Goal: Information Seeking & Learning: Learn about a topic

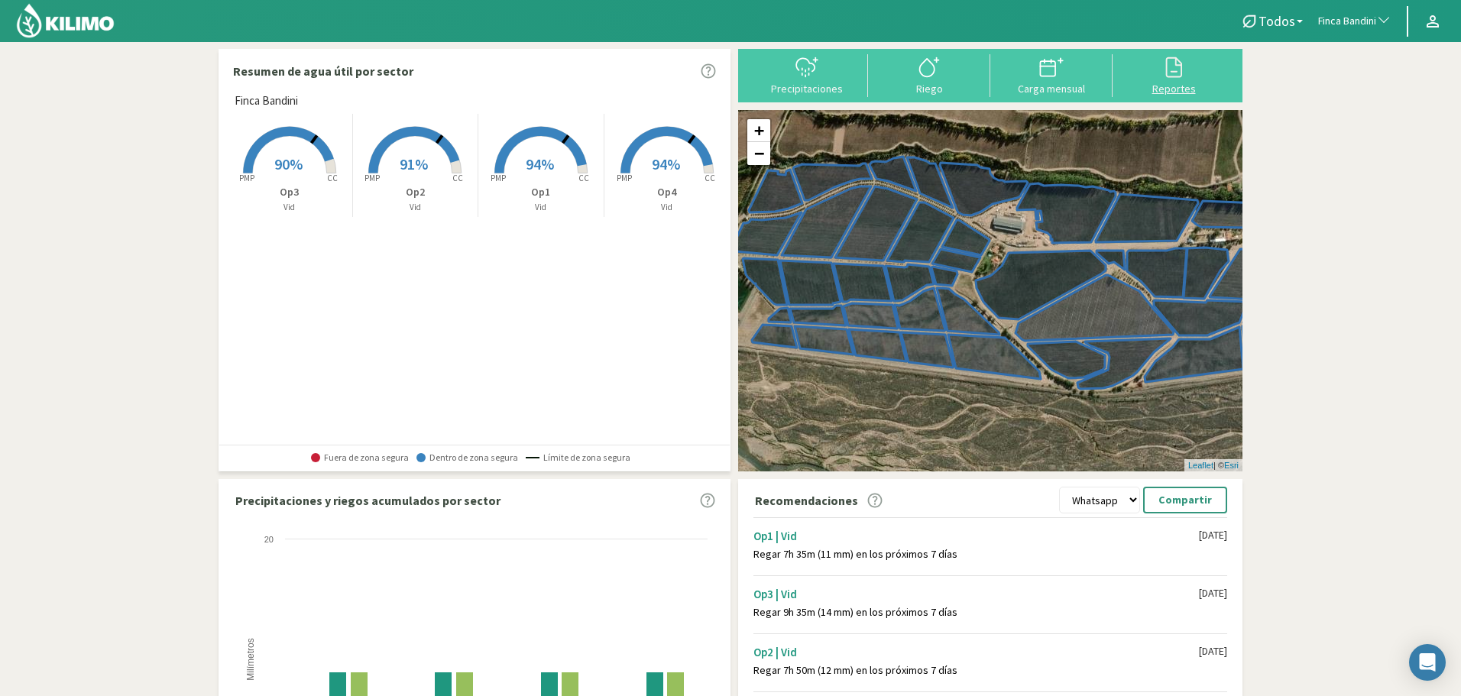
click at [1160, 67] on div at bounding box center [1173, 67] width 113 height 24
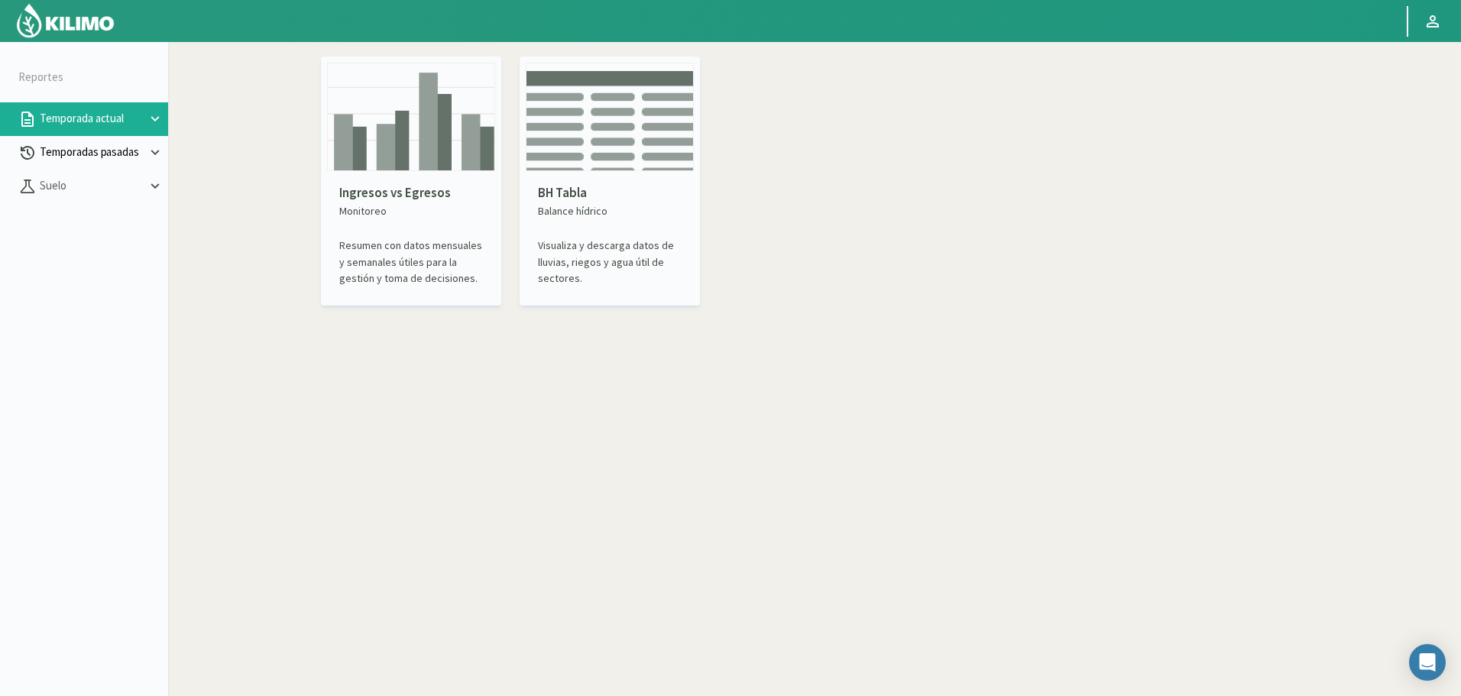
click at [138, 153] on p "Temporadas pasadas" at bounding box center [92, 153] width 110 height 18
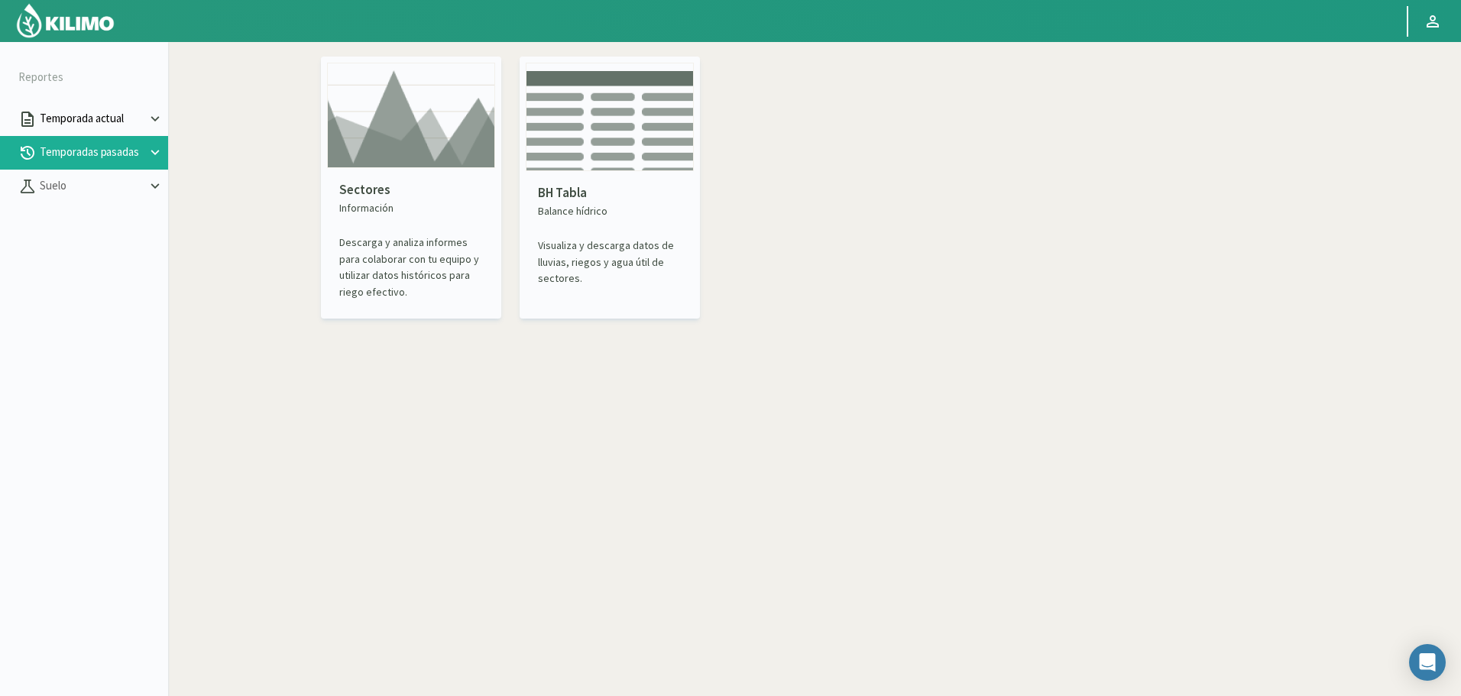
click at [105, 115] on p "Temporada actual" at bounding box center [92, 119] width 110 height 18
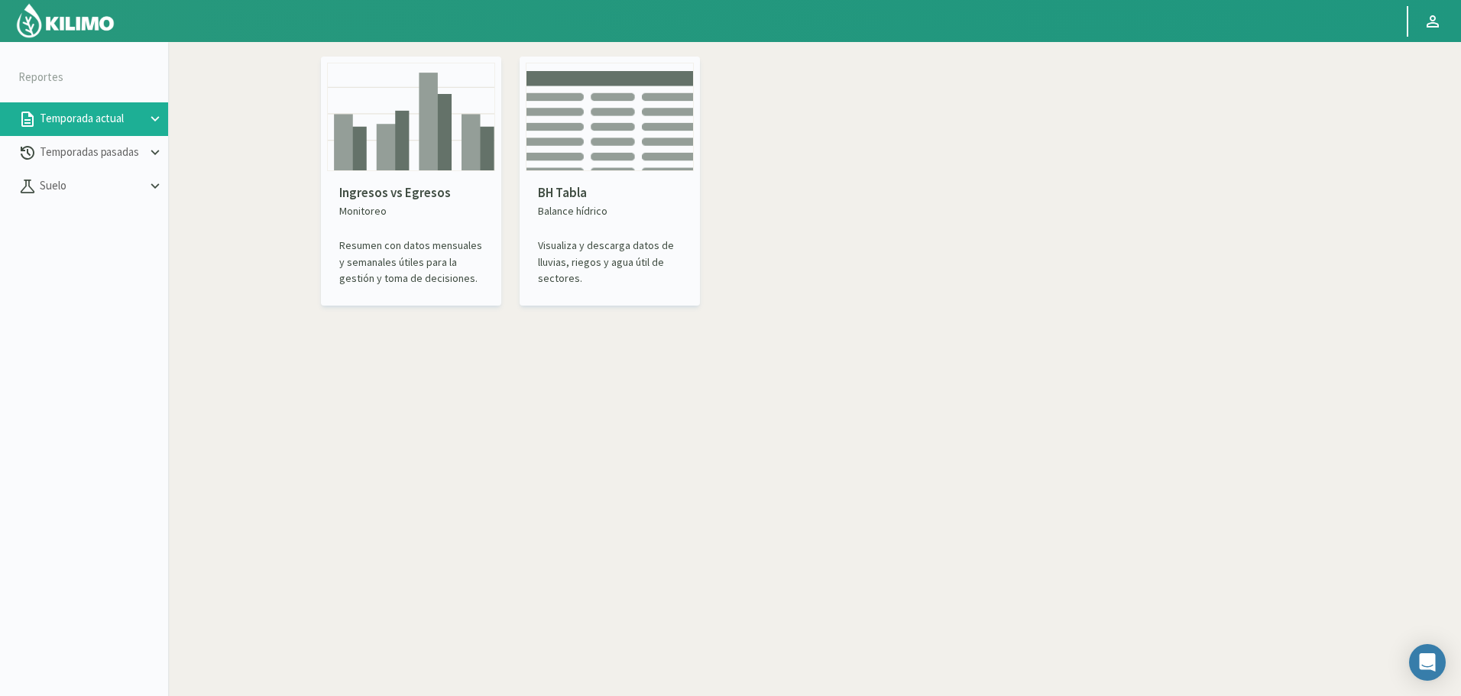
click at [380, 128] on img at bounding box center [411, 117] width 168 height 108
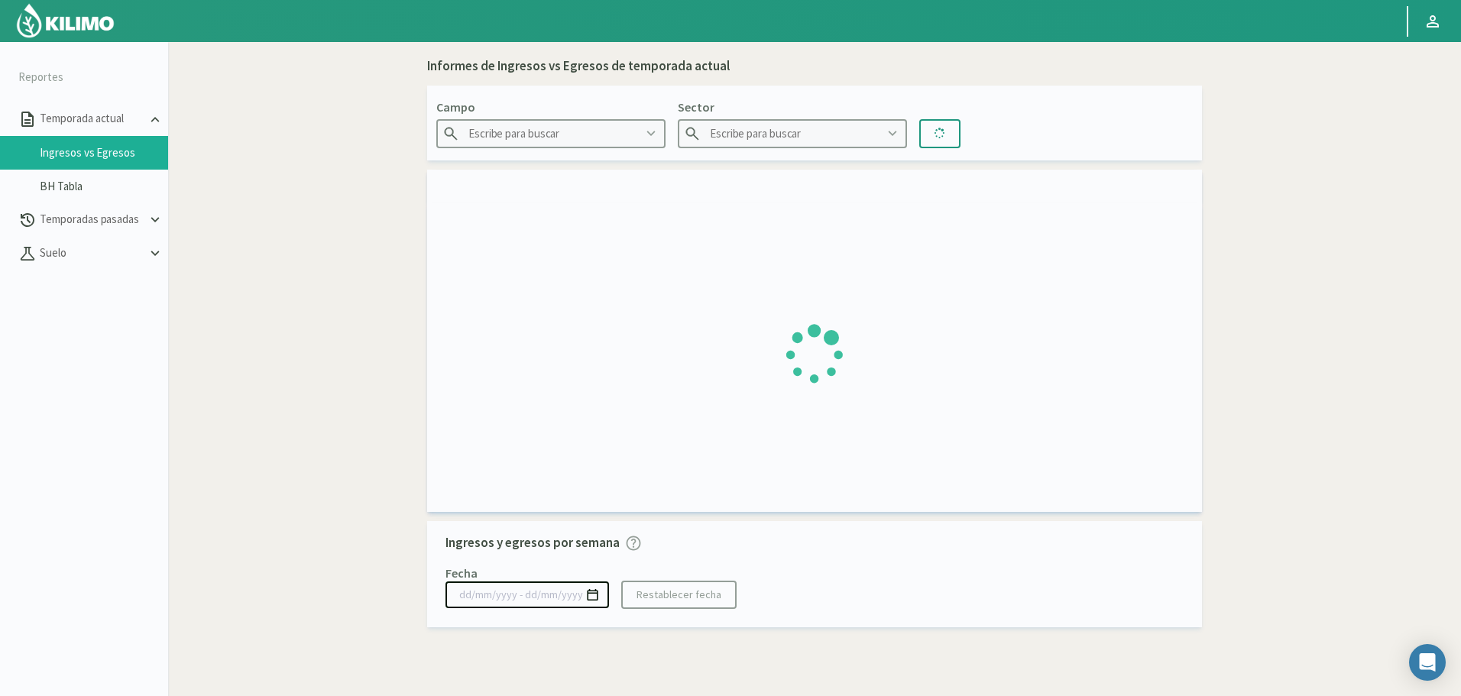
type input "Agr. Huertos de [GEOGRAPHIC_DATA]"
type input "C1.1 Cir Larry"
type input "30/06/2025 - 28/09/2025"
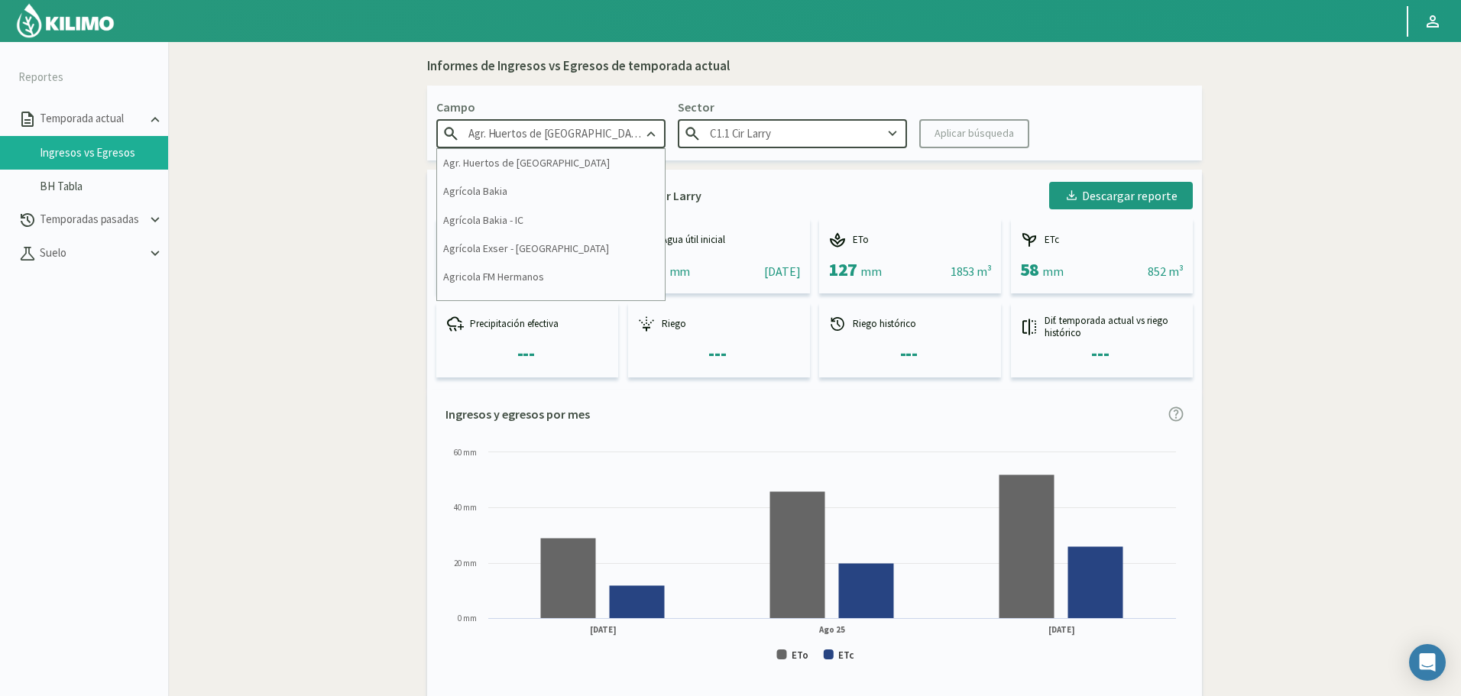
click at [558, 137] on input "Agr. Huertos de [GEOGRAPHIC_DATA]" at bounding box center [550, 133] width 229 height 28
click at [567, 134] on input "Agr. Huertos de [GEOGRAPHIC_DATA]" at bounding box center [550, 133] width 229 height 28
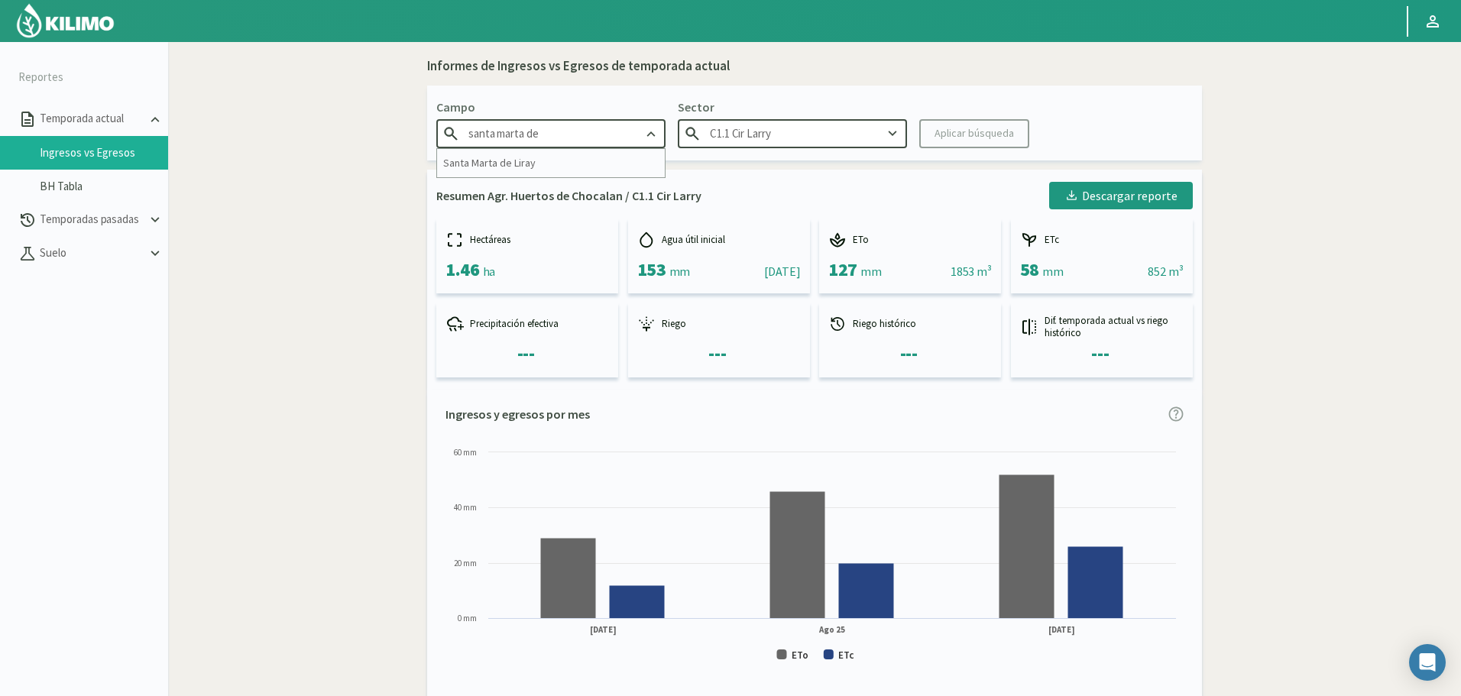
click at [551, 167] on div "Santa Marta de Liray" at bounding box center [551, 163] width 228 height 28
type input "Santa Marta de Liray"
type input "1"
click at [551, 167] on div "Informes de Ingresos vs Egresos de temporada actual Campo Santa Marta de Liray …" at bounding box center [814, 588] width 775 height 1063
click at [808, 133] on input "1" at bounding box center [792, 133] width 229 height 28
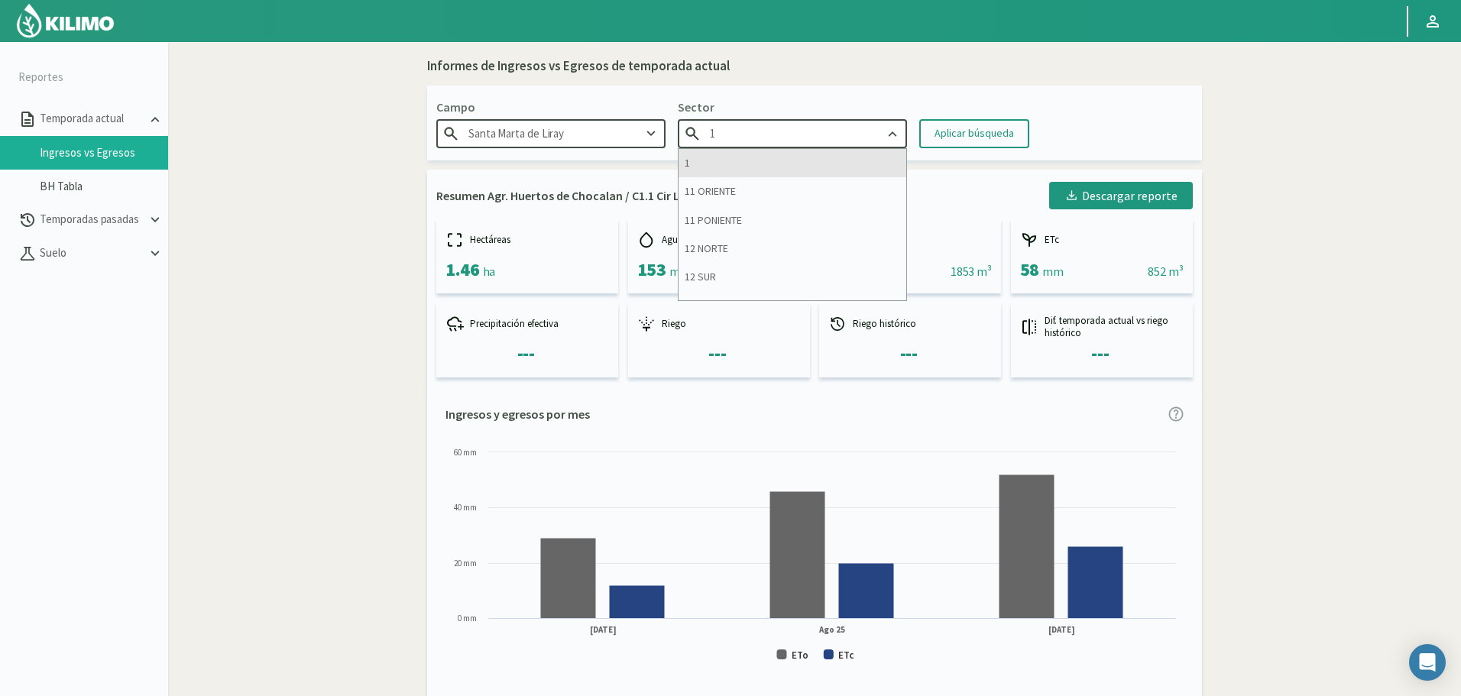
click at [778, 168] on div "1" at bounding box center [792, 163] width 228 height 28
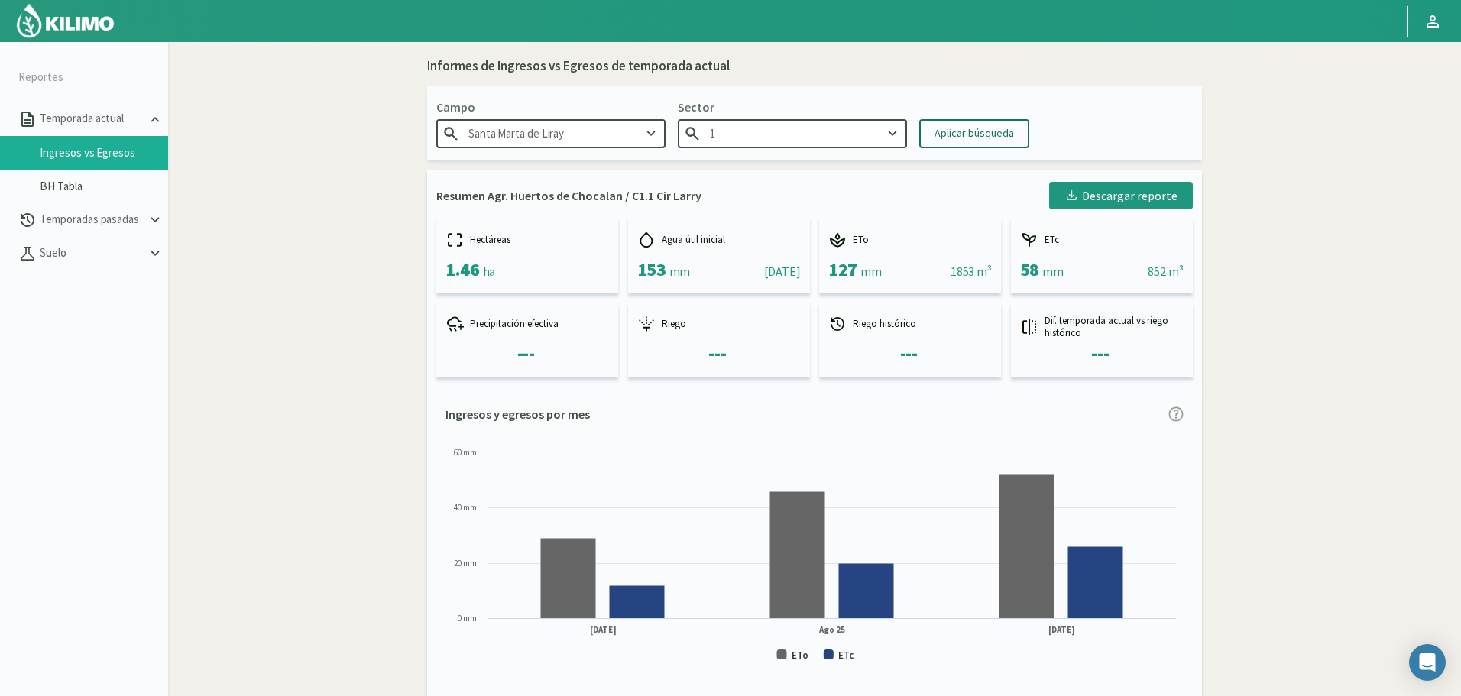
click at [953, 119] on button "Aplicar búsqueda" at bounding box center [974, 133] width 110 height 29
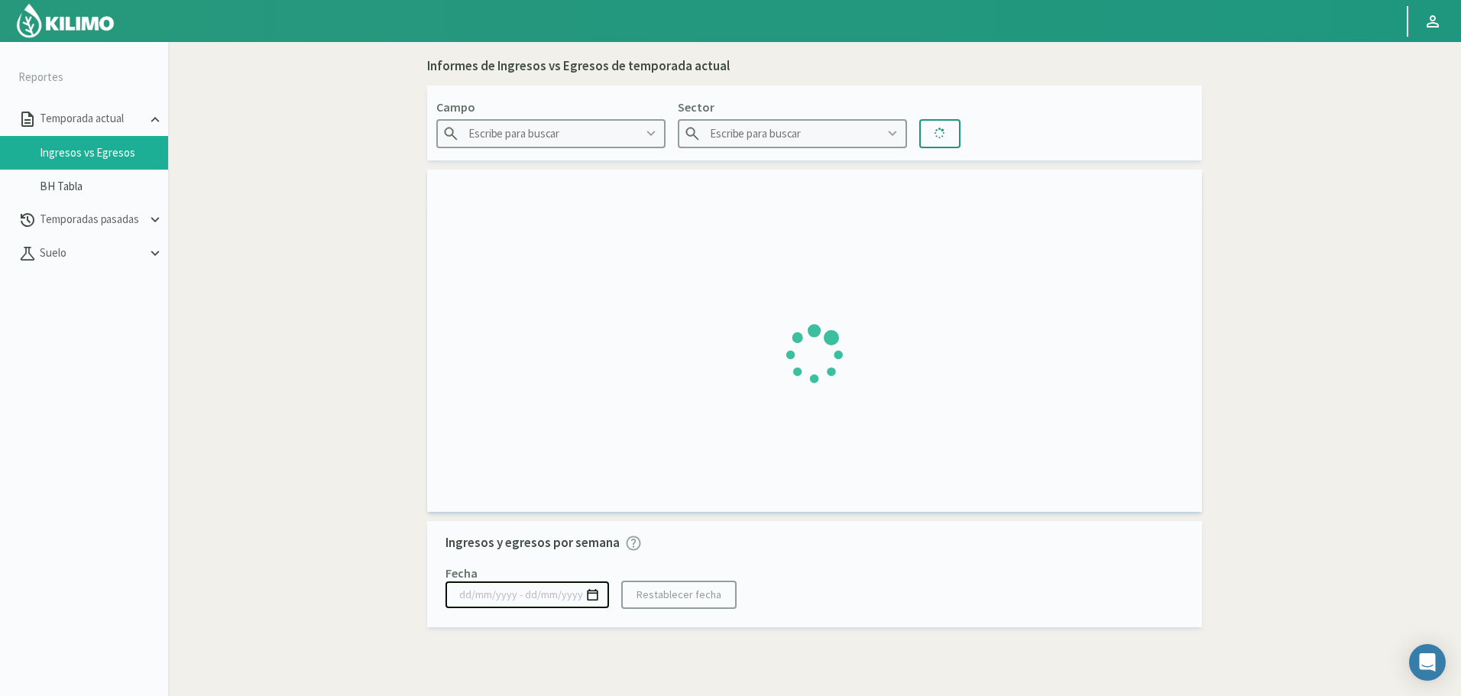
type input "Santa Marta de Liray"
type input "1"
type input "30/09/2024 - 28/09/2025"
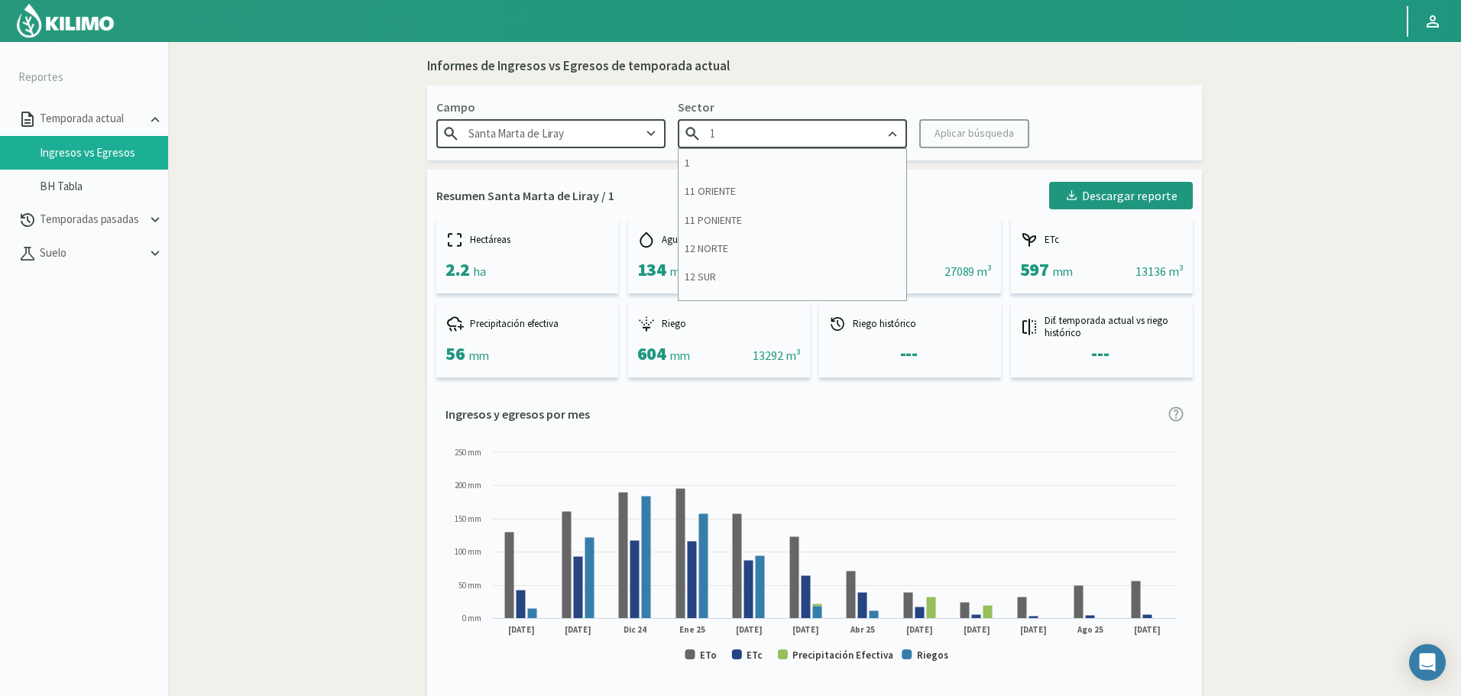
click at [757, 132] on input "1" at bounding box center [792, 133] width 229 height 28
click at [739, 201] on div "11 ORIENTE" at bounding box center [792, 191] width 228 height 28
type input "11 ORIENTE"
click at [929, 128] on button "Aplicar búsqueda" at bounding box center [974, 133] width 110 height 29
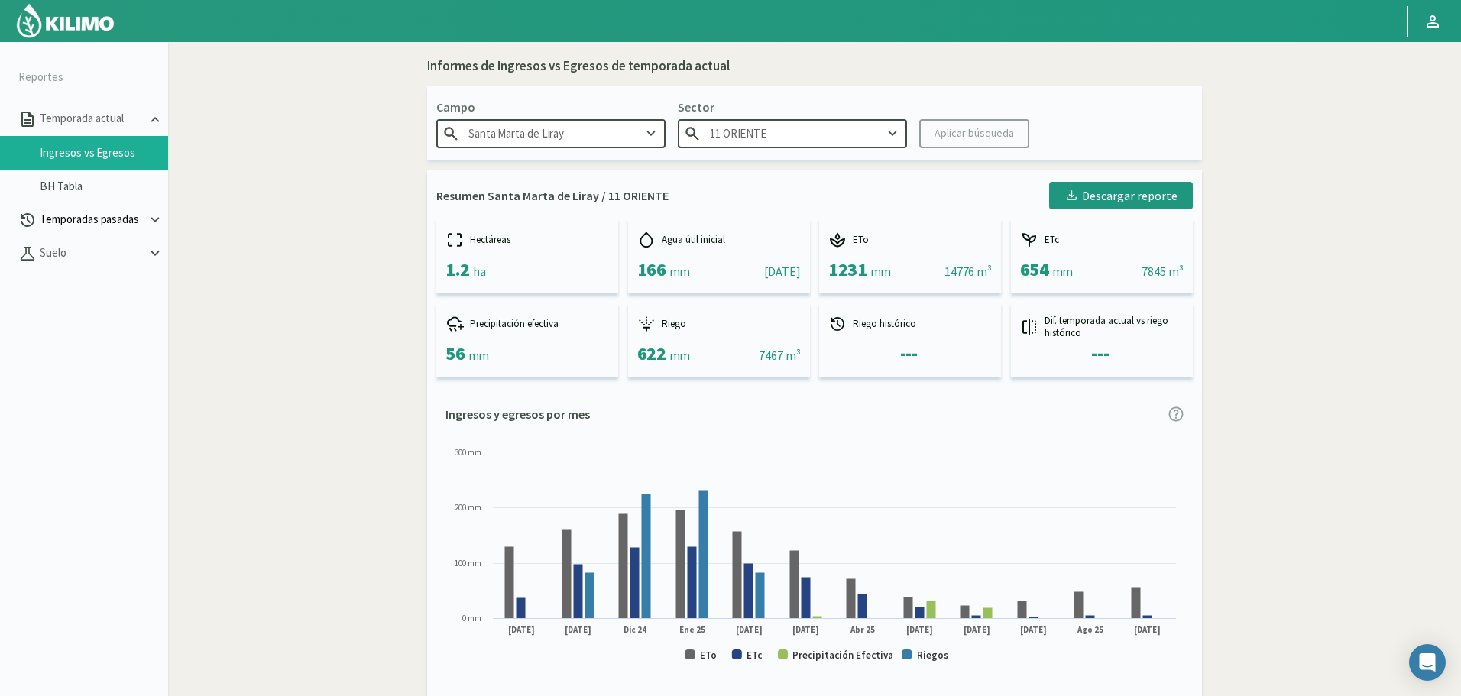
click at [79, 219] on p "Temporadas pasadas" at bounding box center [92, 220] width 110 height 18
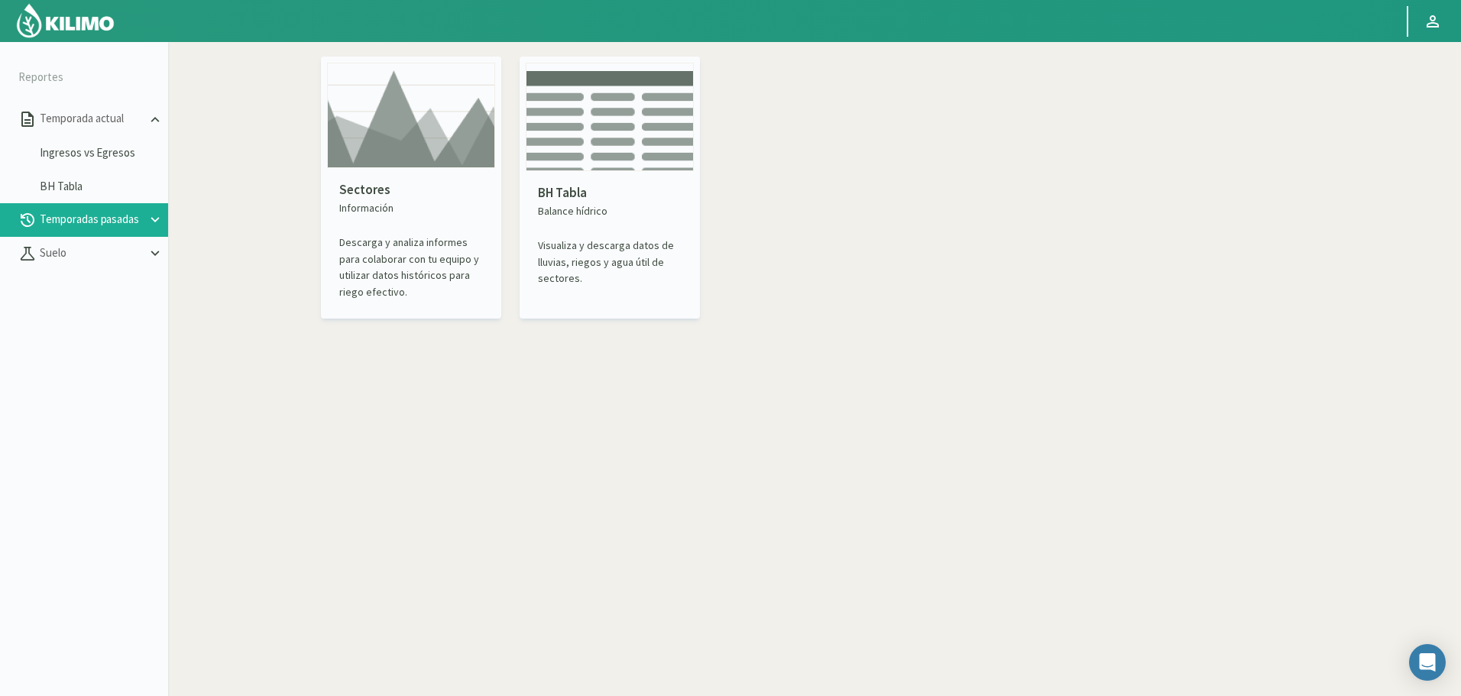
click at [419, 150] on img at bounding box center [411, 115] width 168 height 105
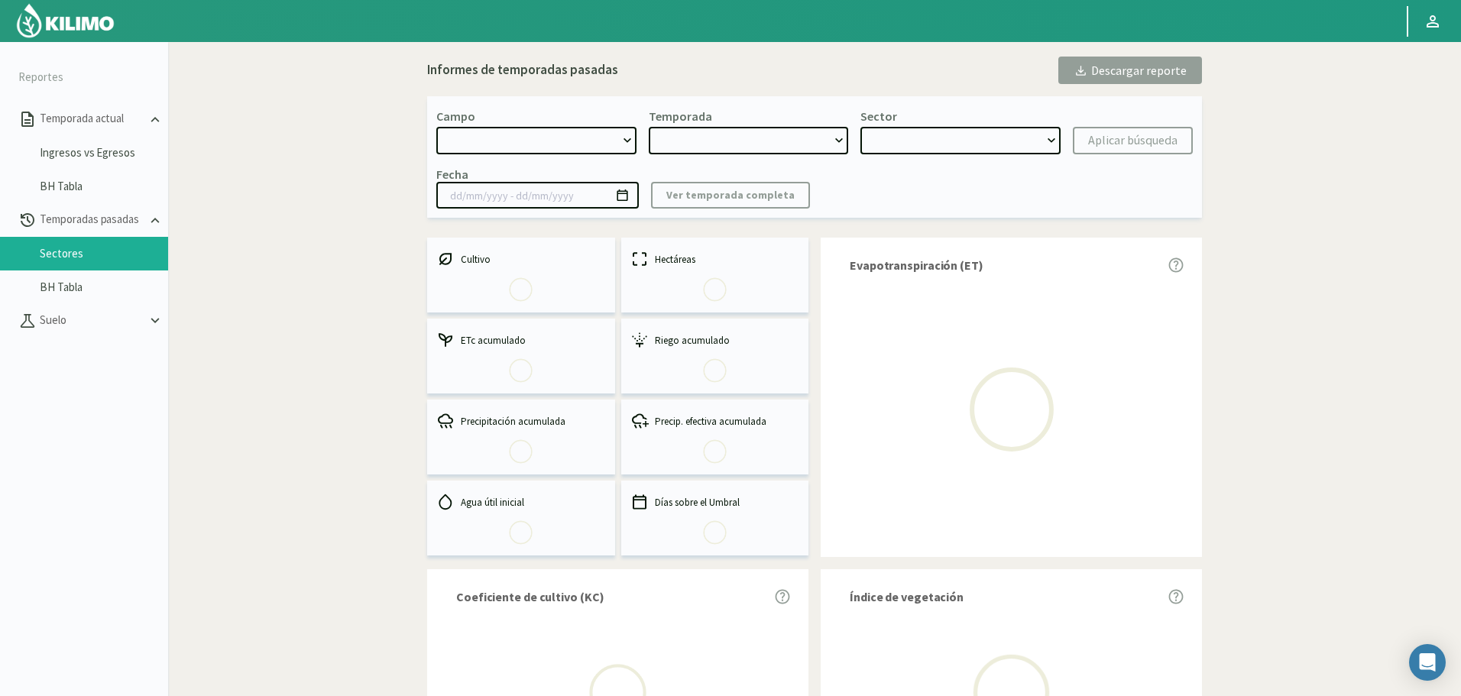
select select "0: Object"
type input "20/10/2023 - 13/06/2024"
select select "0: 2023"
select select "0: Object"
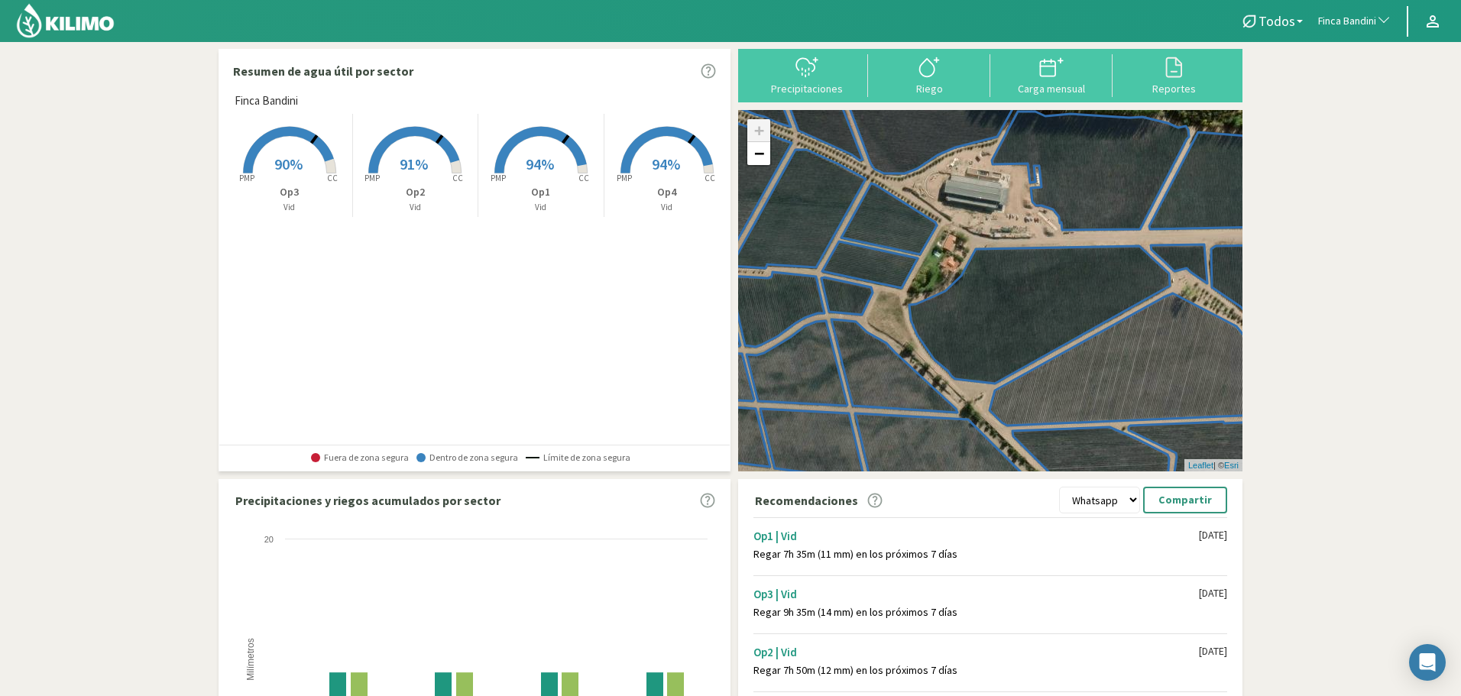
click at [1348, 11] on button "Finca Bandini" at bounding box center [1354, 22] width 89 height 34
type input "prodalmen"
click at [1336, 102] on li "Prodalmen" at bounding box center [1354, 97] width 89 height 24
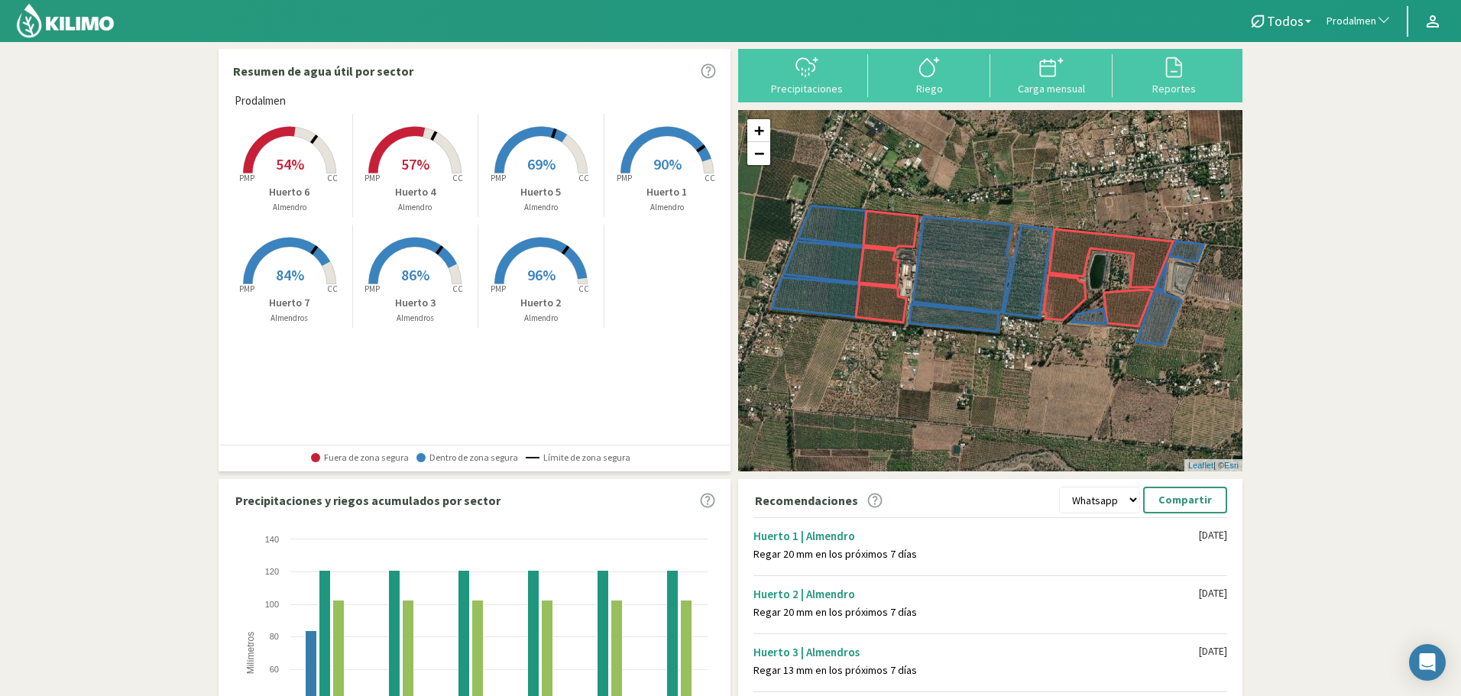
click at [304, 143] on rect at bounding box center [289, 175] width 122 height 122
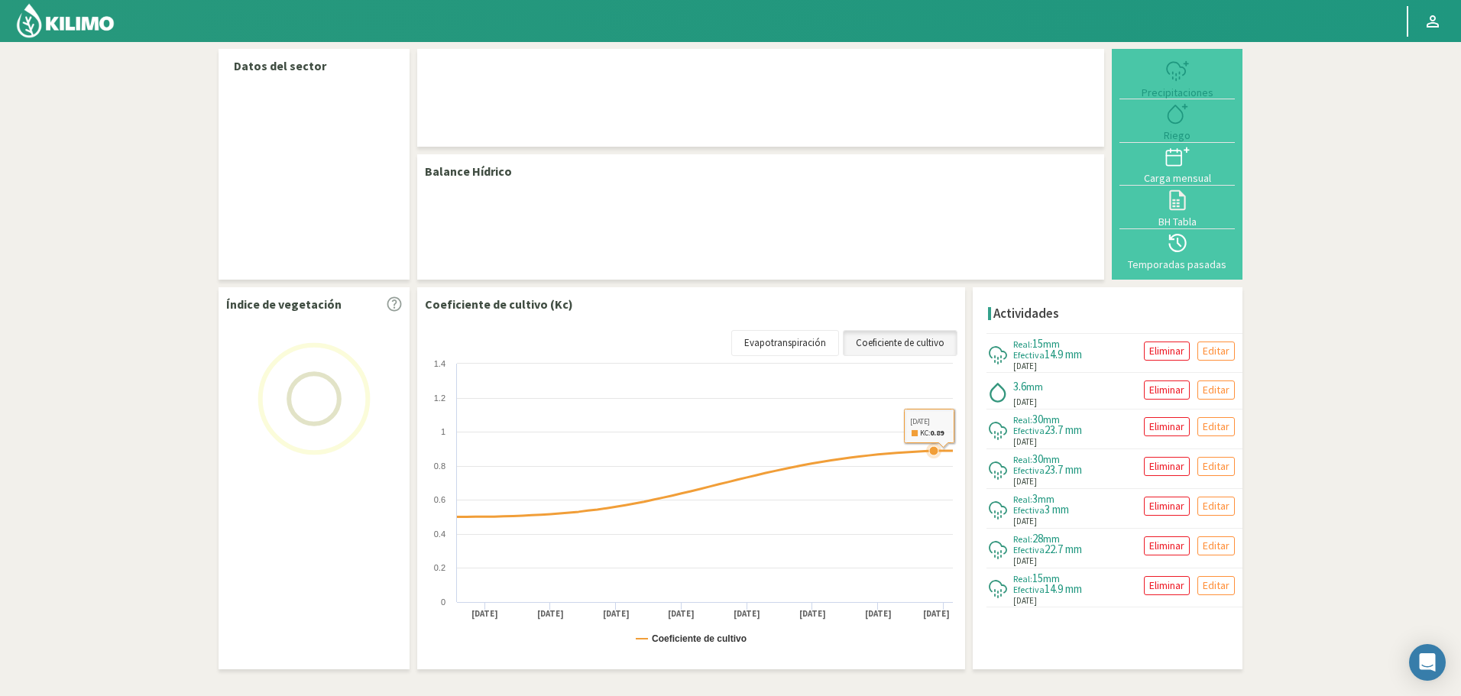
select select "217: Object"
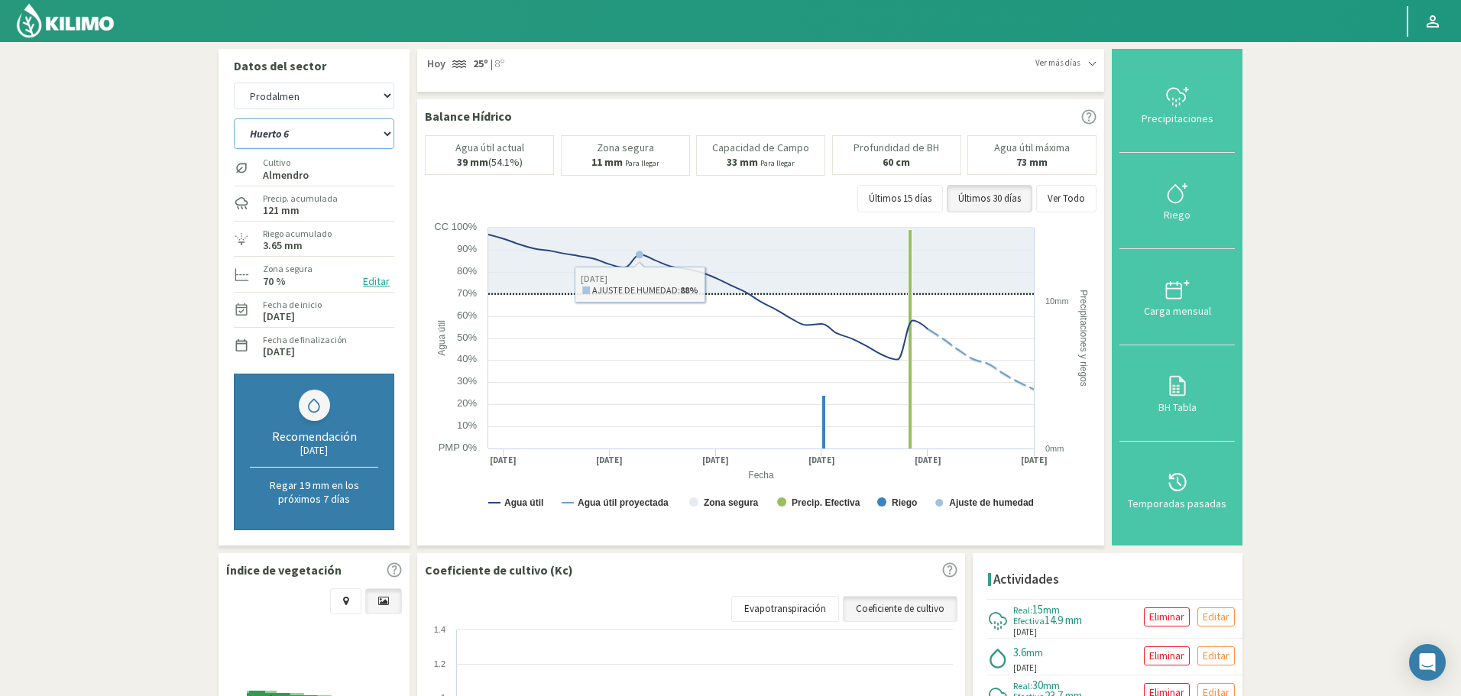
click at [349, 130] on select "Huerto 1 Huerto 2 Huerto 3 Huerto 4 Huerto 5 Huerto 6 Huerto 7" at bounding box center [314, 133] width 160 height 31
click at [234, 118] on select "Huerto 1 Huerto 2 Huerto 3 Huerto 4 Huerto 5 Huerto 6 Huerto 7" at bounding box center [314, 133] width 160 height 31
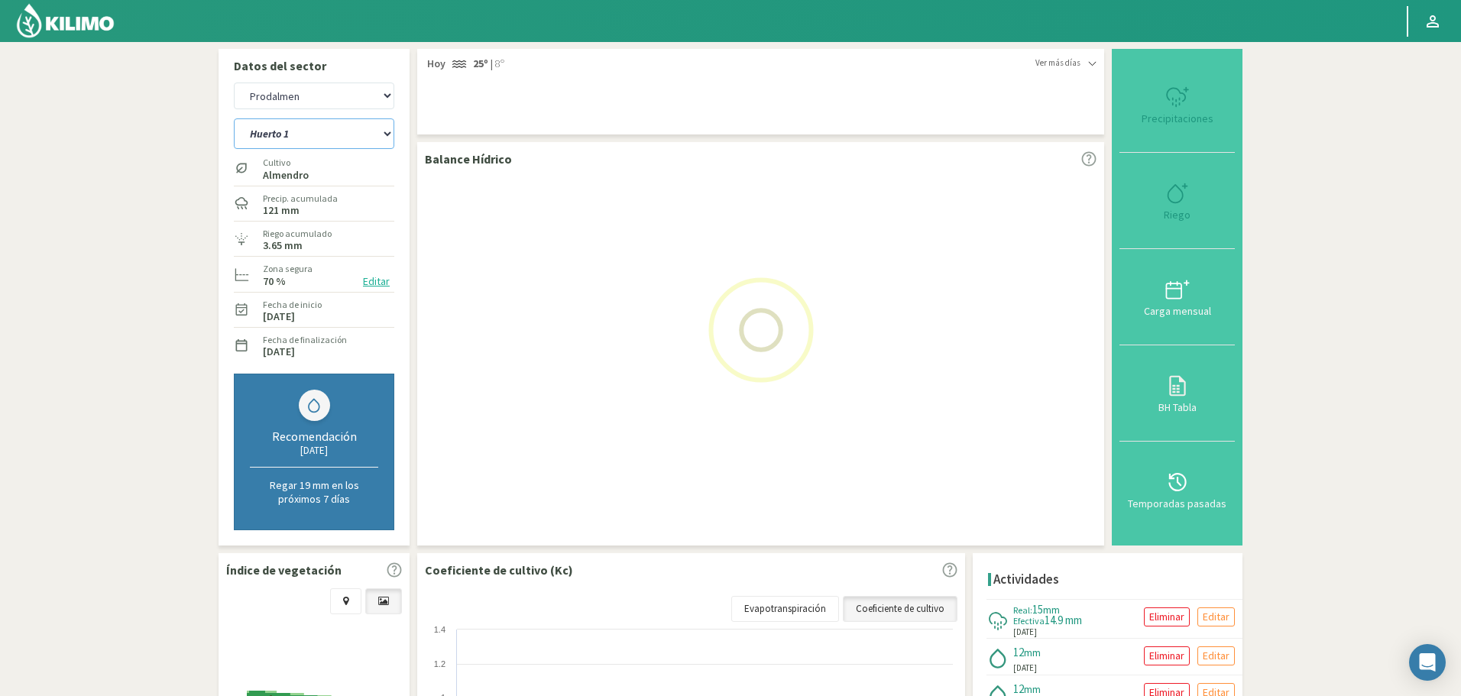
select select "5: Object"
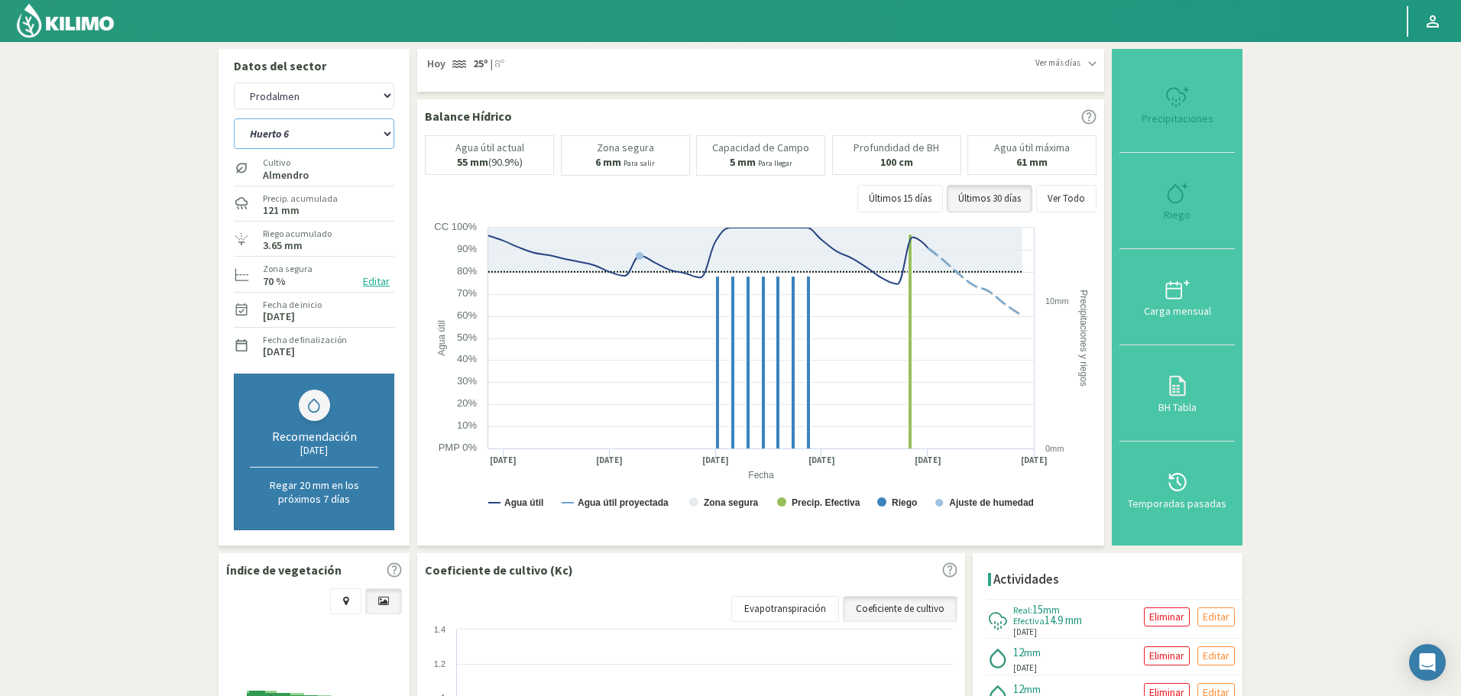
select select "492: Object"
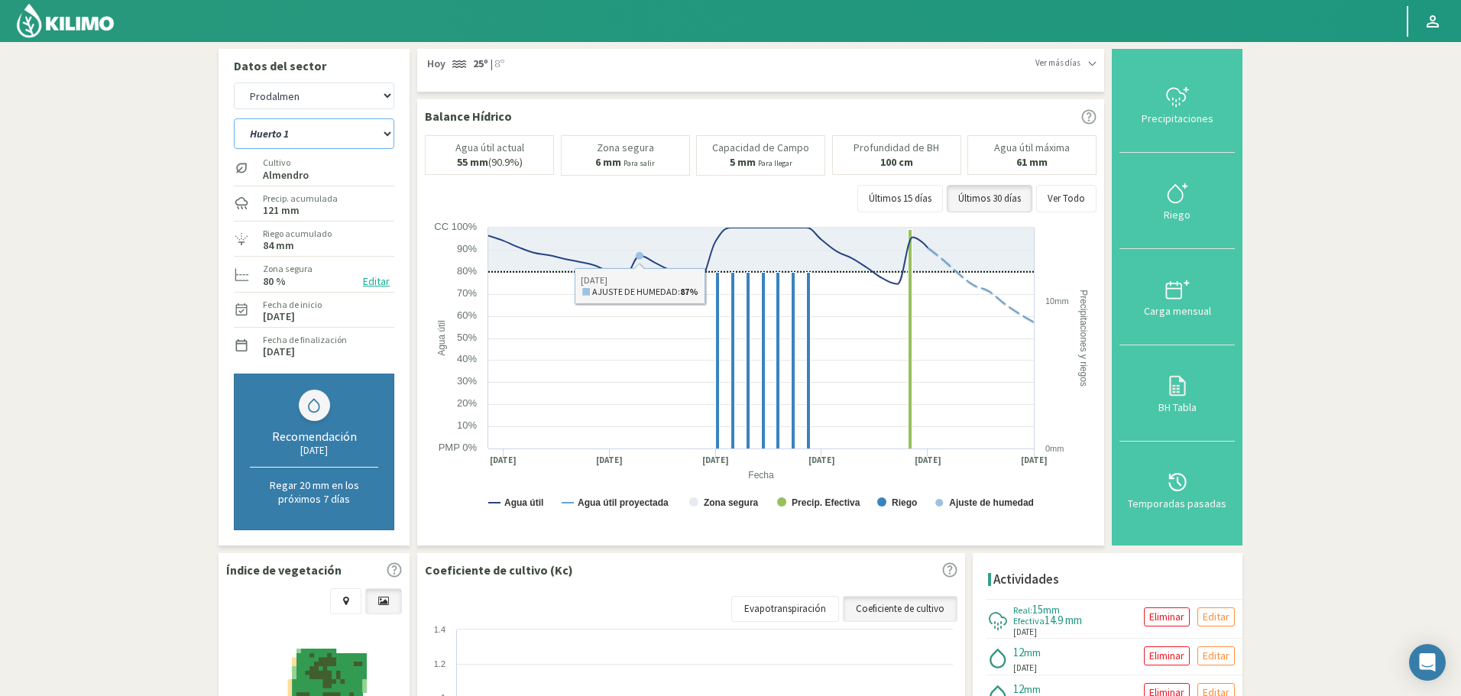
click at [342, 125] on select "Huerto 1 Huerto 2 Huerto 3 Huerto 4 Huerto 5 Huerto 6 Huerto 7" at bounding box center [314, 133] width 160 height 31
click at [234, 118] on select "Huerto 1 Huerto 2 Huerto 3 Huerto 4 Huerto 5 Huerto 6 Huerto 7" at bounding box center [314, 133] width 160 height 31
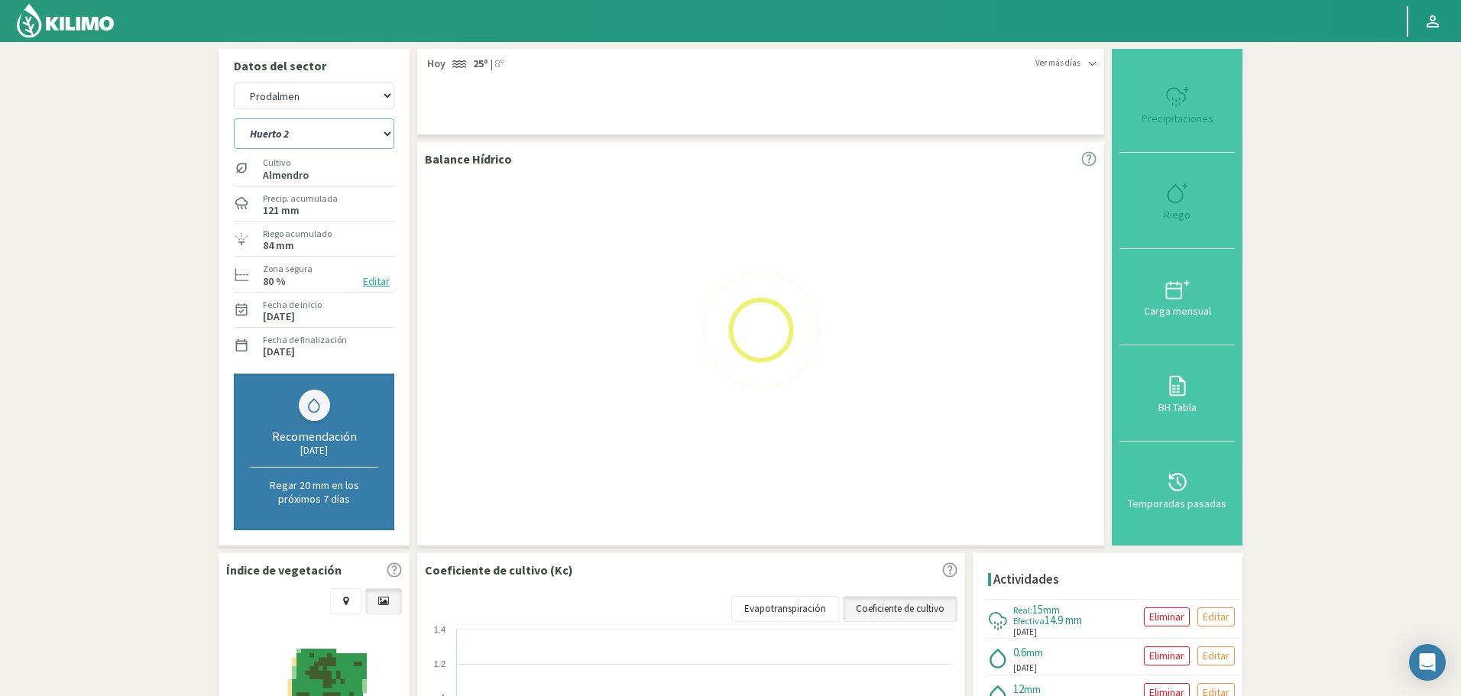
select select "7: Object"
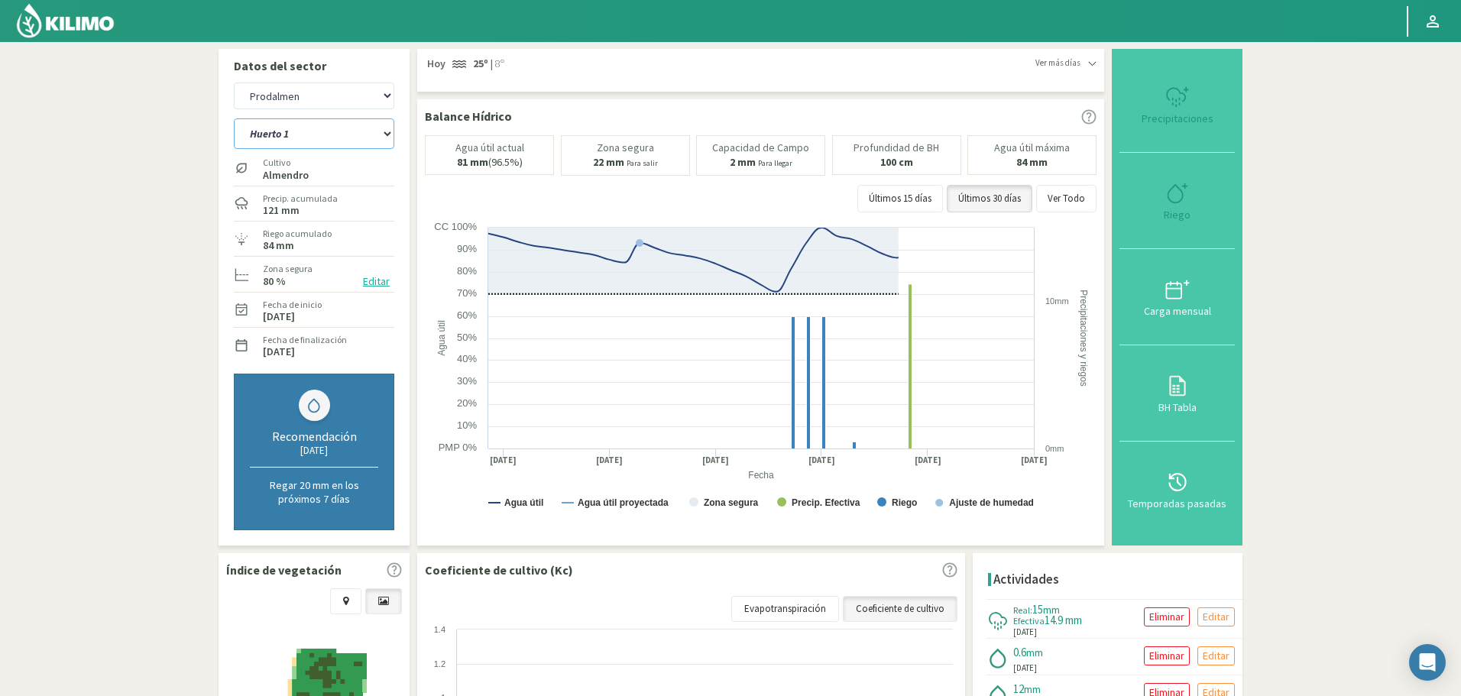
select select "767: Object"
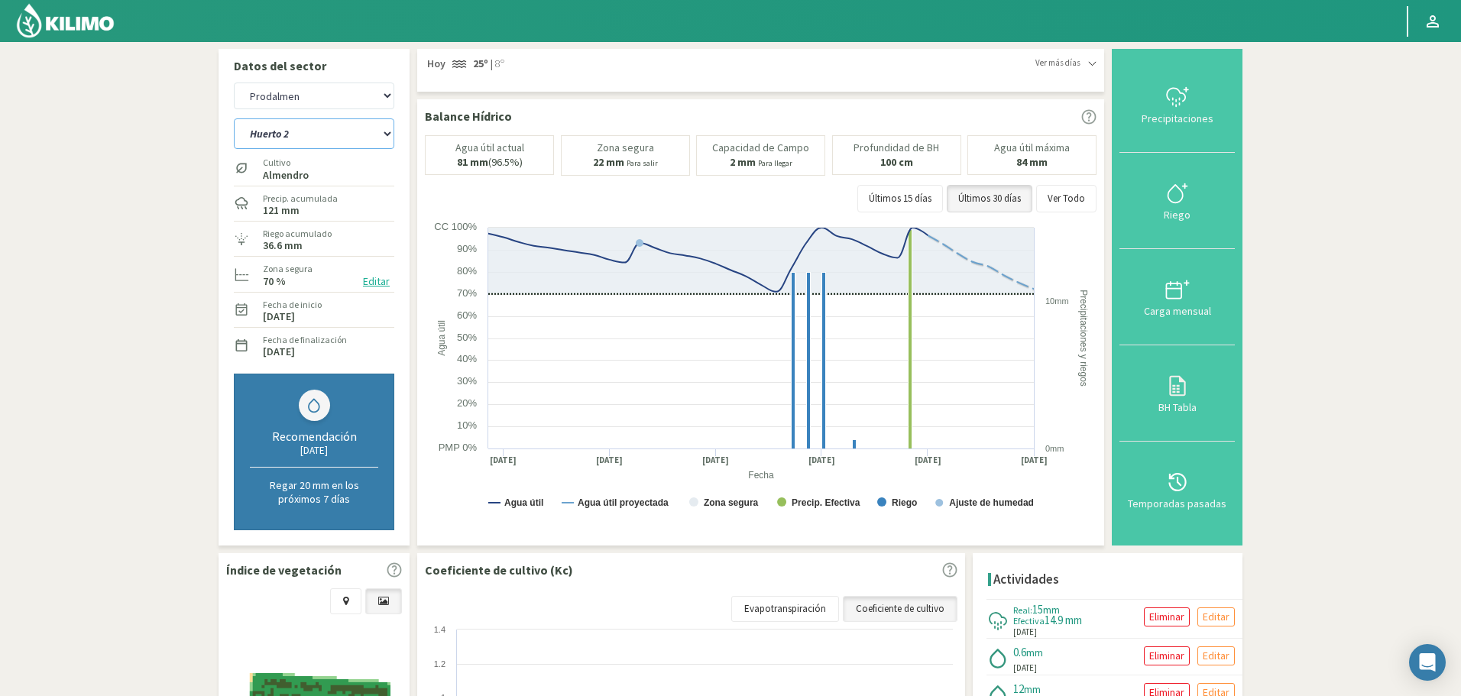
click at [322, 134] on select "Huerto 1 Huerto 2 Huerto 3 Huerto 4 Huerto 5 Huerto 6 Huerto 7" at bounding box center [314, 133] width 160 height 31
click at [234, 118] on select "Huerto 1 Huerto 2 Huerto 3 Huerto 4 Huerto 5 Huerto 6 Huerto 7" at bounding box center [314, 133] width 160 height 31
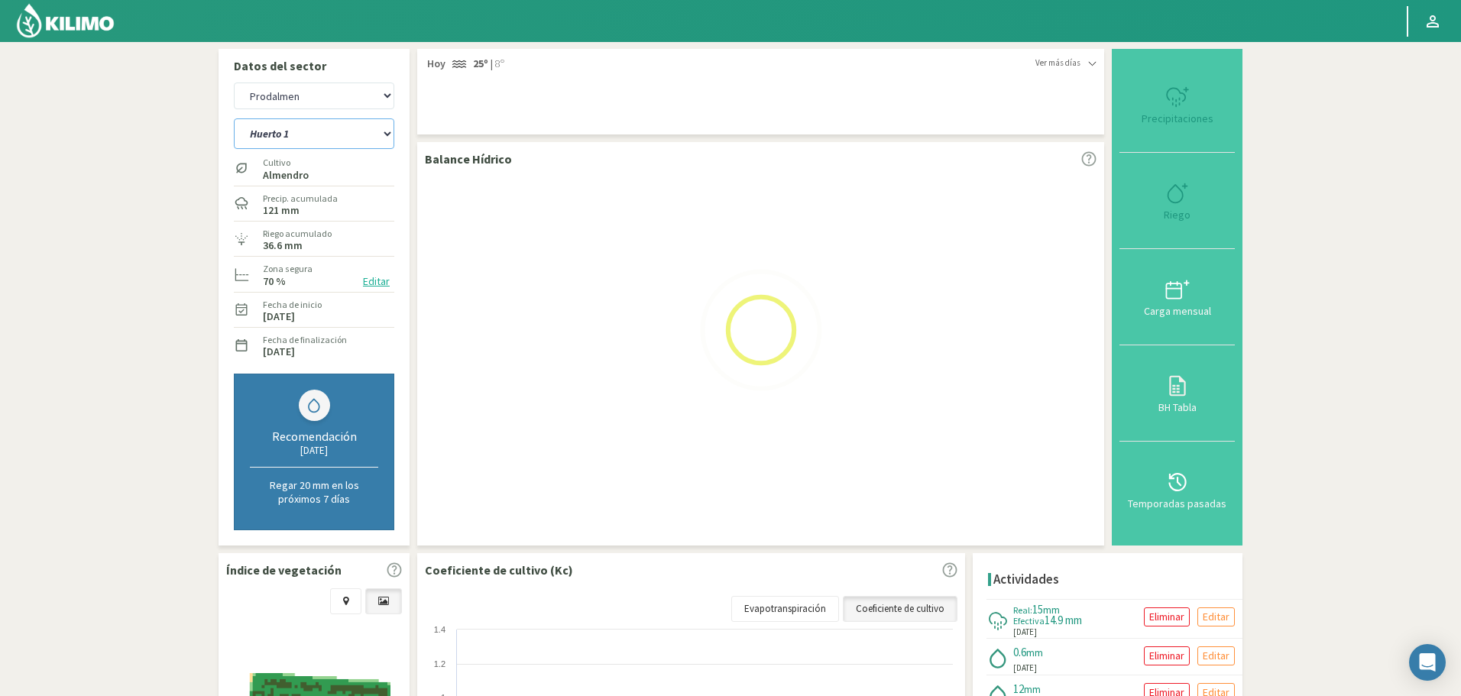
select select "15: Object"
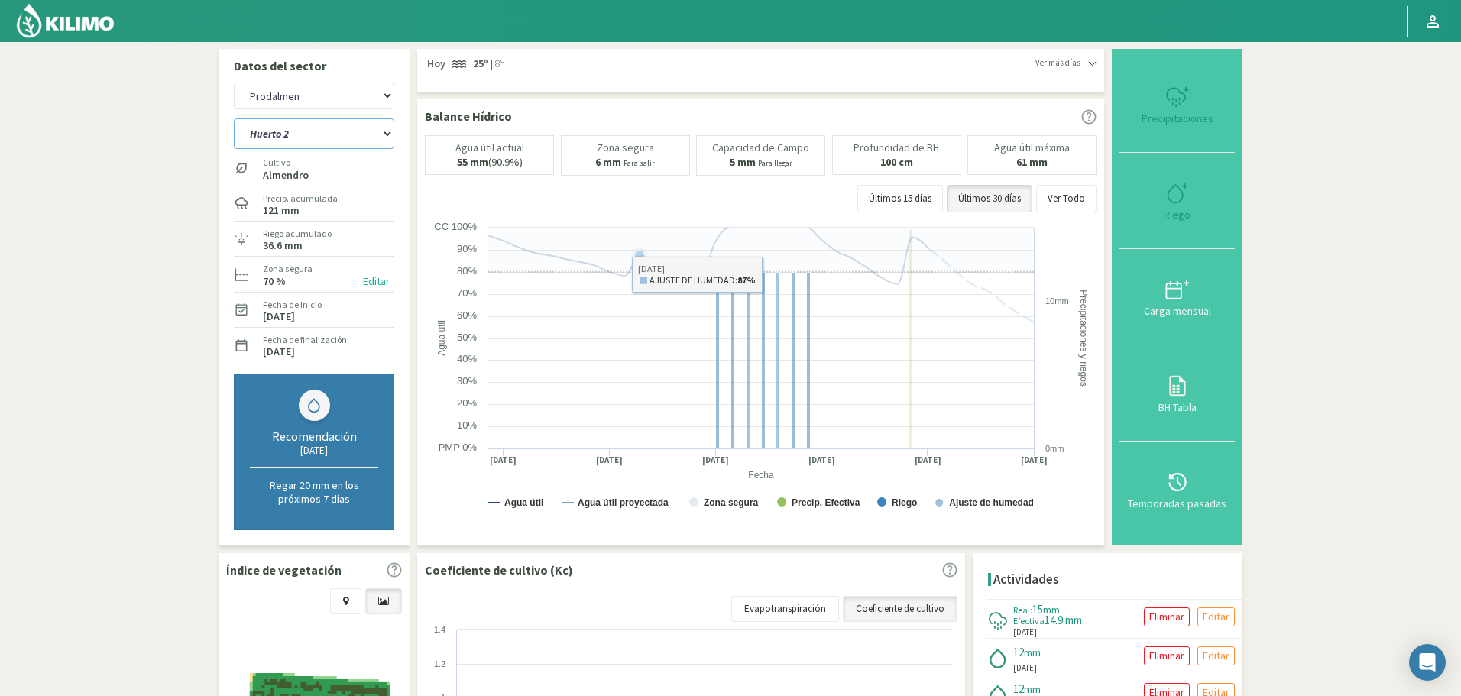
select select "1042: Object"
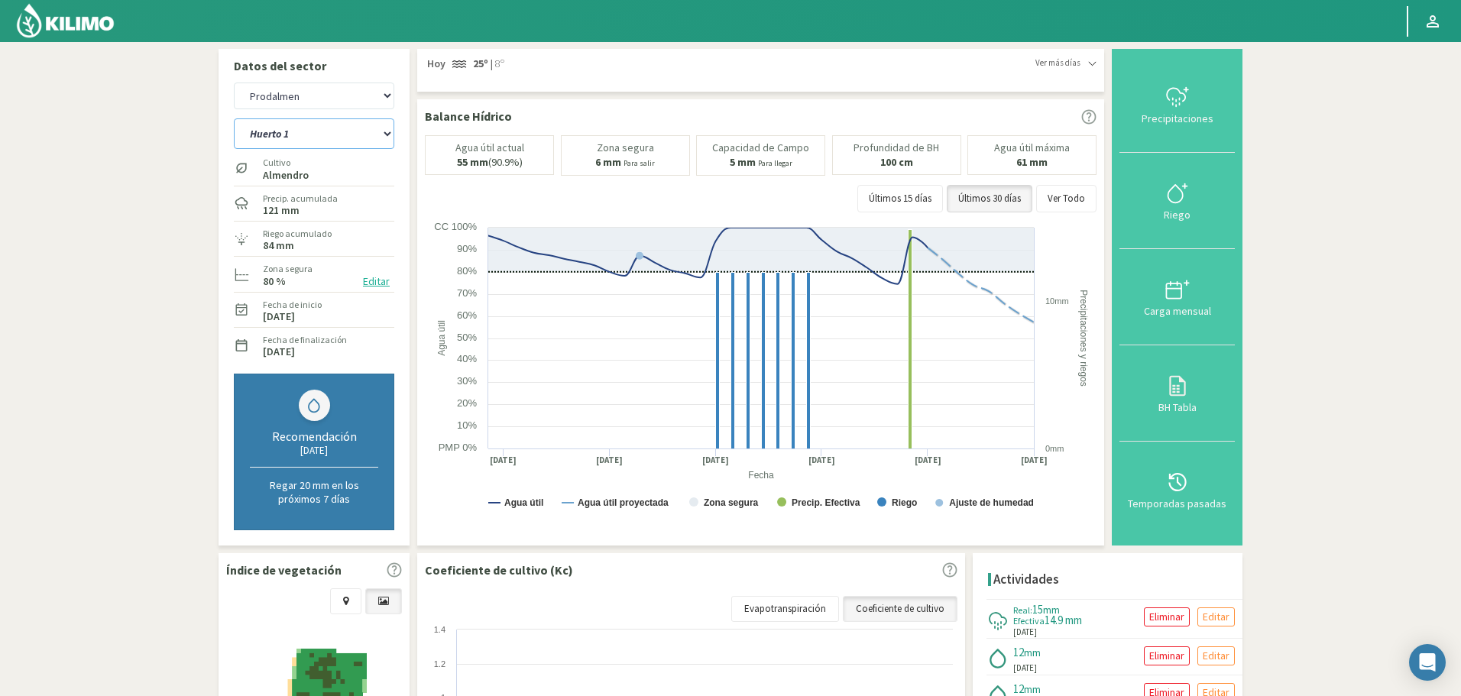
click at [327, 137] on select "Huerto 1 Huerto 2 Huerto 3 Huerto 4 Huerto 5 Huerto 6 Huerto 7" at bounding box center [314, 133] width 160 height 31
click at [234, 118] on select "Huerto 1 Huerto 2 Huerto 3 Huerto 4 Huerto 5 Huerto 6 Huerto 7" at bounding box center [314, 133] width 160 height 31
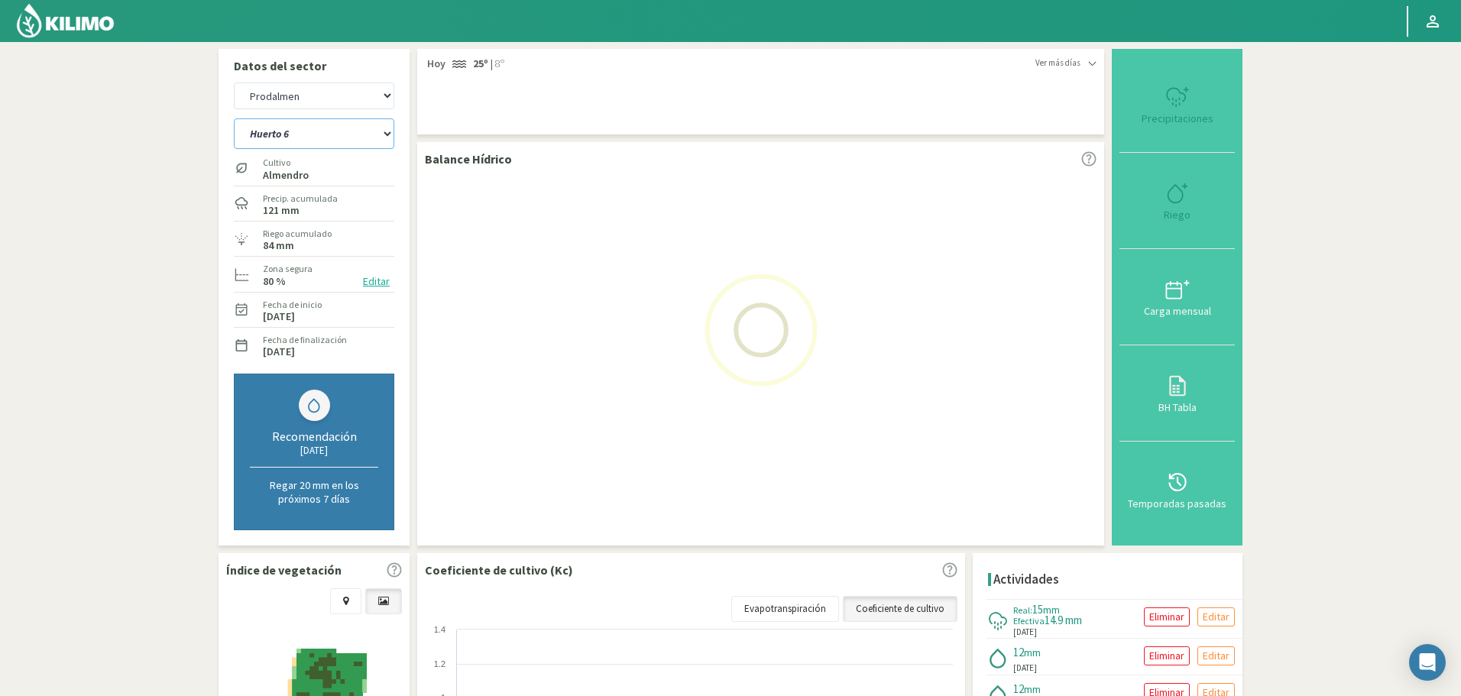
select select "21: Object"
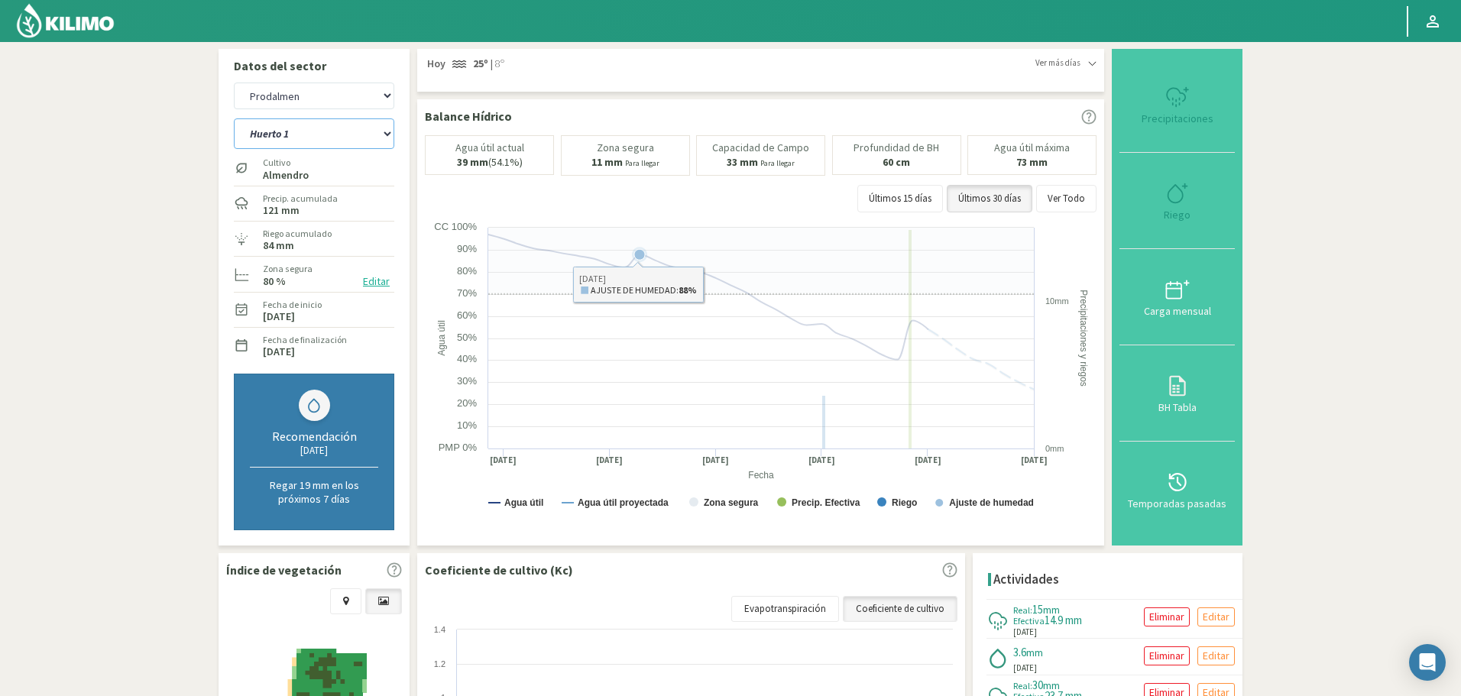
select select "1317: Object"
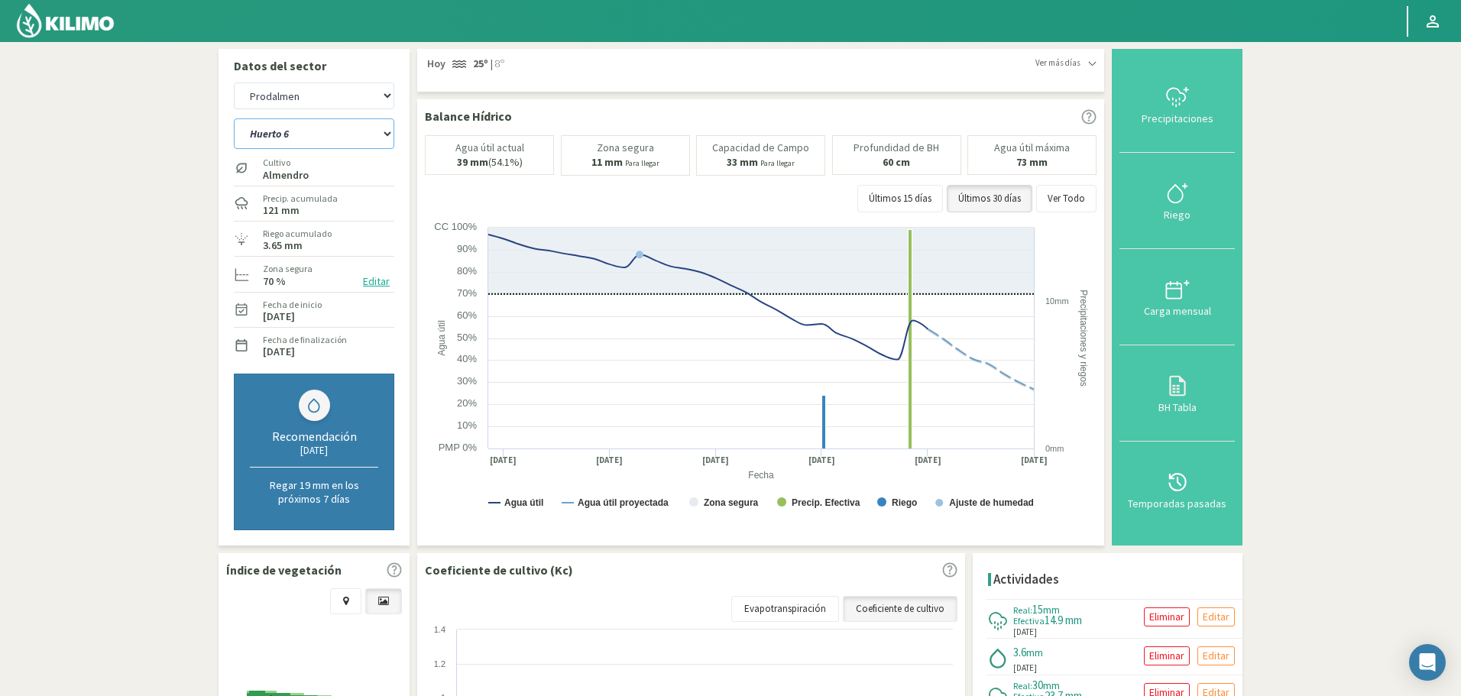
click at [315, 139] on select "Huerto 1 Huerto 2 Huerto 3 Huerto 4 Huerto 5 Huerto 6 Huerto 7" at bounding box center [314, 133] width 160 height 31
click at [234, 118] on select "Huerto 1 Huerto 2 Huerto 3 Huerto 4 Huerto 5 Huerto 6 Huerto 7" at bounding box center [314, 133] width 160 height 31
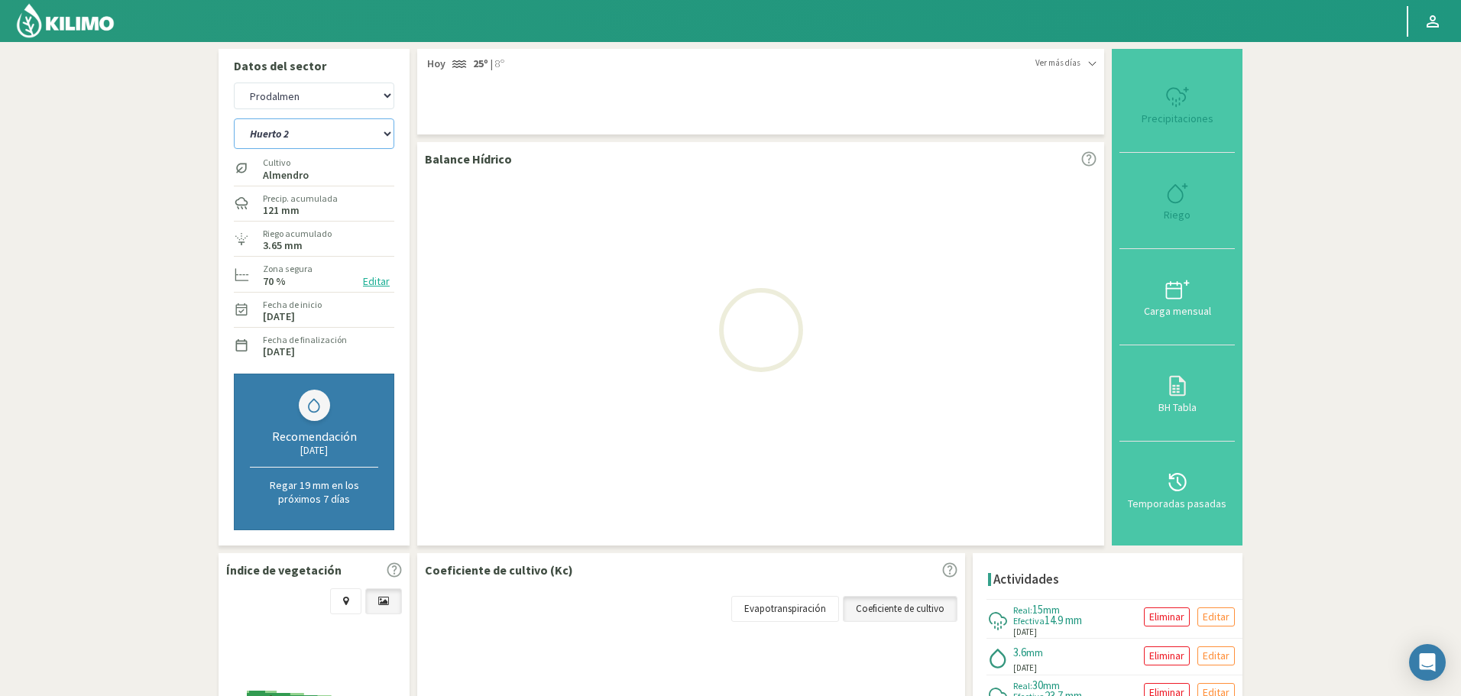
select select "33: Object"
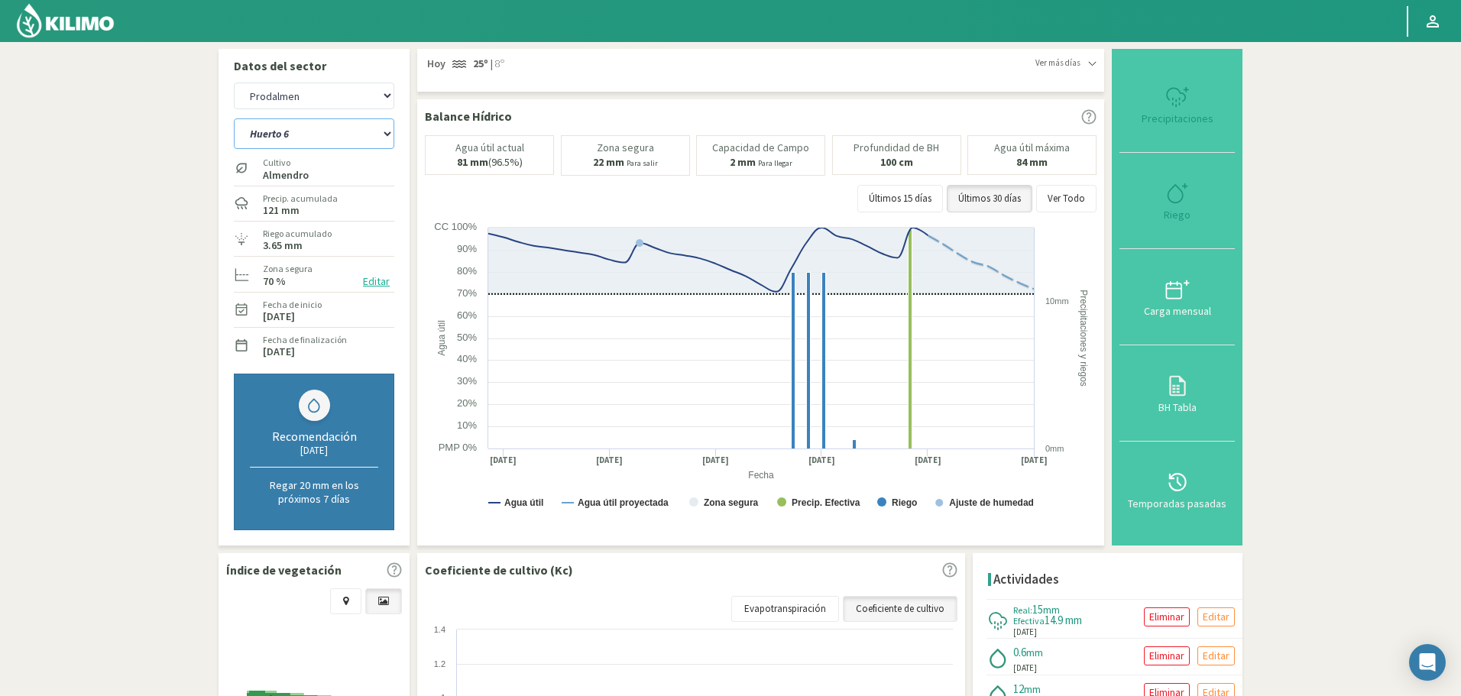
click at [309, 131] on select "Huerto 1 Huerto 2 Huerto 3 Huerto 4 Huerto 5 Huerto 6 Huerto 7" at bounding box center [314, 133] width 160 height 31
select select "1592: Object"
click at [234, 118] on select "Huerto 1 Huerto 2 Huerto 3 Huerto 4 Huerto 5 Huerto 6 Huerto 7" at bounding box center [314, 133] width 160 height 31
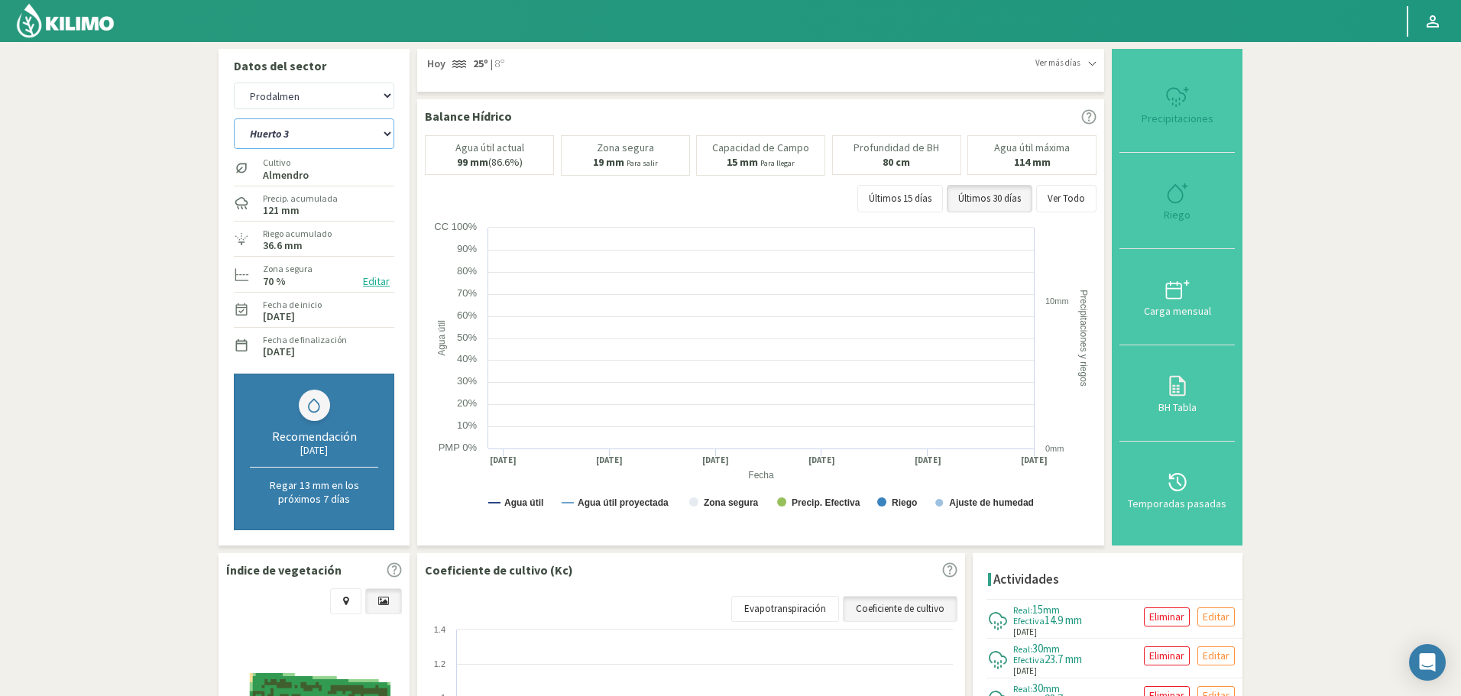
select select "36: Object"
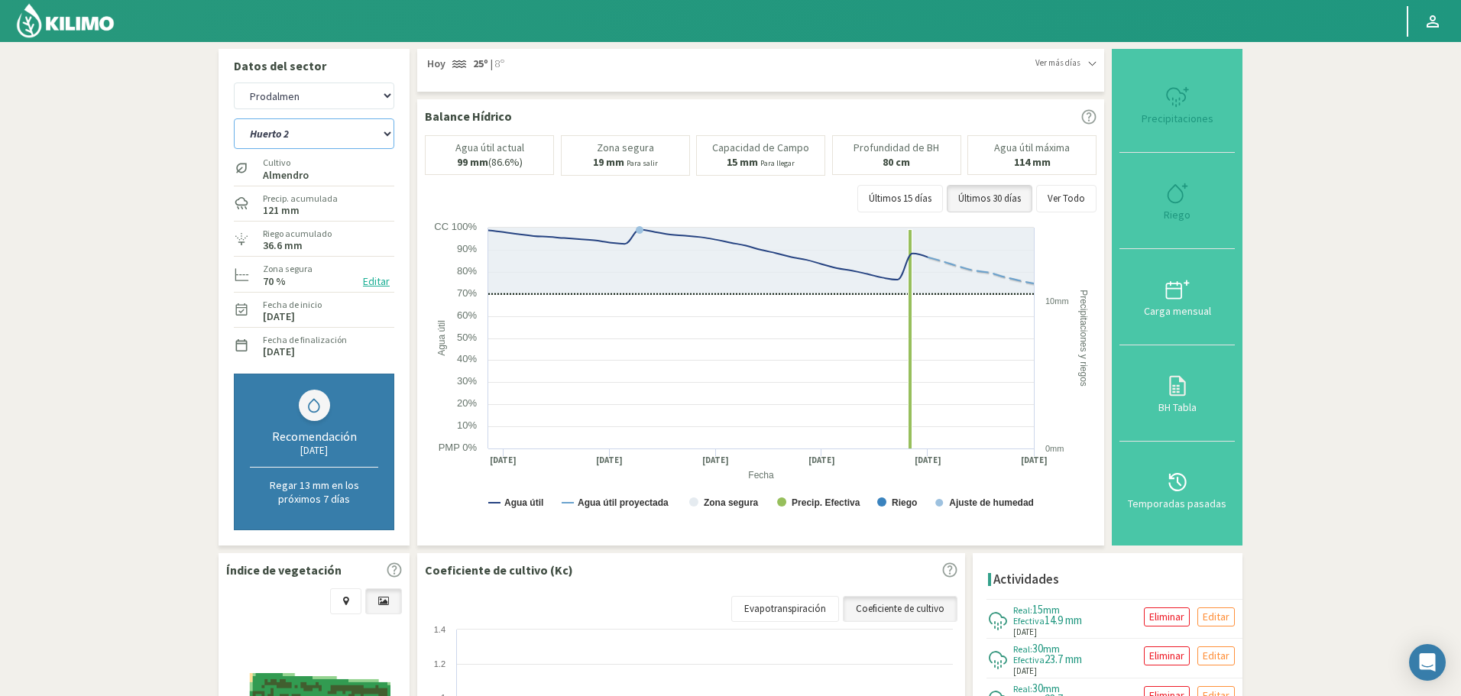
select select "1867: Object"
click at [317, 139] on select "Huerto 1 Huerto 2 Huerto 3 Huerto 4 Huerto 5 Huerto 6 Huerto 7" at bounding box center [314, 133] width 160 height 31
click at [234, 118] on select "Huerto 1 Huerto 2 Huerto 3 Huerto 4 Huerto 5 Huerto 6 Huerto 7" at bounding box center [314, 133] width 160 height 31
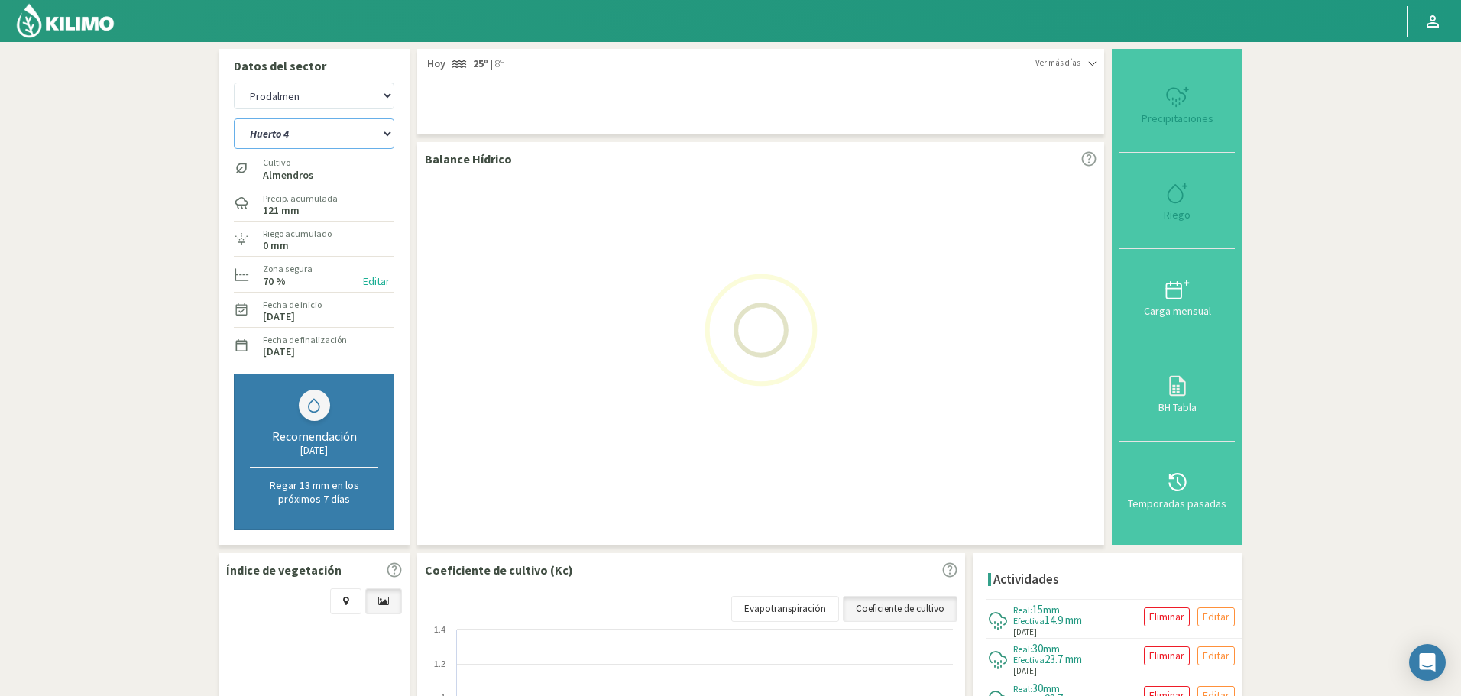
select select "44: Object"
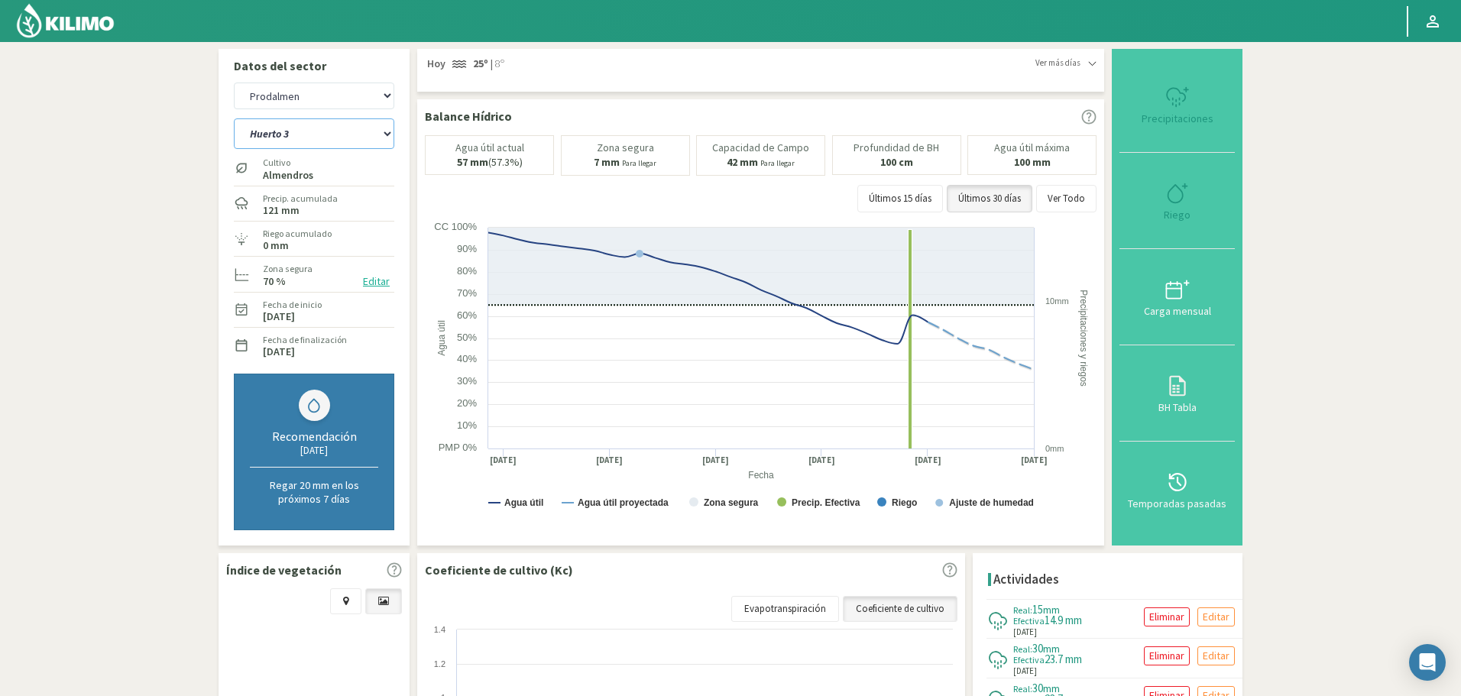
select select "2142: Object"
click at [303, 133] on select "Huerto 1 Huerto 2 Huerto 3 Huerto 4 Huerto 5 Huerto 6 Huerto 7" at bounding box center [314, 133] width 160 height 31
click at [234, 118] on select "Huerto 1 Huerto 2 Huerto 3 Huerto 4 Huerto 5 Huerto 6 Huerto 7" at bounding box center [314, 133] width 160 height 31
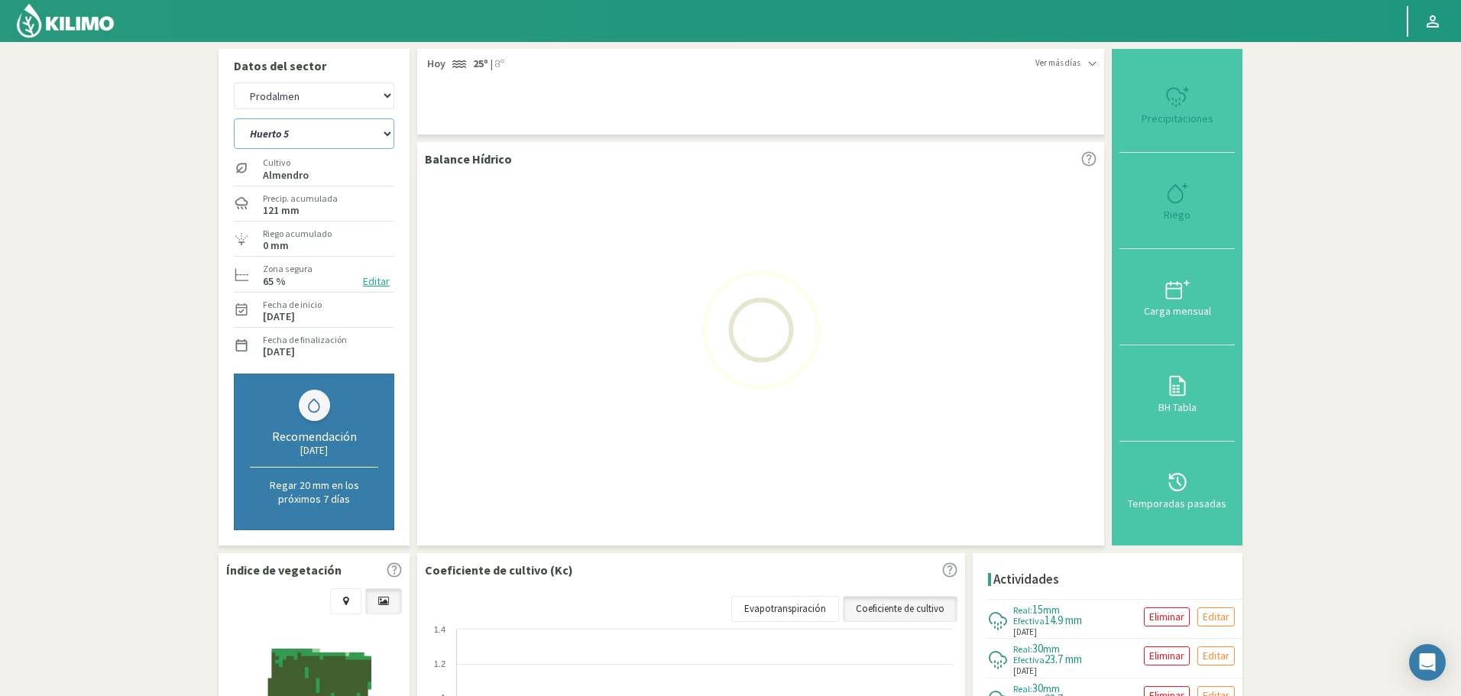
select select "52: Object"
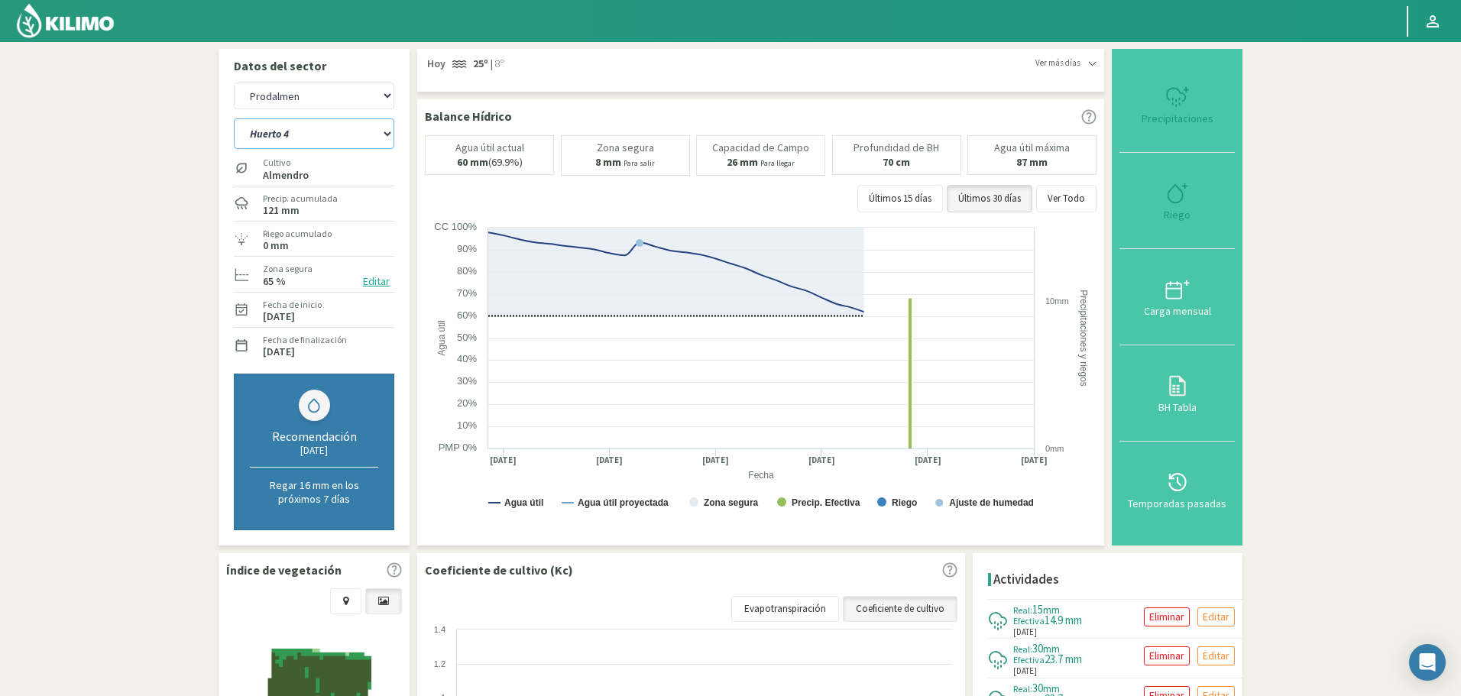
select select "2417: Object"
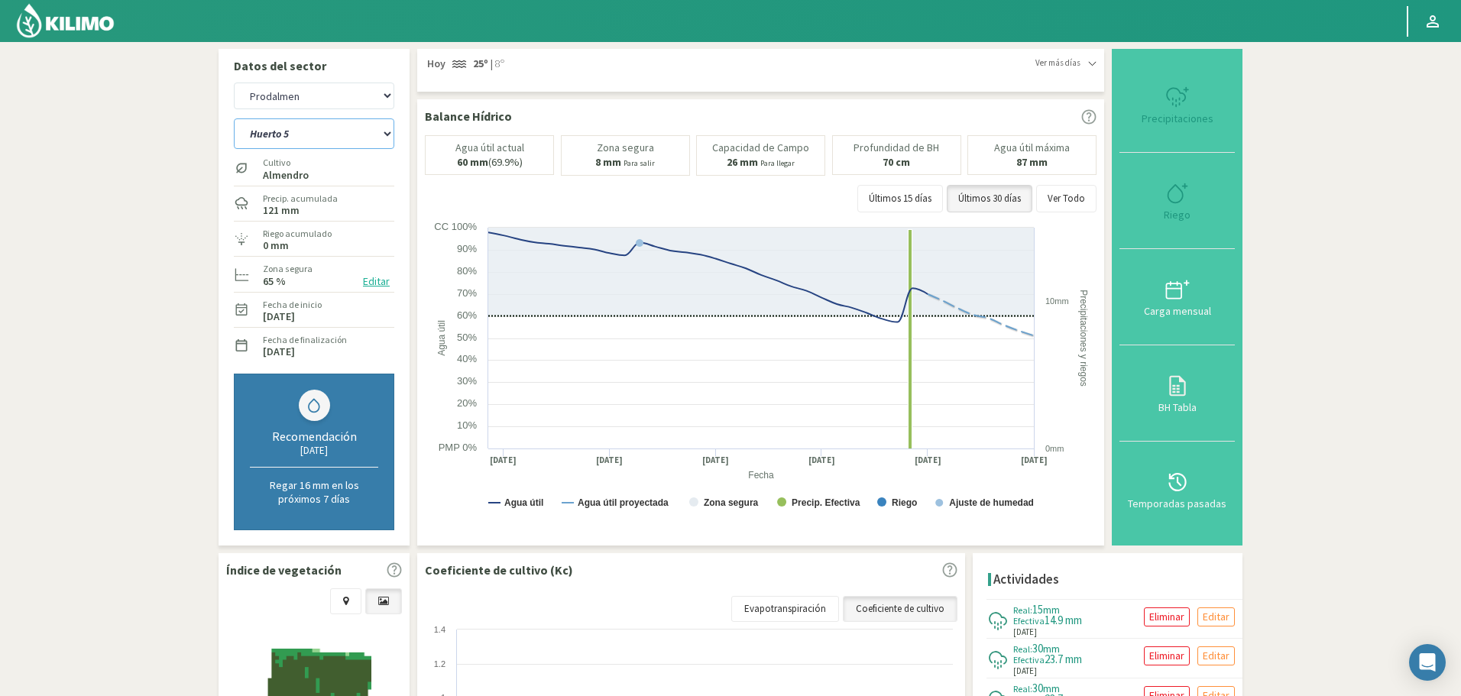
click at [308, 138] on select "Huerto 1 Huerto 2 Huerto 3 Huerto 4 Huerto 5 Huerto 6 Huerto 7" at bounding box center [314, 133] width 160 height 31
click at [234, 118] on select "Huerto 1 Huerto 2 Huerto 3 Huerto 4 Huerto 5 Huerto 6 Huerto 7" at bounding box center [314, 133] width 160 height 31
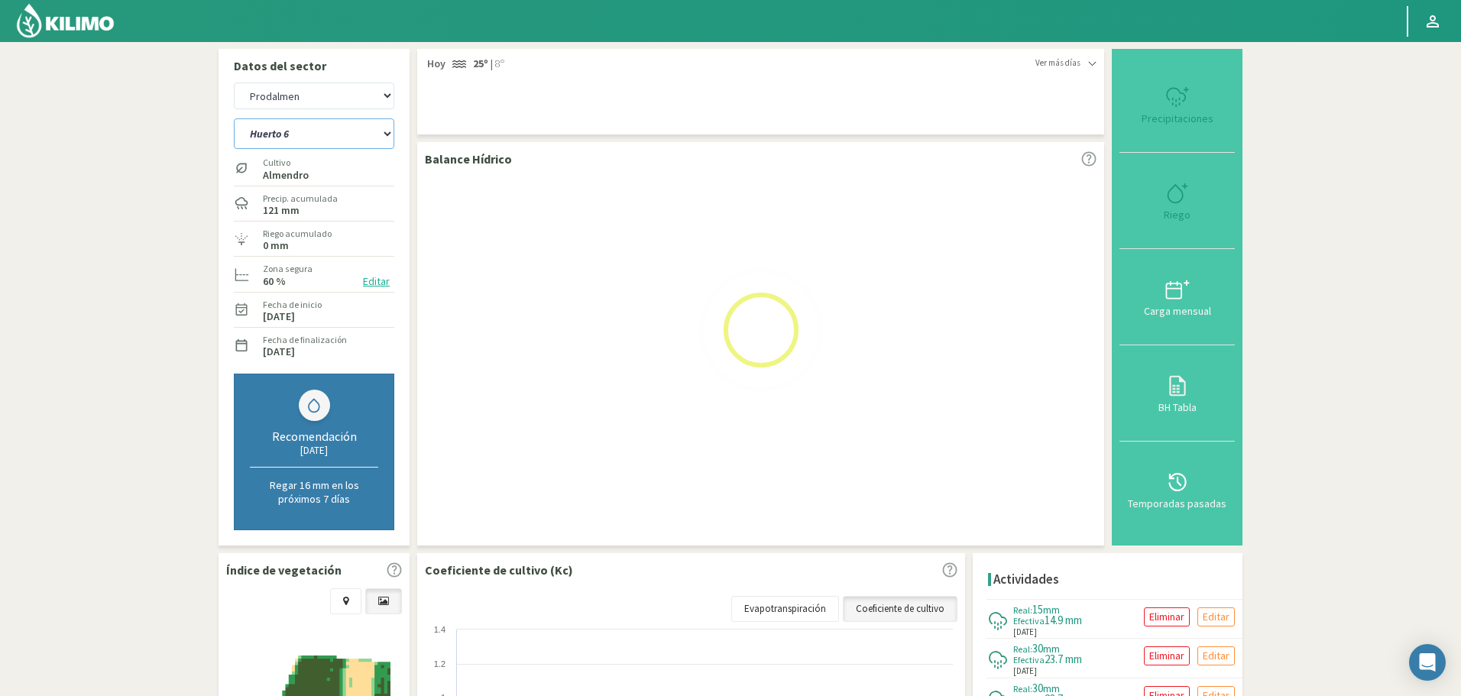
select select "60: Object"
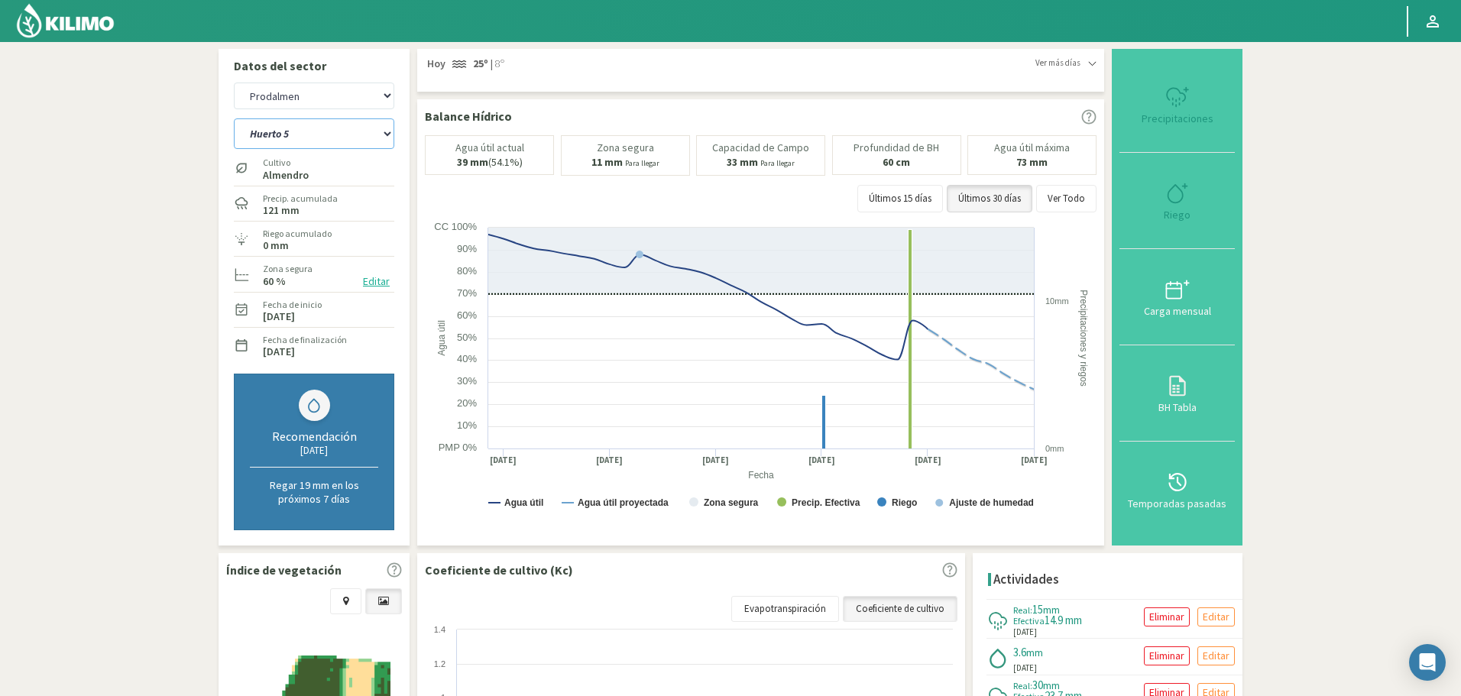
select select "2692: Object"
click at [294, 133] on select "Huerto 1 Huerto 2 Huerto 3 Huerto 4 Huerto 5 Huerto 6 Huerto 7" at bounding box center [314, 133] width 160 height 31
click at [234, 118] on select "Huerto 1 Huerto 2 Huerto 3 Huerto 4 Huerto 5 Huerto 6 Huerto 7" at bounding box center [314, 133] width 160 height 31
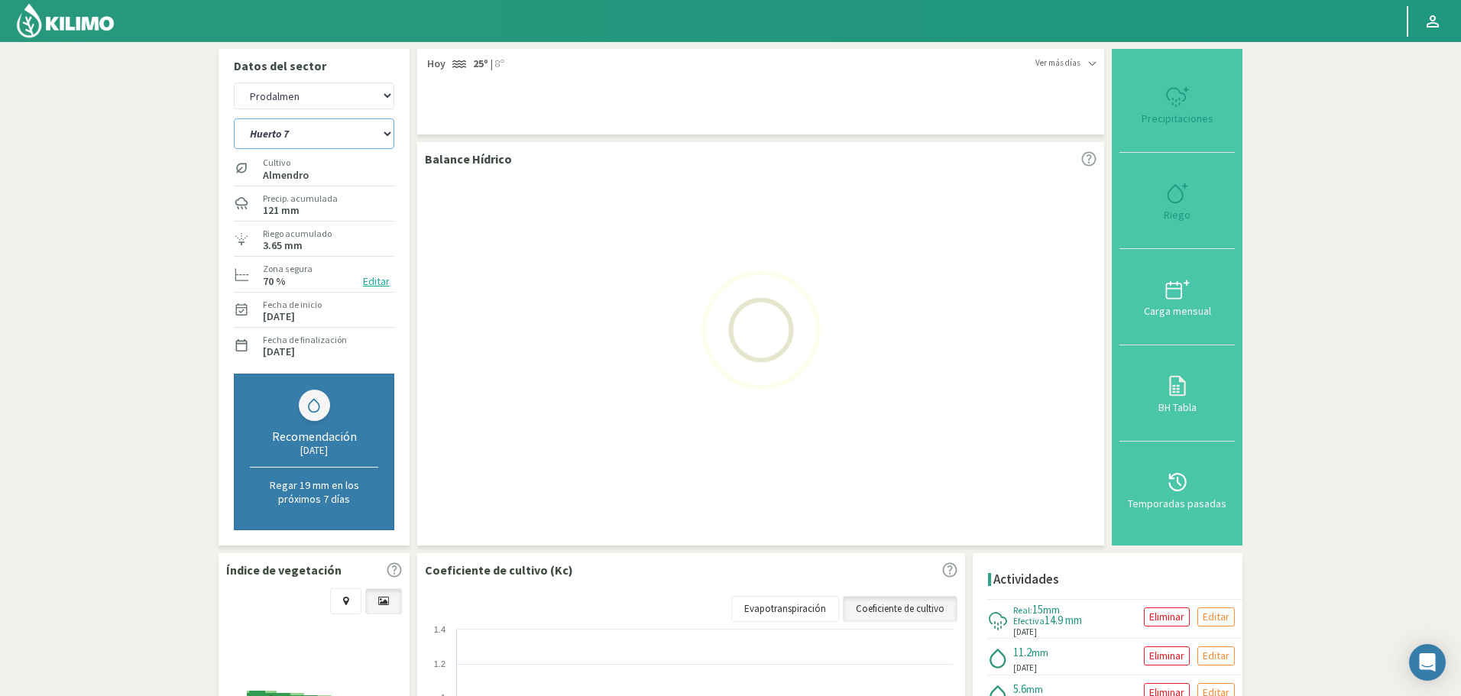
select select "68: Object"
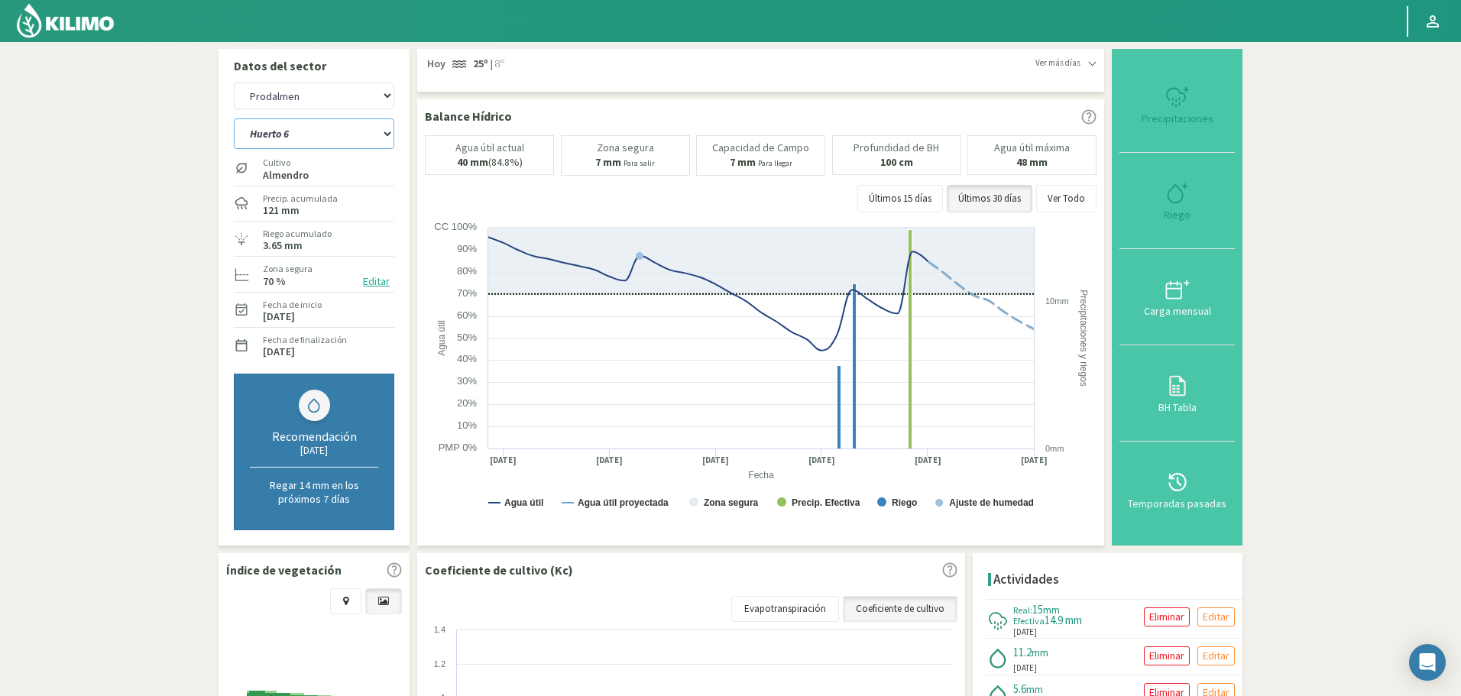
select select "2967: Object"
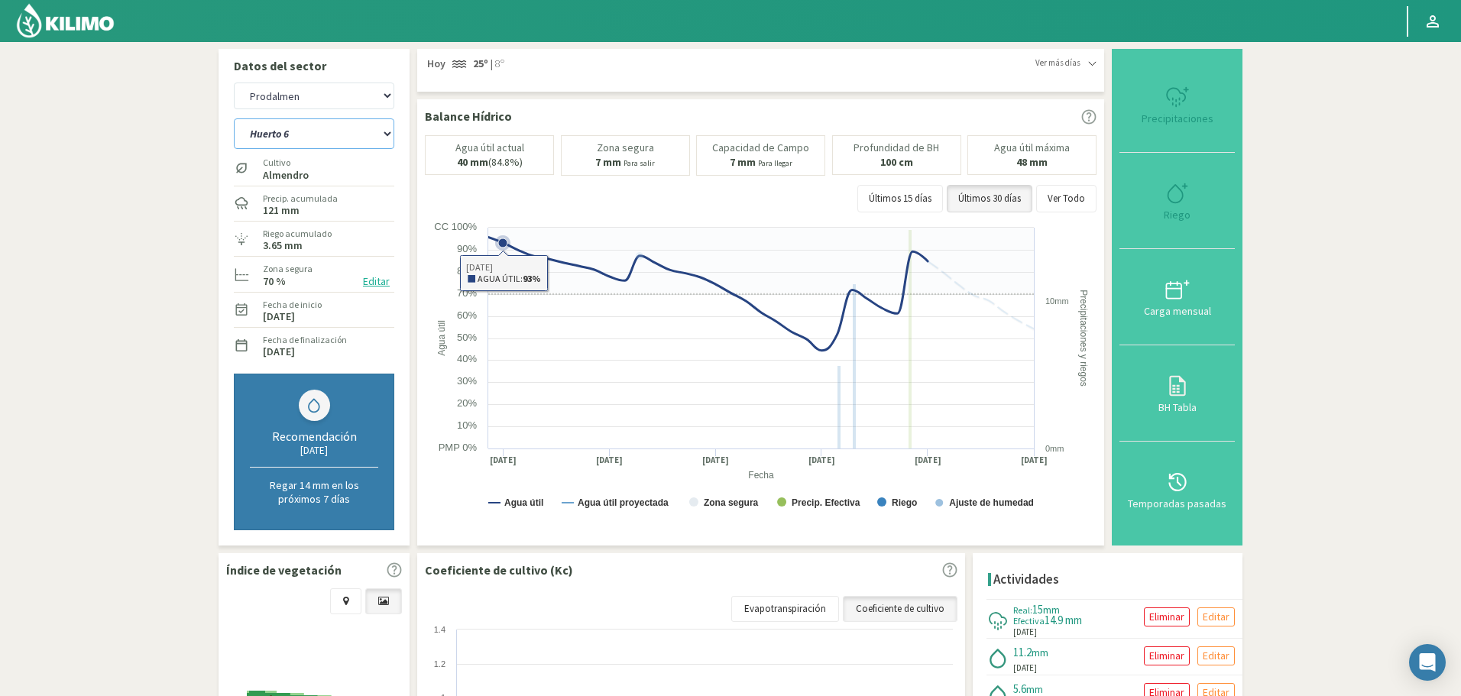
select select "76: Object"
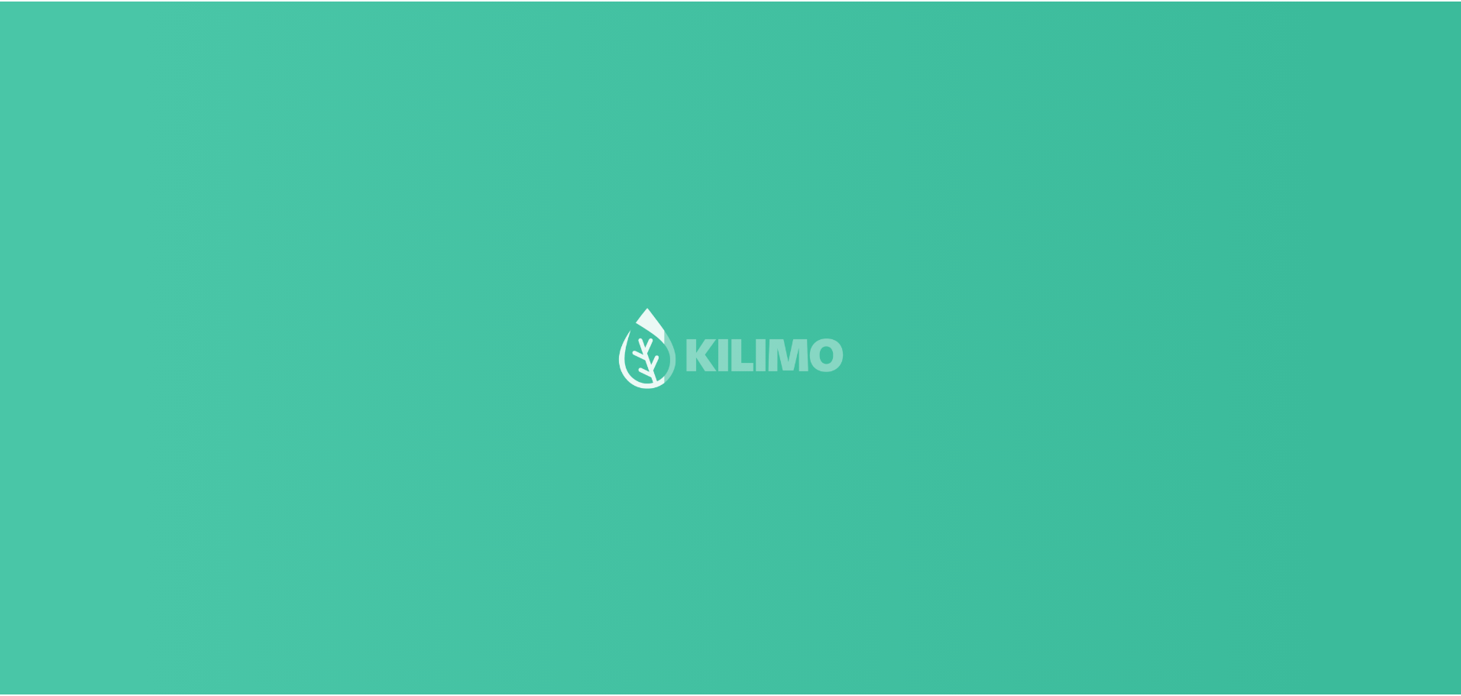
scroll to position [1, 0]
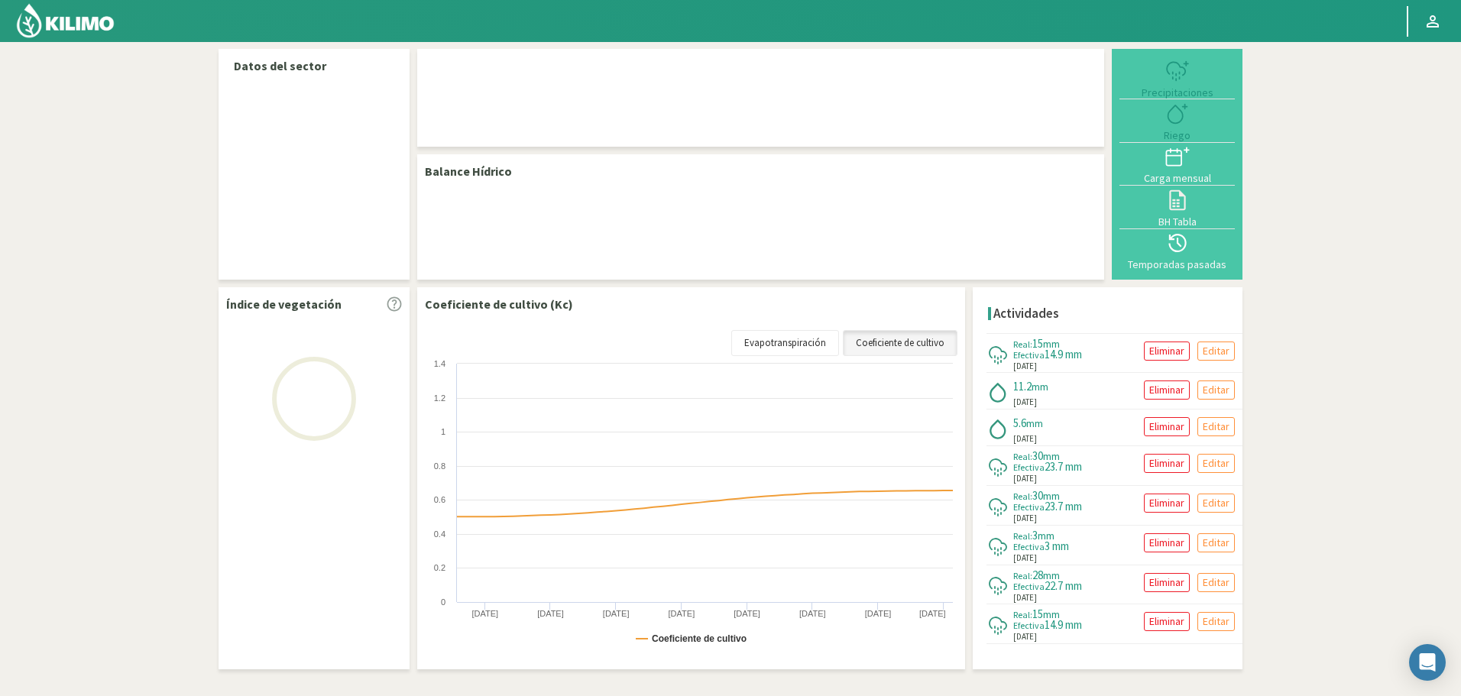
select select "217: Object"
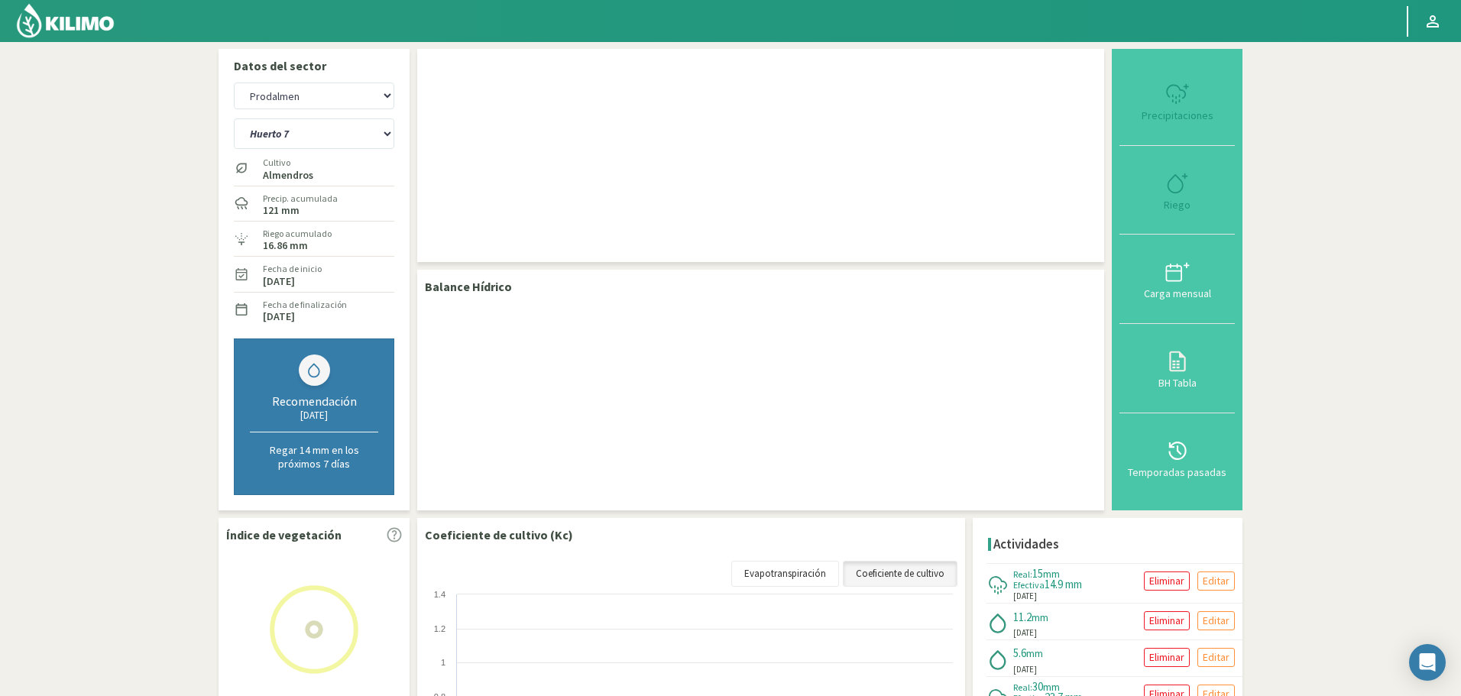
scroll to position [0, 0]
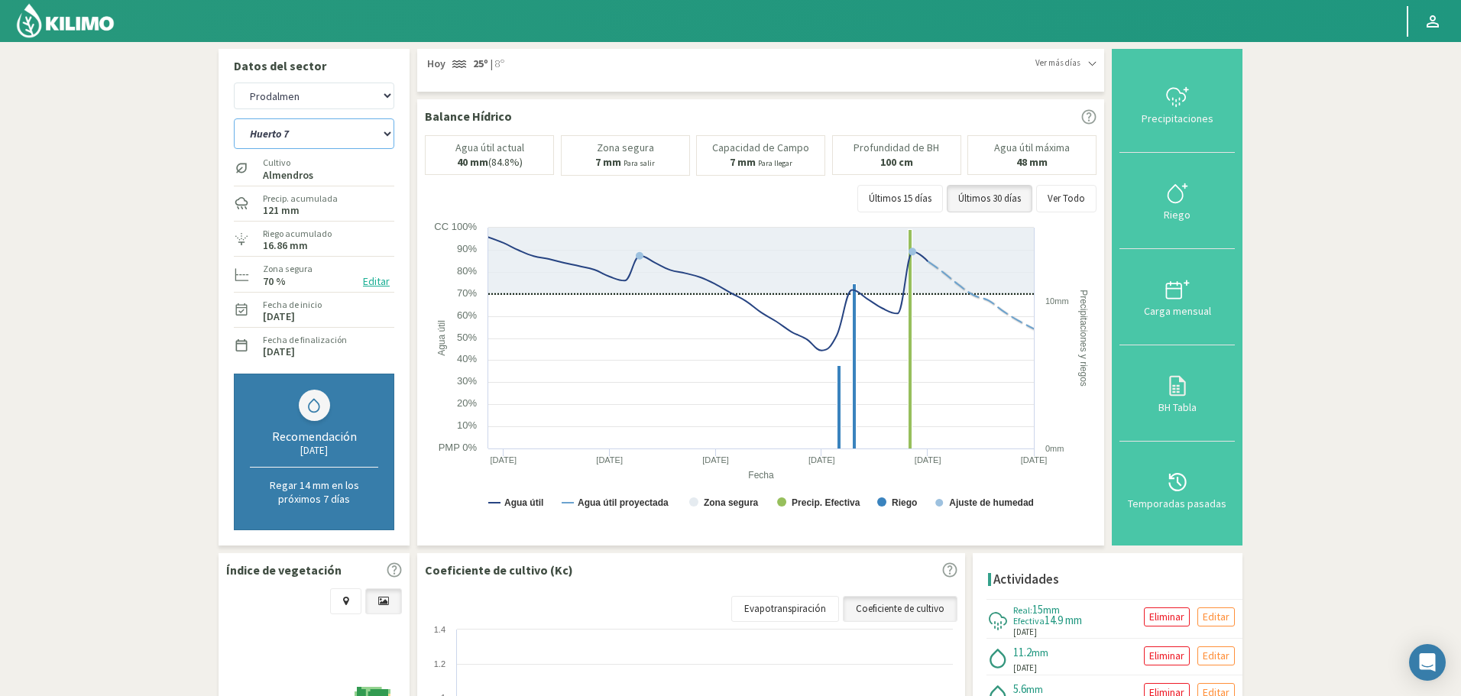
click at [312, 133] on select "Huerto 1 Huerto 2 Huerto 3 Huerto 4 Huerto 5 Huerto 6 Huerto 7" at bounding box center [314, 133] width 160 height 31
click at [234, 118] on select "Huerto 1 Huerto 2 Huerto 3 Huerto 4 Huerto 5 Huerto 6 Huerto 7" at bounding box center [314, 133] width 160 height 31
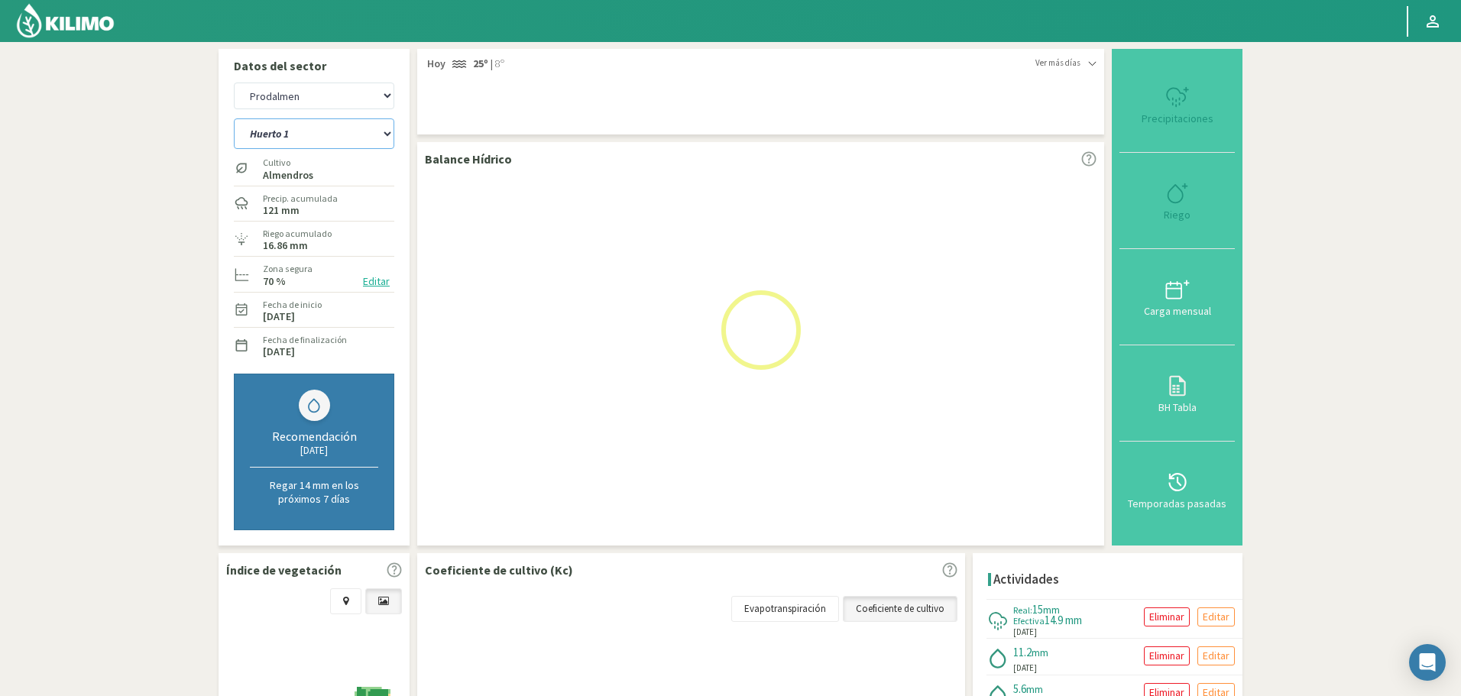
select select "6: Object"
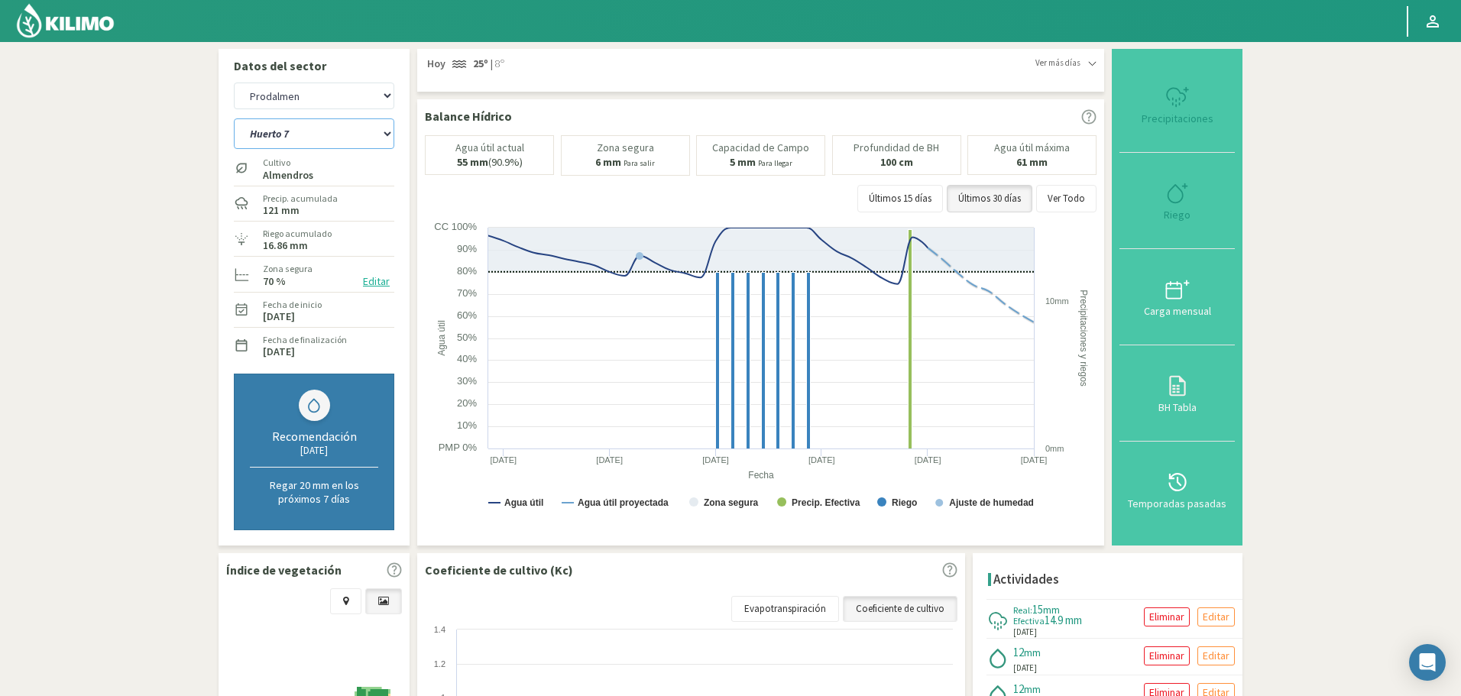
click at [300, 130] on select "Huerto 1 Huerto 2 Huerto 3 Huerto 4 Huerto 5 Huerto 6 Huerto 7" at bounding box center [314, 133] width 160 height 31
select select "492: Object"
click at [234, 118] on select "Huerto 1 Huerto 2 Huerto 3 Huerto 4 Huerto 5 Huerto 6 Huerto 7" at bounding box center [314, 133] width 160 height 31
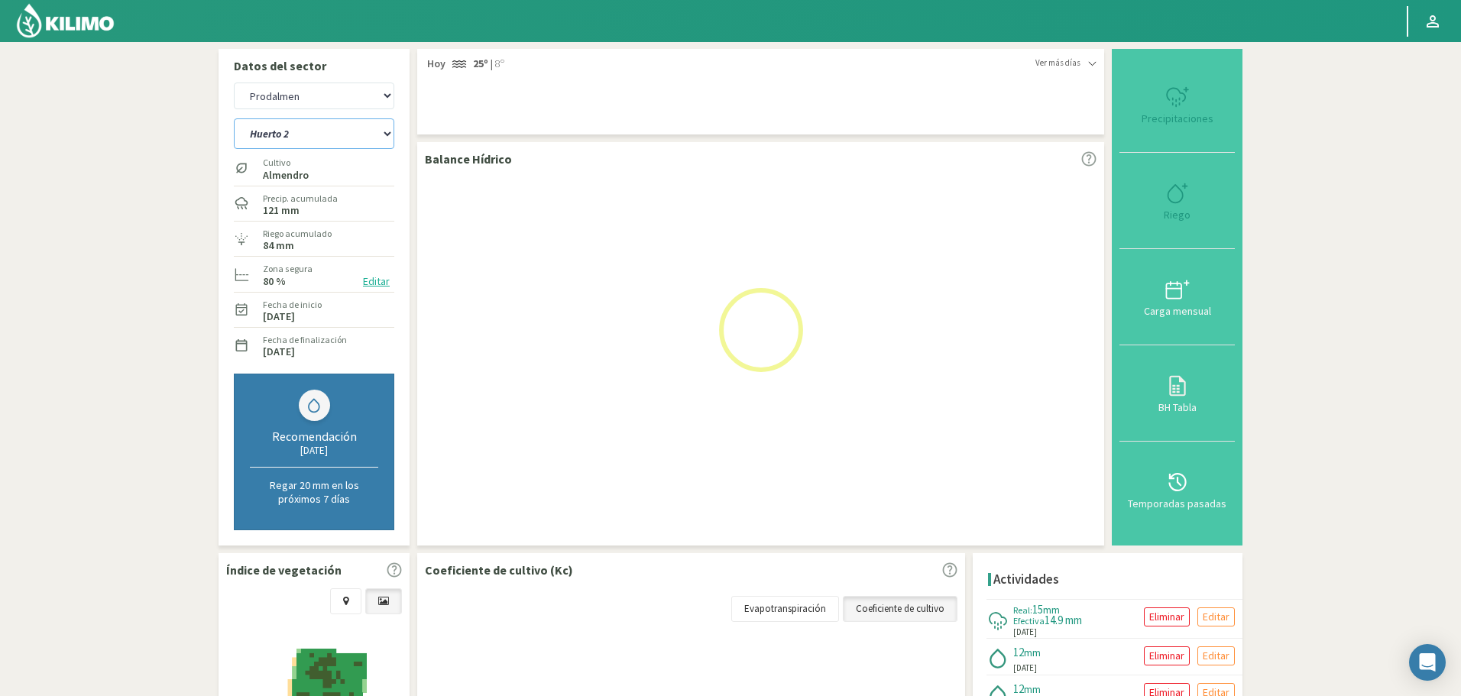
select select "7: Object"
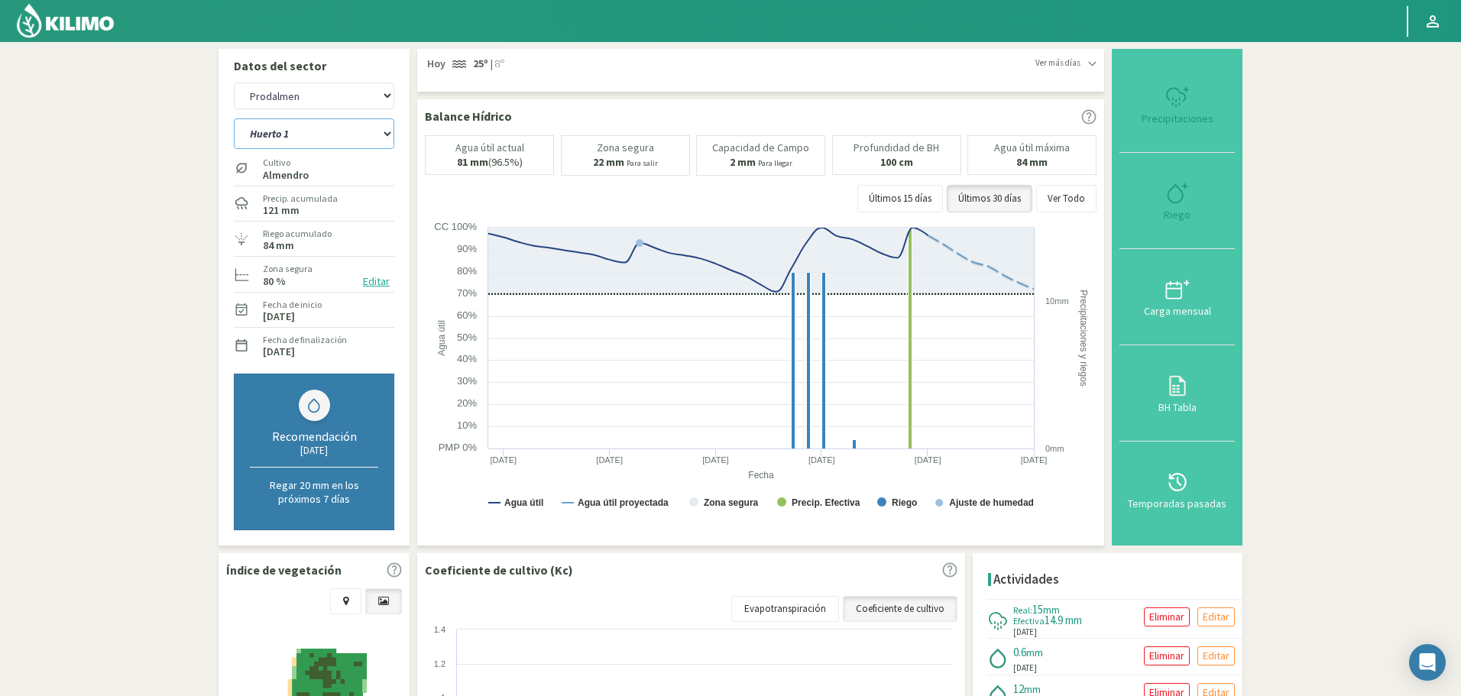
select select "767: Object"
click at [290, 140] on select "Huerto 1 Huerto 2 Huerto 3 Huerto 4 Huerto 5 Huerto 6 Huerto 7" at bounding box center [314, 133] width 160 height 31
click at [234, 118] on select "Huerto 1 Huerto 2 Huerto 3 Huerto 4 Huerto 5 Huerto 6 Huerto 7" at bounding box center [314, 133] width 160 height 31
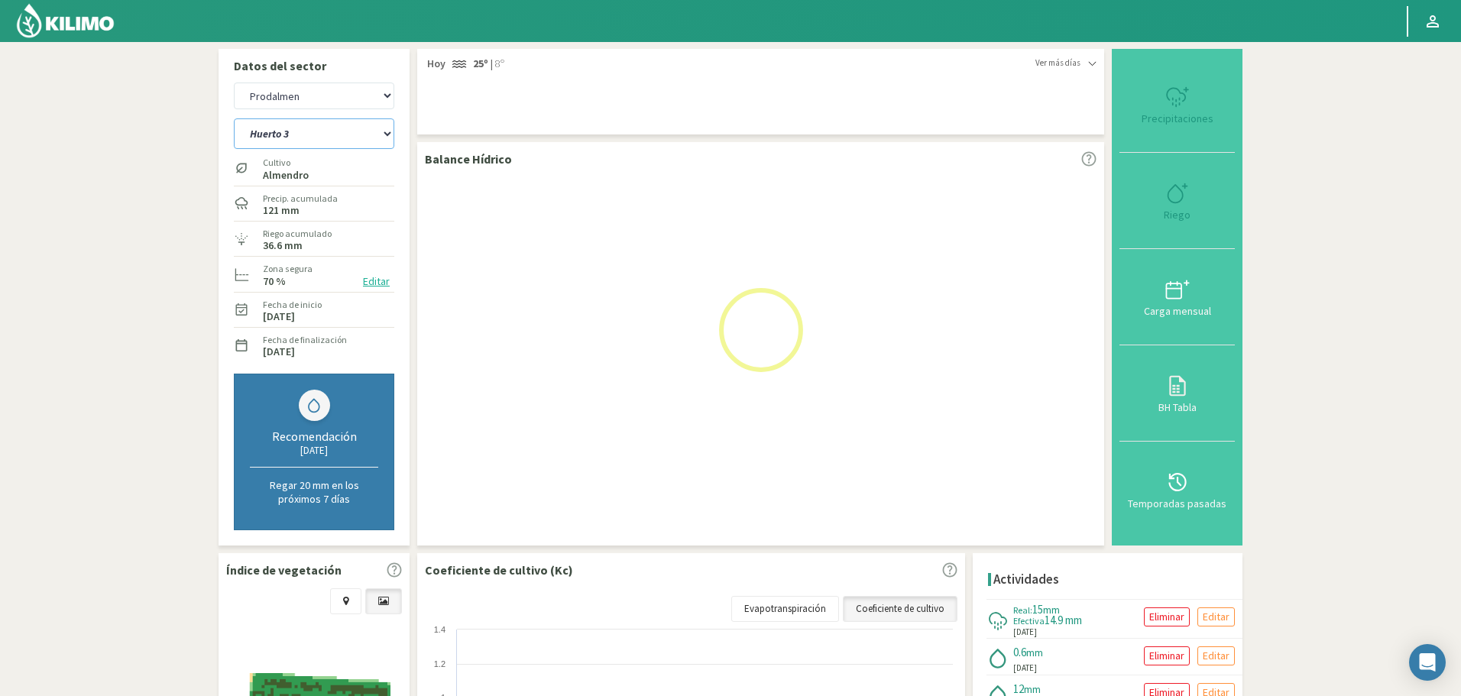
select select "15: Object"
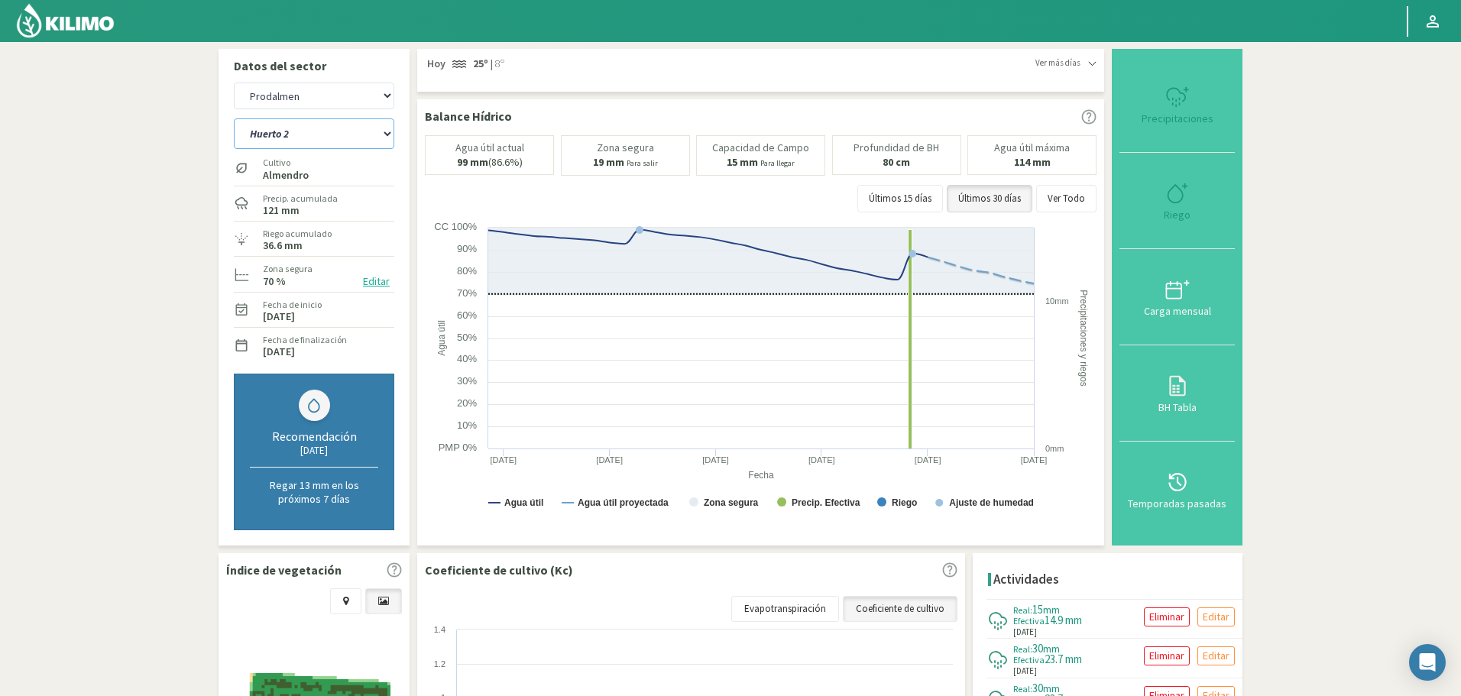
select select "1042: Object"
select select "23: Object"
click at [92, 12] on img at bounding box center [65, 20] width 100 height 37
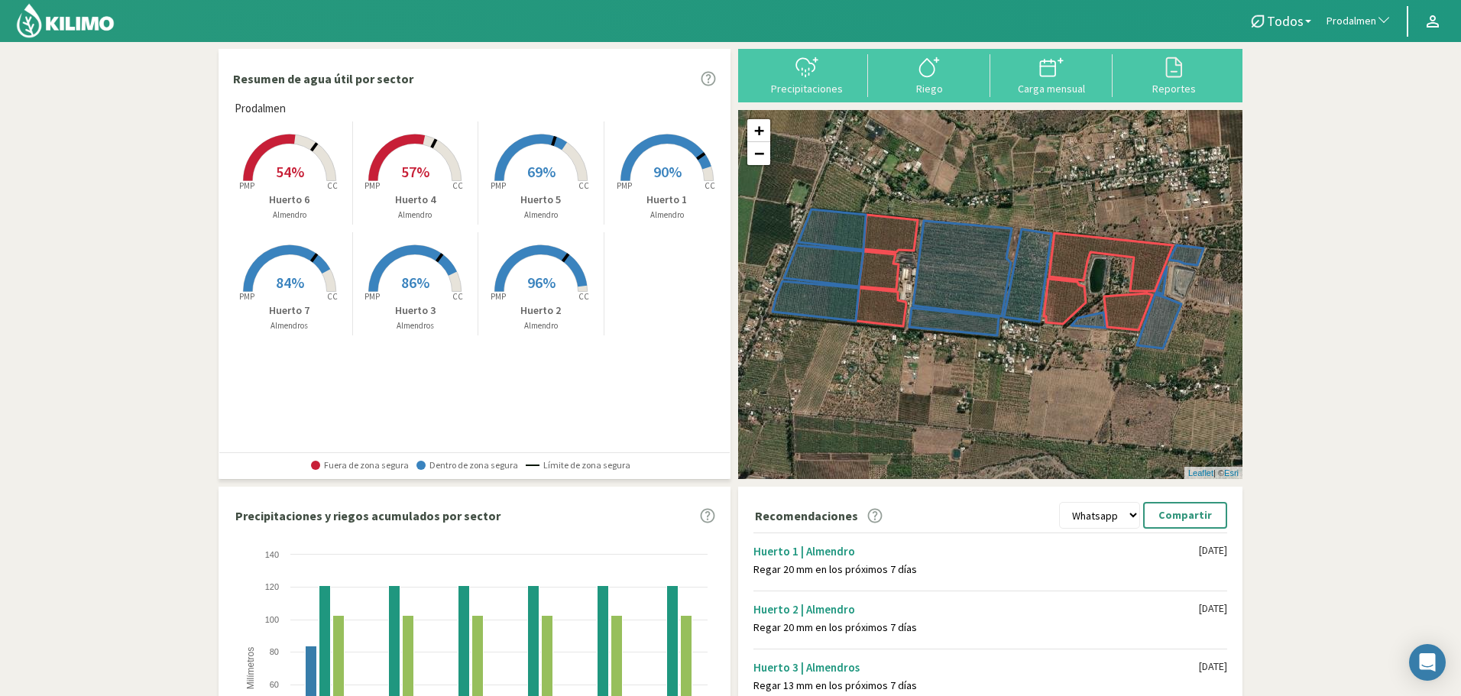
click at [321, 170] on rect at bounding box center [289, 182] width 122 height 122
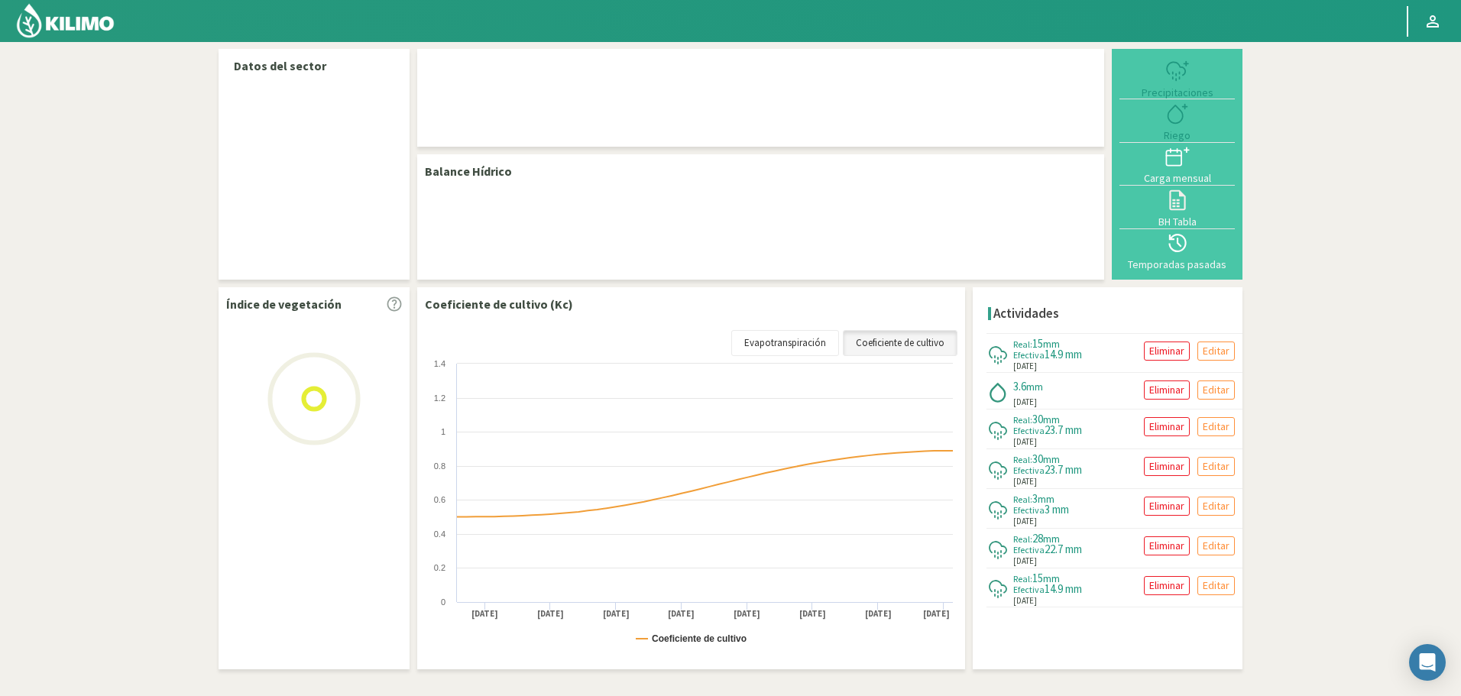
select select "217: Object"
select select "5: Object"
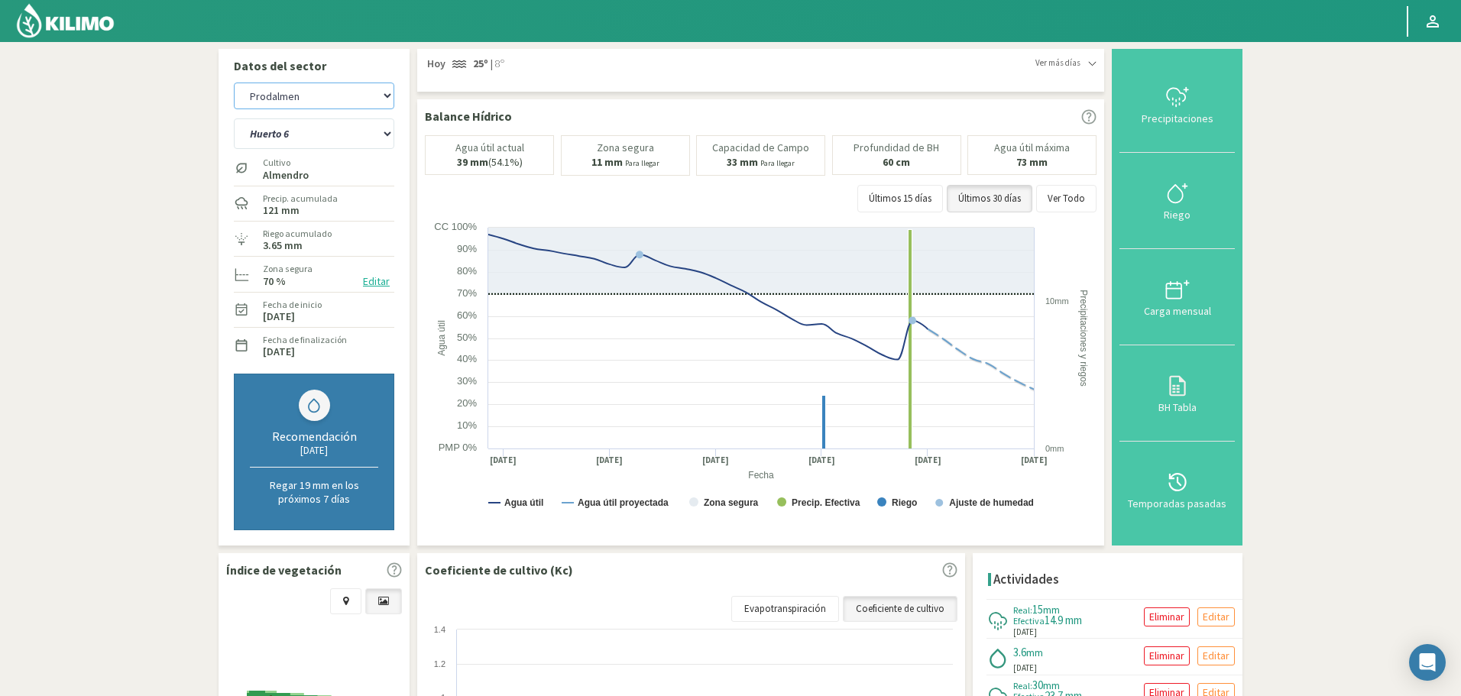
click at [324, 92] on select "Agr. Huertos de Chocalan Agrícola Bakia Agrícola [GEOGRAPHIC_DATA] - IC Agrícol…" at bounding box center [314, 96] width 160 height 27
click at [234, 83] on select "Agr. Huertos de Chocalan Agrícola Bakia Agrícola [GEOGRAPHIC_DATA] - IC Agrícol…" at bounding box center [314, 96] width 160 height 27
select select "486: Object"
select select "7: Object"
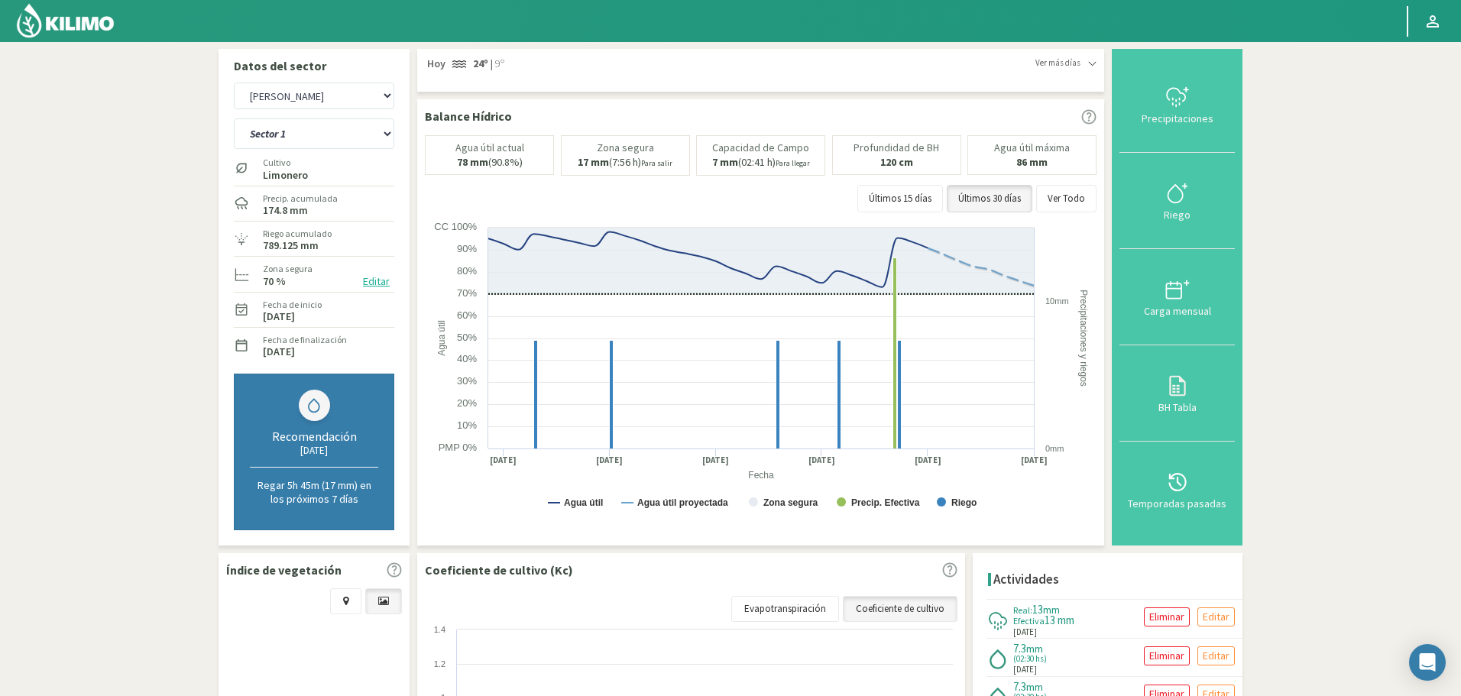
click at [91, 21] on img at bounding box center [65, 20] width 100 height 37
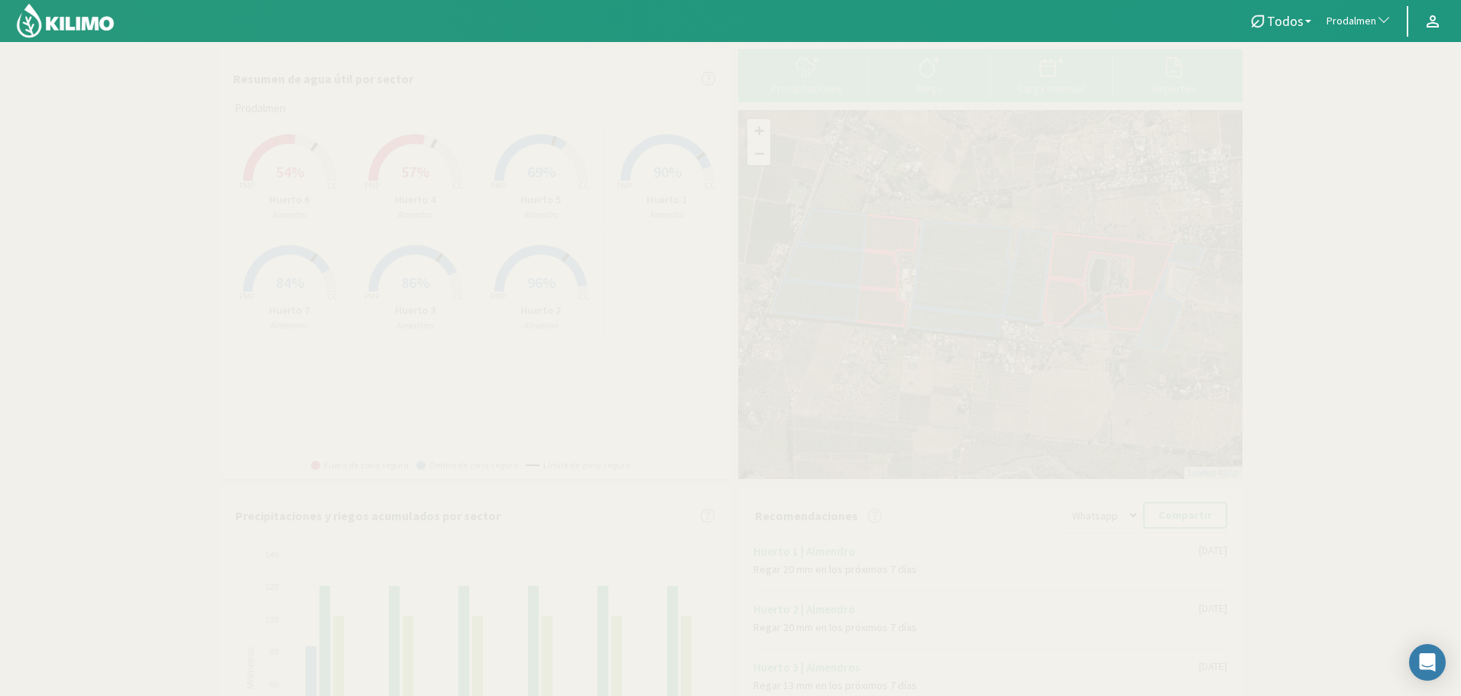
click at [1354, 21] on span "Prodalmen" at bounding box center [1351, 21] width 50 height 15
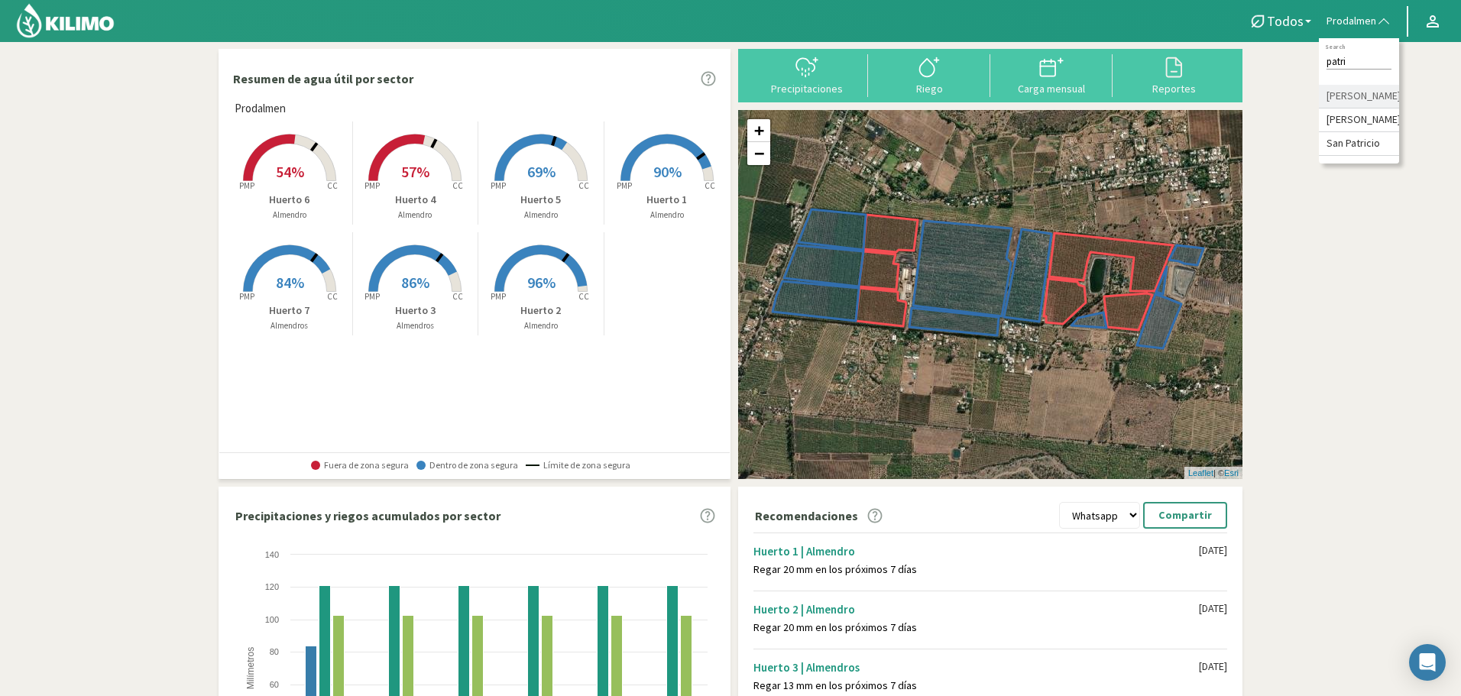
type input "patri"
click at [1348, 107] on li "[PERSON_NAME]" at bounding box center [1359, 97] width 80 height 24
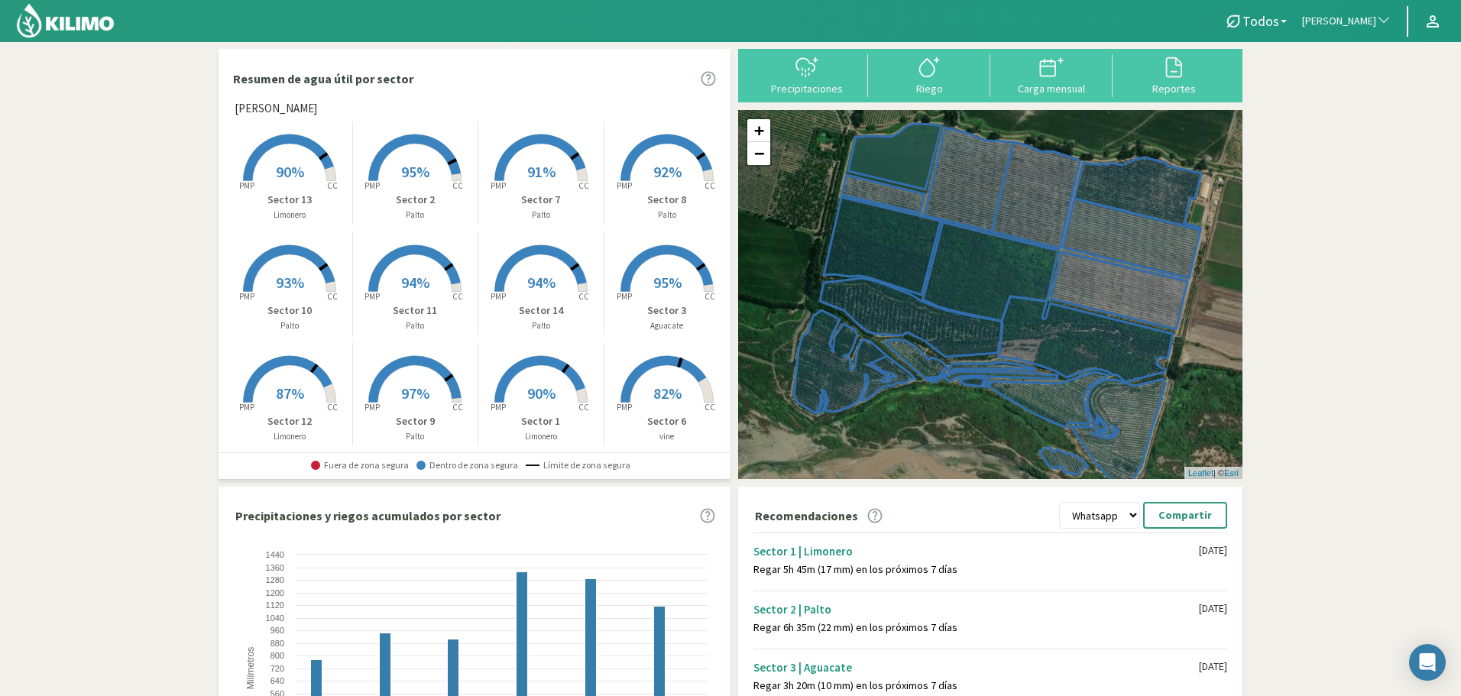
click at [306, 160] on rect at bounding box center [289, 182] width 122 height 122
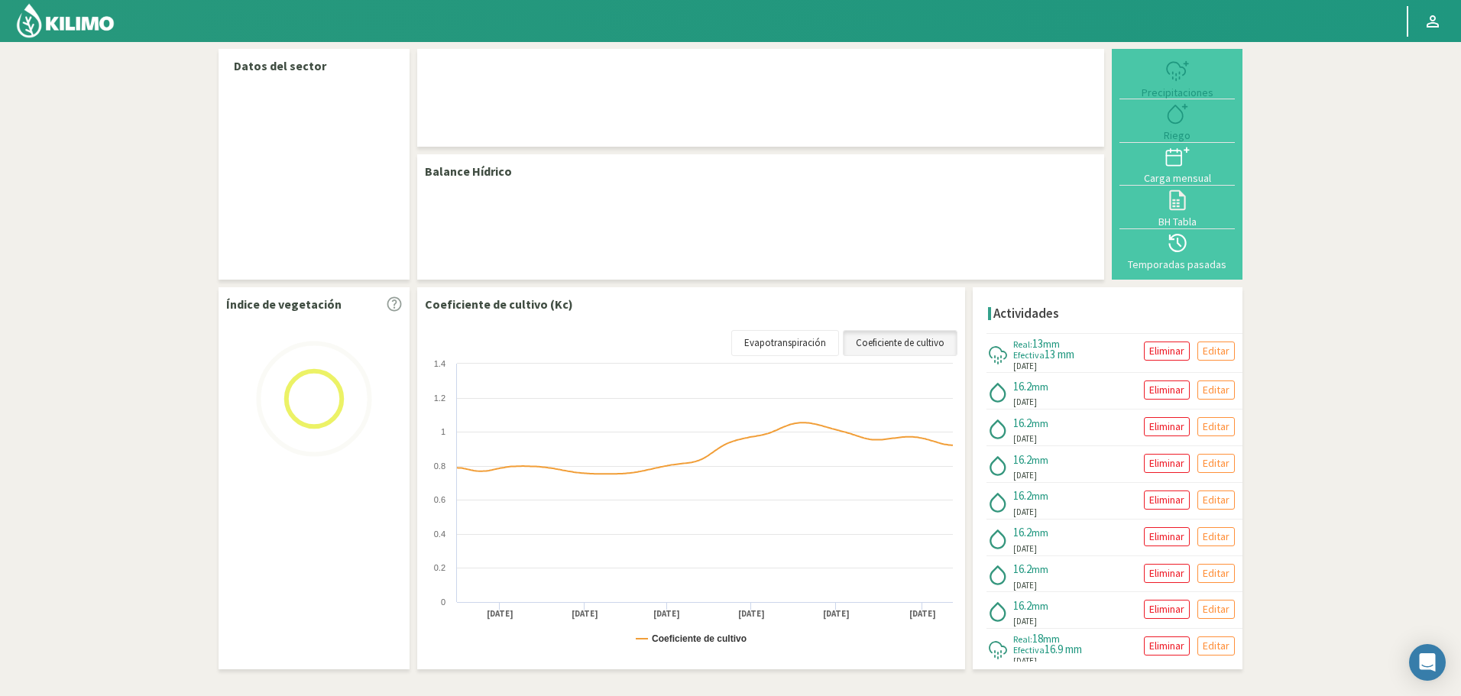
select select "211: Object"
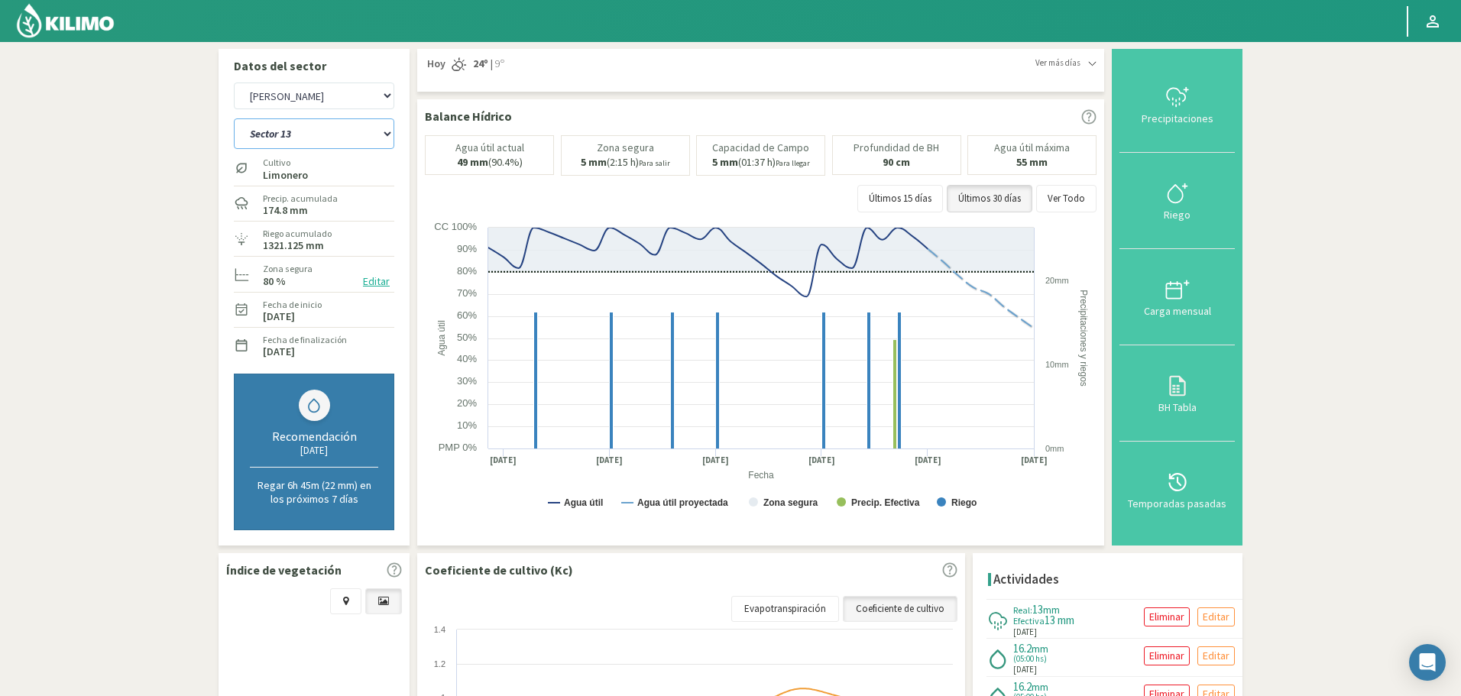
click at [316, 137] on select "Sector 1 Sector 10 Sector 11 Sector 12 Sector 13 Sector 14 Sector 2 Sector 3 Se…" at bounding box center [314, 133] width 160 height 31
click at [234, 118] on select "Sector 1 Sector 10 Sector 11 Sector 12 Sector 13 Sector 14 Sector 2 Sector 3 Se…" at bounding box center [314, 133] width 160 height 31
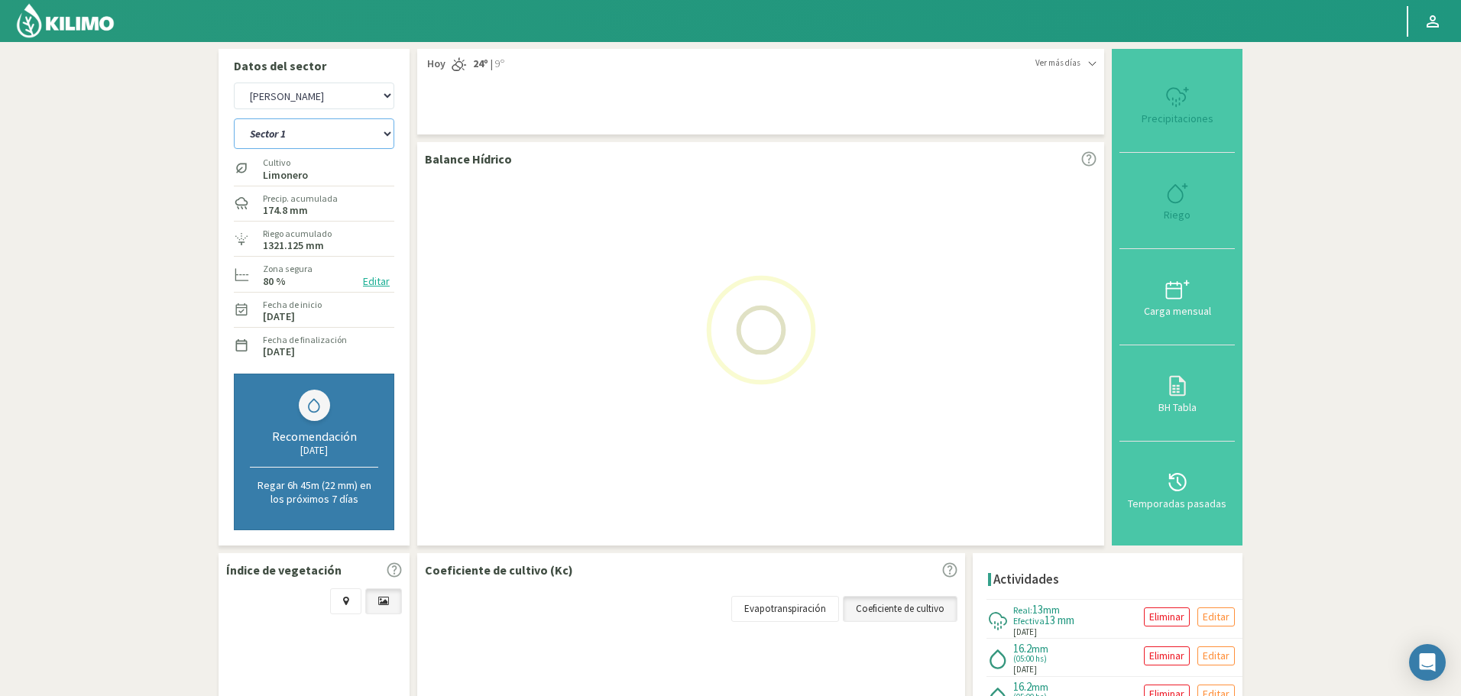
select select "4: Object"
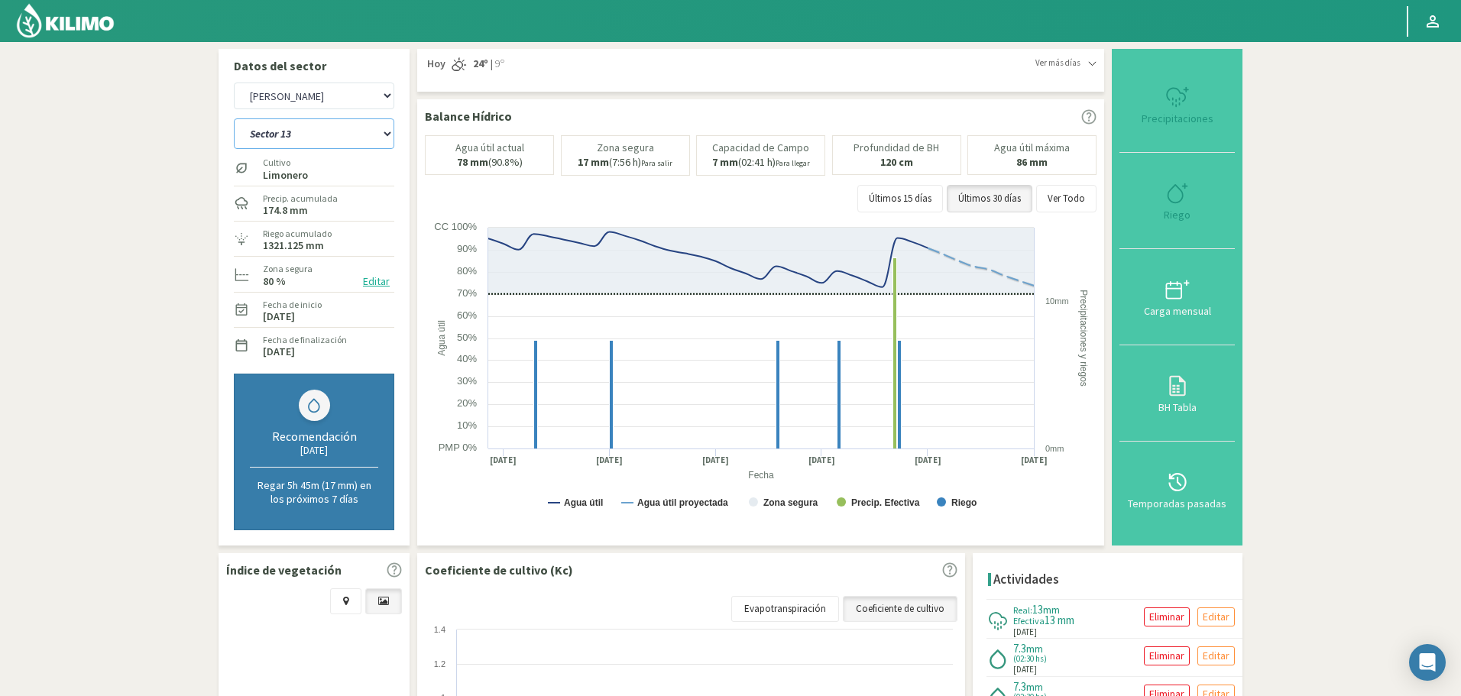
select select "486: Object"
click at [282, 132] on select "Sector 1 Sector 10 Sector 11 Sector 12 Sector 13 Sector 14 Sector 2 Sector 3 Se…" at bounding box center [314, 133] width 160 height 31
click at [234, 118] on select "Sector 1 Sector 10 Sector 11 Sector 12 Sector 13 Sector 14 Sector 2 Sector 3 Se…" at bounding box center [314, 133] width 160 height 31
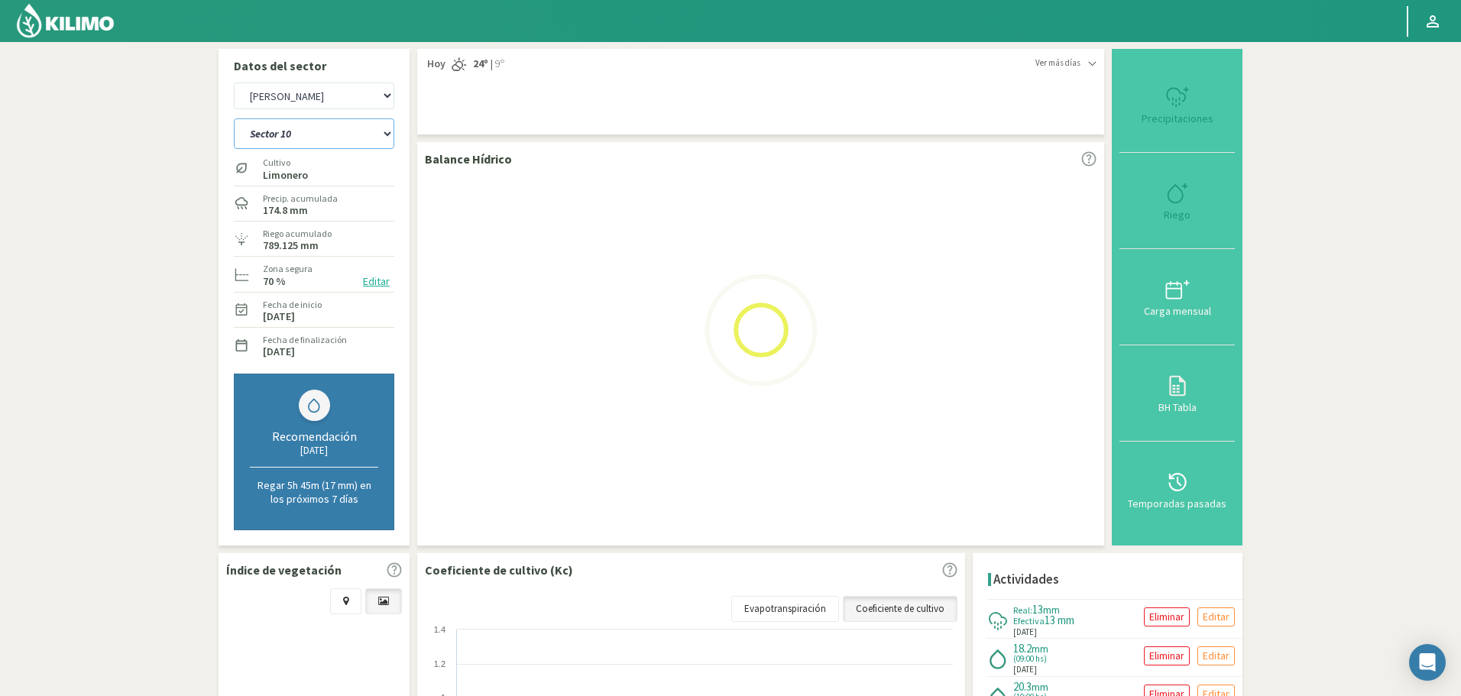
select select "13: Object"
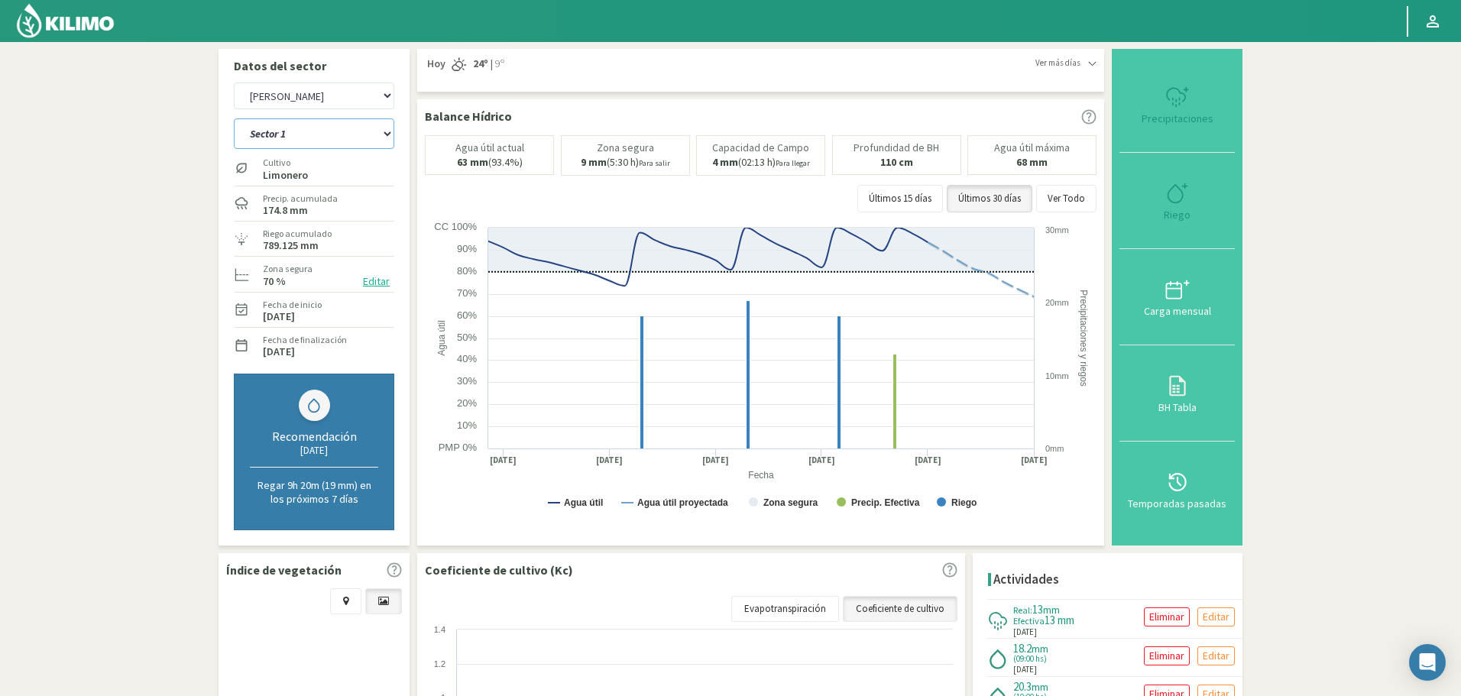
select select "761: Object"
click at [313, 137] on select "Sector 1 Sector 10 Sector 11 Sector 12 Sector 13 Sector 14 Sector 2 Sector 3 Se…" at bounding box center [314, 133] width 160 height 31
click at [234, 118] on select "Sector 1 Sector 10 Sector 11 Sector 12 Sector 13 Sector 14 Sector 2 Sector 3 Se…" at bounding box center [314, 133] width 160 height 31
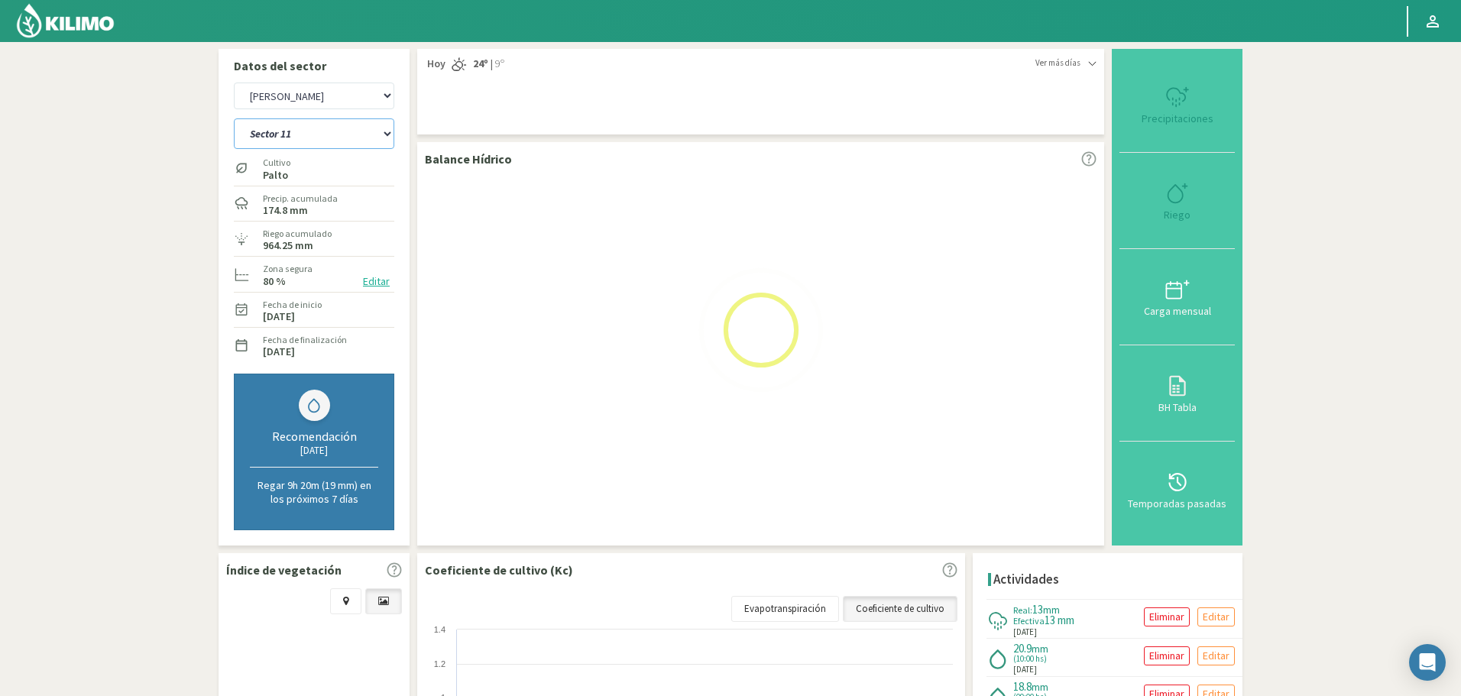
select select "27: Object"
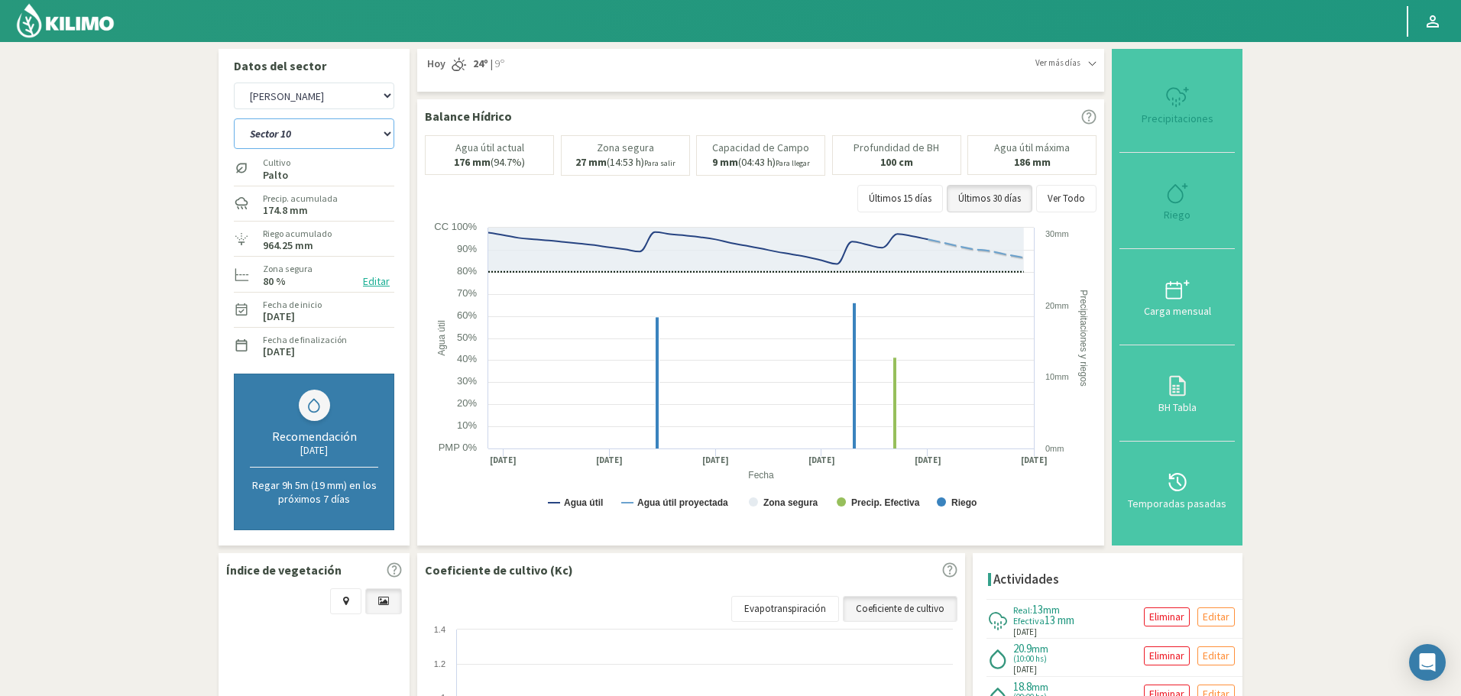
select select "1036: Object"
click at [315, 146] on select "Sector 1 Sector 10 Sector 11 Sector 12 Sector 13 Sector 14 Sector 2 Sector 3 Se…" at bounding box center [314, 133] width 160 height 31
click at [354, 130] on select "Sector 1 Sector 10 Sector 11 Sector 12 Sector 13 Sector 14 Sector 2 Sector 3 Se…" at bounding box center [314, 133] width 160 height 31
click at [234, 118] on select "Sector 1 Sector 10 Sector 11 Sector 12 Sector 13 Sector 14 Sector 2 Sector 3 Se…" at bounding box center [314, 133] width 160 height 31
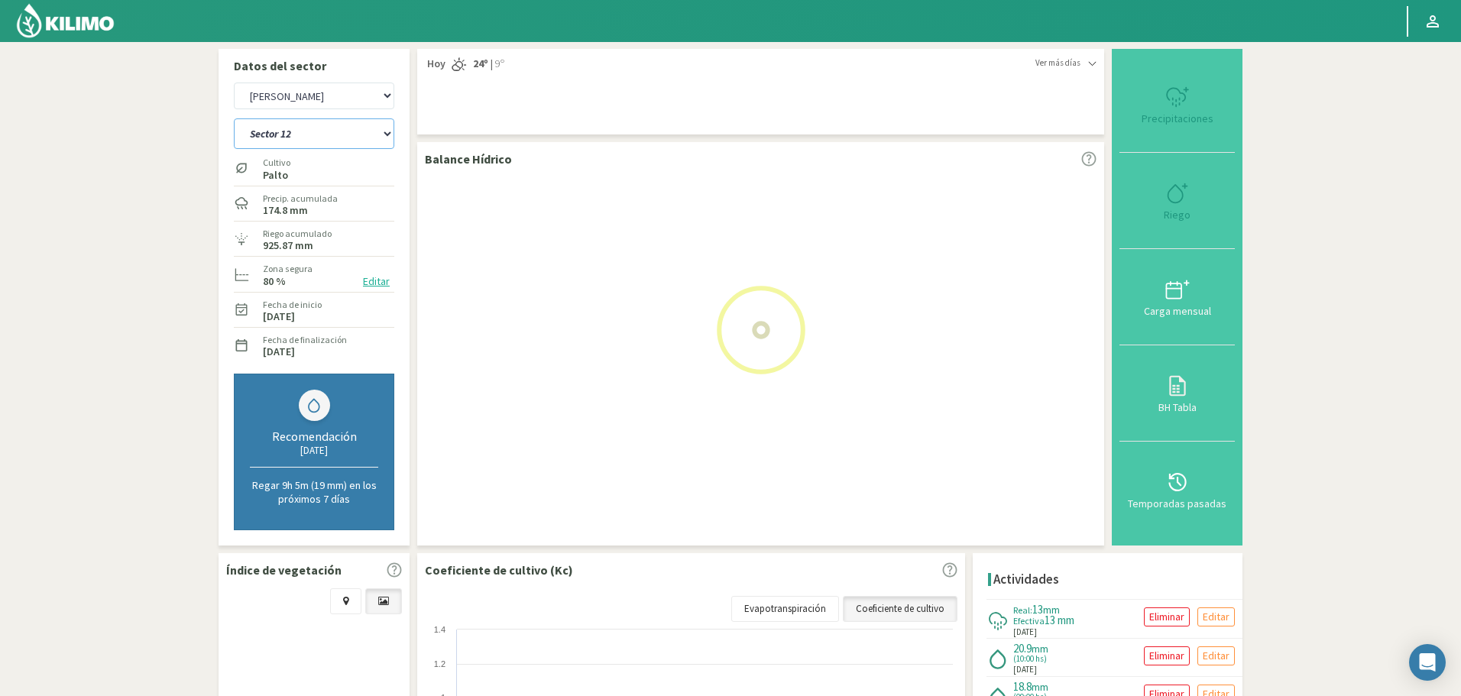
select select "41: Object"
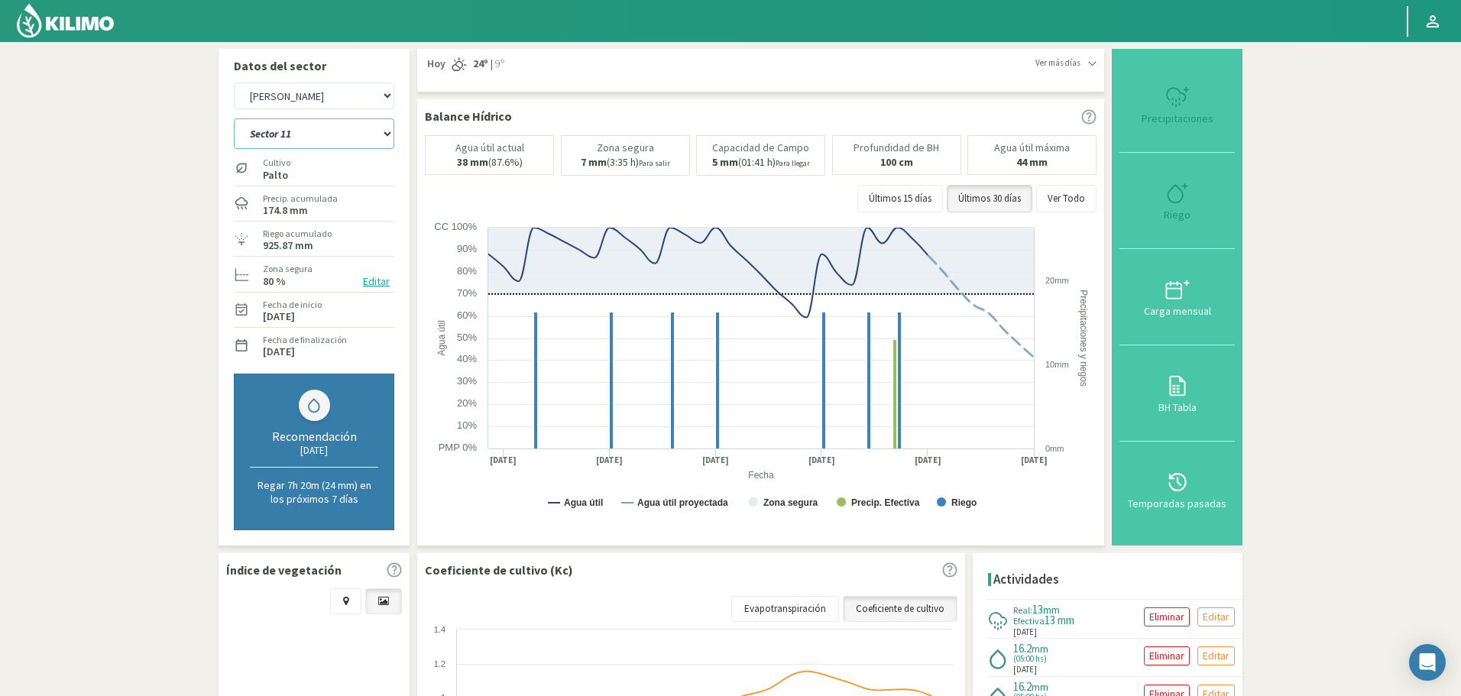
select select "1311: Object"
click at [1058, 196] on button "Ver Todo" at bounding box center [1066, 199] width 60 height 28
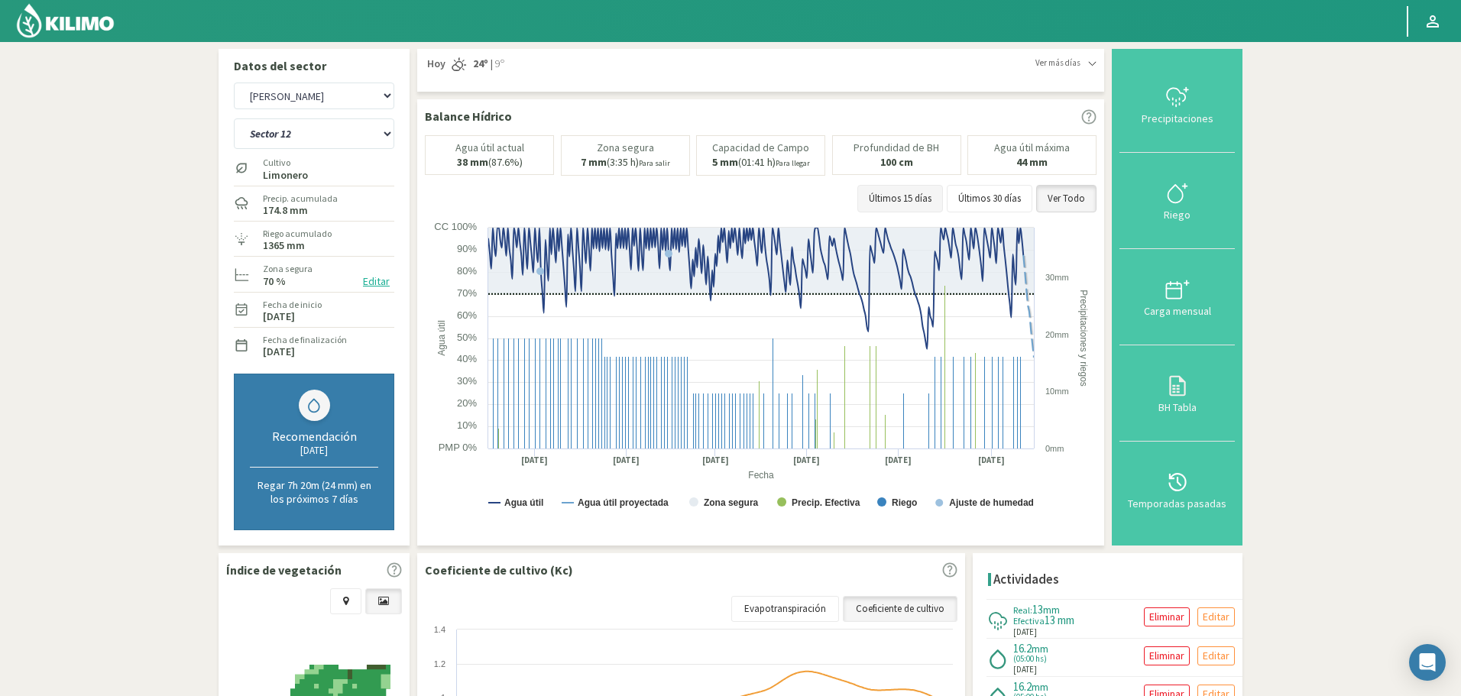
click at [937, 198] on button "Últimos 15 días" at bounding box center [900, 199] width 86 height 28
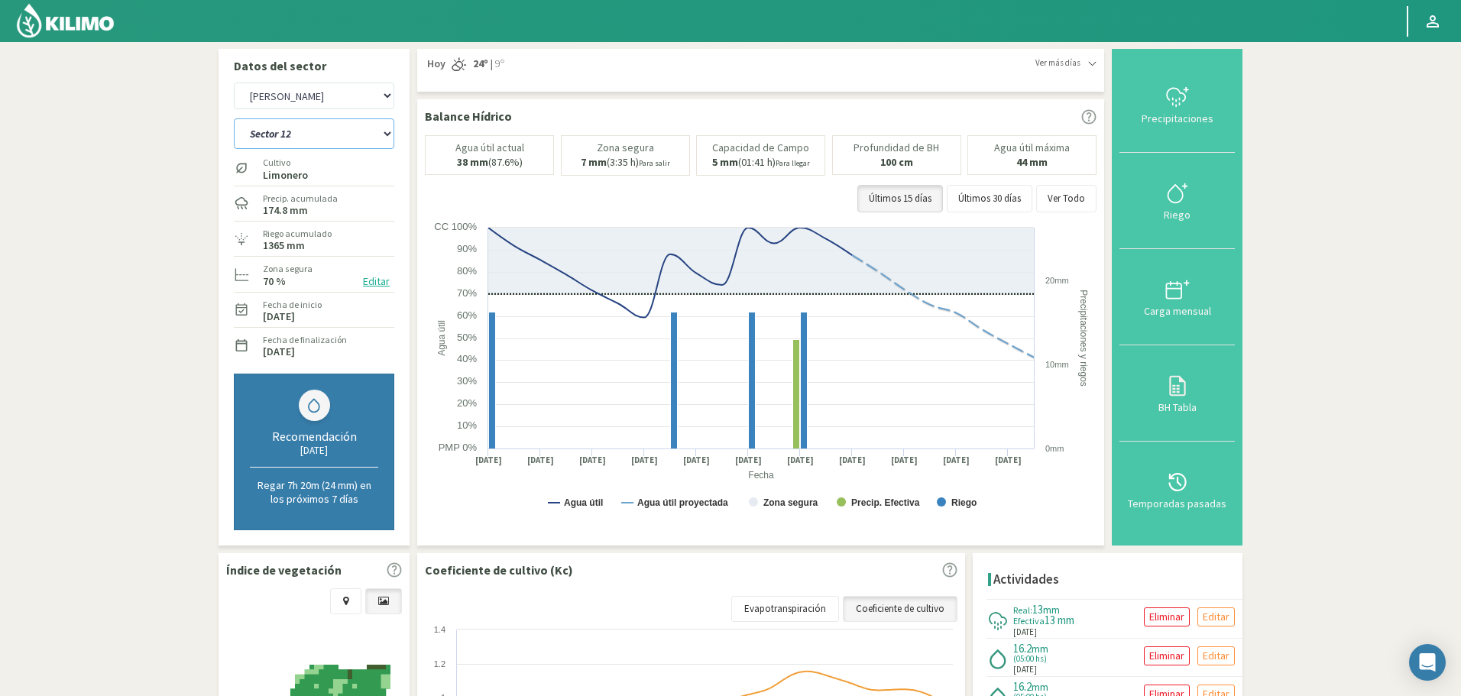
click at [330, 134] on select "Sector 1 Sector 10 Sector 11 Sector 12 Sector 13 Sector 14 Sector 2 Sector 3 Se…" at bounding box center [314, 133] width 160 height 31
click at [234, 118] on select "Sector 1 Sector 10 Sector 11 Sector 12 Sector 13 Sector 14 Sector 2 Sector 3 Se…" at bounding box center [314, 133] width 160 height 31
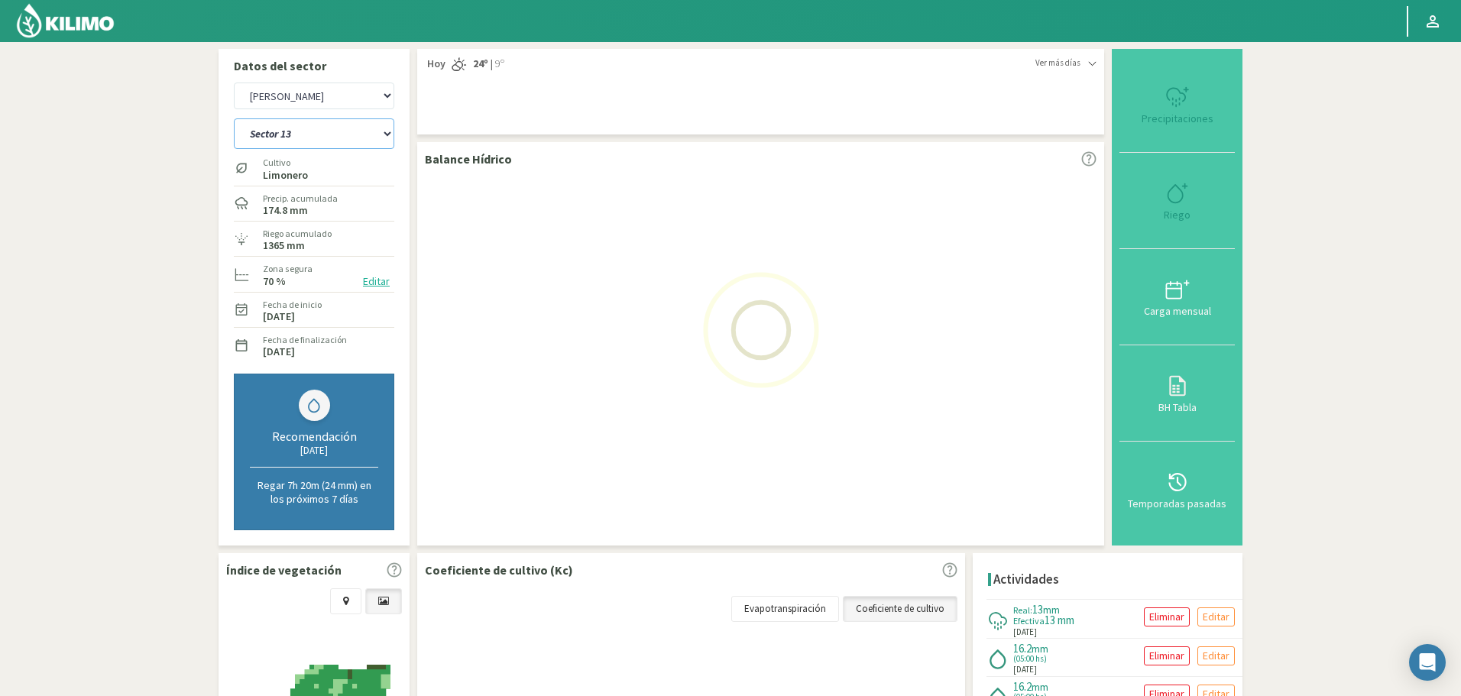
select select "55: Object"
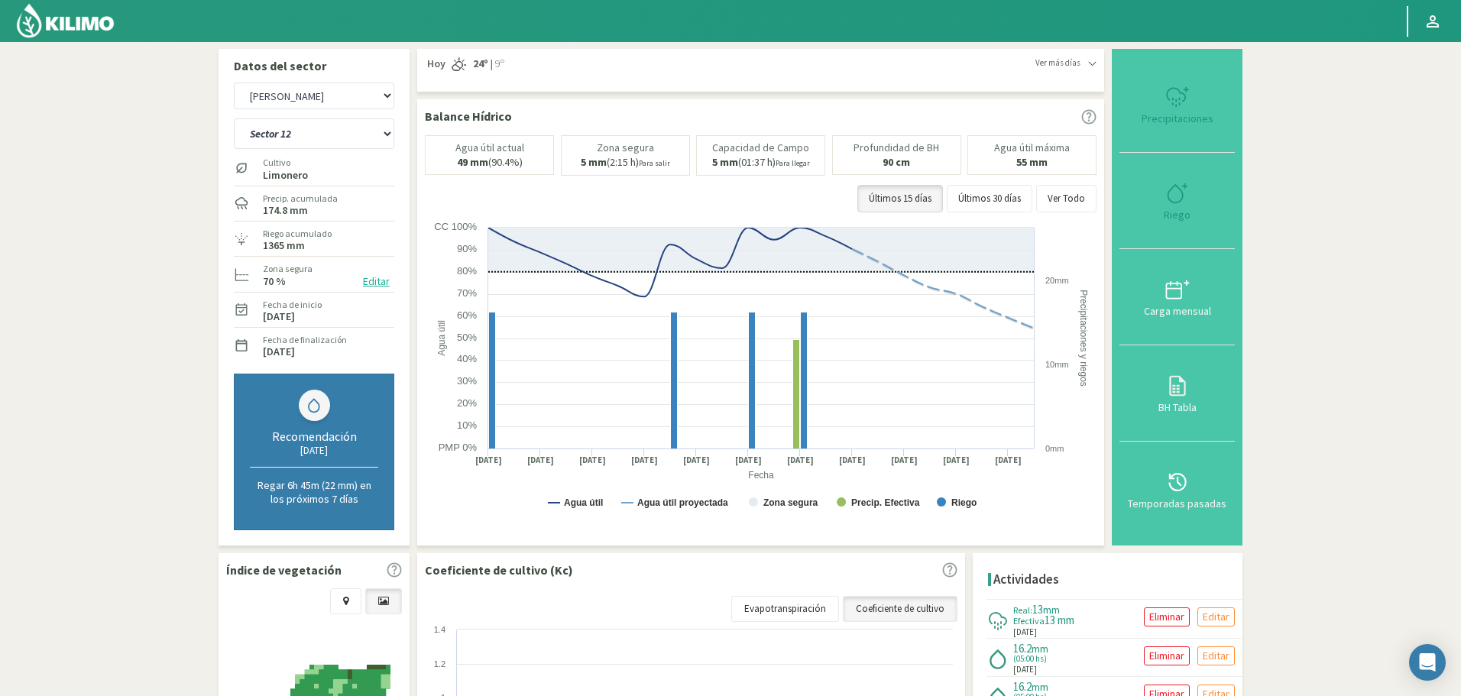
select select "1586: Object"
select select "69: Object"
click at [313, 95] on select "Agr. Huertos de Chocalan Agrícola Bakia Agrícola Bakia - IC Agrícola Exser - Ca…" at bounding box center [314, 96] width 160 height 27
click at [234, 83] on select "Agr. Huertos de Chocalan Agrícola Bakia Agrícola Bakia - IC Agrícola Exser - Ca…" at bounding box center [314, 96] width 160 height 27
select select "1667: Object"
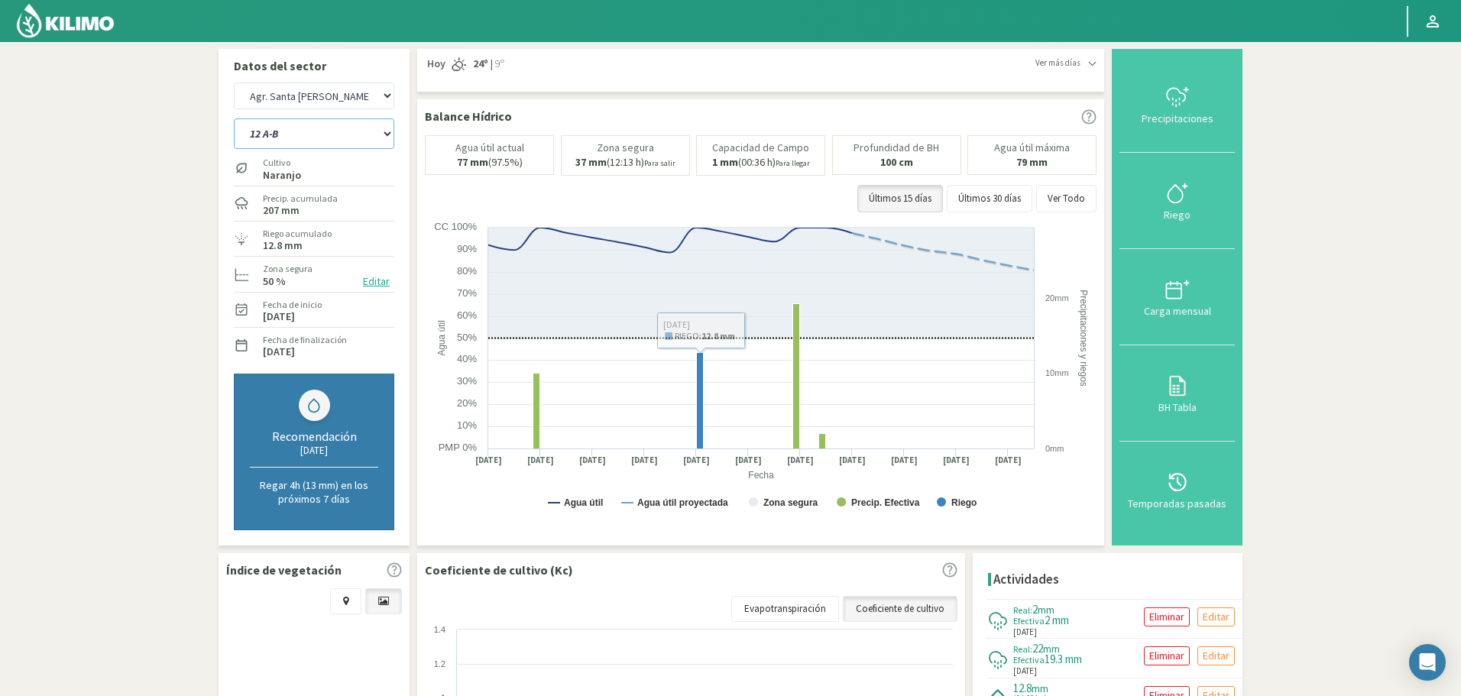
click at [383, 137] on select "12 A-B 14 -A Naranja Washington Parent 14 -B Naranja Lane Late Limones Sector 1…" at bounding box center [314, 133] width 160 height 31
click at [234, 118] on select "12 A-B 14 -A Naranja Washington Parent 14 -B Naranja Lane Late Limones Sector 1…" at bounding box center [314, 133] width 160 height 31
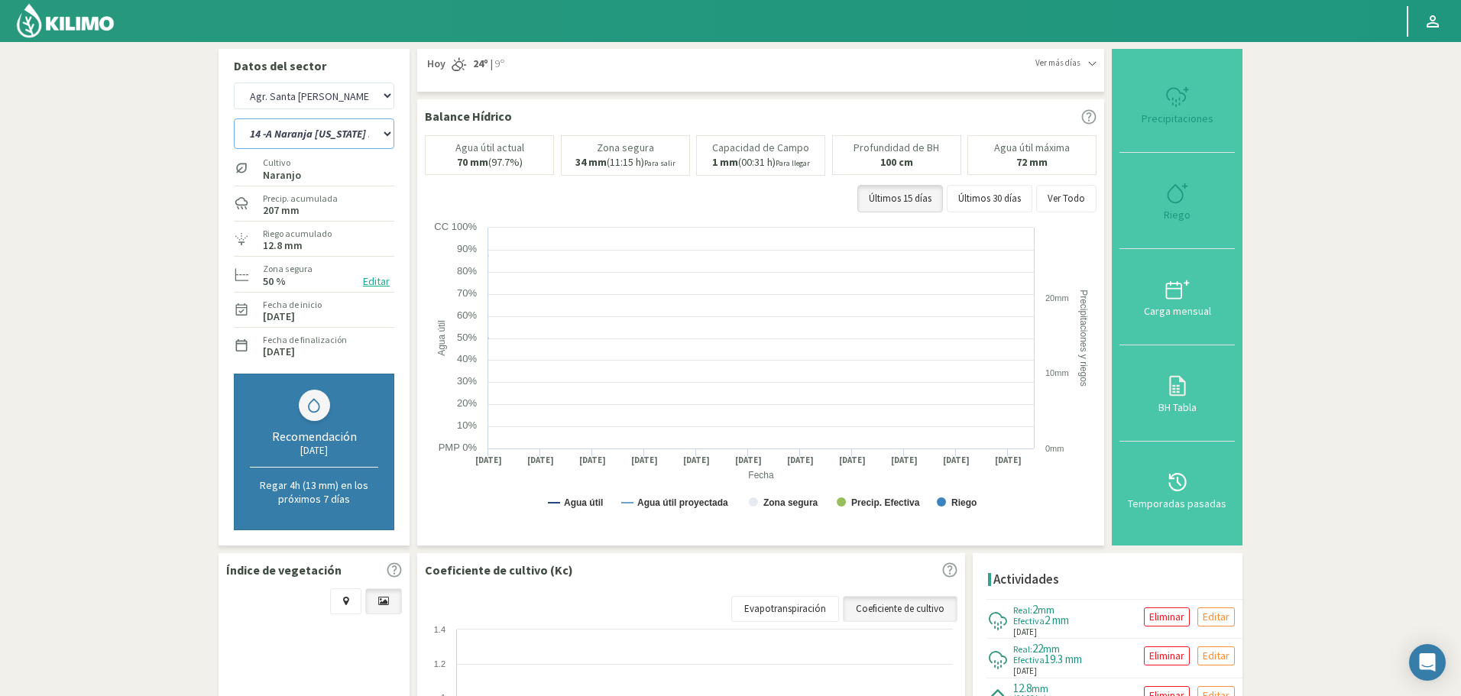
select select "78: Object"
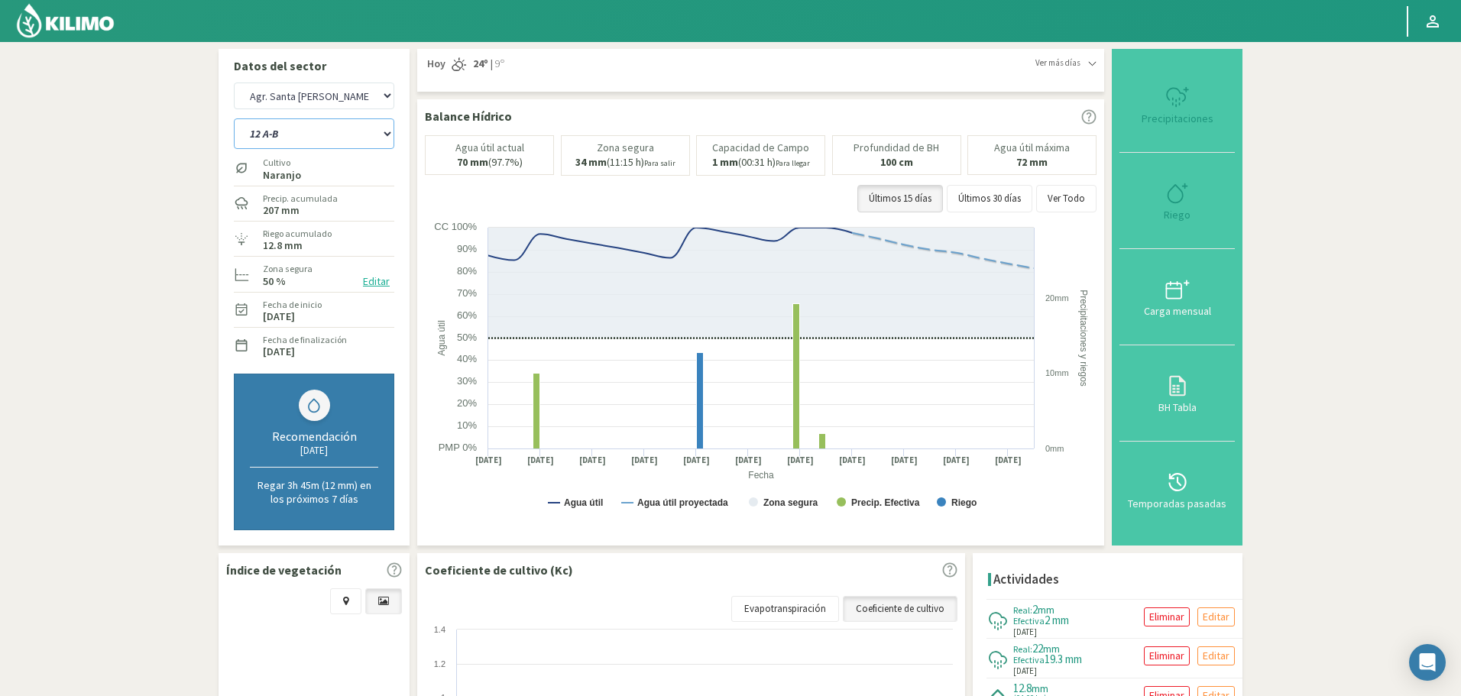
select select "1942: Object"
click at [349, 135] on select "12 A-B 14 -A Naranja Washington Parent 14 -B Naranja Lane Late Limones Sector 1…" at bounding box center [314, 133] width 160 height 31
click at [234, 118] on select "12 A-B 14 -A Naranja Washington Parent 14 -B Naranja Lane Late Limones Sector 1…" at bounding box center [314, 133] width 160 height 31
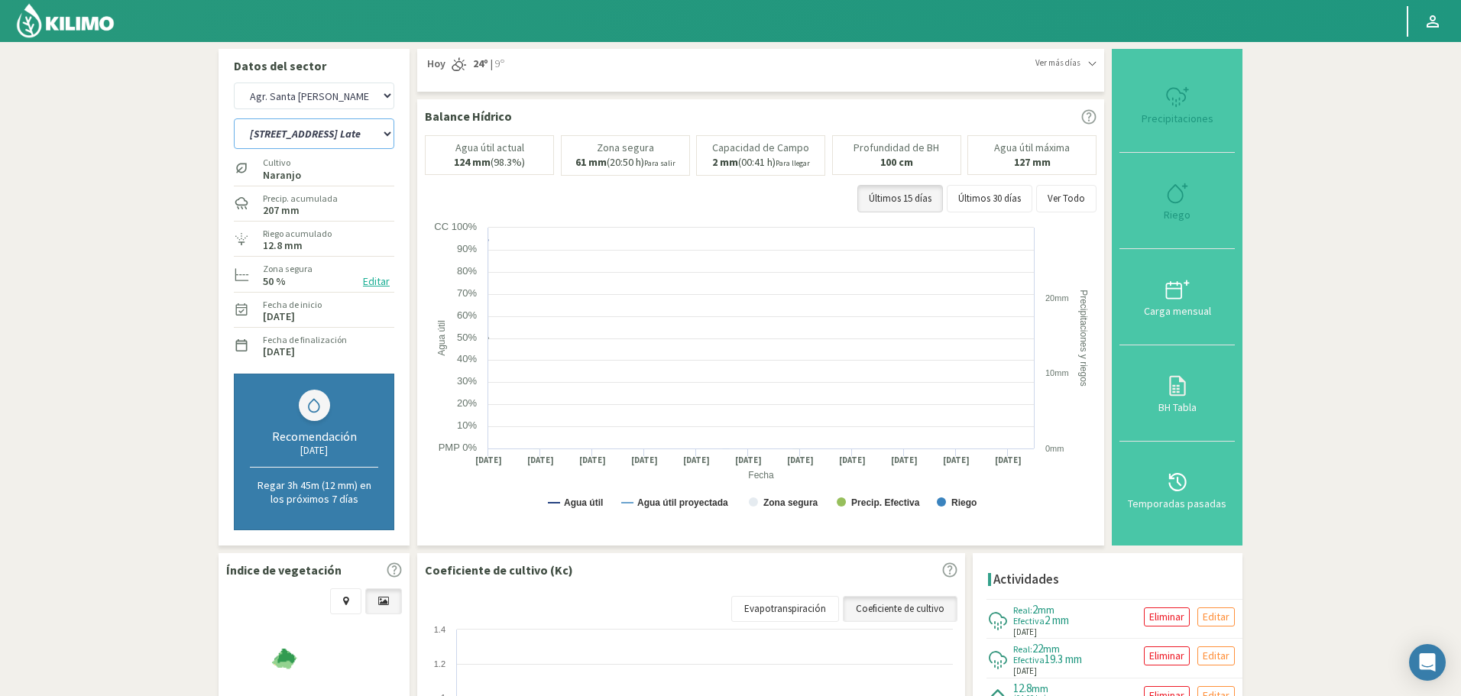
select select "109: Object"
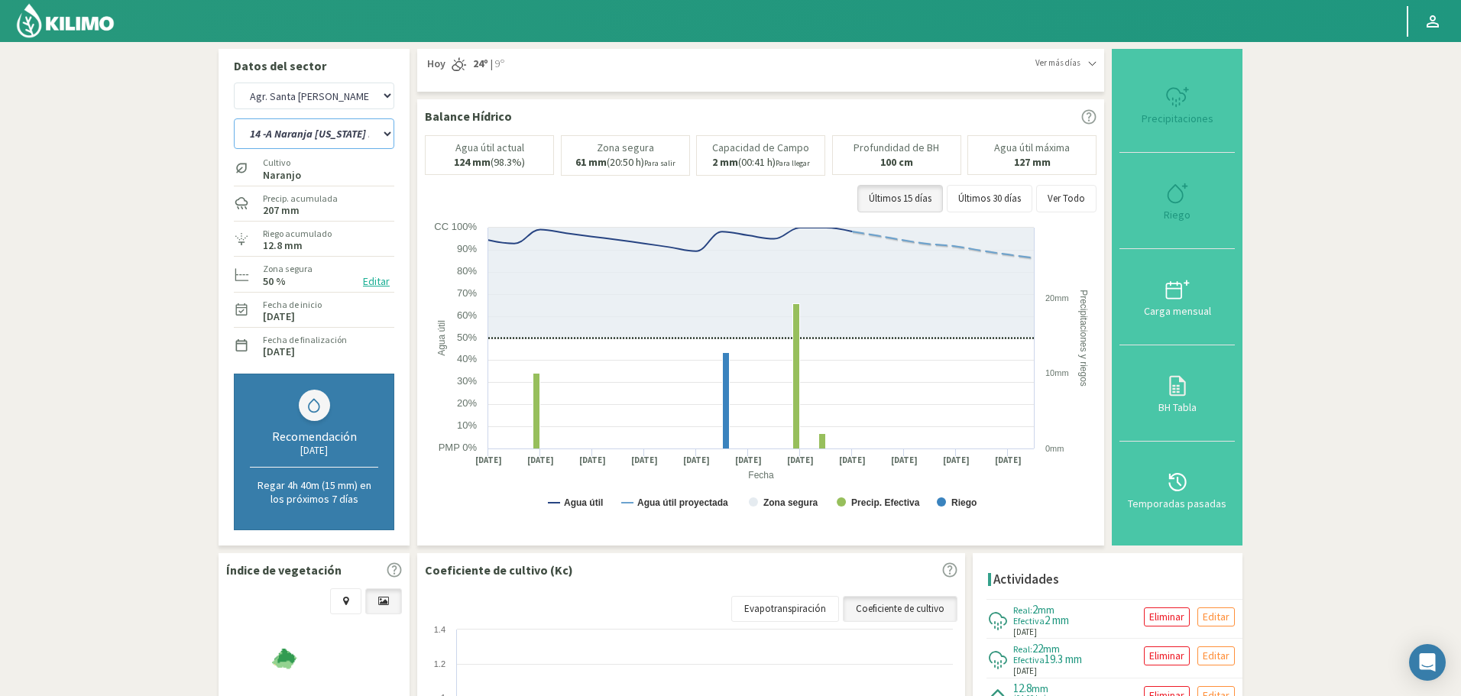
select select "2217: Object"
click at [332, 134] on select "12 A-B 14 -A Naranja Washington Parent 14 -B Naranja Lane Late Limones Sector 1…" at bounding box center [314, 133] width 160 height 31
click at [234, 118] on select "12 A-B 14 -A Naranja Washington Parent 14 -B Naranja Lane Late Limones Sector 1…" at bounding box center [314, 133] width 160 height 31
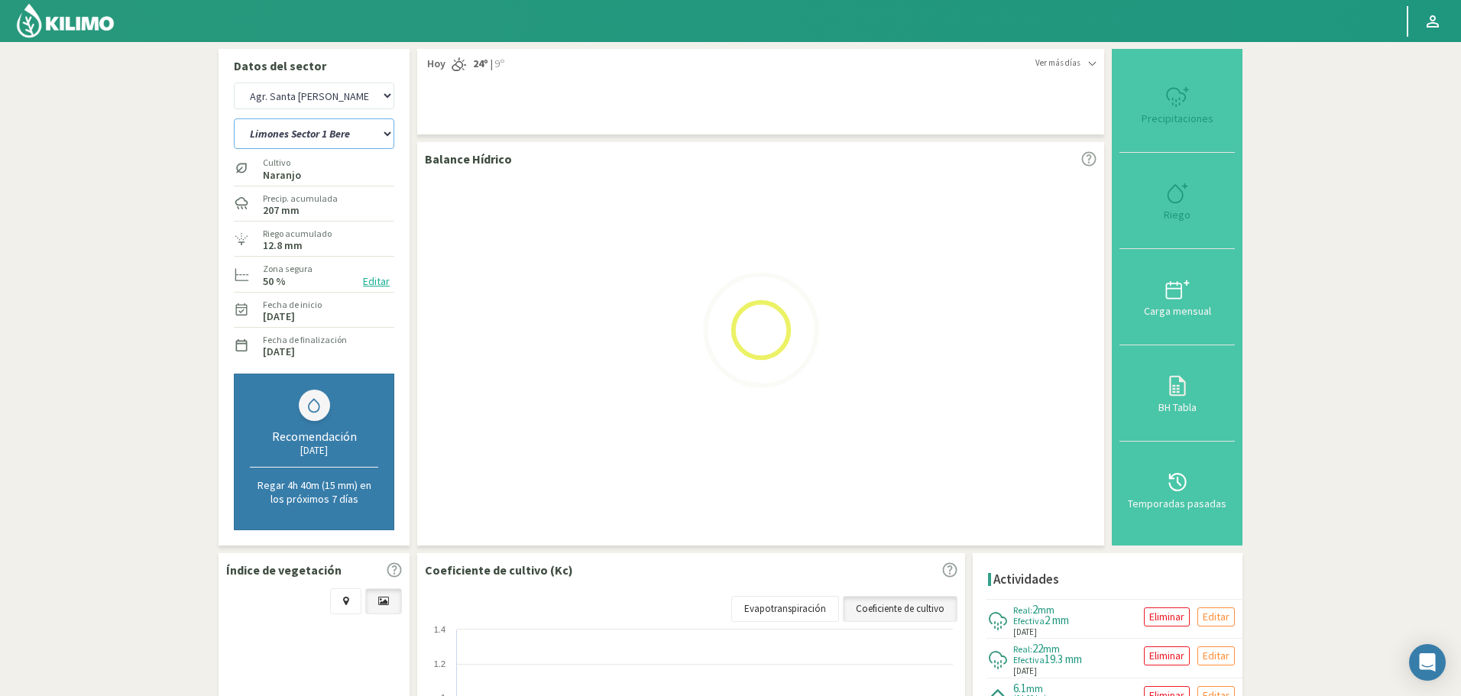
select select "140: Object"
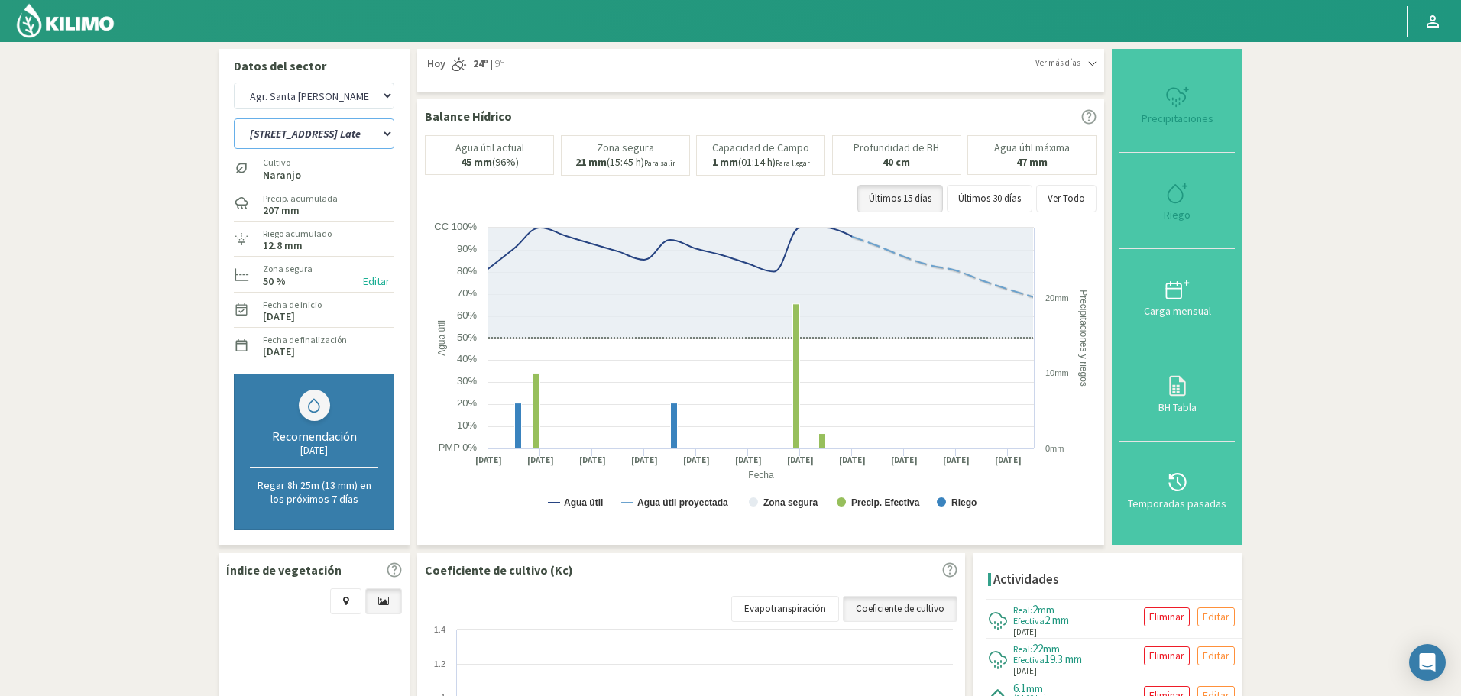
select select "2492: Object"
click at [362, 138] on select "12 A-B 14 -A Naranja Washington Parent 14 -B Naranja Lane Late Limones Sector 1…" at bounding box center [314, 133] width 160 height 31
click at [234, 118] on select "12 A-B 14 -A Naranja Washington Parent 14 -B Naranja Lane Late Limones Sector 1…" at bounding box center [314, 133] width 160 height 31
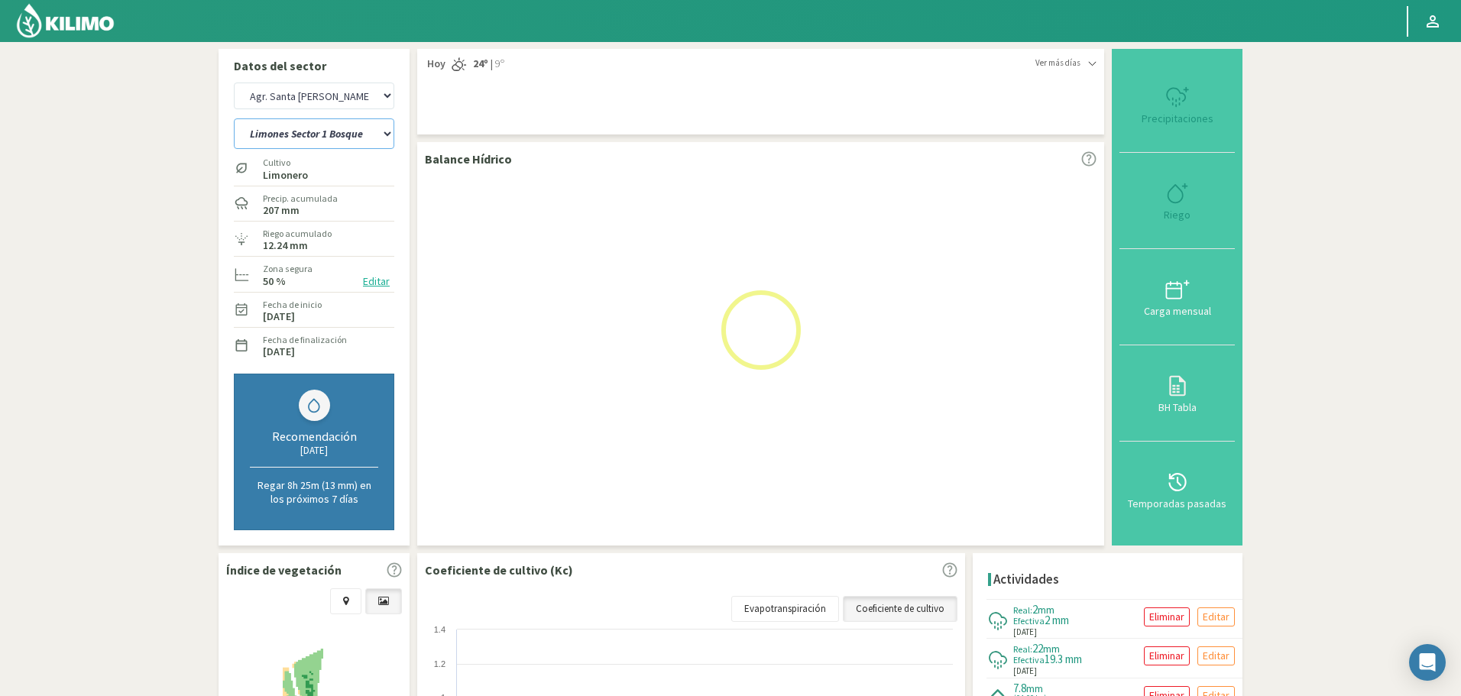
select select "171: Object"
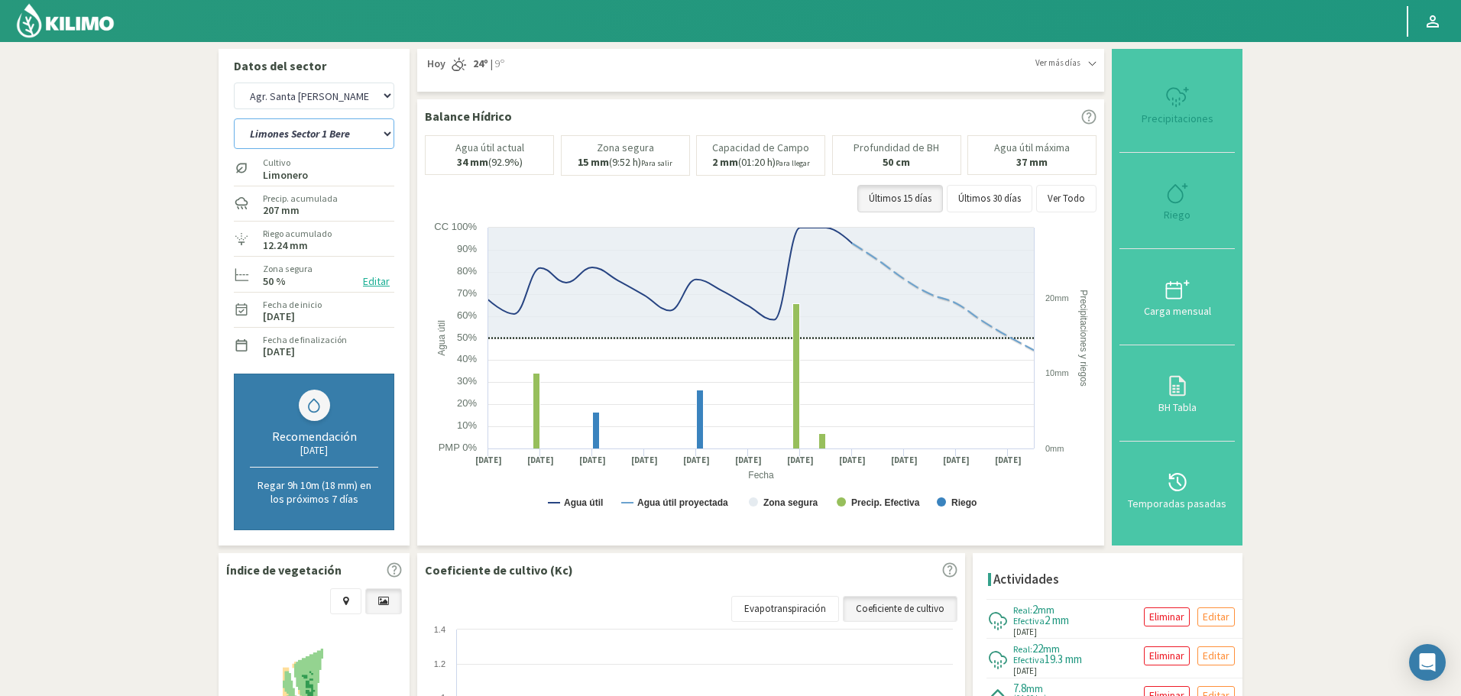
select select "2767: Object"
click at [338, 131] on select "12 A-B 14 -A Naranja Washington Parent 14 -B Naranja Lane Late Limones Sector 1…" at bounding box center [314, 133] width 160 height 31
click at [234, 118] on select "12 A-B 14 -A Naranja Washington Parent 14 -B Naranja Lane Late Limones Sector 1…" at bounding box center [314, 133] width 160 height 31
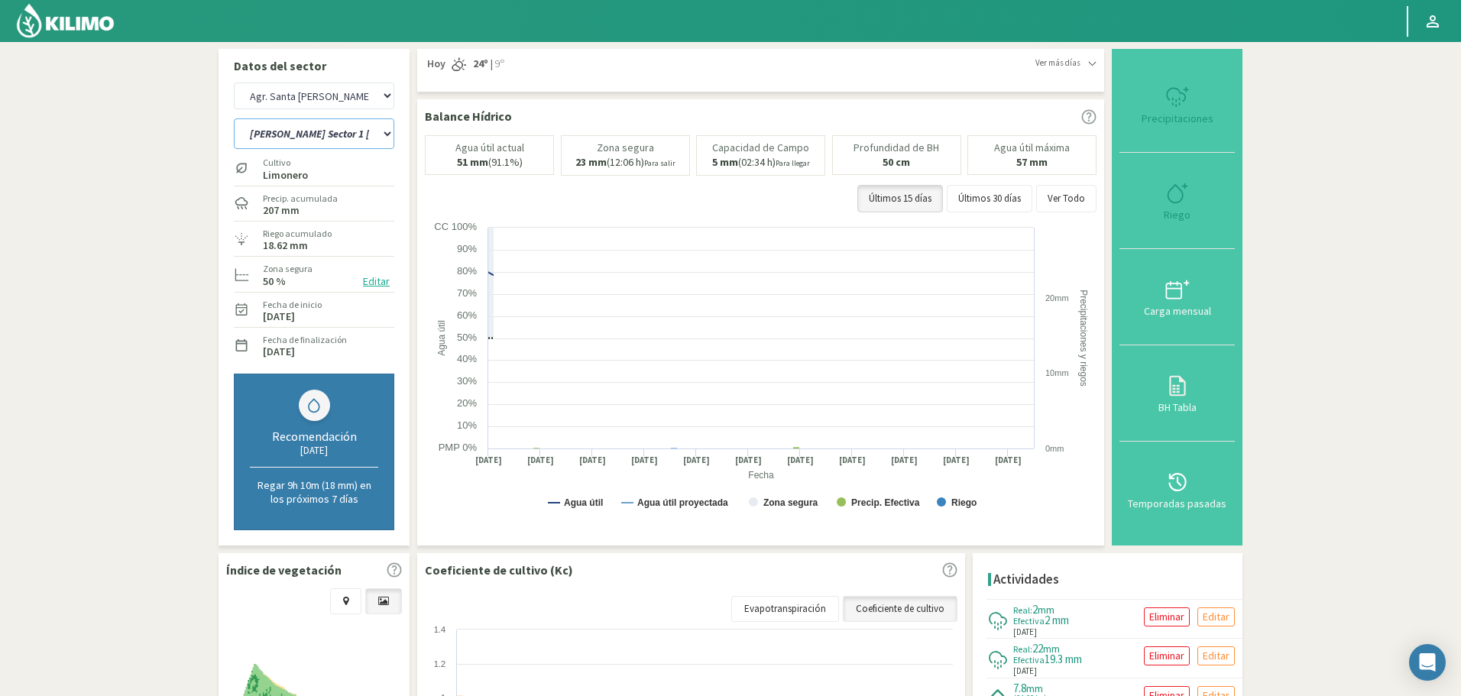
select select "202: Object"
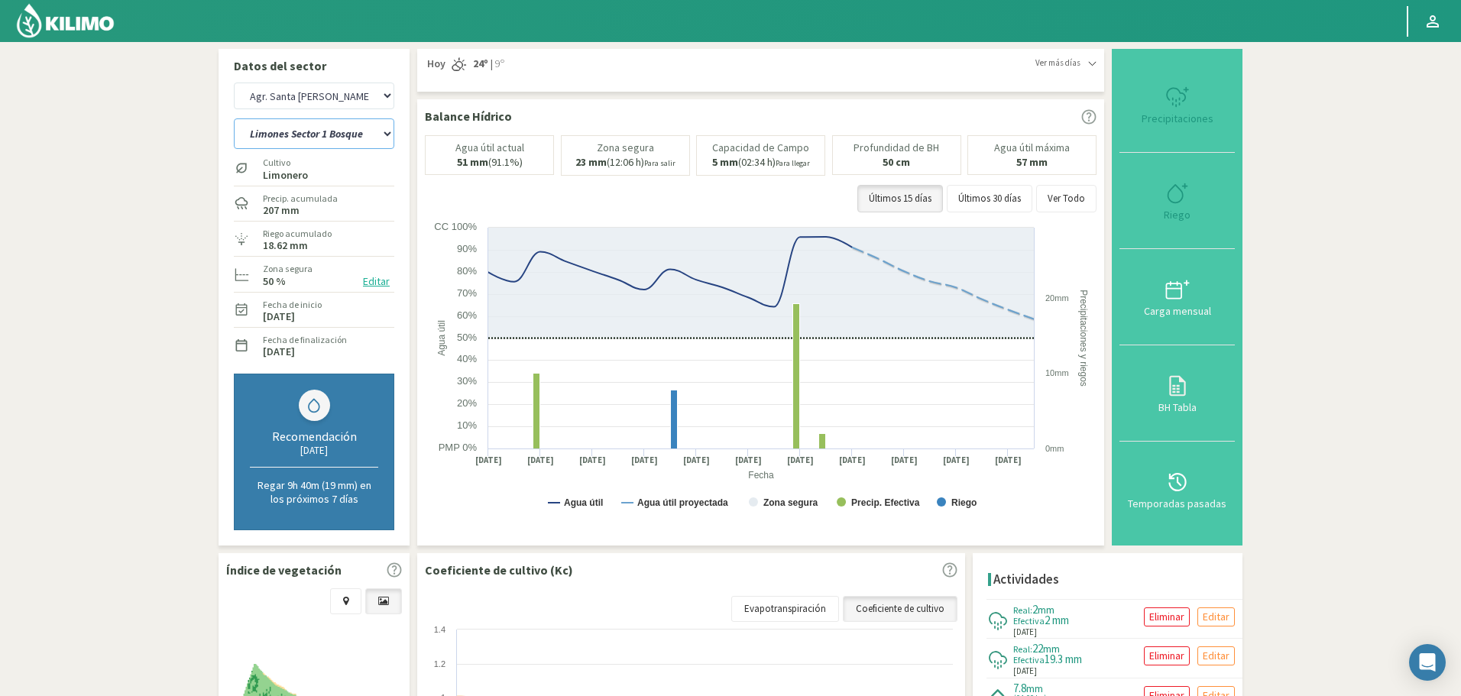
select select "3042: Object"
click at [341, 131] on select "12 A-B 14 -A Naranja Washington Parent 14 -B Naranja Lane Late Limones Sector 1…" at bounding box center [314, 133] width 160 height 31
click at [234, 118] on select "12 A-B 14 -A Naranja Washington Parent 14 -B Naranja Lane Late Limones Sector 1…" at bounding box center [314, 133] width 160 height 31
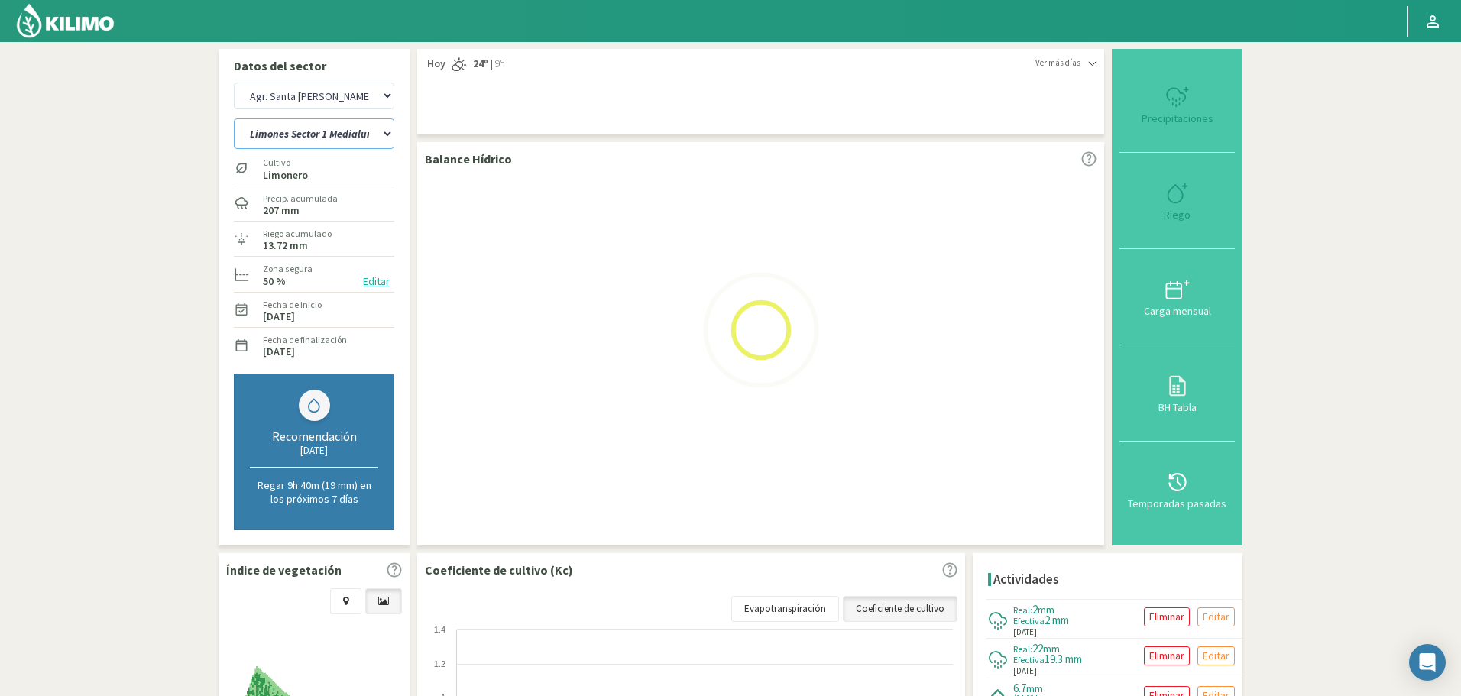
select select "233: Object"
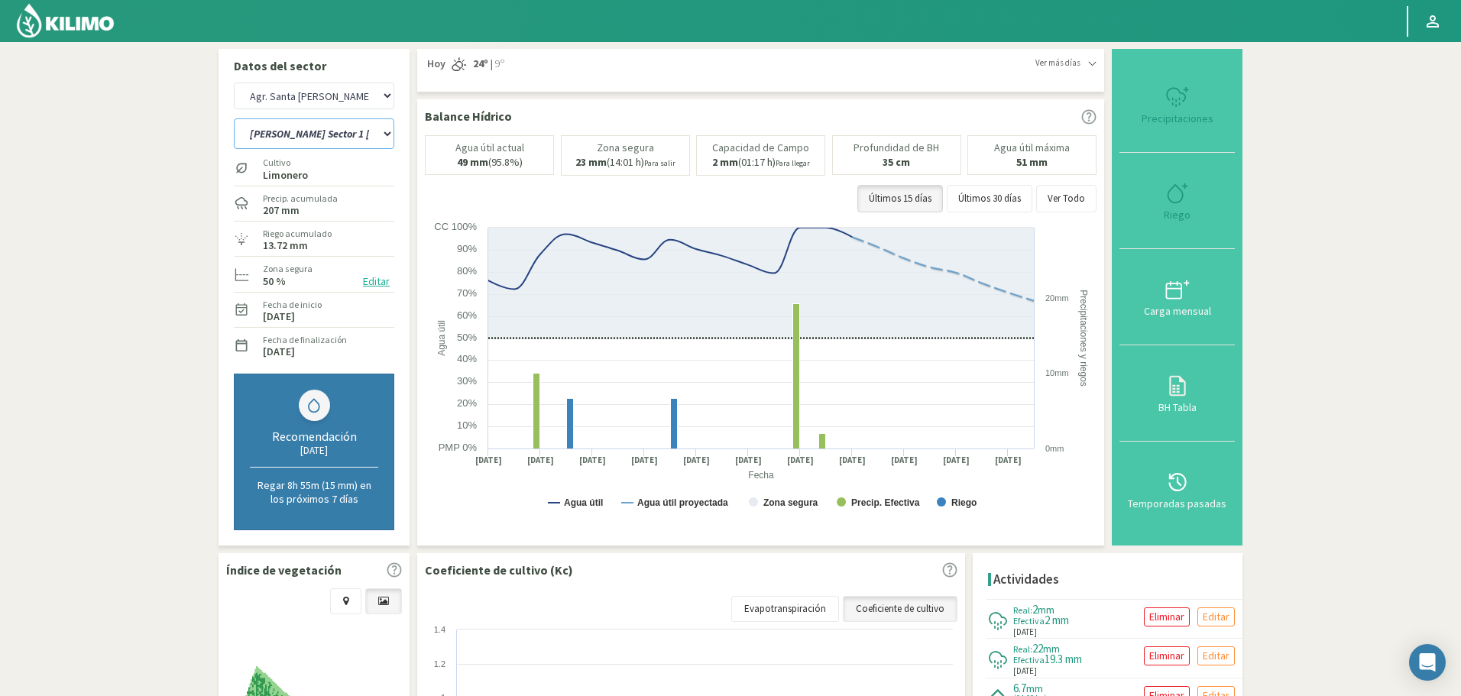
select select "3317: Object"
click at [312, 141] on select "12 A-B 14 -A Naranja Washington Parent 14 -B Naranja Lane Late Limones Sector 1…" at bounding box center [314, 133] width 160 height 31
click at [234, 118] on select "12 A-B 14 -A Naranja Washington Parent 14 -B Naranja Lane Late Limones Sector 1…" at bounding box center [314, 133] width 160 height 31
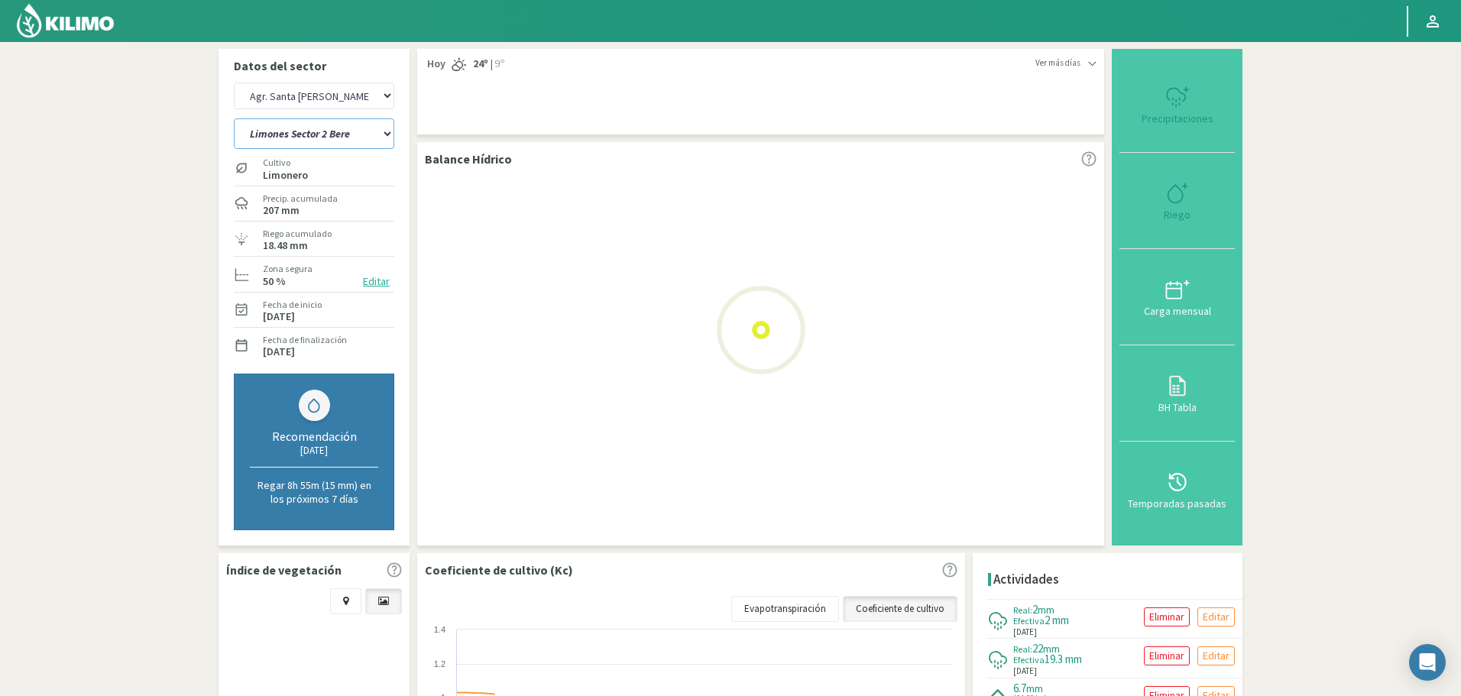
select select "264: Object"
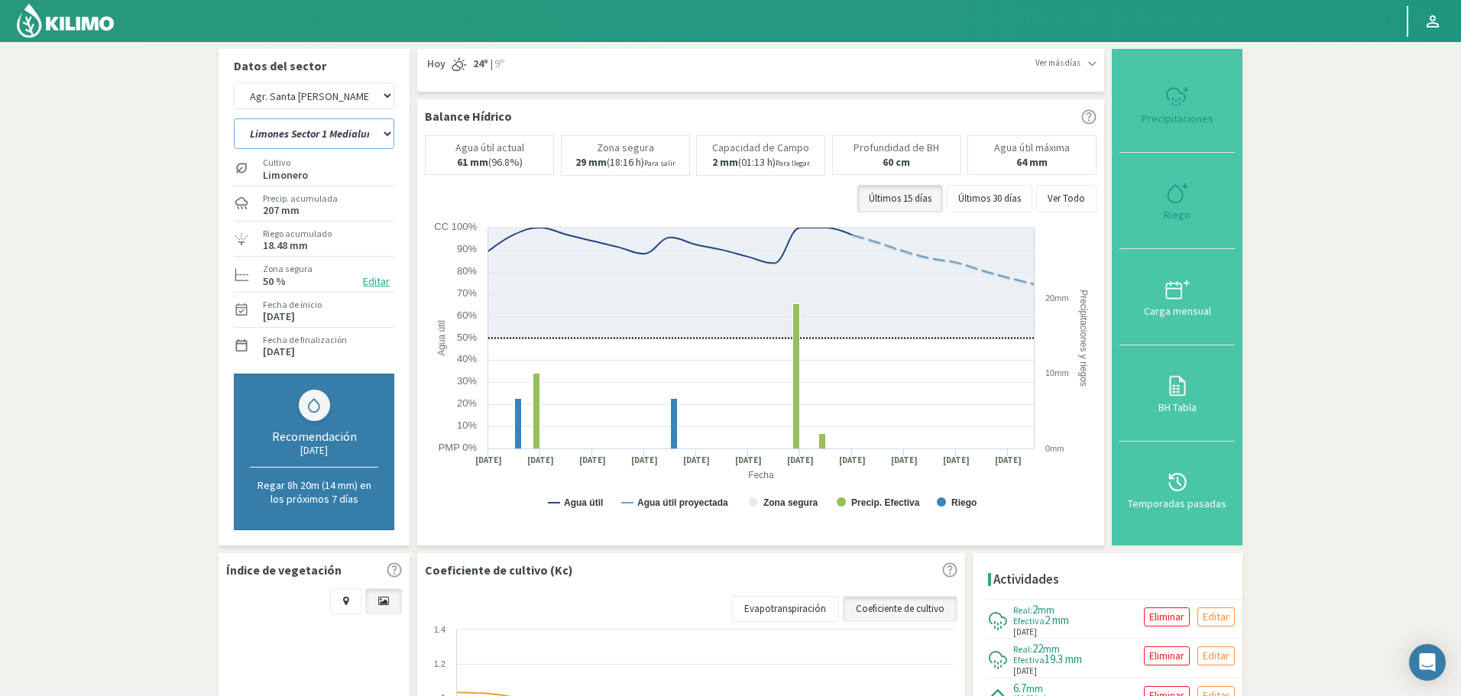
select select "3592: Object"
click at [321, 138] on select "12 A-B 14 -A Naranja Washington Parent 14 -B Naranja Lane Late Limones Sector 1…" at bounding box center [314, 133] width 160 height 31
click at [234, 118] on select "12 A-B 14 -A Naranja Washington Parent 14 -B Naranja Lane Late Limones Sector 1…" at bounding box center [314, 133] width 160 height 31
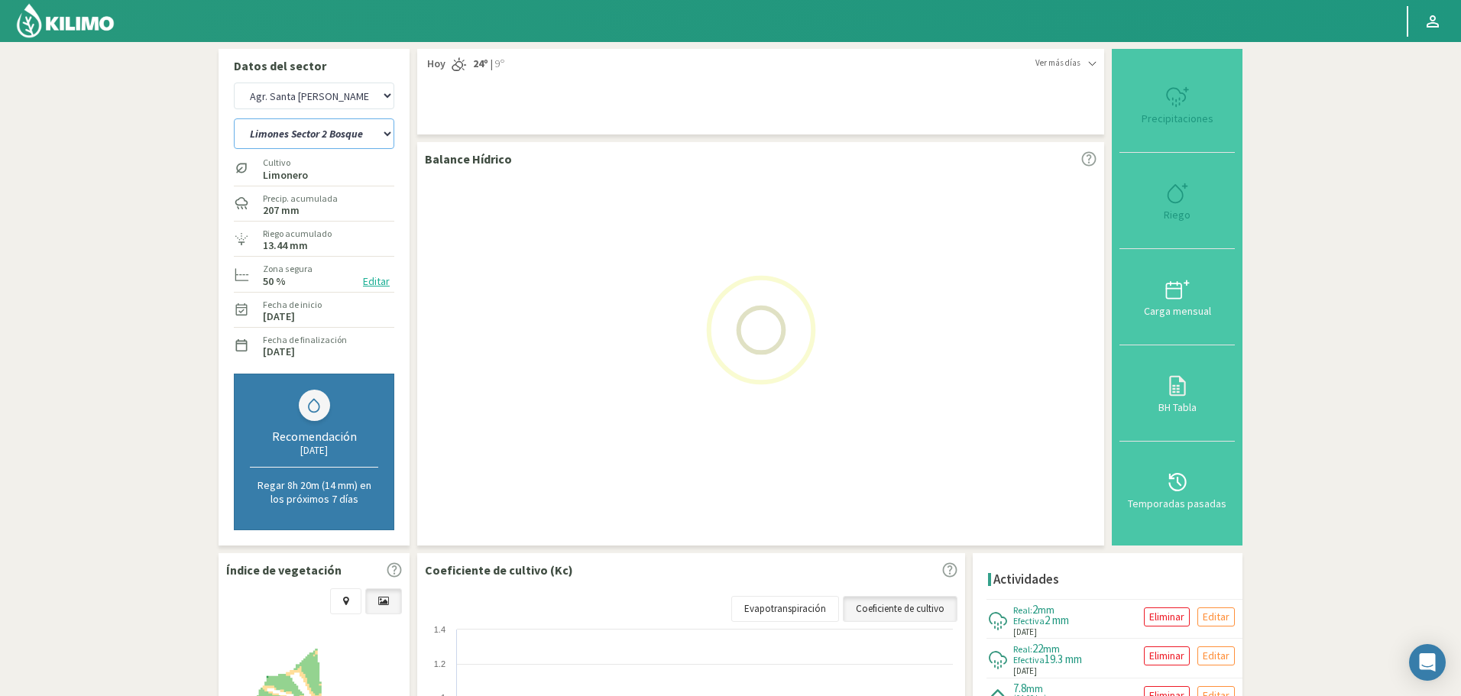
select select "295: Object"
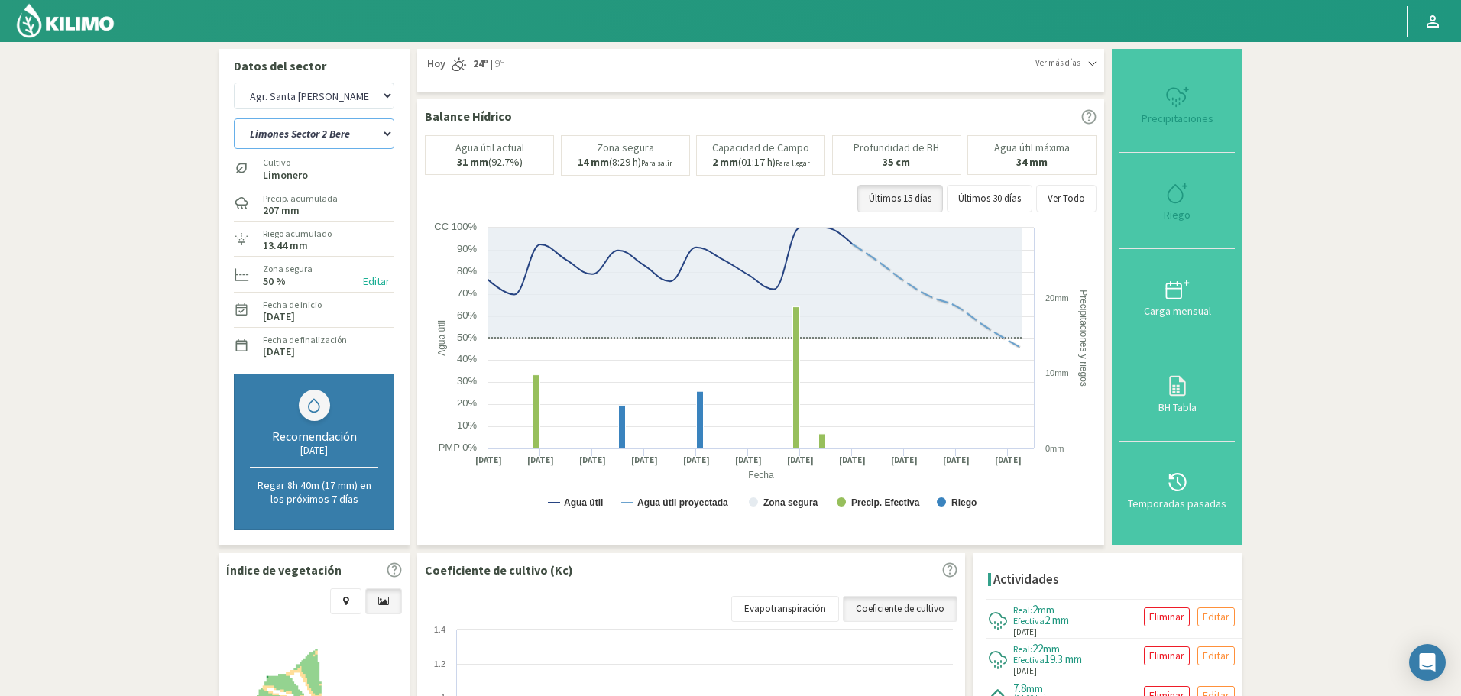
select select "3867: Object"
click at [319, 141] on select "12 A-B 14 -A Naranja Washington Parent 14 -B Naranja Lane Late Limones Sector 1…" at bounding box center [314, 133] width 160 height 31
click at [234, 118] on select "12 A-B 14 -A Naranja Washington Parent 14 -B Naranja Lane Late Limones Sector 1…" at bounding box center [314, 133] width 160 height 31
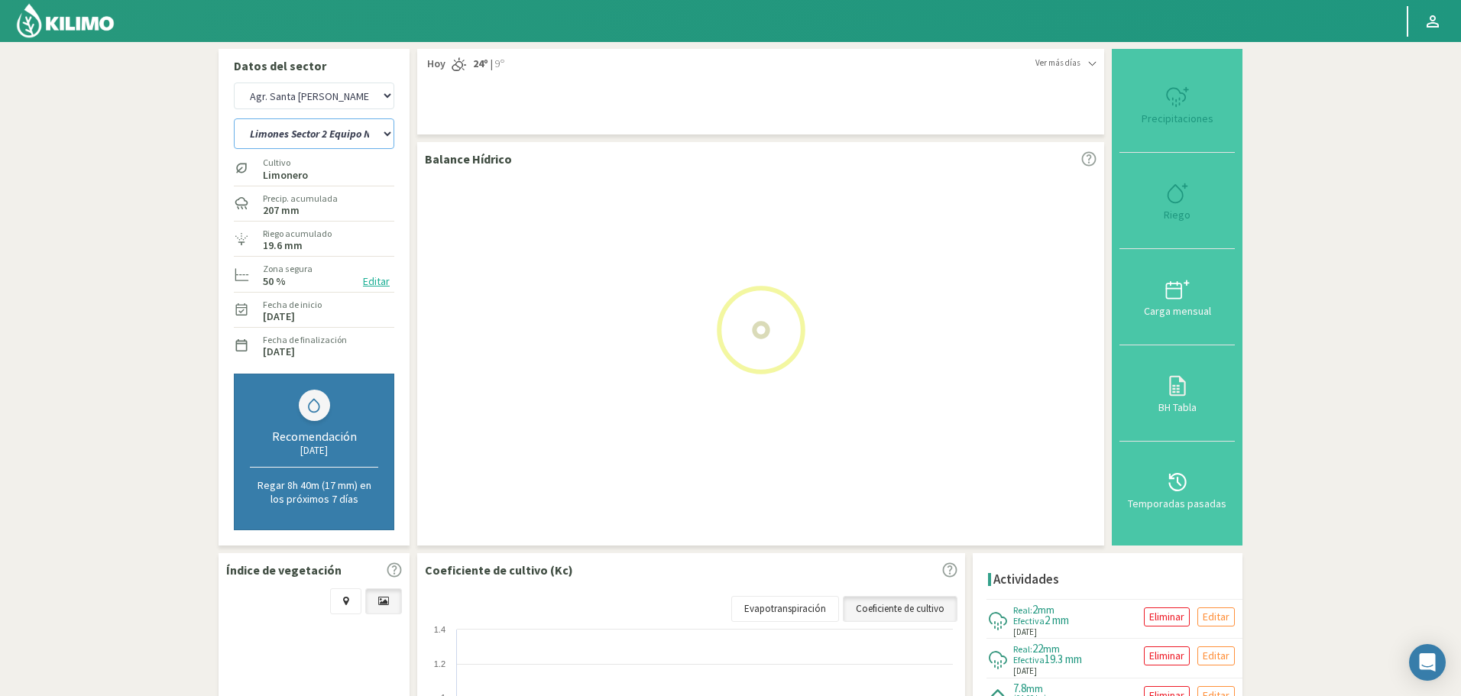
select select "326: Object"
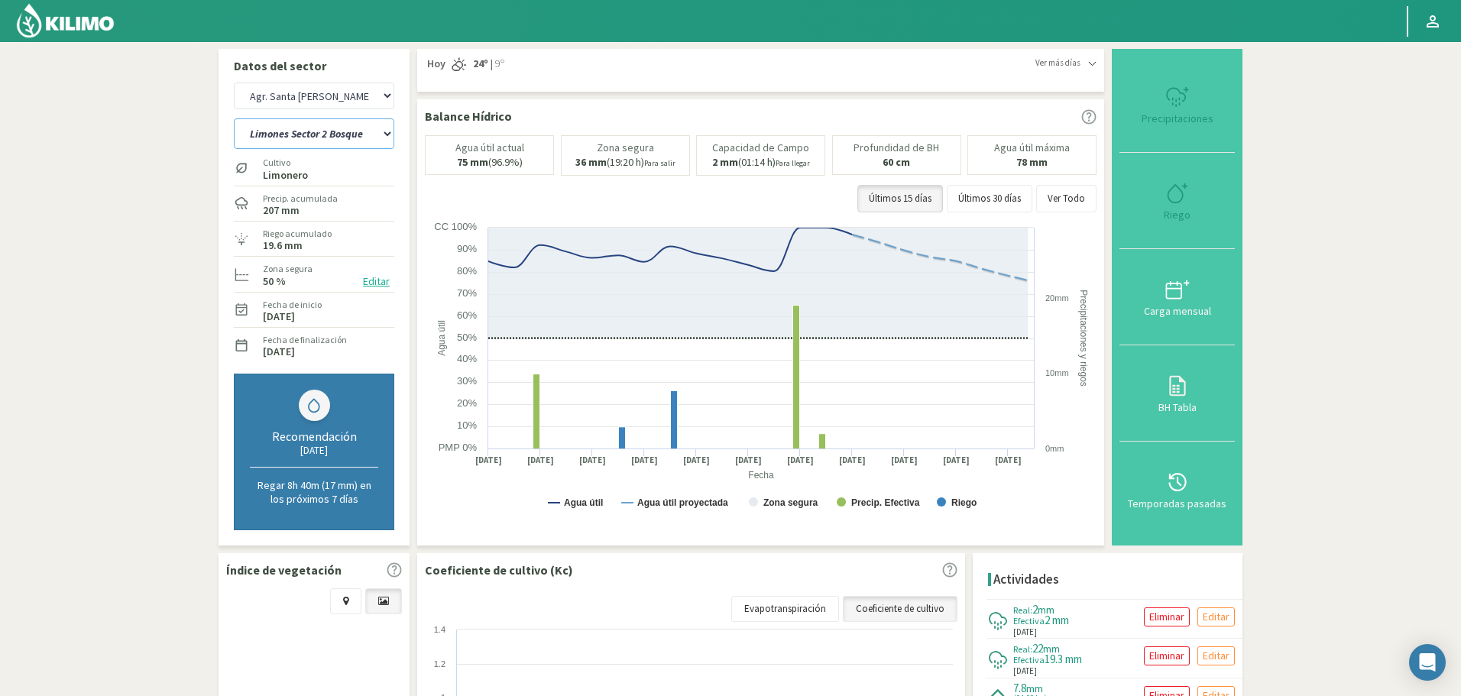
select select "4142: Object"
click at [318, 128] on select "12 A-B 14 -A Naranja Washington Parent 14 -B Naranja Lane Late Limones Sector 1…" at bounding box center [314, 133] width 160 height 31
click at [234, 118] on select "12 A-B 14 -A Naranja Washington Parent 14 -B Naranja Lane Late Limones Sector 1…" at bounding box center [314, 133] width 160 height 31
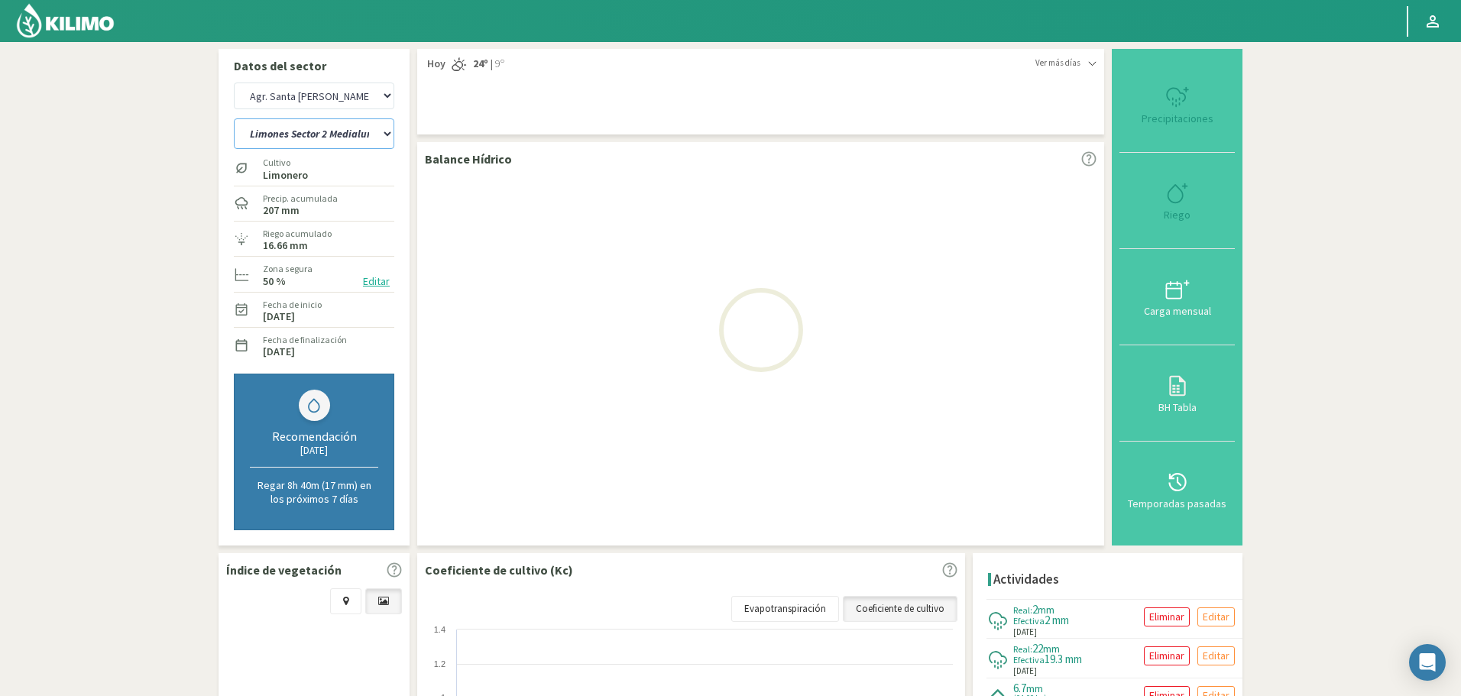
select select "357: Object"
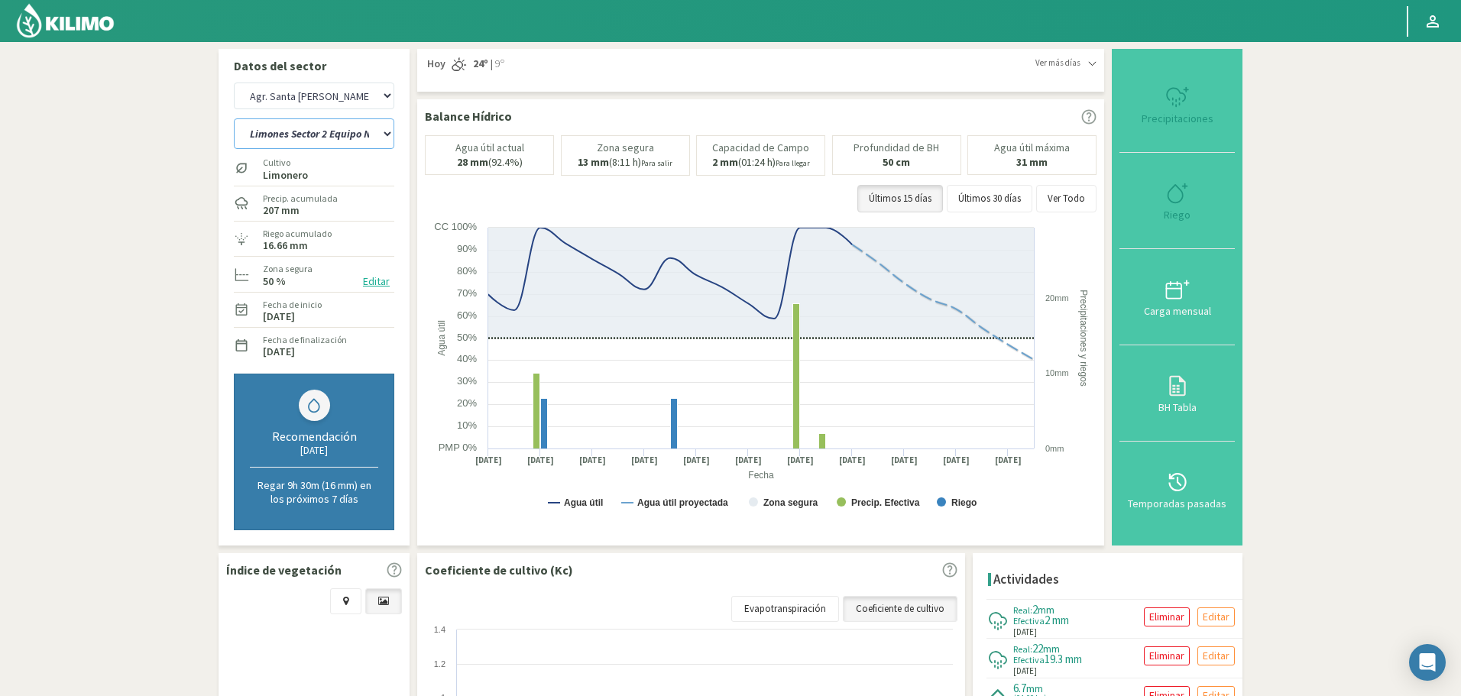
select select "4417: Object"
click at [367, 138] on select "12 A-B 14 -A Naranja Washington Parent 14 -B Naranja Lane Late Limones Sector 1…" at bounding box center [314, 133] width 160 height 31
click at [234, 118] on select "12 A-B 14 -A Naranja Washington Parent 14 -B Naranja Lane Late Limones Sector 1…" at bounding box center [314, 133] width 160 height 31
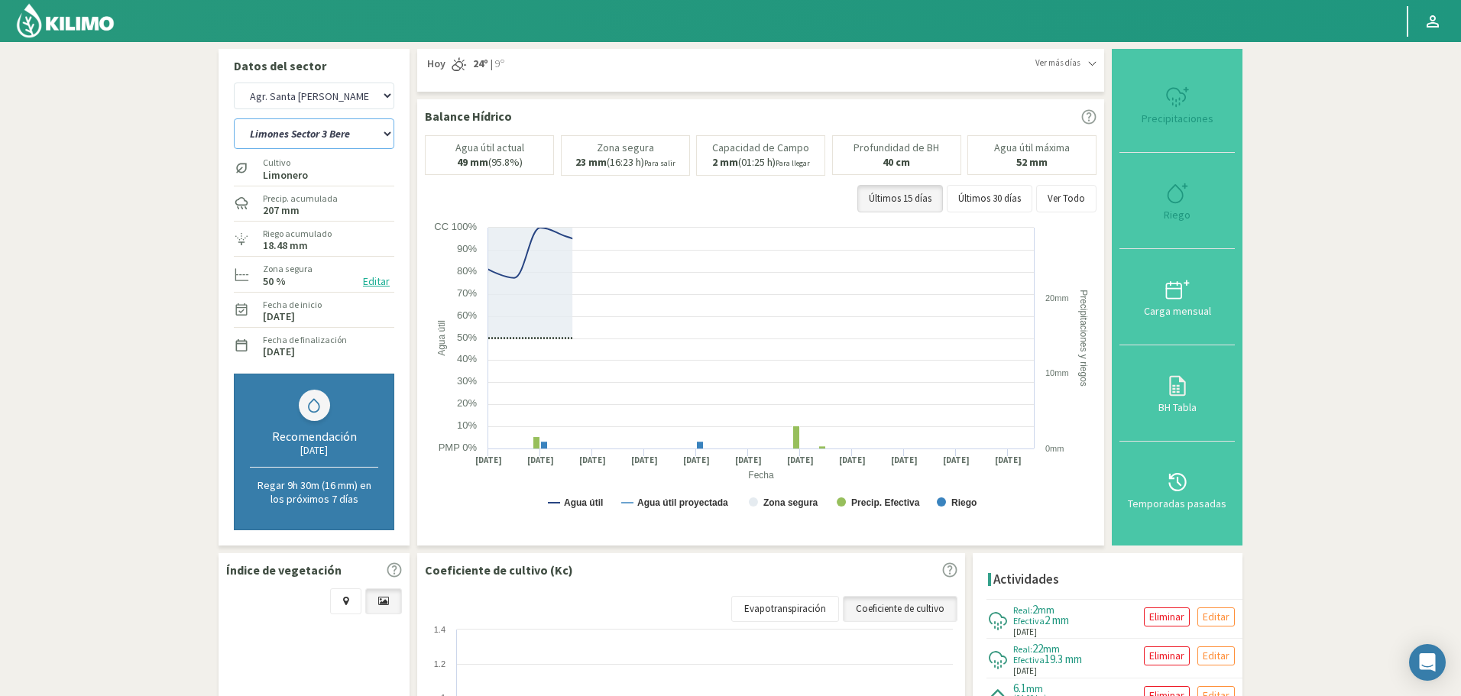
select select "388: Object"
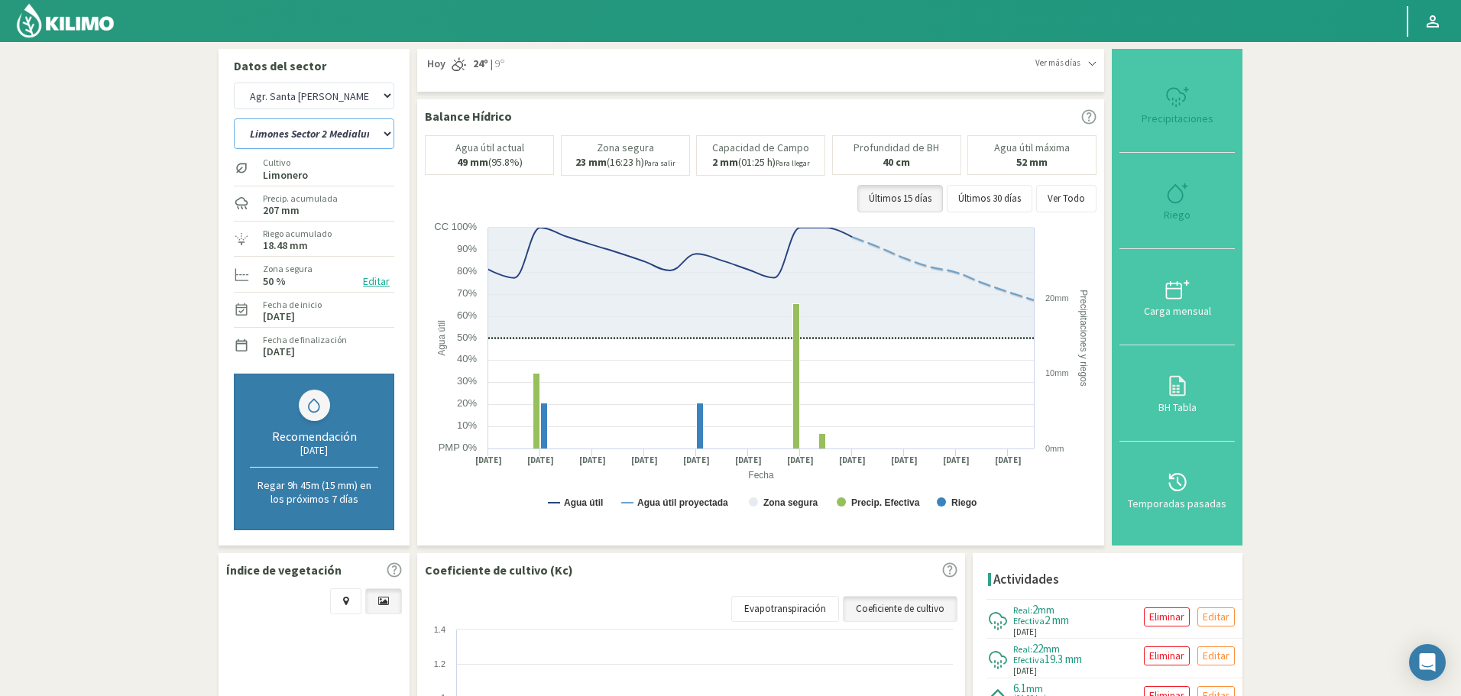
select select "4692: Object"
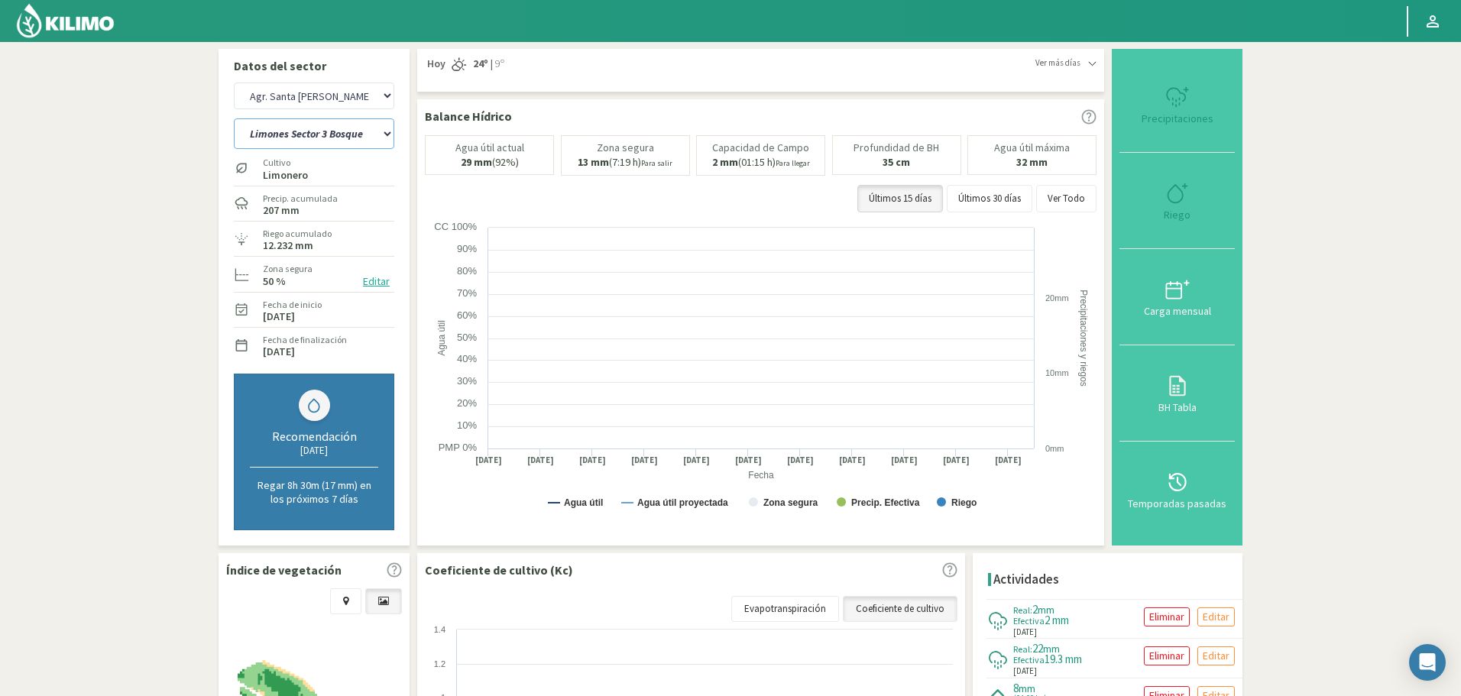
select select "419: Object"
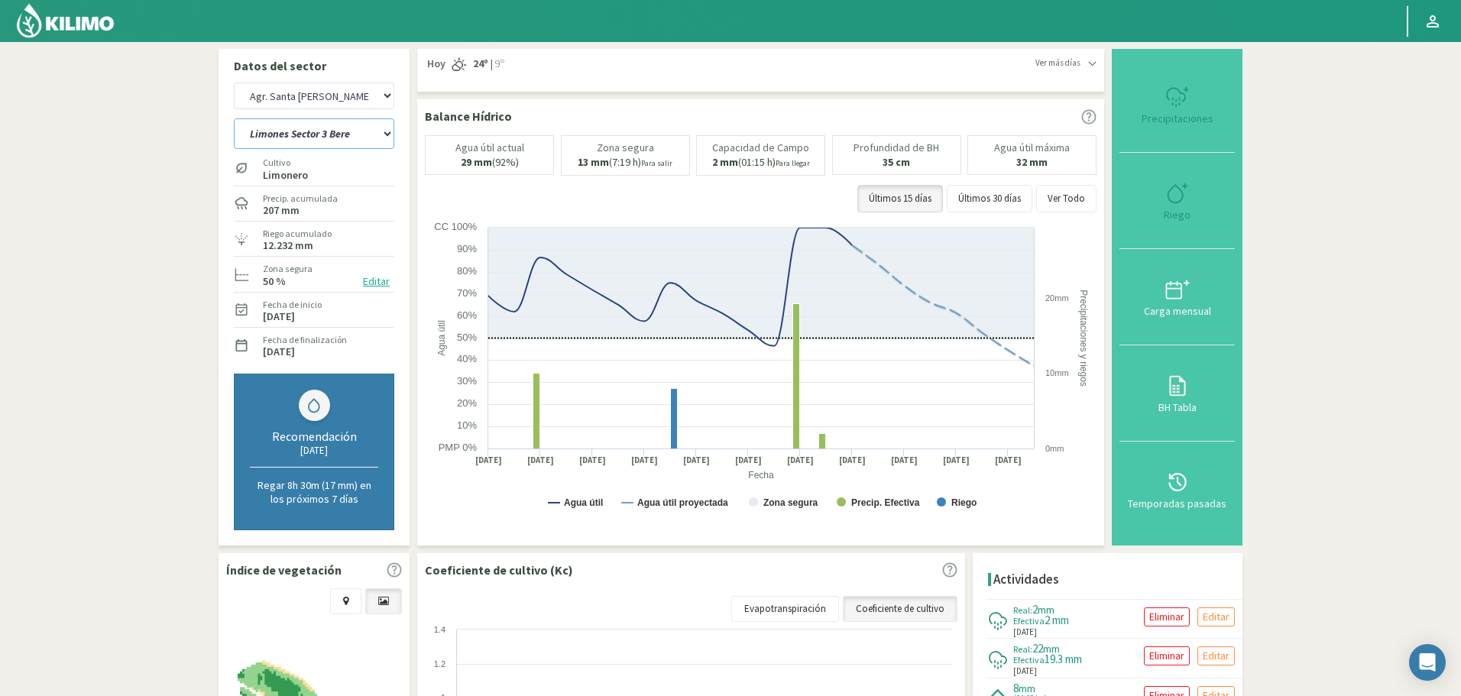
select select "4967: Object"
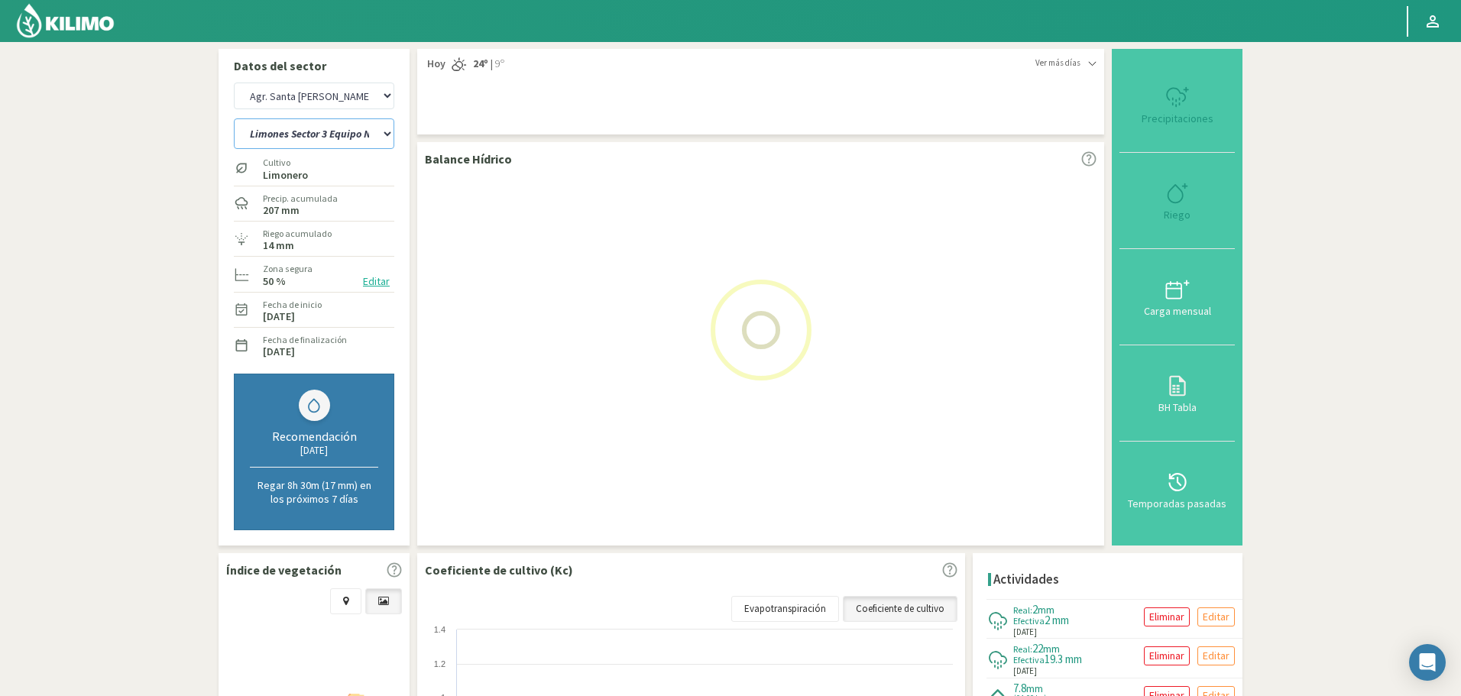
select select "450: Object"
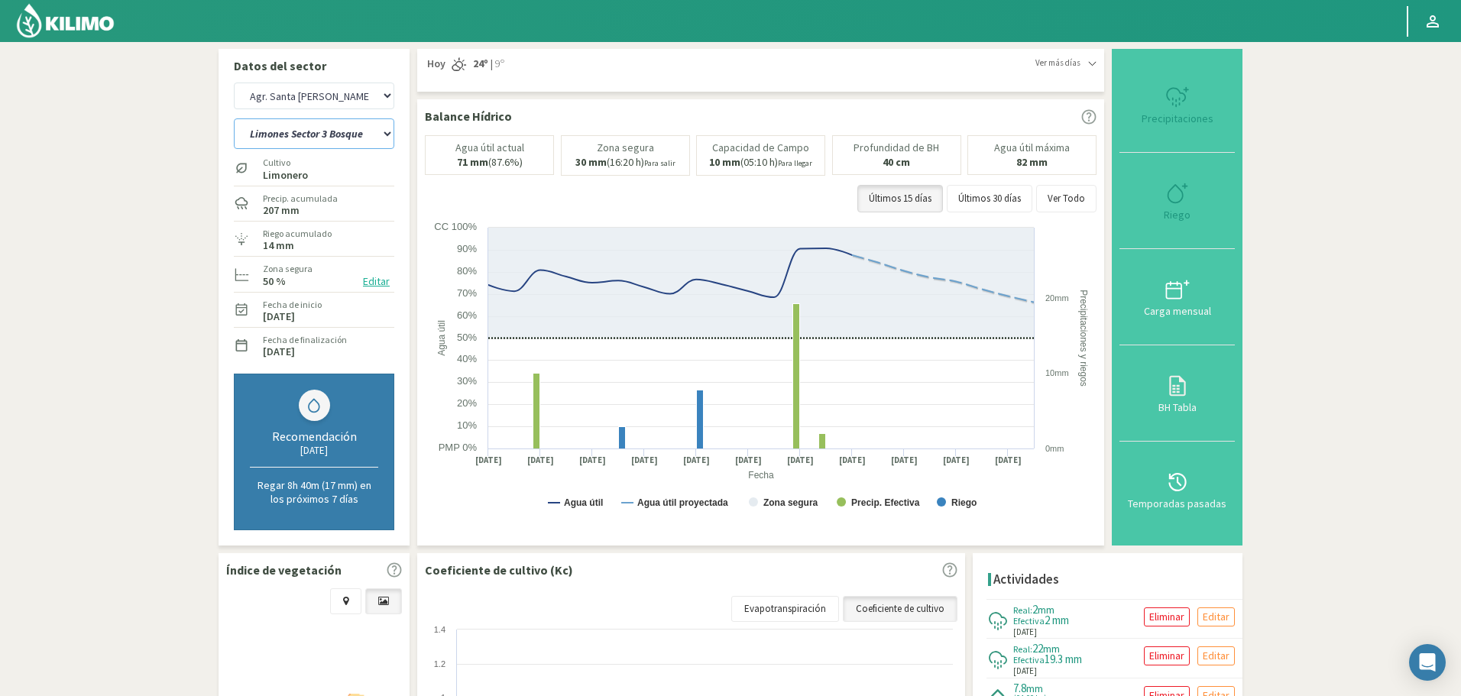
select select "5242: Object"
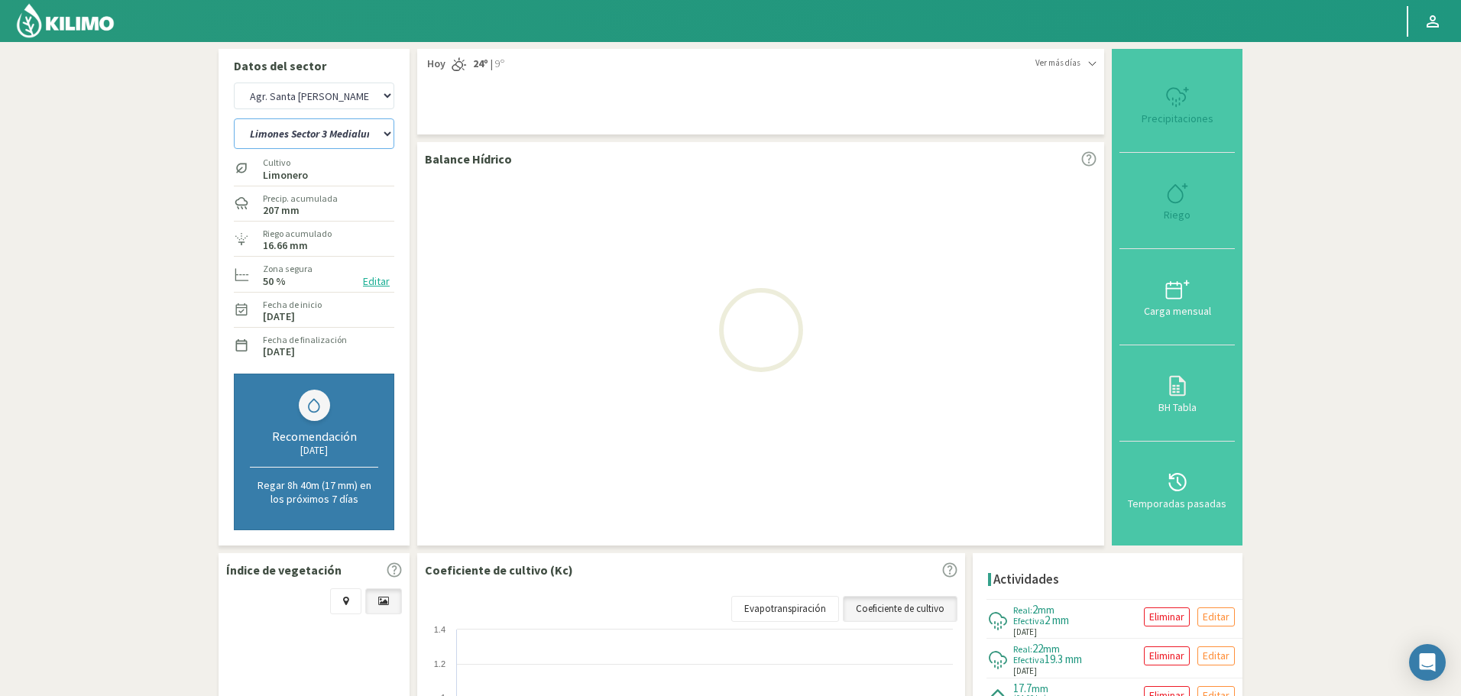
select select "481: Object"
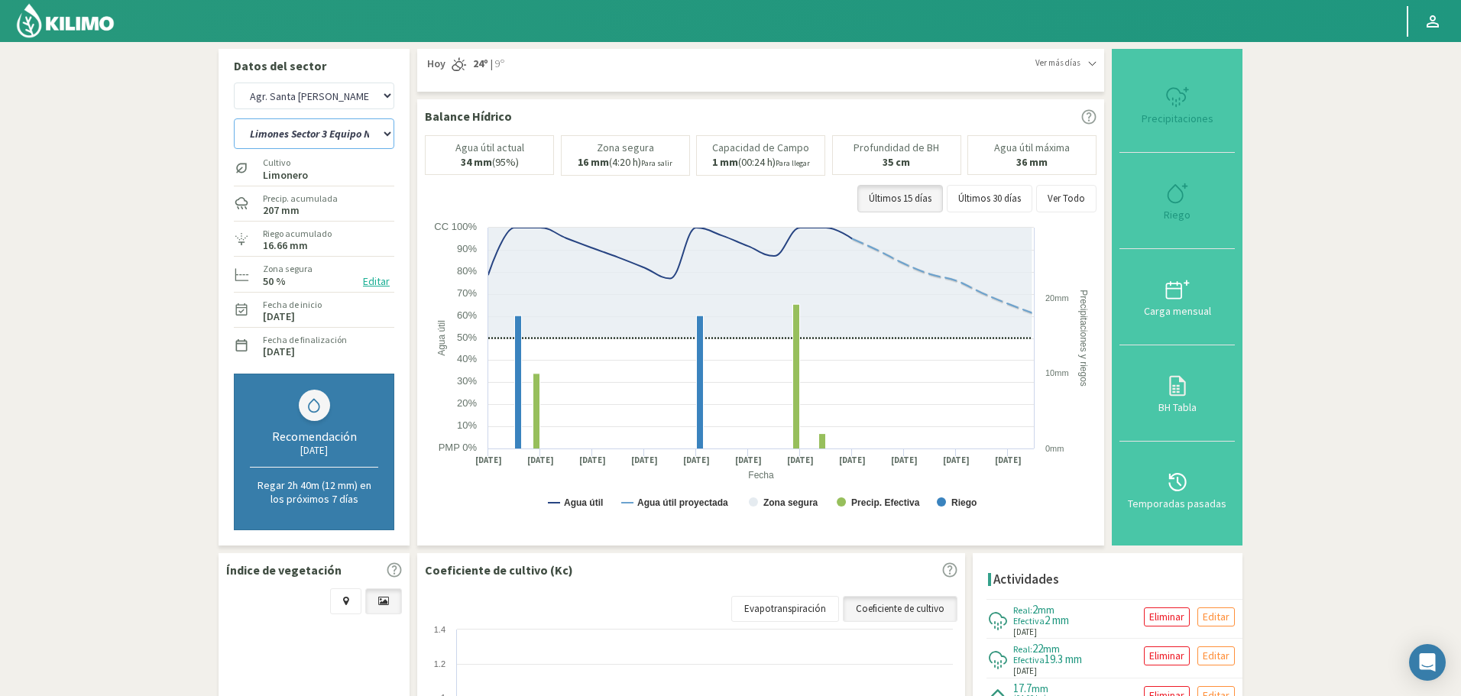
select select "5517: Object"
click at [360, 128] on select "12 A-B 14 -A Naranja Washington Parent 14 -B Naranja Lane Late Limones Sector 1…" at bounding box center [314, 133] width 160 height 31
click at [234, 118] on select "12 A-B 14 -A Naranja Washington Parent 14 -B Naranja Lane Late Limones Sector 1…" at bounding box center [314, 133] width 160 height 31
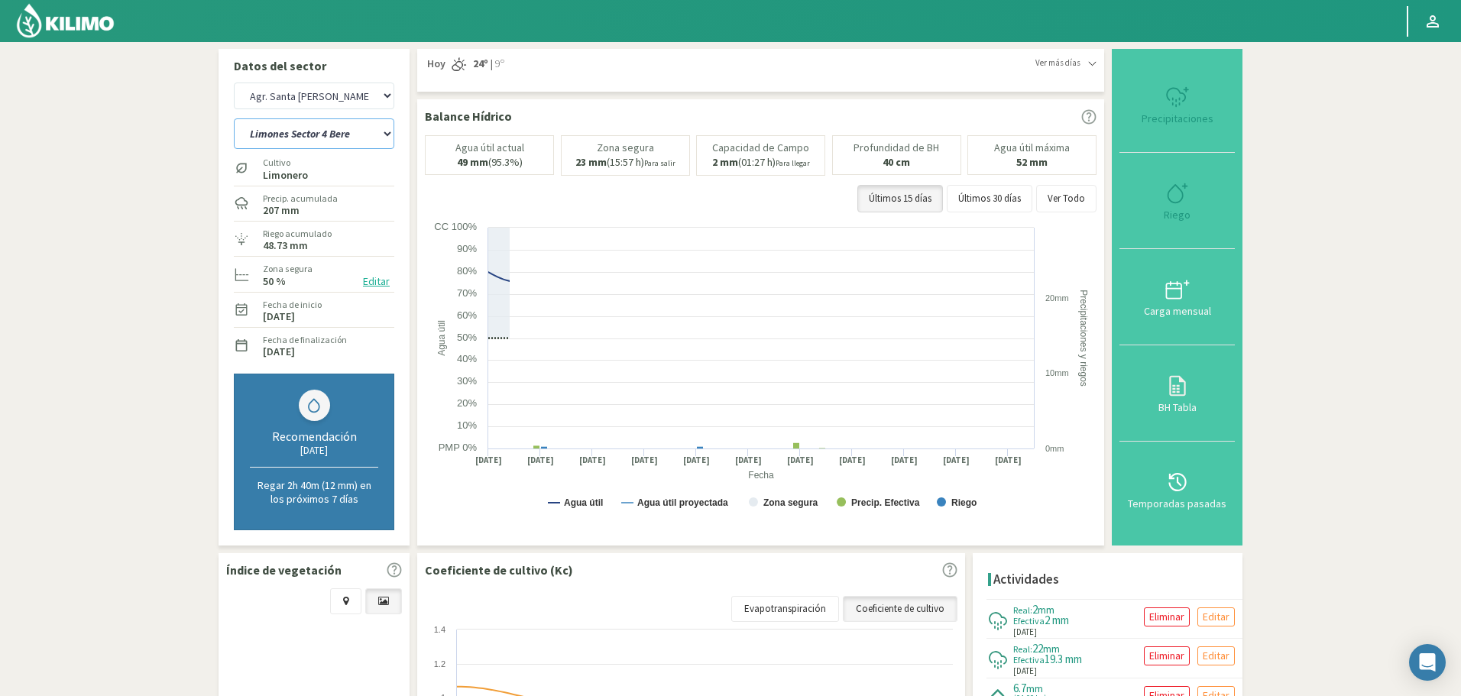
select select "512: Object"
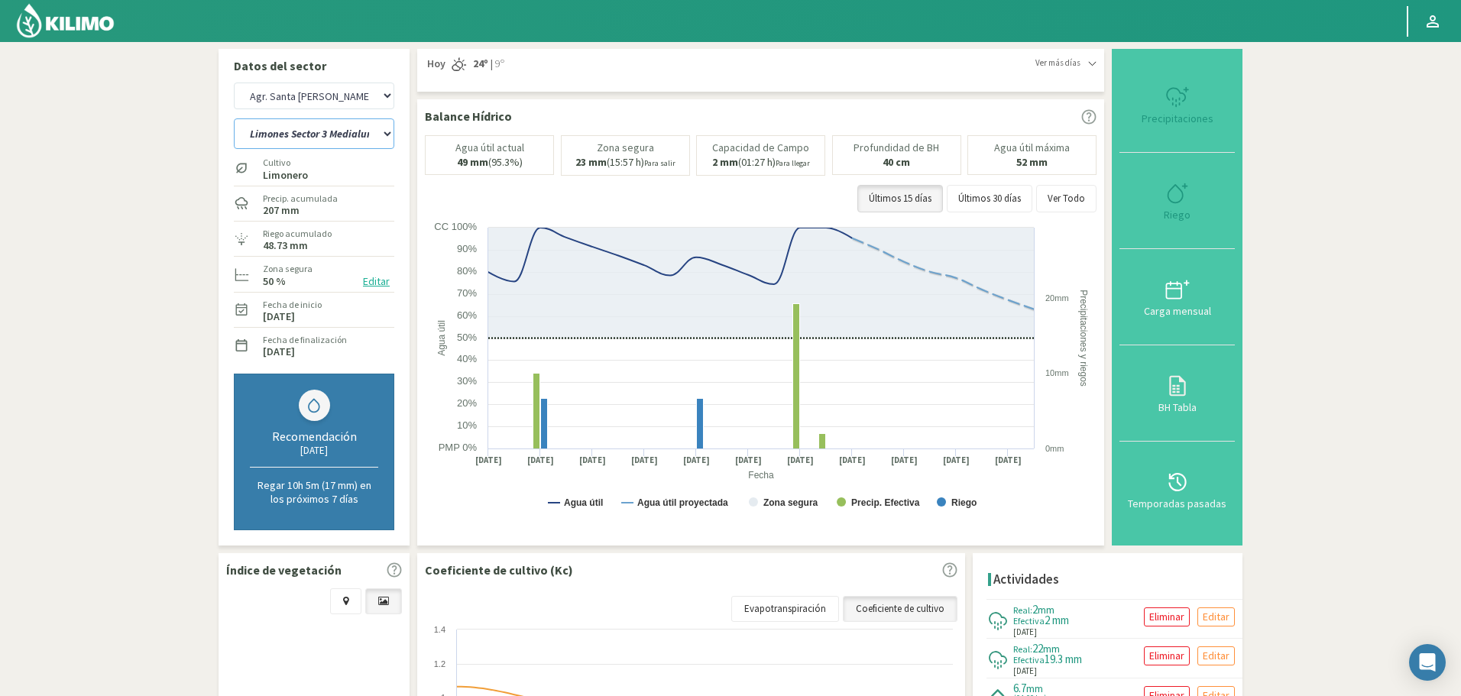
select select "5792: Object"
click at [361, 144] on select "12 A-B 14 -A Naranja Washington Parent 14 -B Naranja Lane Late Limones Sector 1…" at bounding box center [314, 133] width 160 height 31
click at [234, 118] on select "12 A-B 14 -A Naranja Washington Parent 14 -B Naranja Lane Late Limones Sector 1…" at bounding box center [314, 133] width 160 height 31
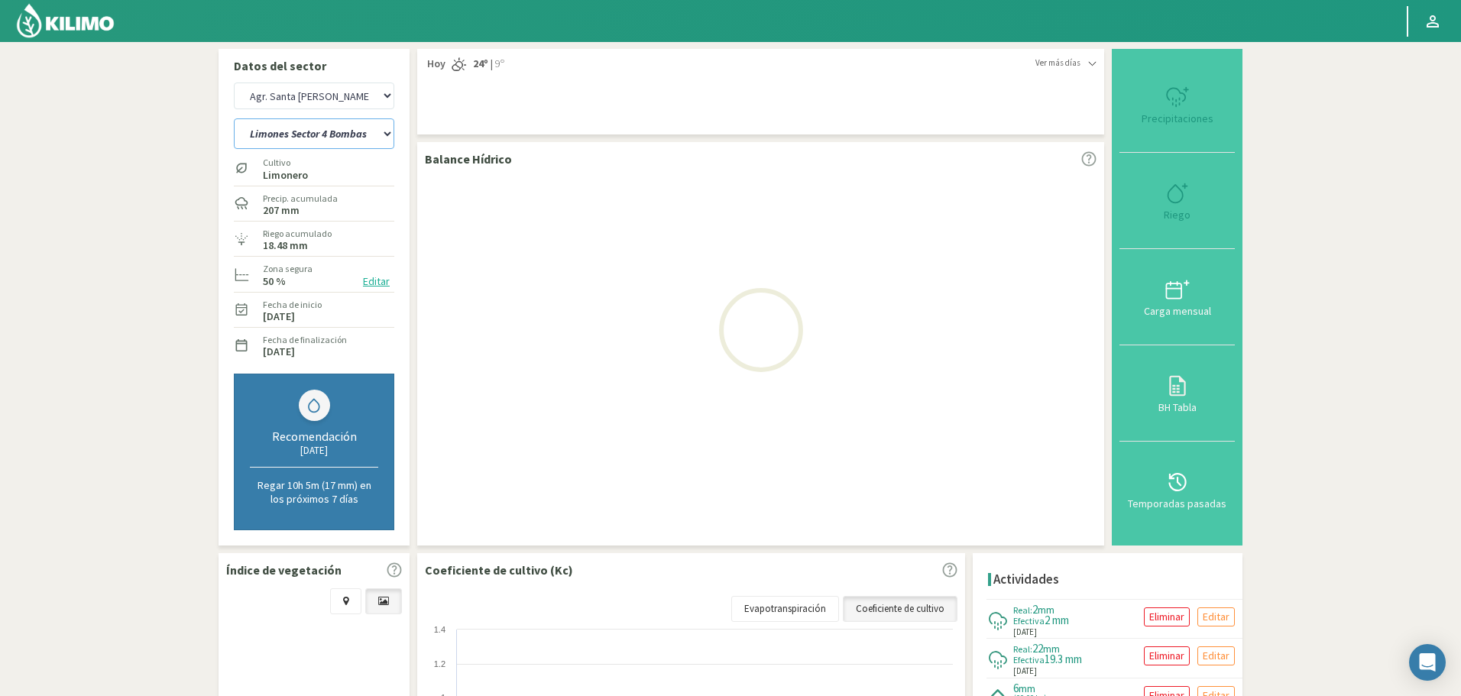
select select "543: Object"
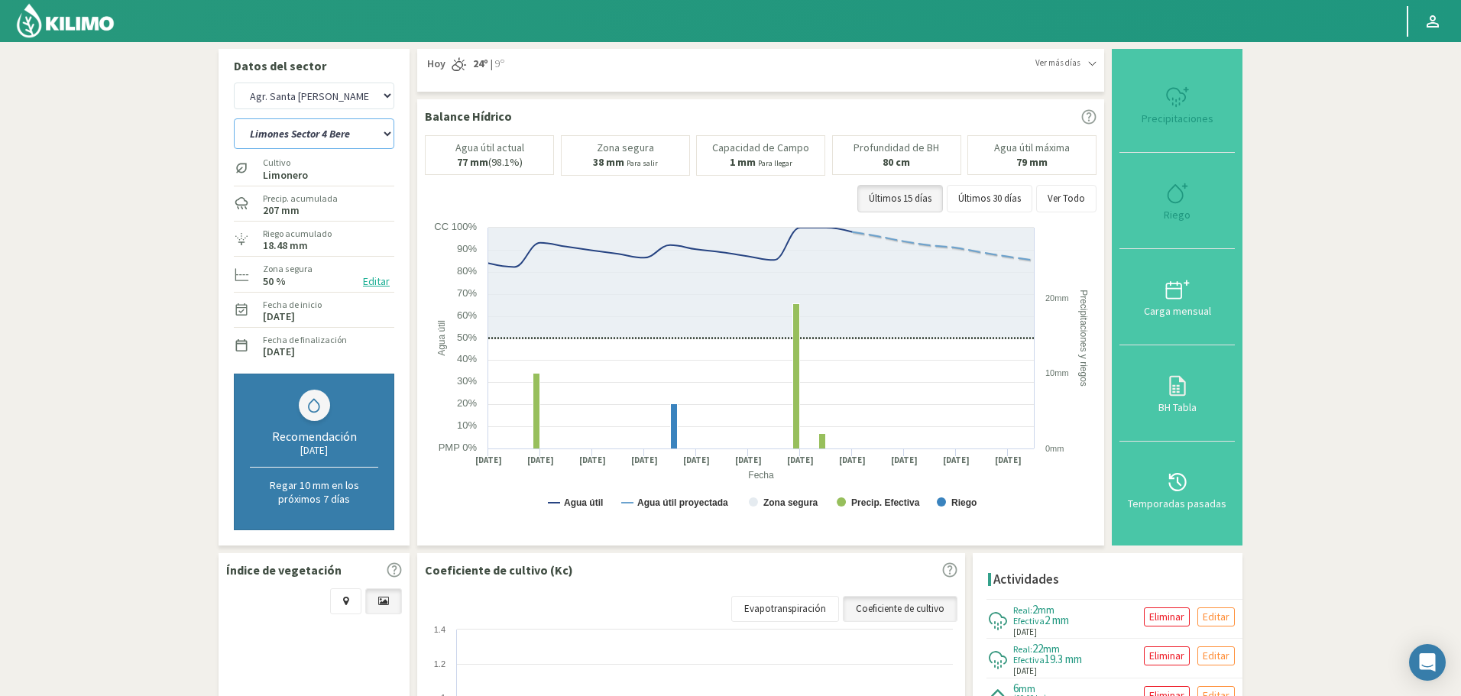
select select "6067: Object"
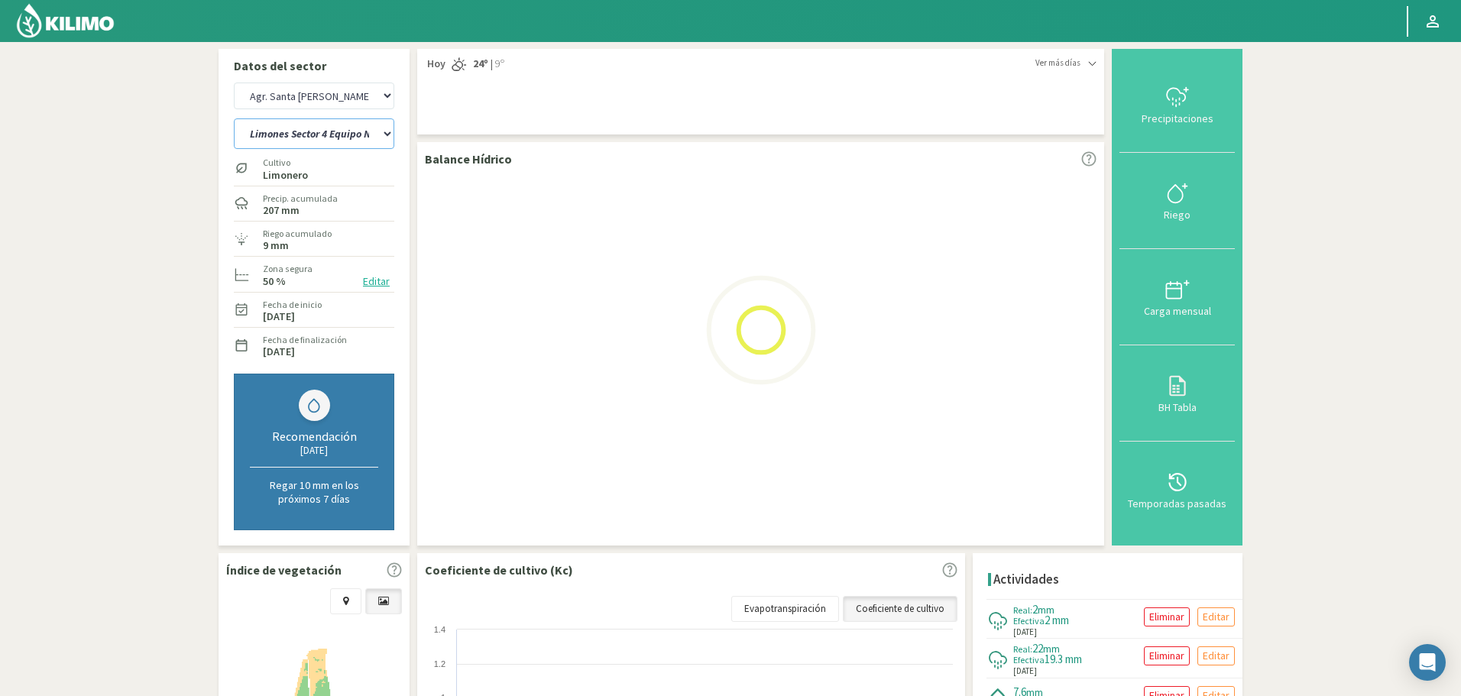
select select "574: Object"
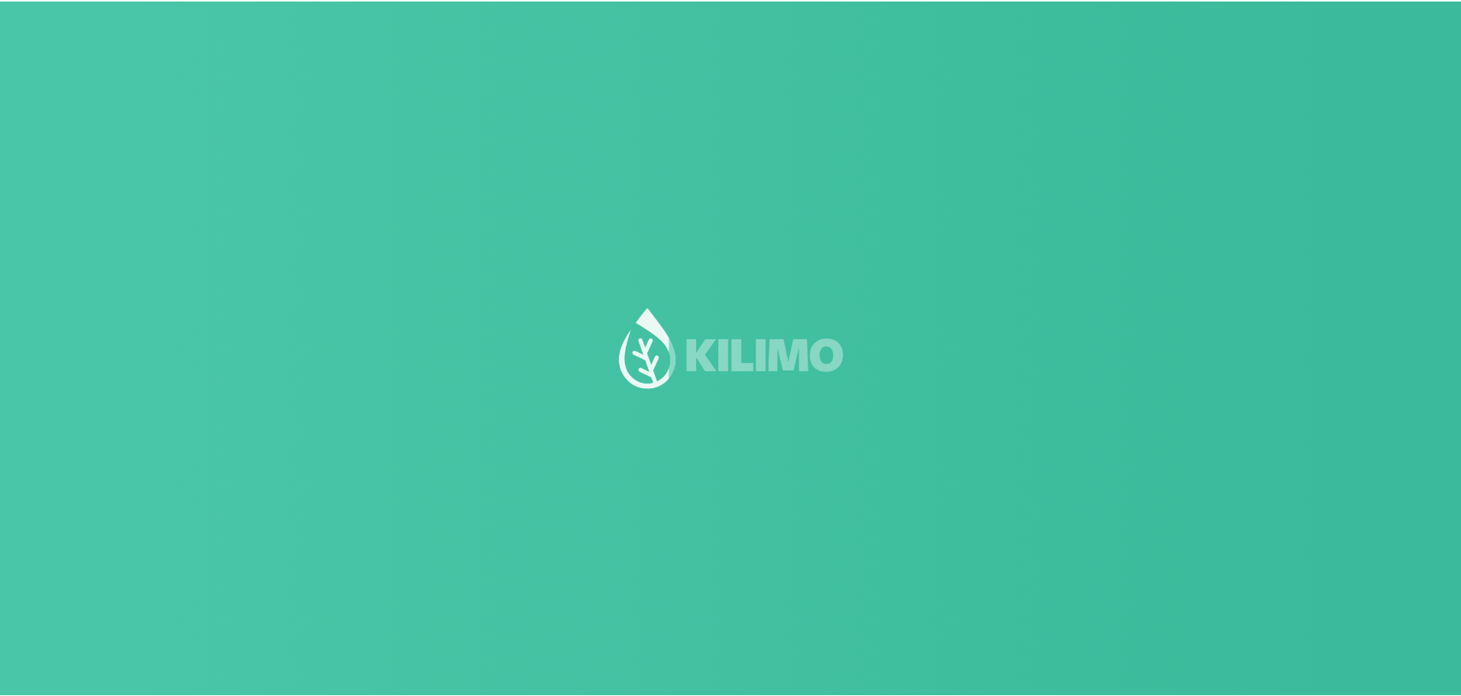
scroll to position [1, 0]
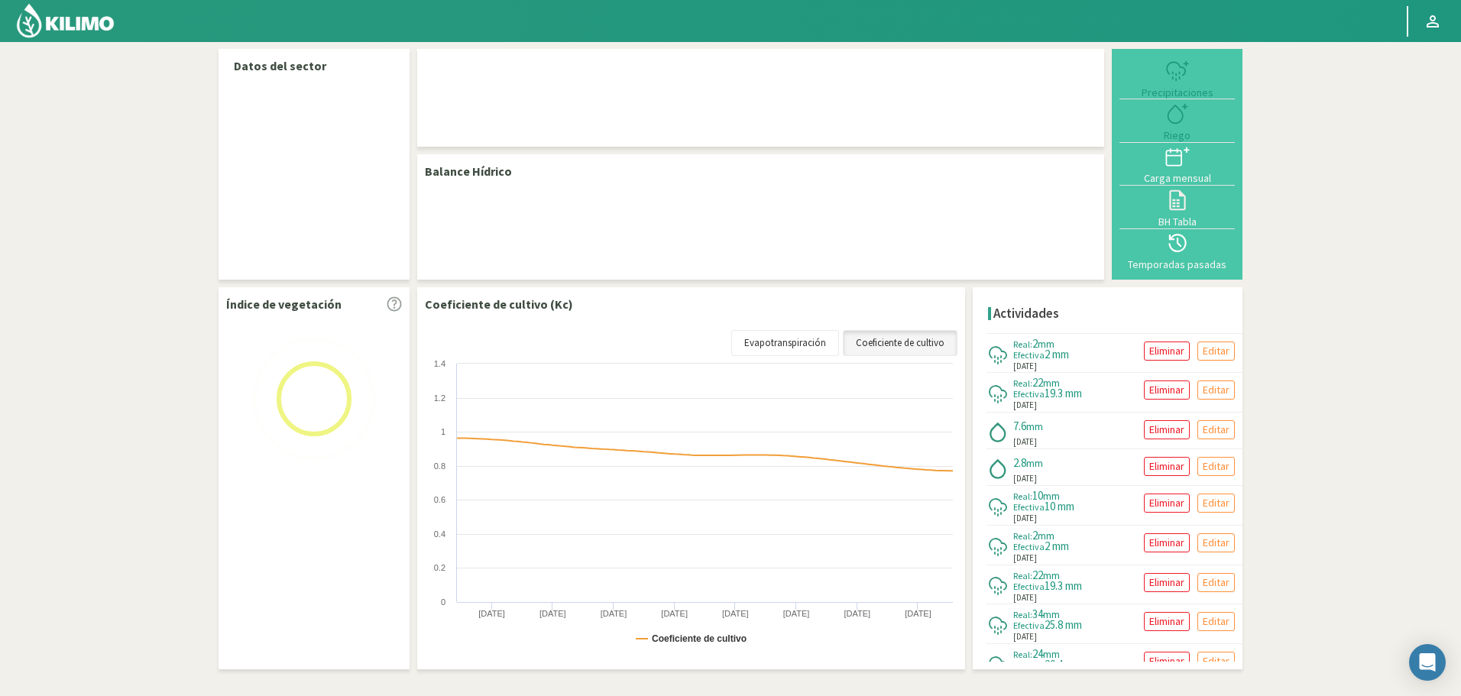
select select "17: Object"
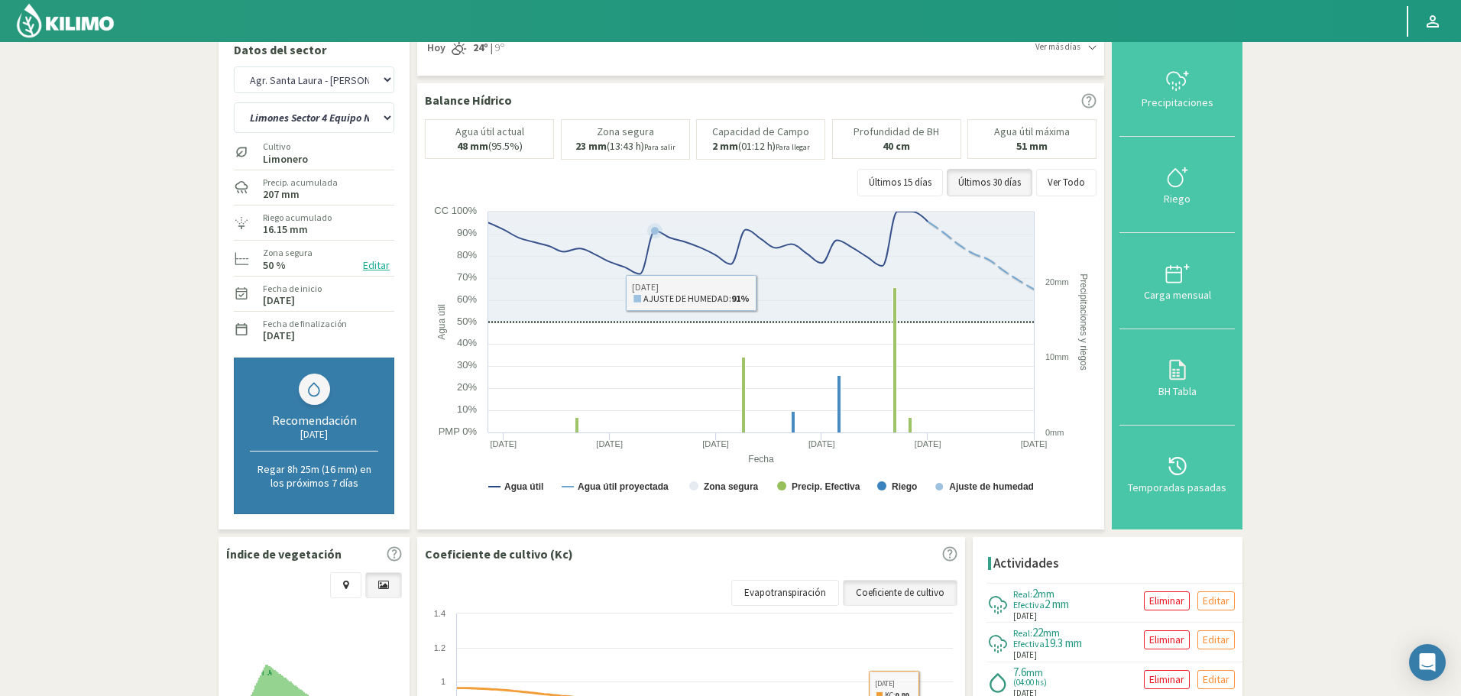
scroll to position [0, 0]
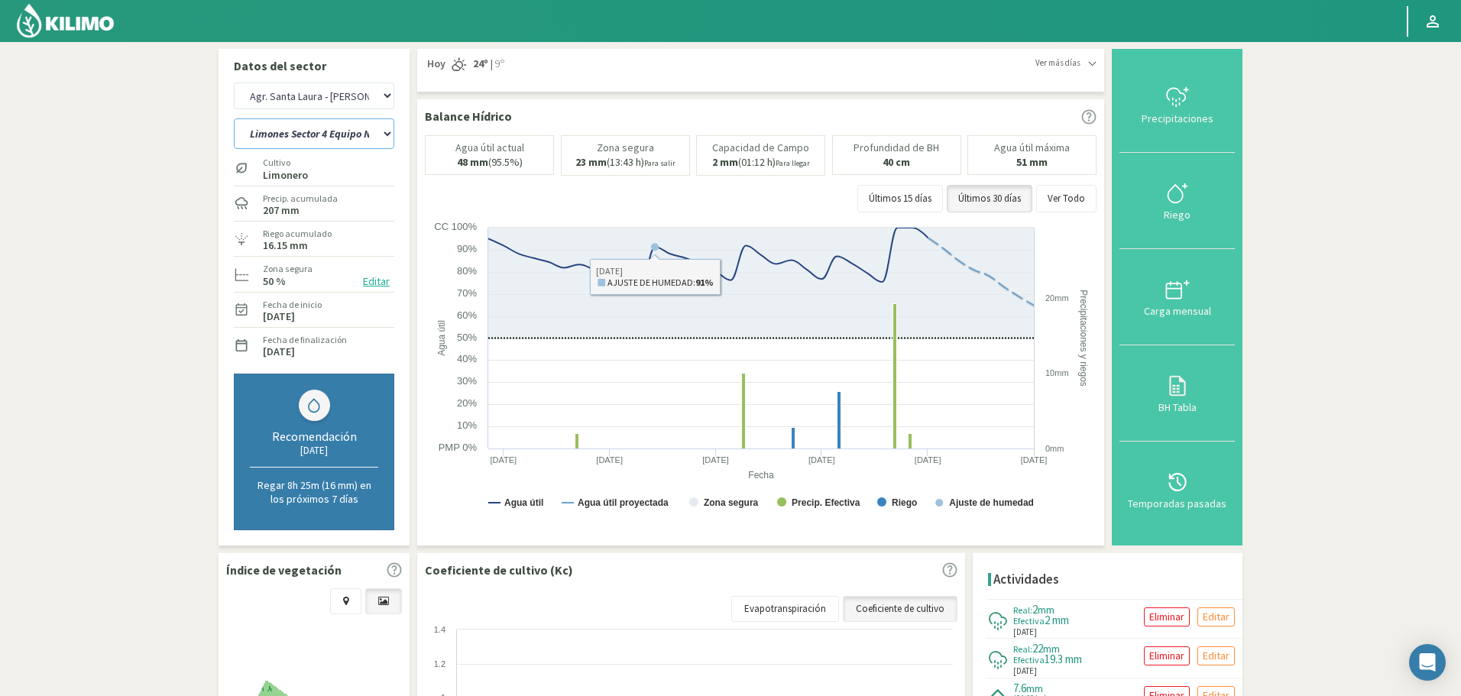
click at [344, 144] on select "12 A-B 14 -A Naranja Washington Parent 14 -B Naranja Lane Late Limones Sector 1…" at bounding box center [314, 133] width 160 height 31
click at [345, 160] on div "Cultivo Limonero" at bounding box center [314, 167] width 160 height 33
click at [346, 148] on select "12 A-B 14 -A Naranja Washington Parent 14 -B Naranja Lane Late Limones Sector 1…" at bounding box center [314, 133] width 160 height 31
click at [234, 118] on select "12 A-B 14 -A Naranja Washington Parent 14 -B Naranja Lane Late Limones Sector 1…" at bounding box center [314, 133] width 160 height 31
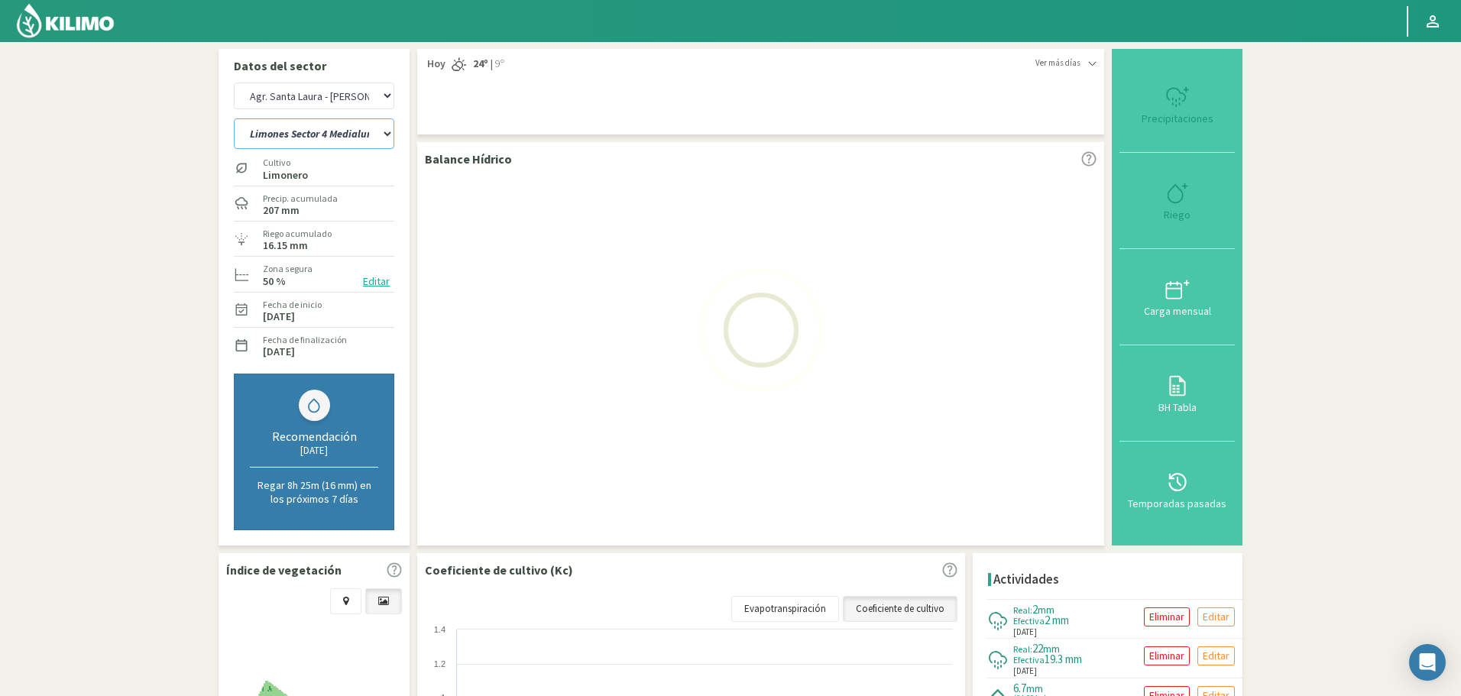
select select "17: Object"
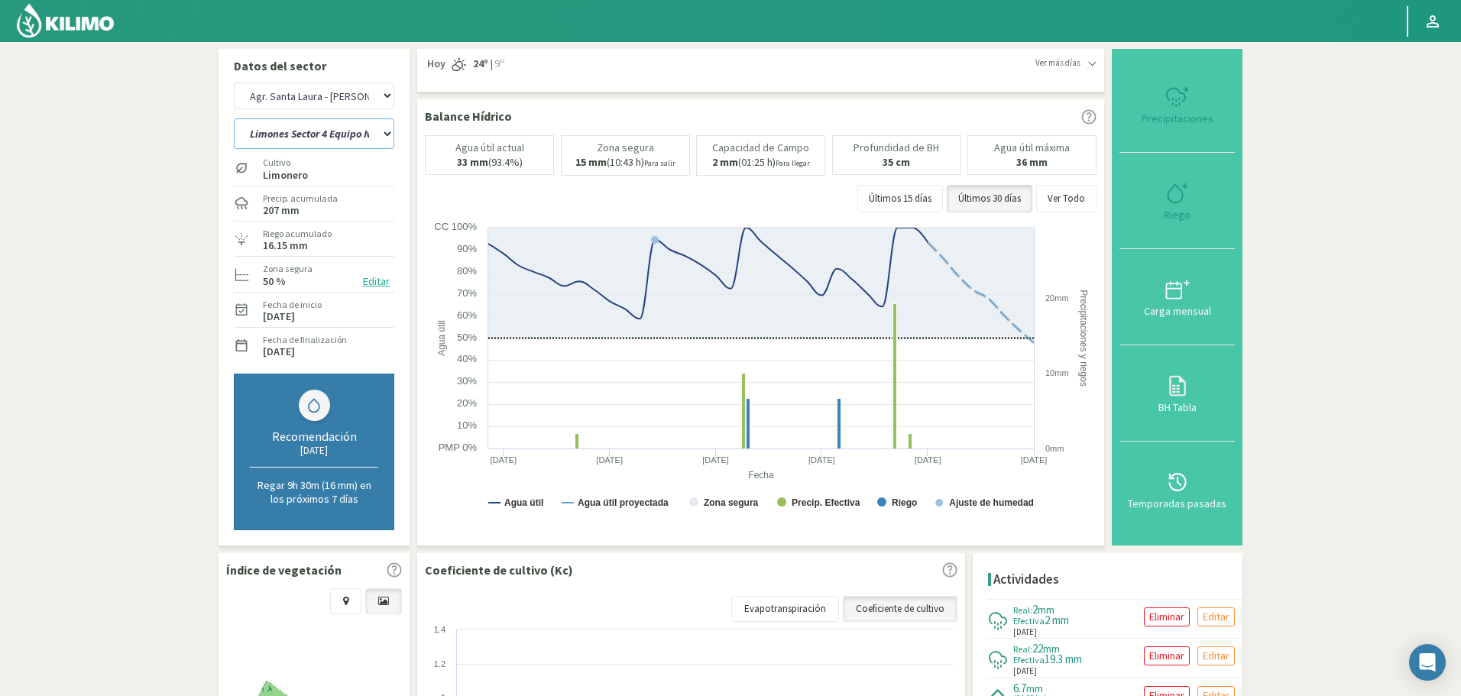
select select "292: Object"
click at [344, 131] on select "12 A-B 14 -A Naranja Washington Parent 14 -B Naranja Lane Late Limones Sector 1…" at bounding box center [314, 133] width 160 height 31
click at [234, 118] on select "12 A-B 14 -A Naranja Washington Parent 14 -B Naranja Lane Late Limones Sector 1…" at bounding box center [314, 133] width 160 height 31
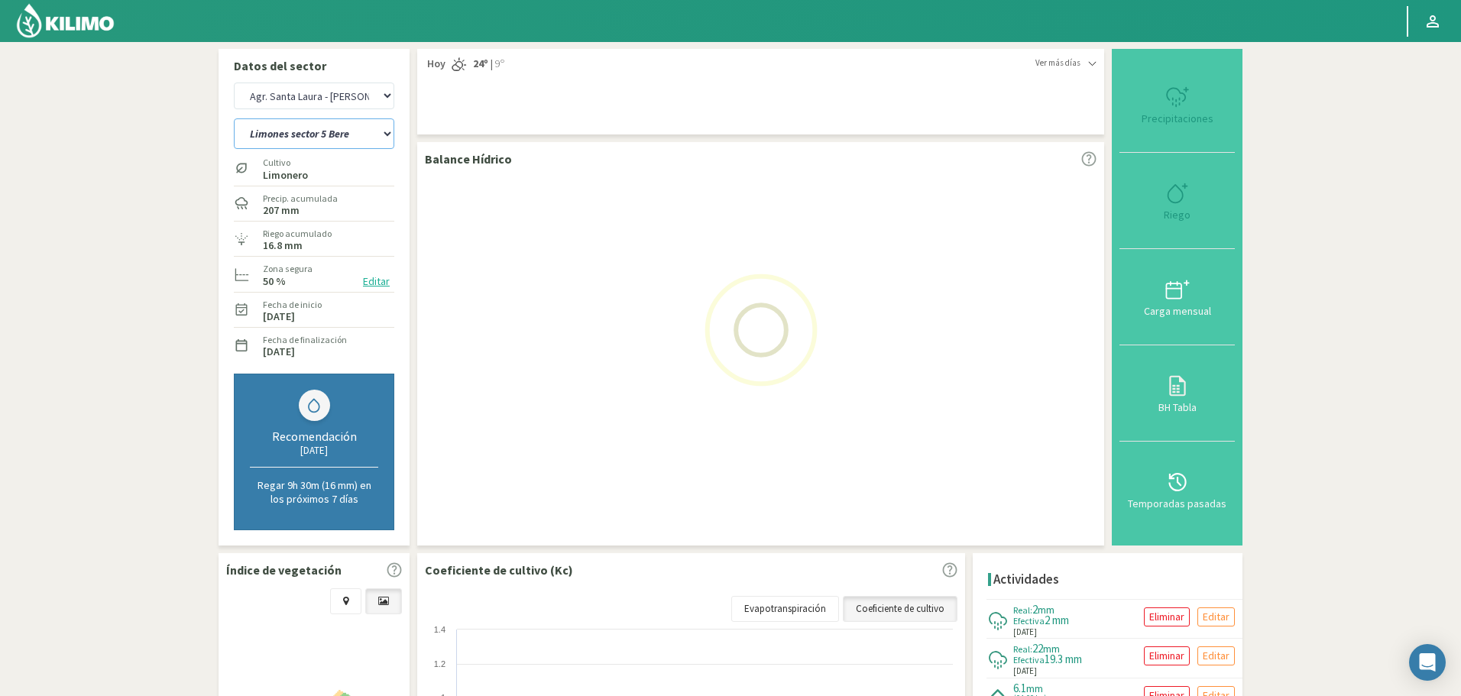
select select "48: Object"
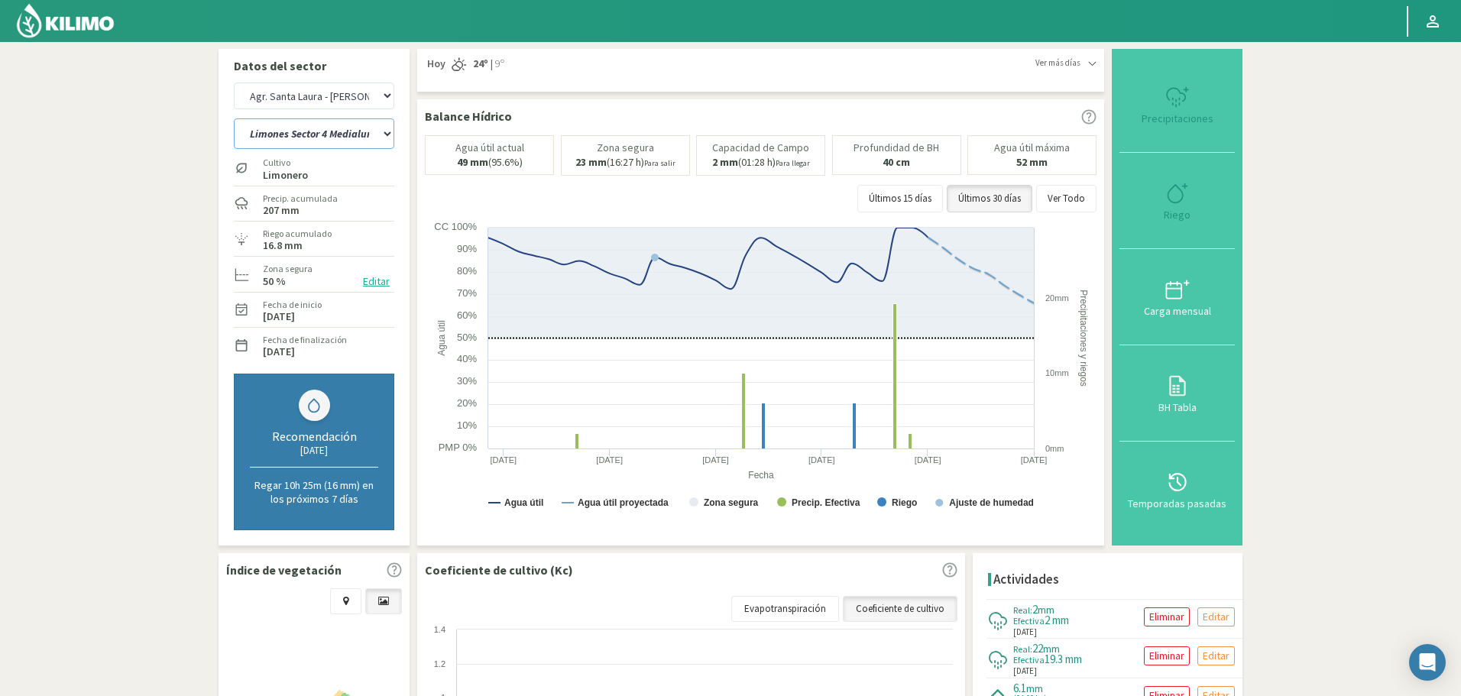
select select "567: Object"
click at [326, 135] on select "12 A-B 14 -A Naranja Washington Parent 14 -B Naranja Lane Late Limones Sector 1…" at bounding box center [314, 133] width 160 height 31
click at [234, 118] on select "12 A-B 14 -A Naranja Washington Parent 14 -B Naranja Lane Late Limones Sector 1…" at bounding box center [314, 133] width 160 height 31
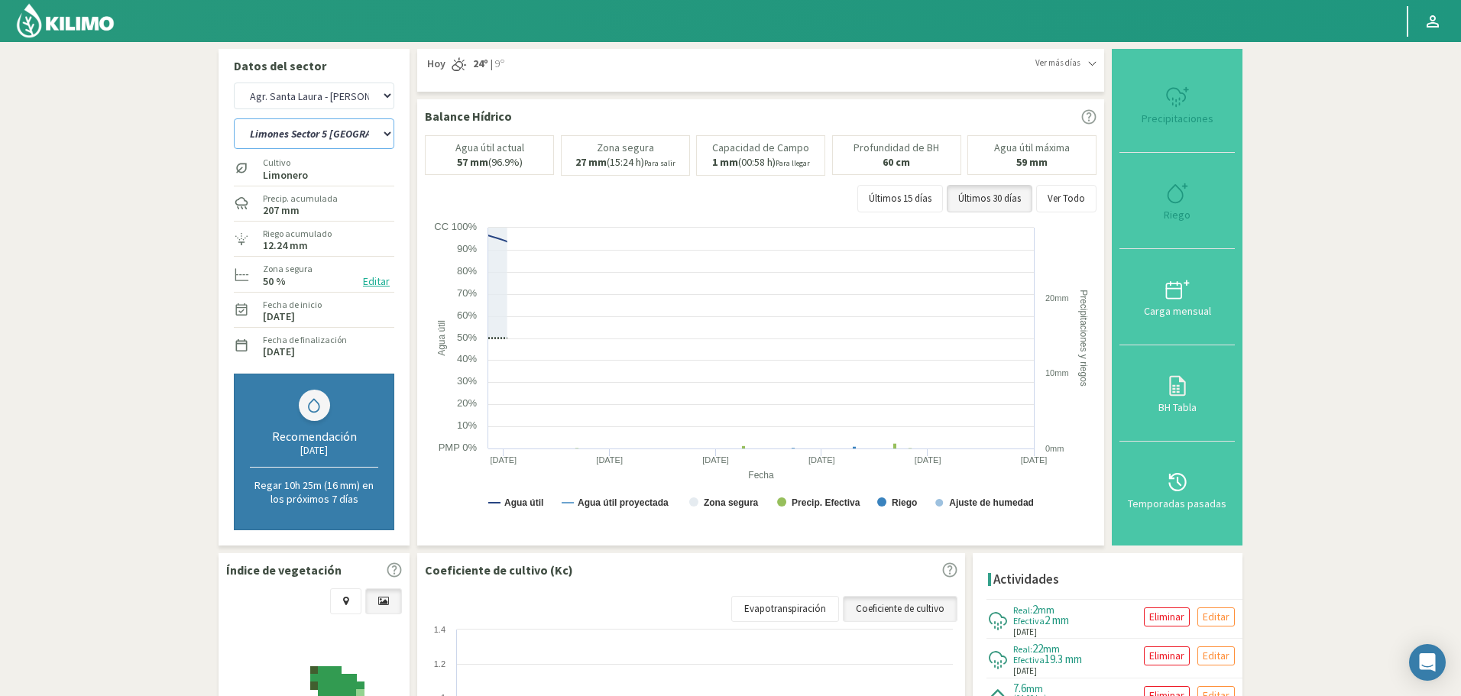
select select "79: Object"
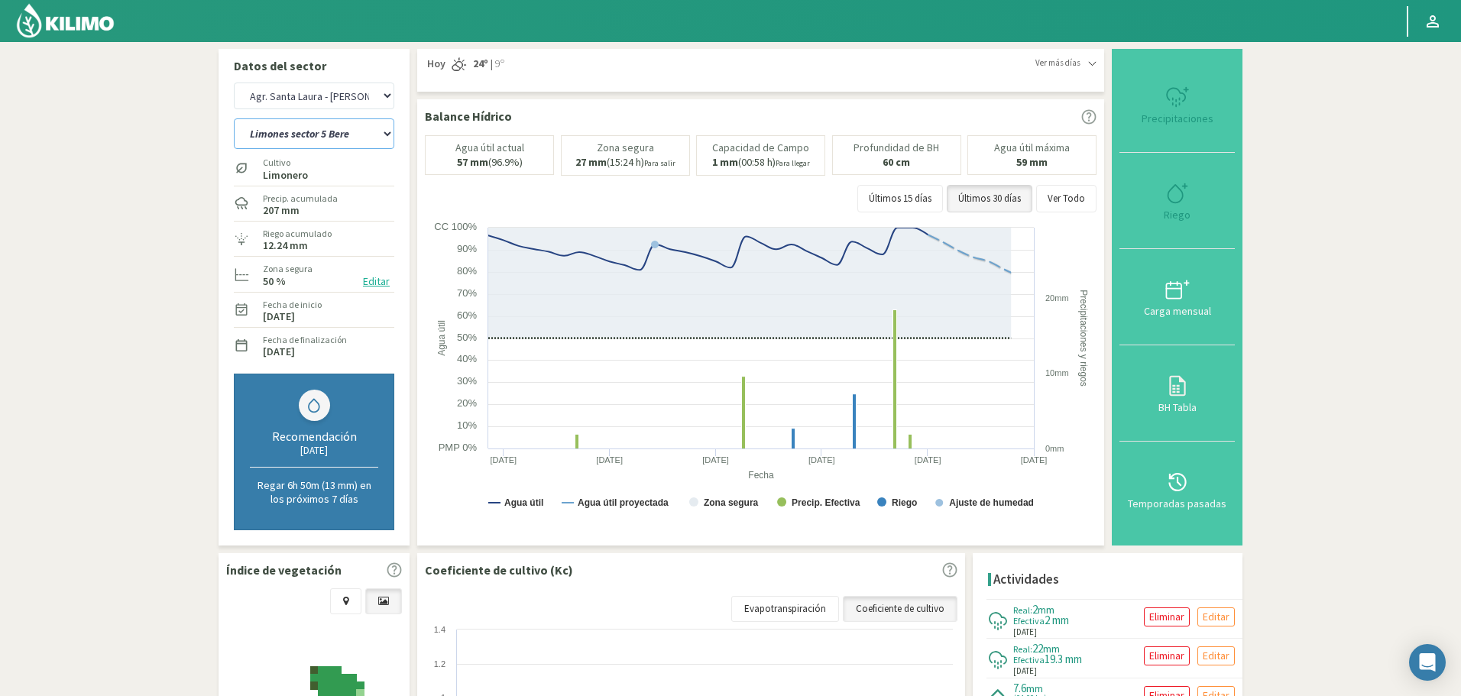
select select "842: Object"
click at [343, 136] on select "12 A-B 14 -A Naranja Washington Parent 14 -B Naranja Lane Late Limones Sector 1…" at bounding box center [314, 133] width 160 height 31
click at [234, 118] on select "12 A-B 14 -A Naranja Washington Parent 14 -B Naranja Lane Late Limones Sector 1…" at bounding box center [314, 133] width 160 height 31
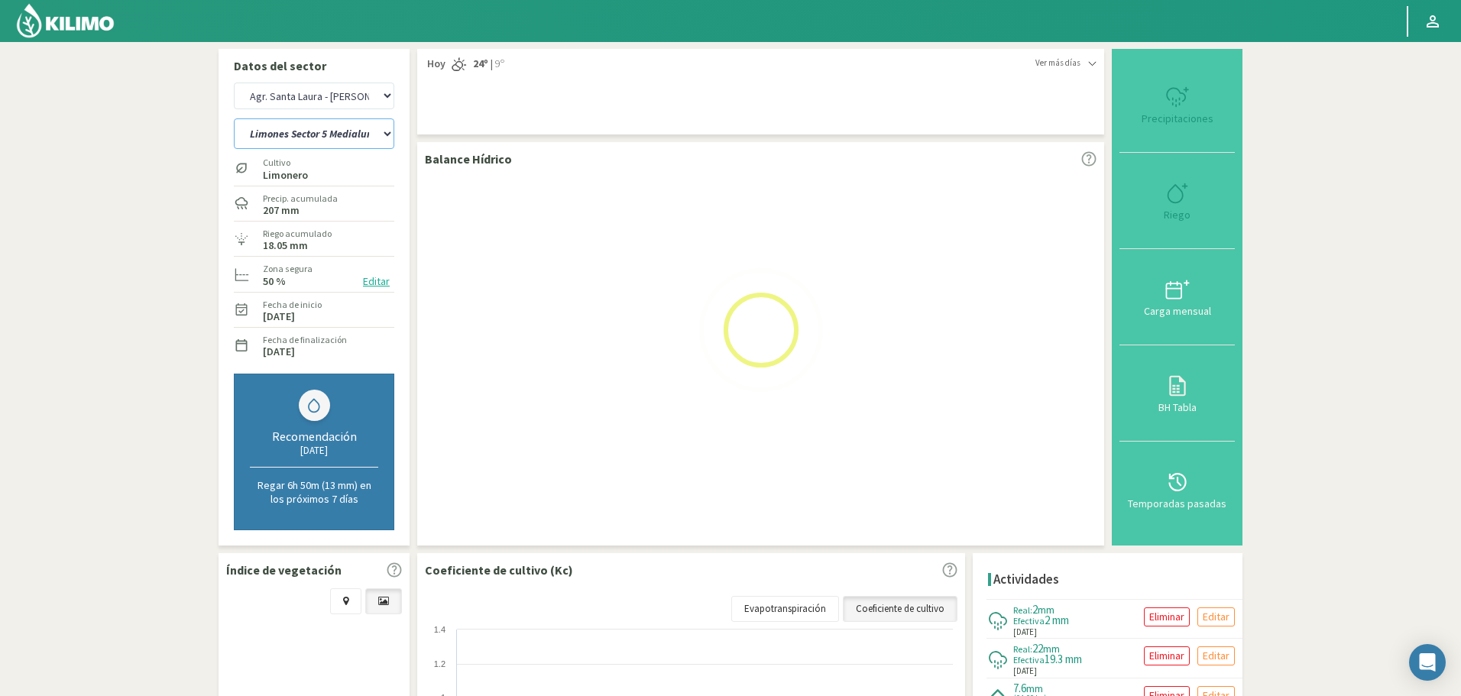
select select "110: Object"
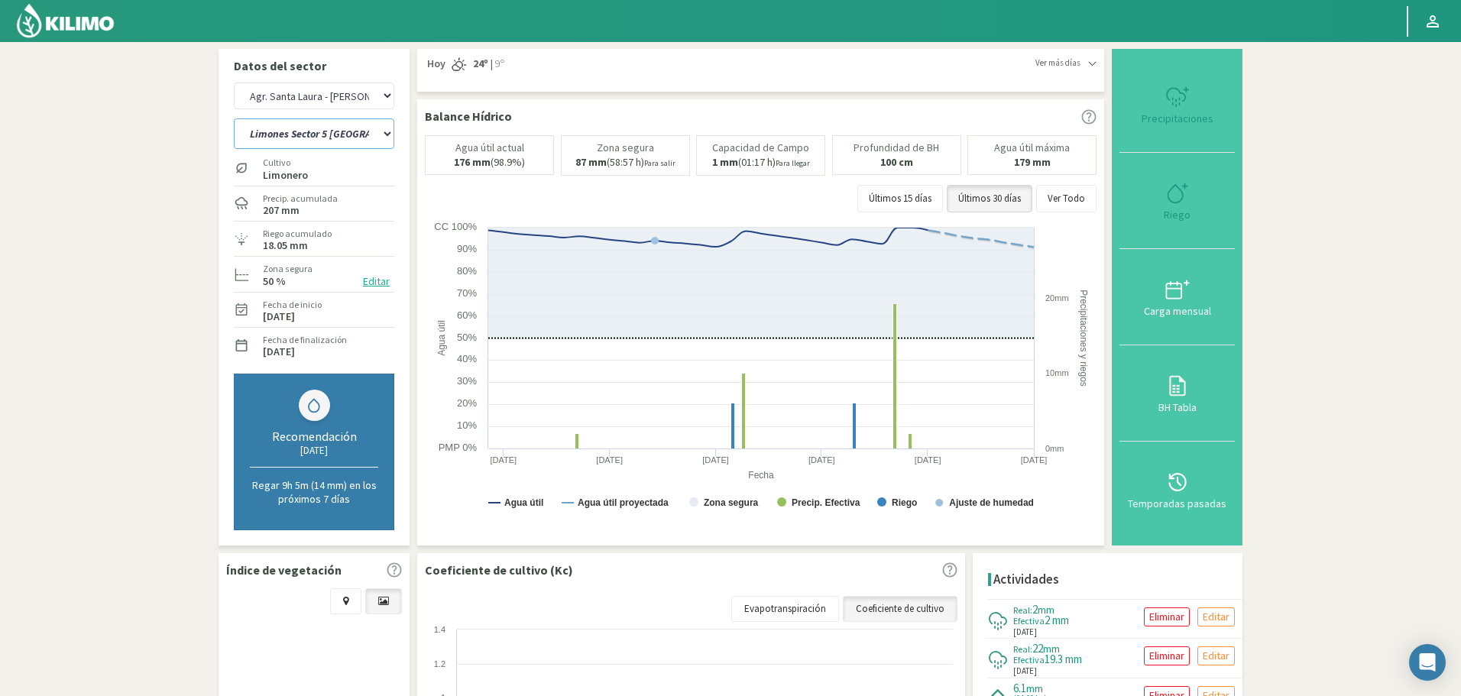
select select "1117: Object"
click at [294, 132] on select "12 A-B 14 -A Naranja Washington Parent 14 -B Naranja Lane Late Limones Sector 1…" at bounding box center [314, 133] width 160 height 31
click at [234, 118] on select "12 A-B 14 -A Naranja Washington Parent 14 -B Naranja Lane Late Limones Sector 1…" at bounding box center [314, 133] width 160 height 31
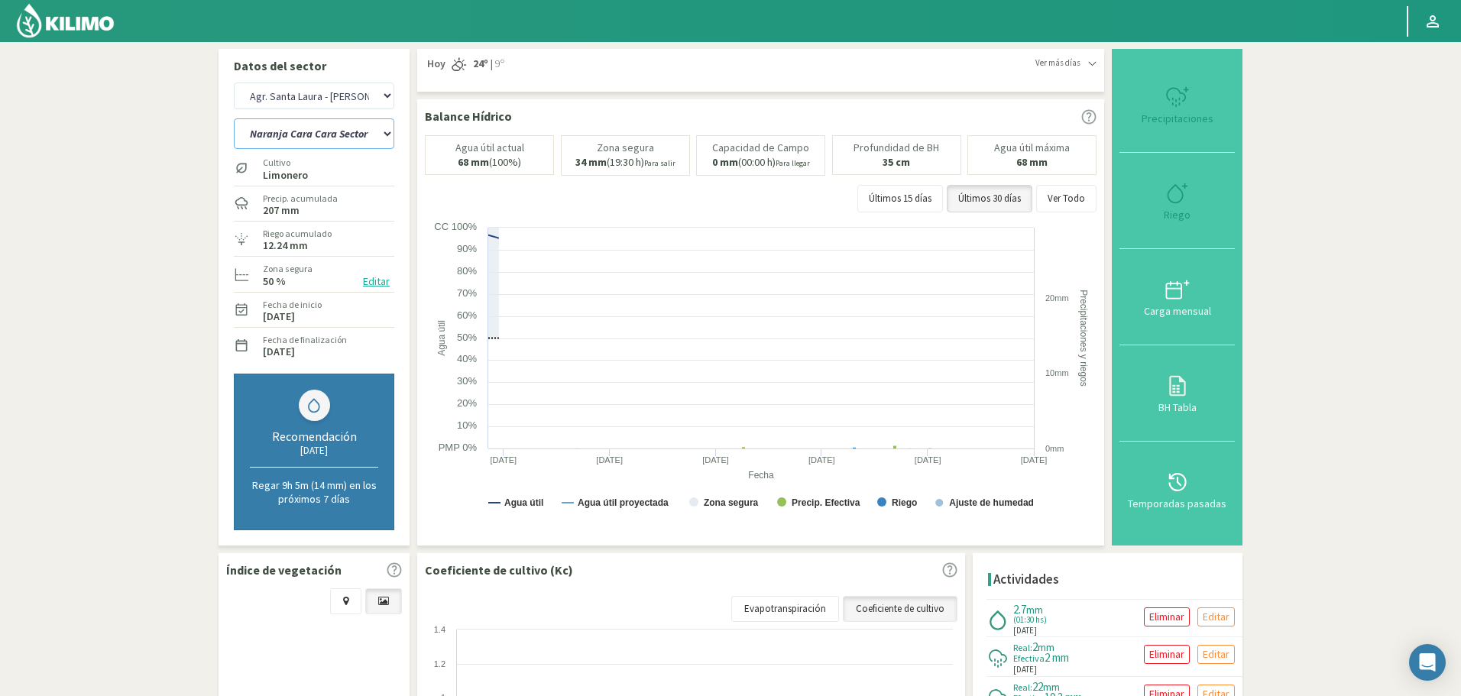
select select "141: Object"
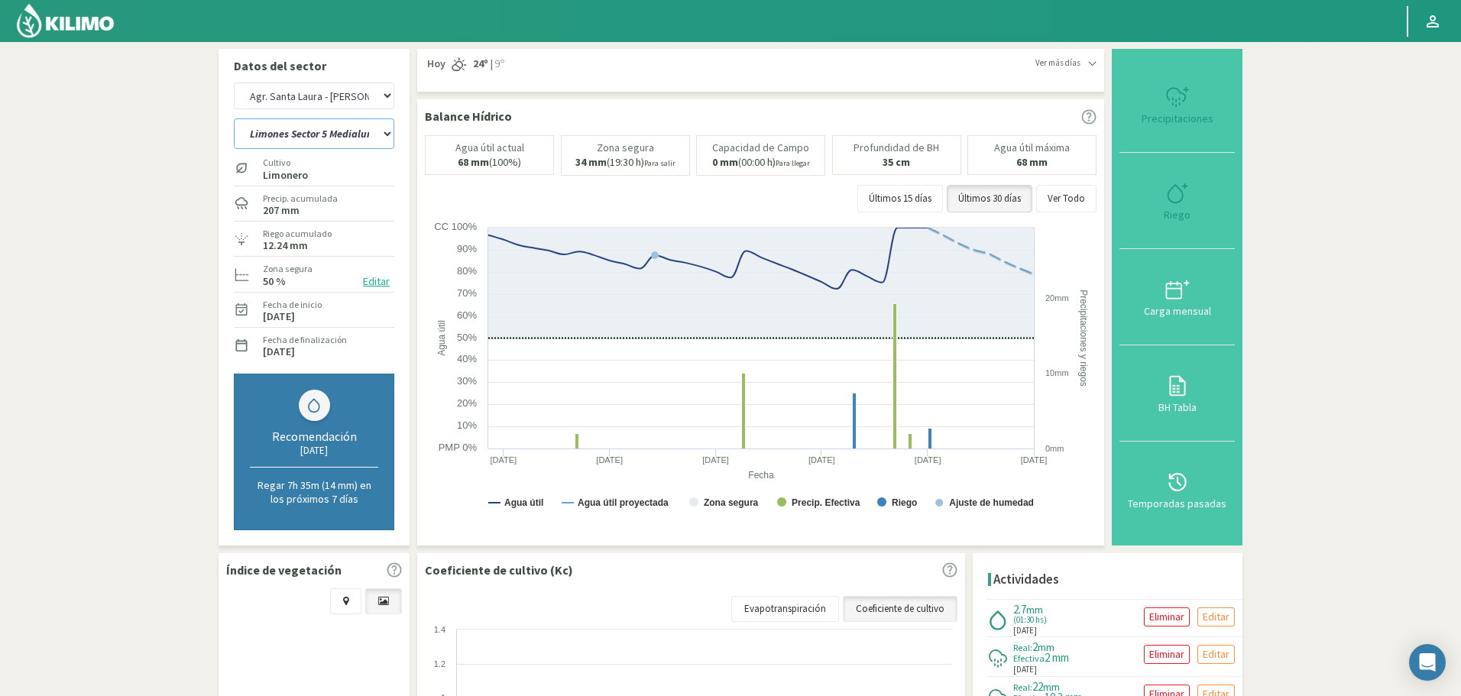
select select "1392: Object"
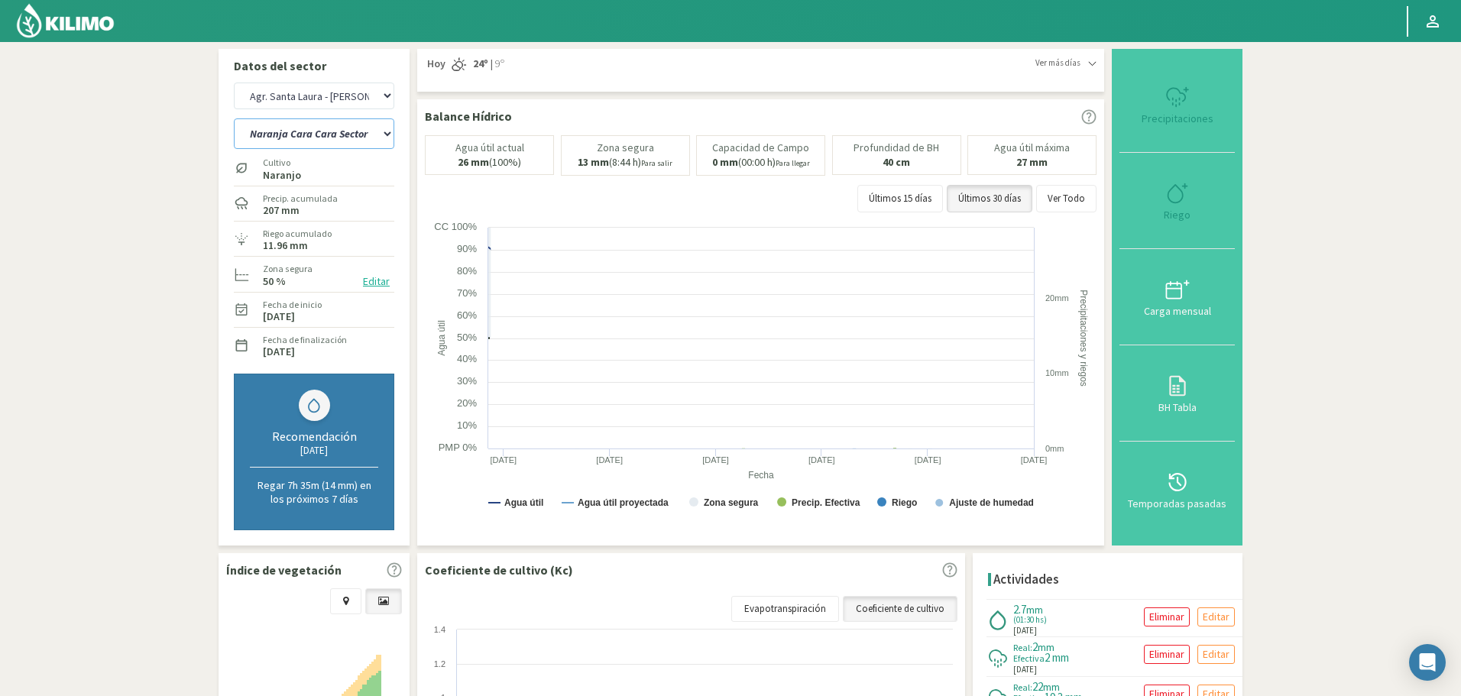
select select "172: Object"
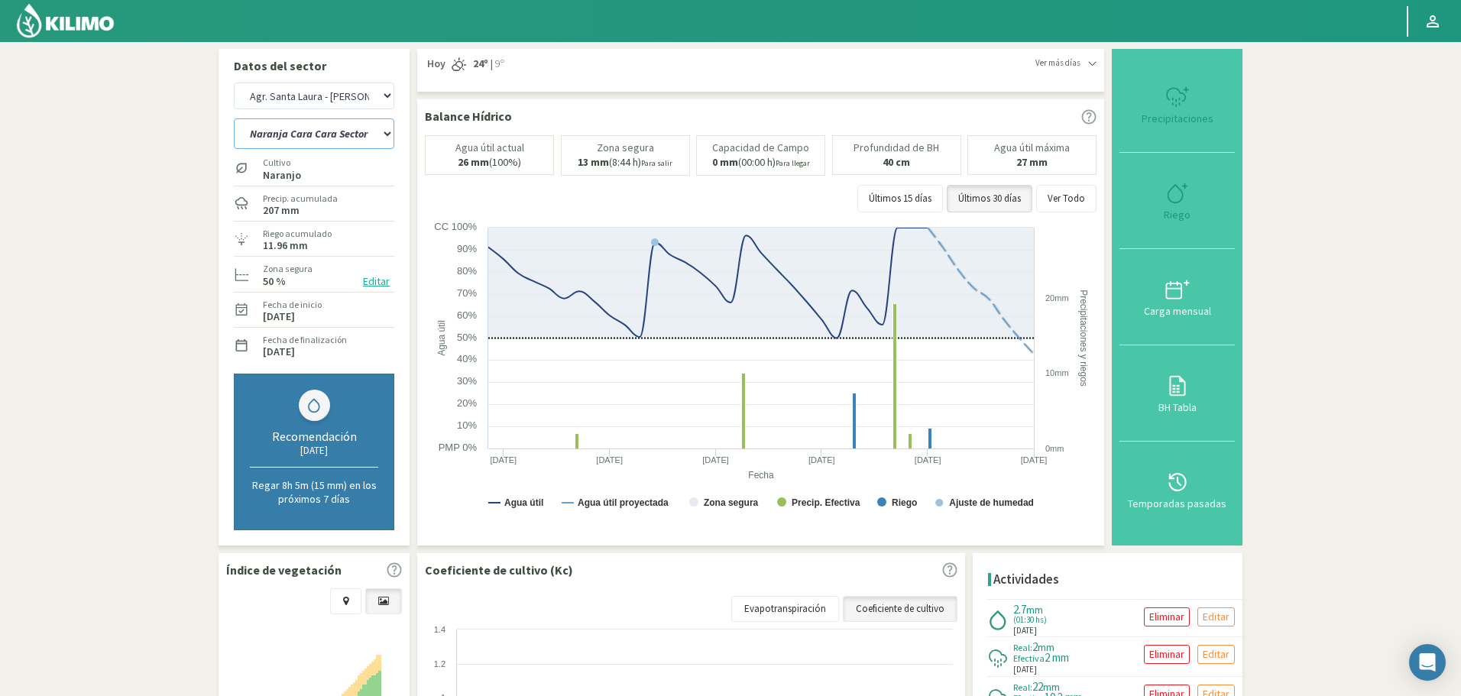
select select "1667: Object"
click at [299, 125] on select "12 A-B 14 -A Naranja Washington Parent 14 -B Naranja Lane Late Limones Sector 1…" at bounding box center [314, 133] width 160 height 31
click at [234, 118] on select "12 A-B 14 -A Naranja Washington Parent 14 -B Naranja Lane Late Limones Sector 1…" at bounding box center [314, 133] width 160 height 31
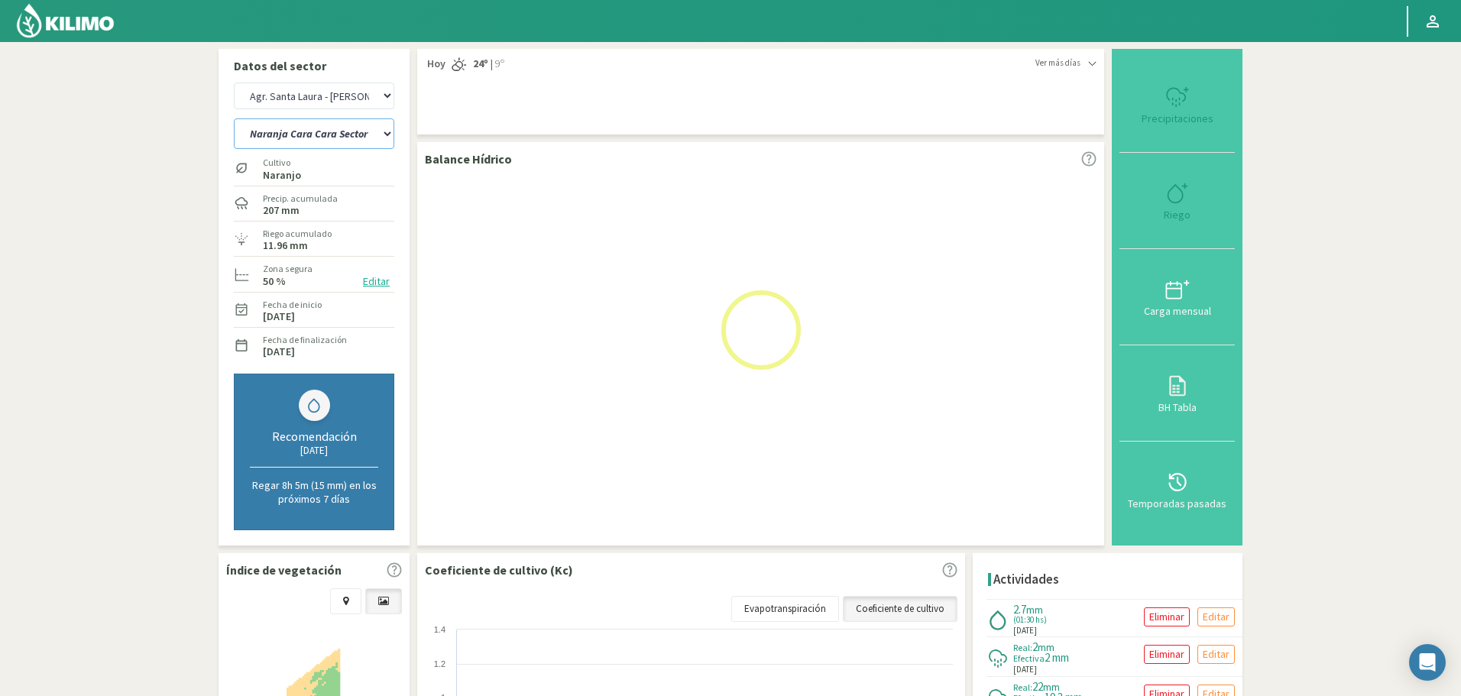
select select "203: Object"
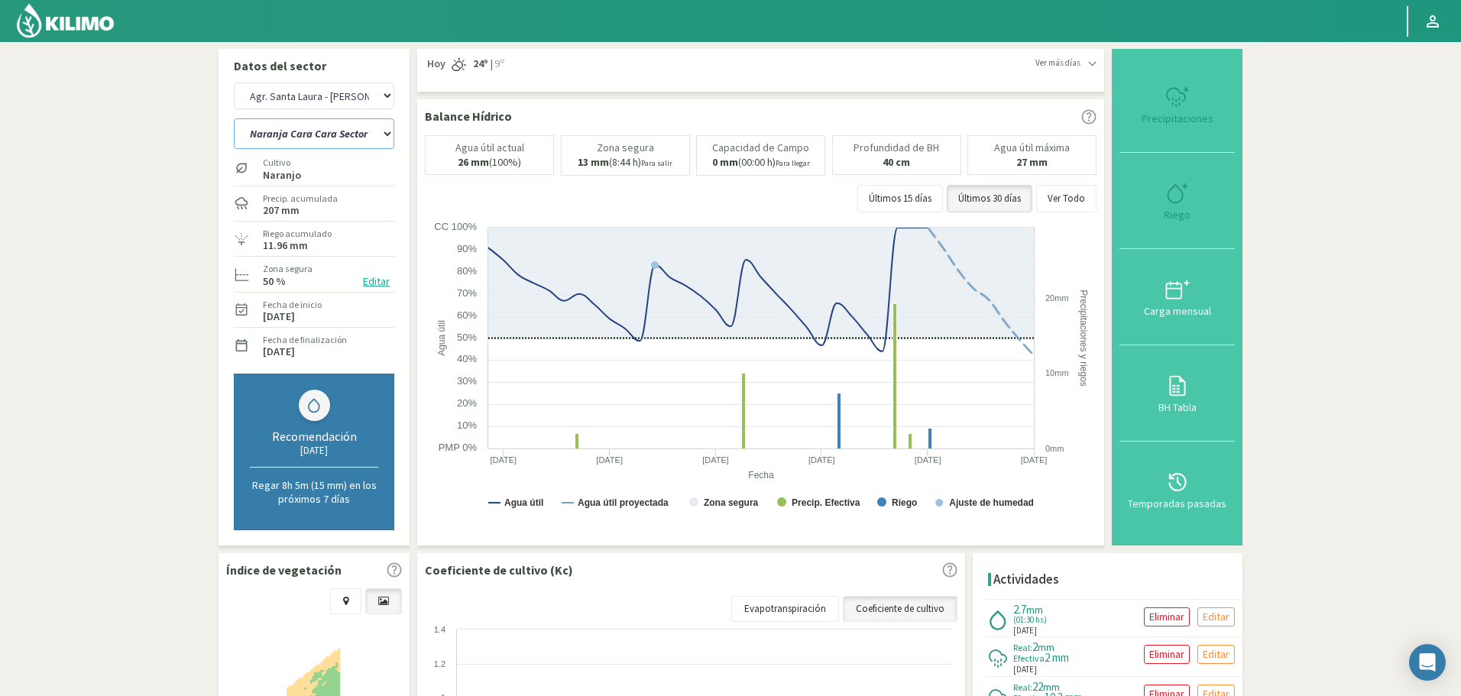
select select "1942: Object"
click at [281, 134] on select "12 A-B 14 -A Naranja Washington Parent 14 -B Naranja Lane Late Limones Sector 1…" at bounding box center [314, 133] width 160 height 31
click at [302, 131] on select "12 A-B 14 -A Naranja Washington Parent 14 -B Naranja Lane Late Limones Sector 1…" at bounding box center [314, 133] width 160 height 31
click at [234, 118] on select "12 A-B 14 -A Naranja Washington Parent 14 -B Naranja Lane Late Limones Sector 1…" at bounding box center [314, 133] width 160 height 31
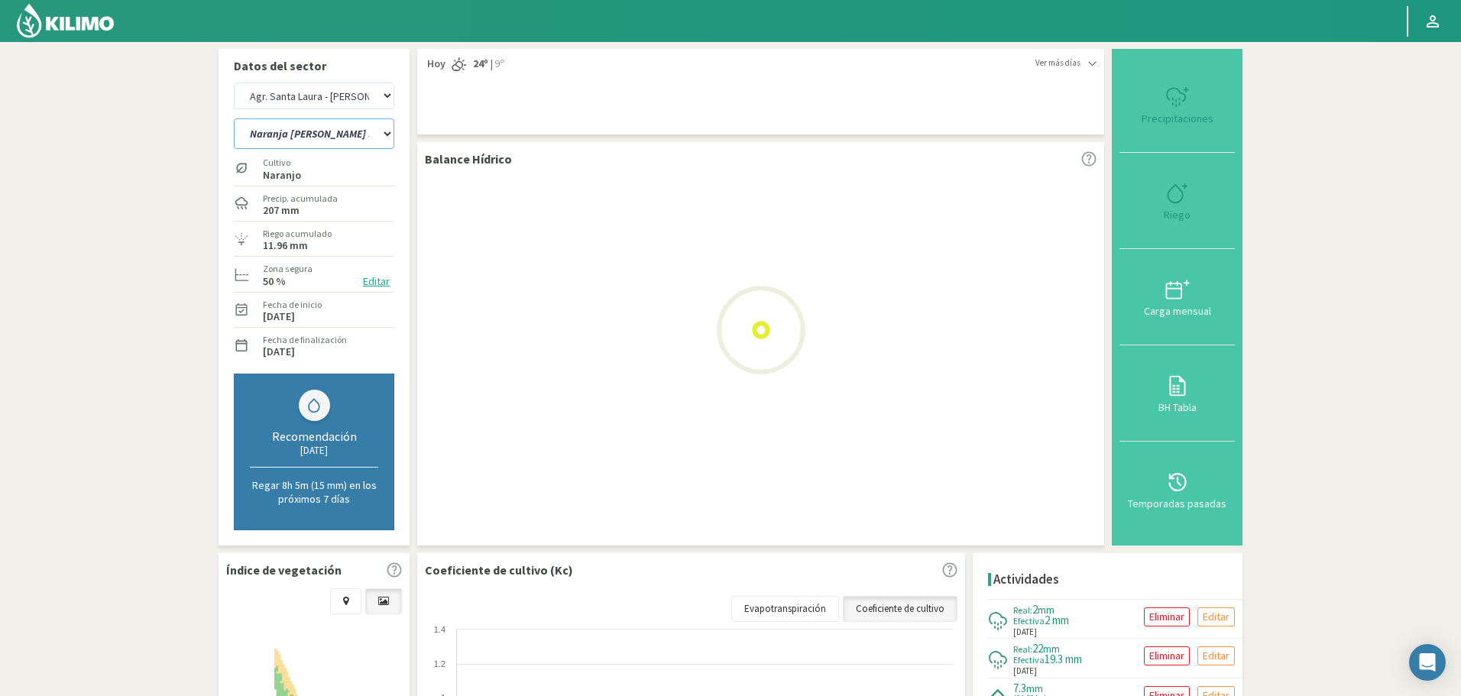
select select "234: Object"
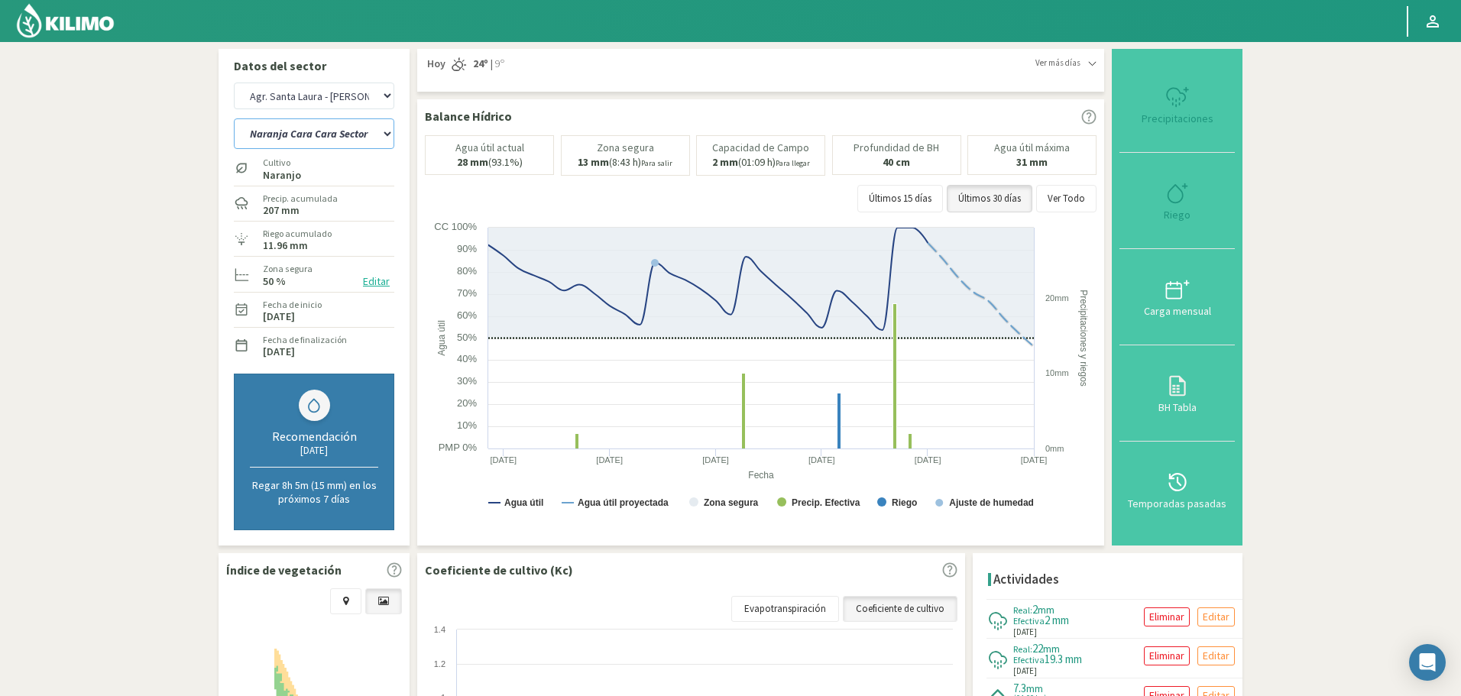
select select "2217: Object"
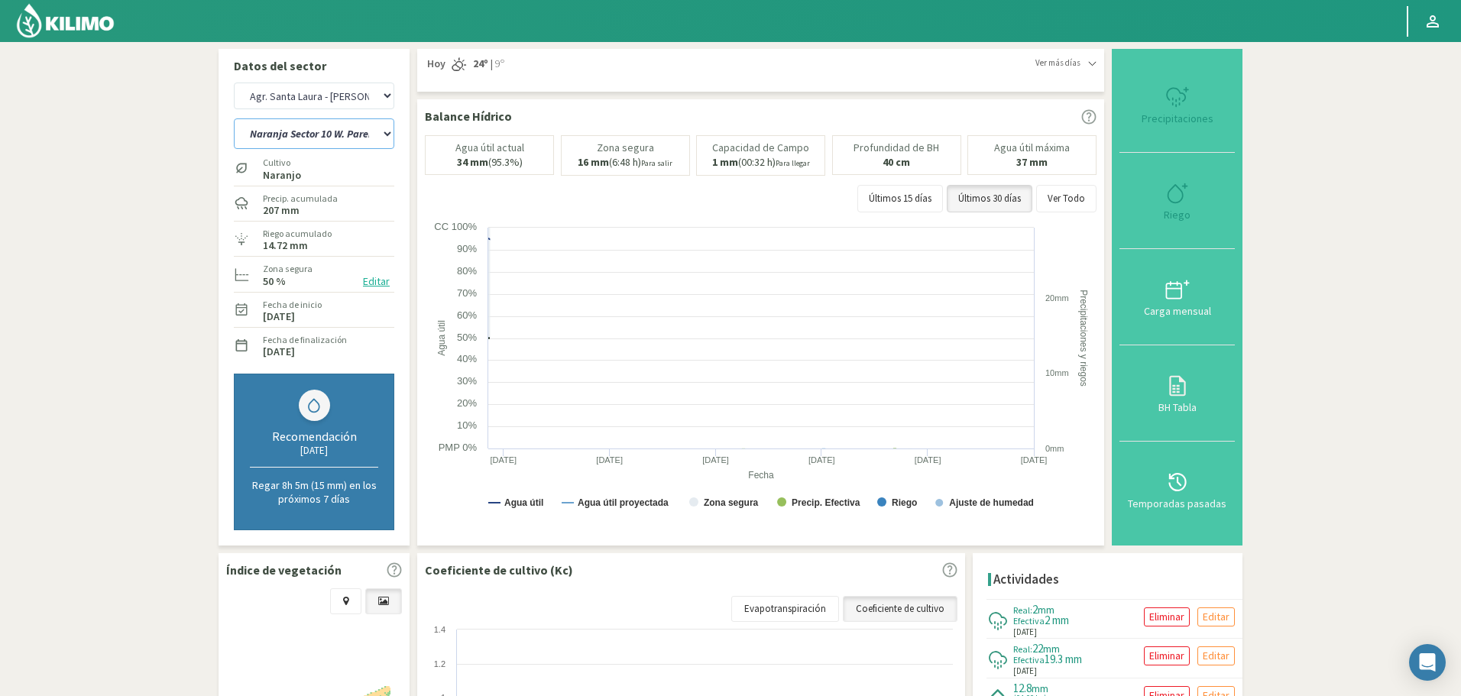
select select "265: Object"
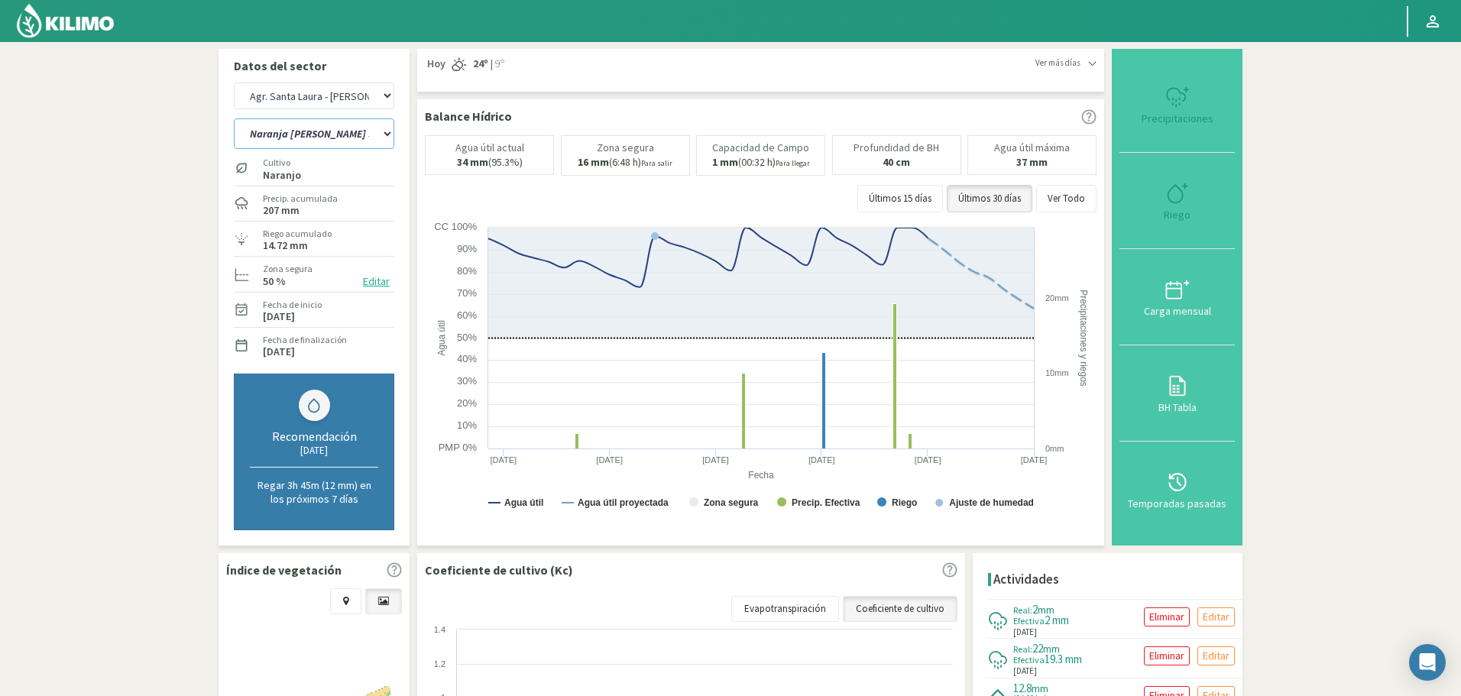
select select "2492: Object"
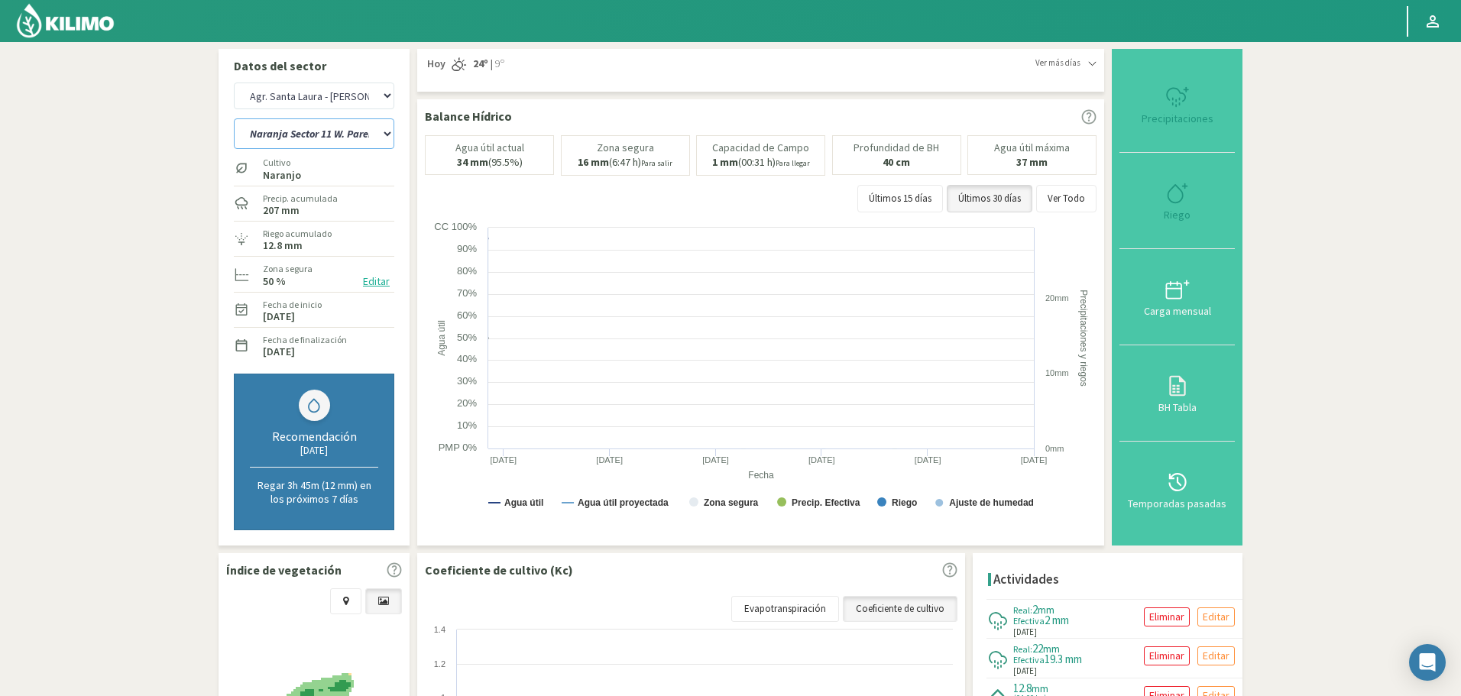
select select "296: Object"
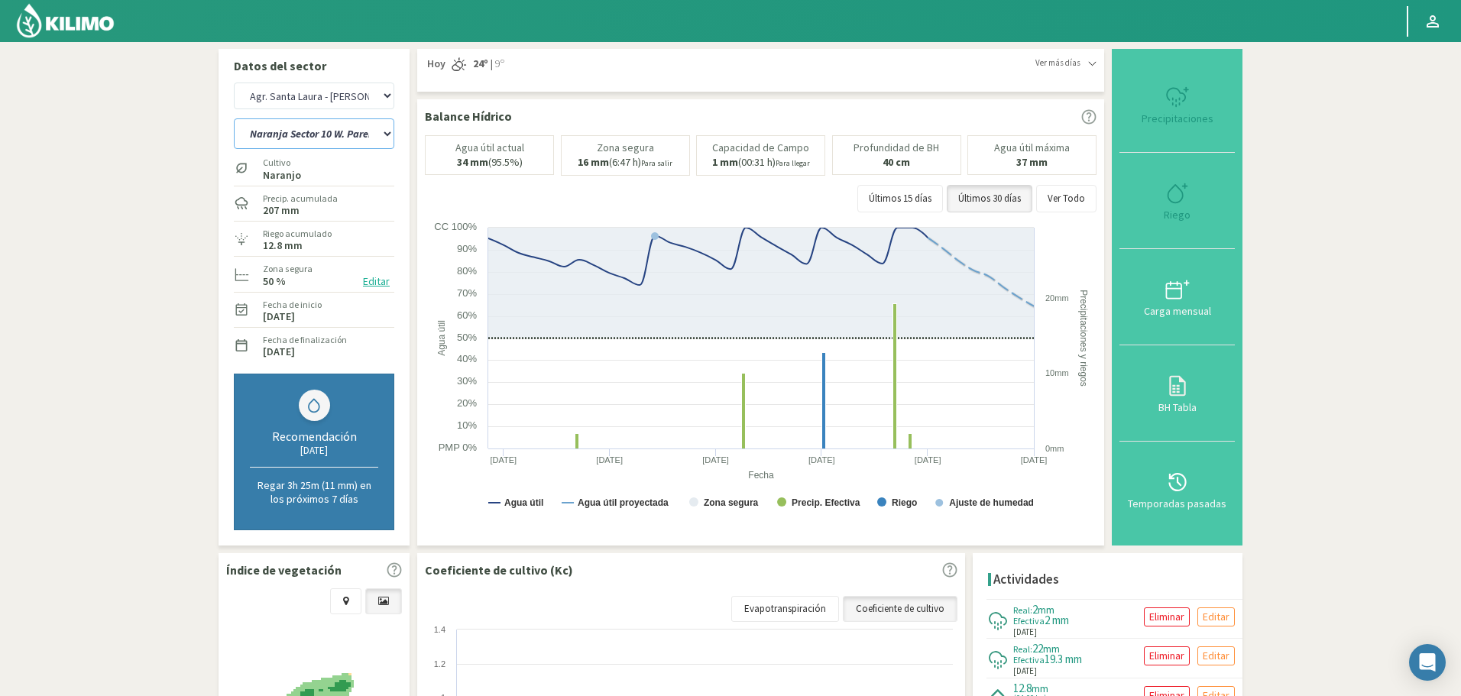
select select "2767: Object"
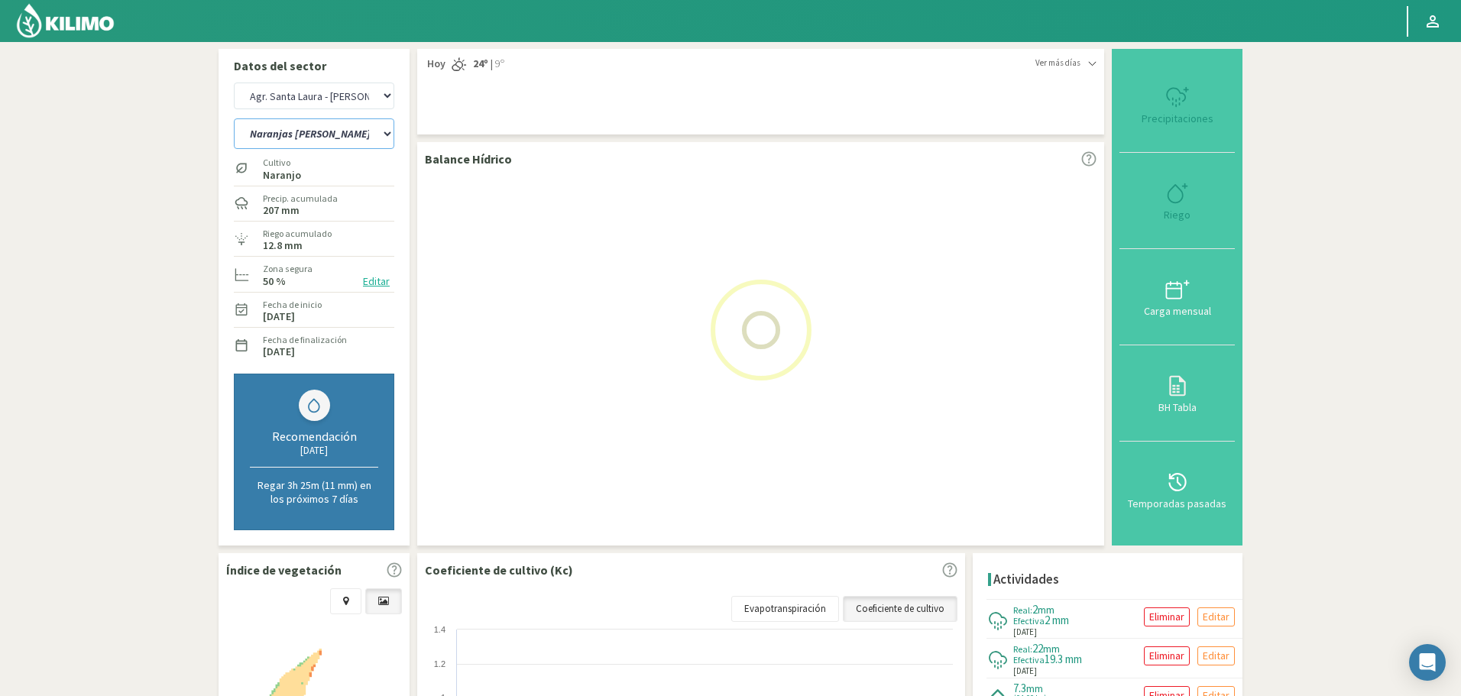
select select "327: Object"
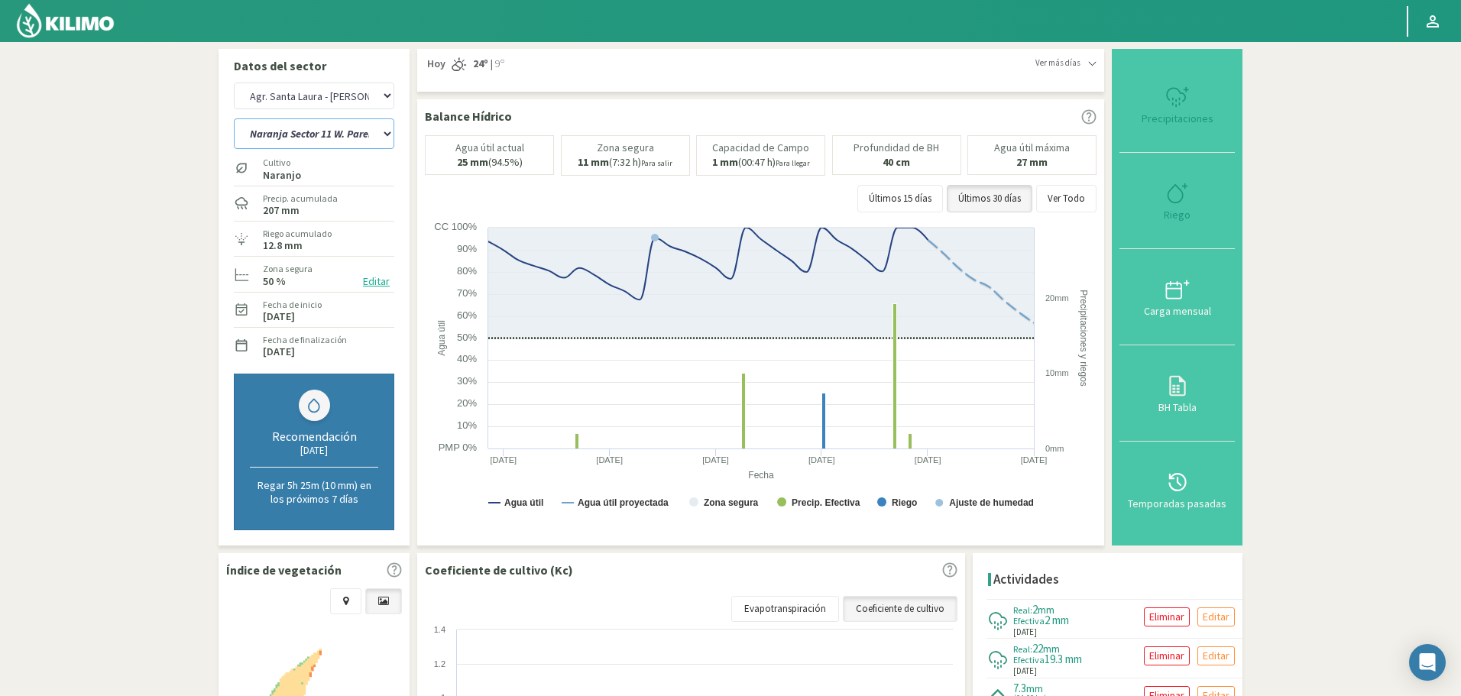
select select "3042: Object"
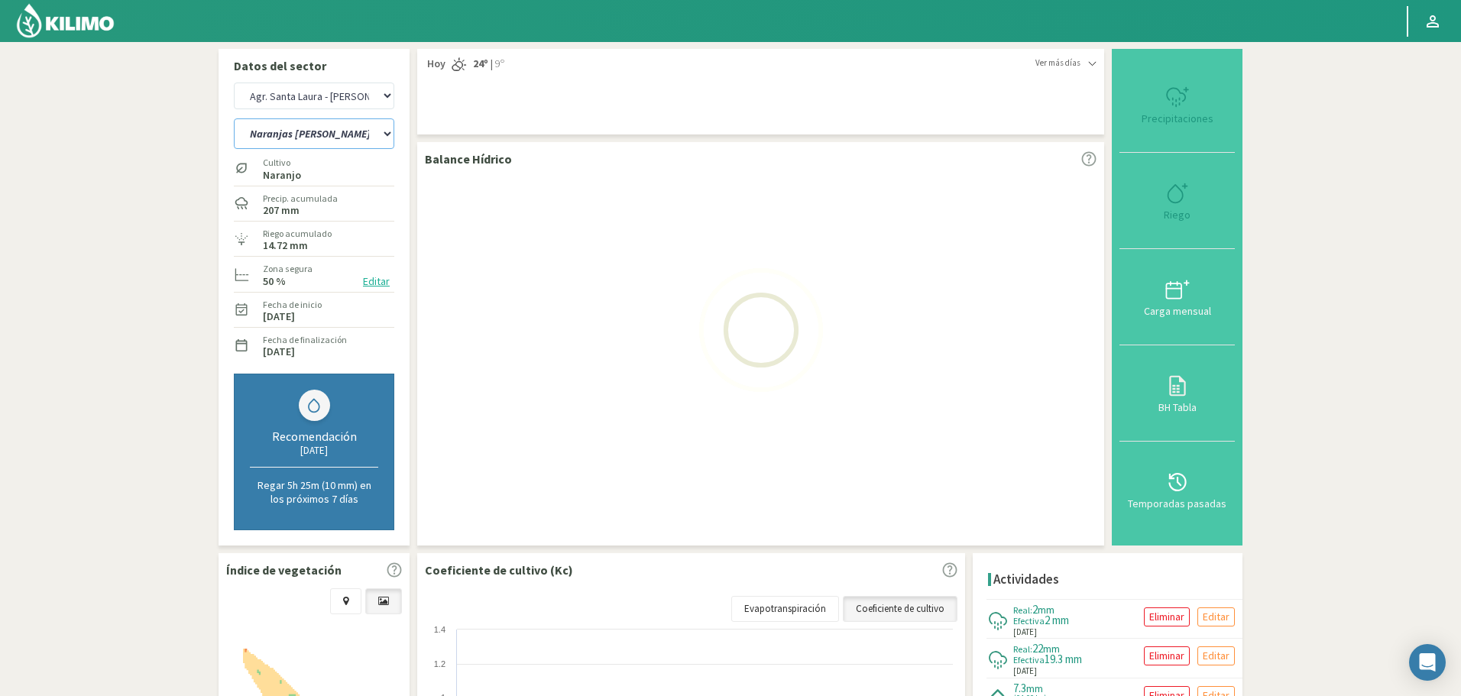
select select "358: Object"
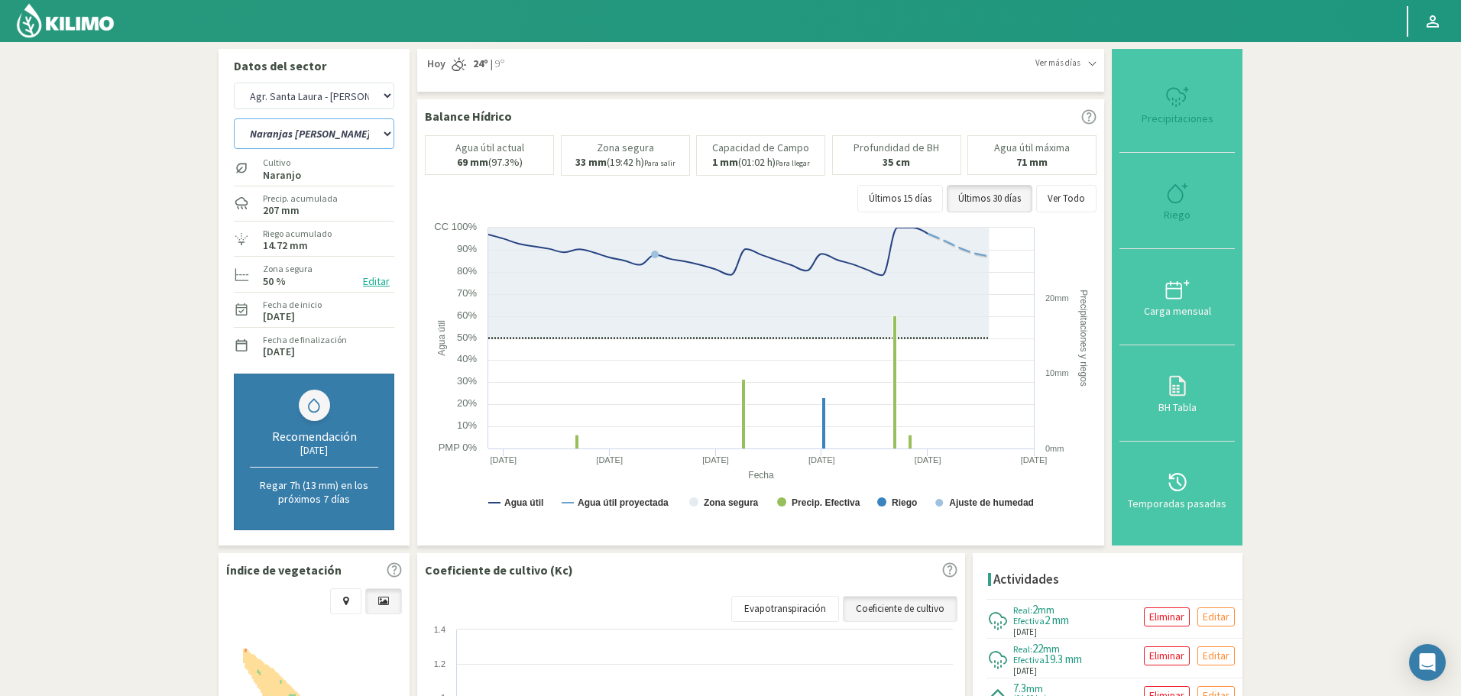
select select "3317: Object"
select select "389: Object"
